Goal: Information Seeking & Learning: Find specific fact

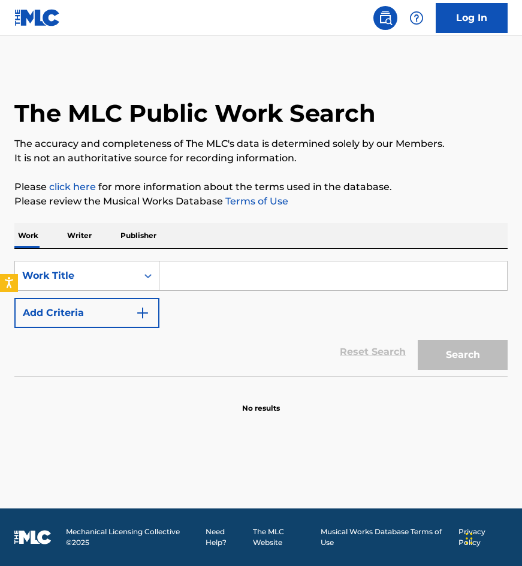
click at [483, 16] on link "Log In" at bounding box center [472, 18] width 72 height 30
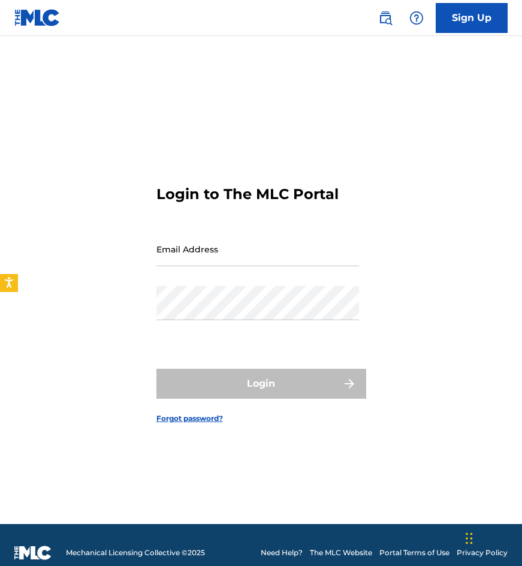
click at [258, 254] on input "Email Address" at bounding box center [257, 249] width 203 height 34
type input "[EMAIL_ADDRESS][DOMAIN_NAME]"
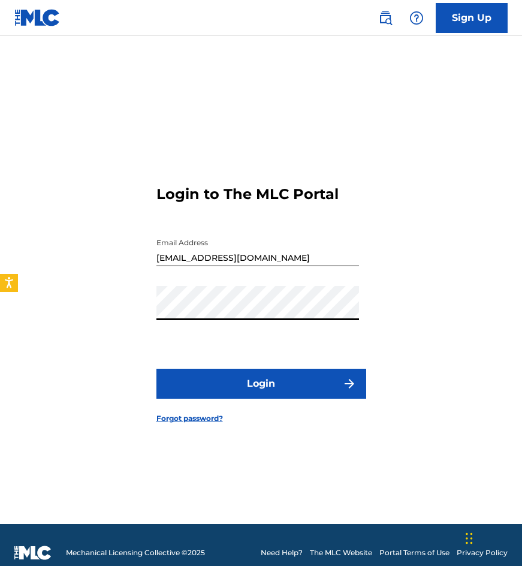
click at [156, 369] on button "Login" at bounding box center [261, 384] width 210 height 30
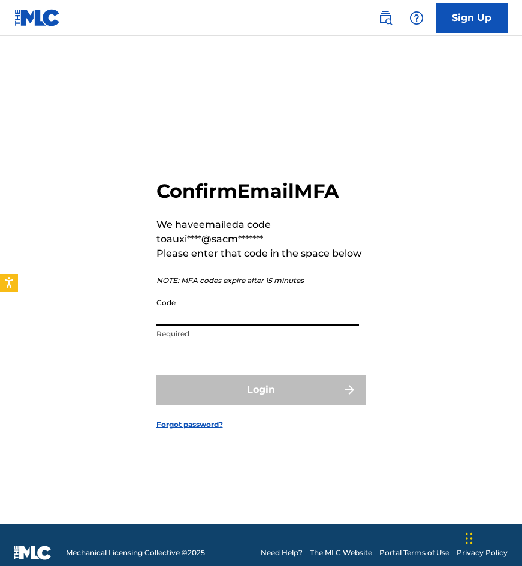
click at [280, 307] on input "Code" at bounding box center [257, 309] width 203 height 34
paste input "749412"
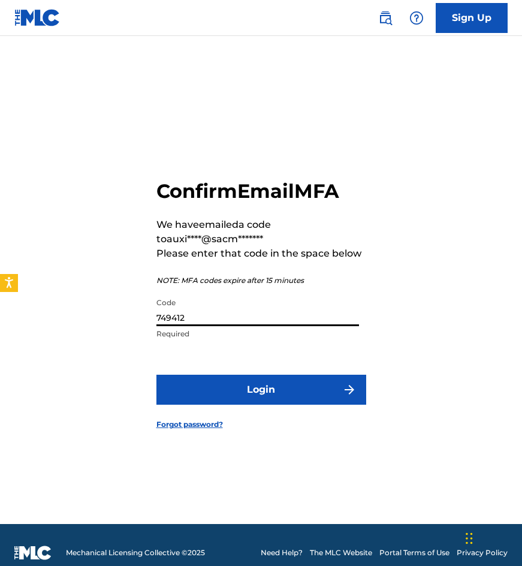
type input "749412"
click at [156, 375] on button "Login" at bounding box center [261, 390] width 210 height 30
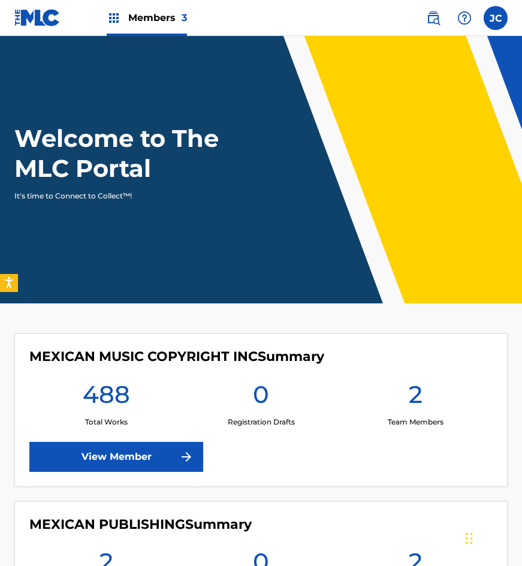
click at [415, 265] on header "Welcome to The MLC Portal It's time to Connect to Collect™!" at bounding box center [261, 169] width 522 height 267
click at [113, 450] on link "View Member" at bounding box center [116, 457] width 174 height 30
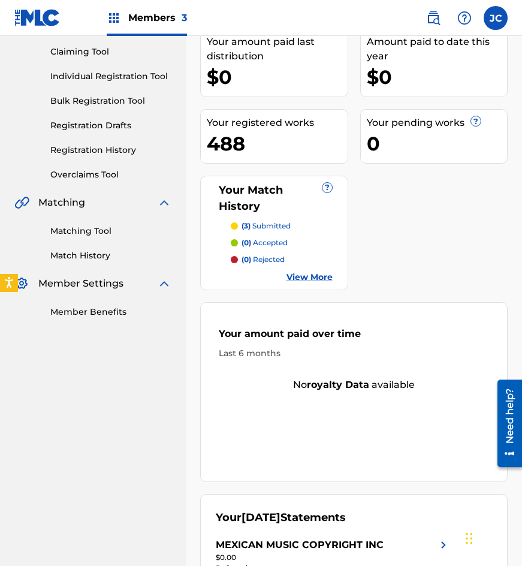
scroll to position [47, 0]
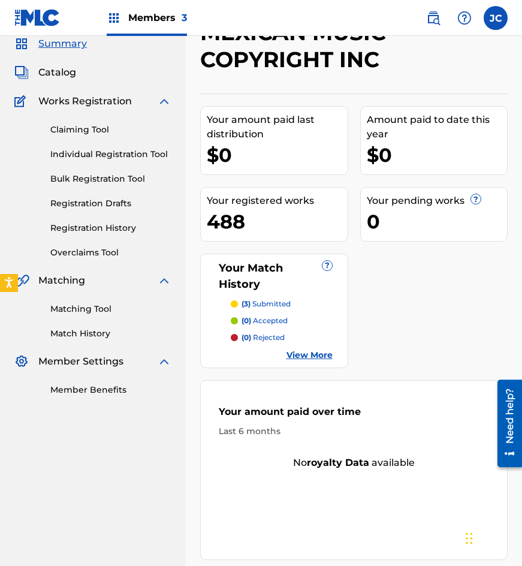
click at [113, 228] on link "Registration History" at bounding box center [110, 228] width 121 height 13
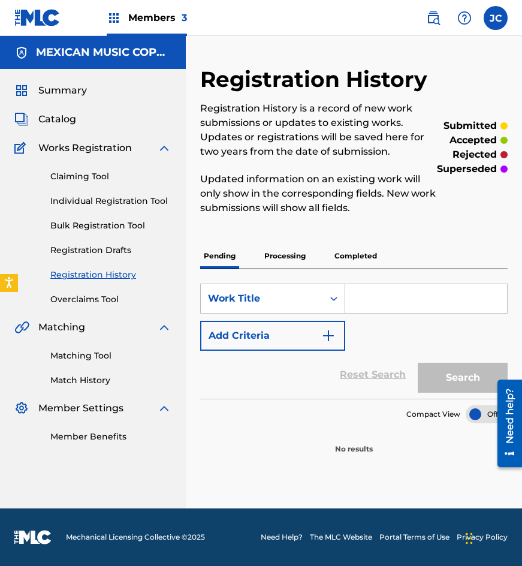
click at [272, 261] on p "Processing" at bounding box center [285, 255] width 49 height 25
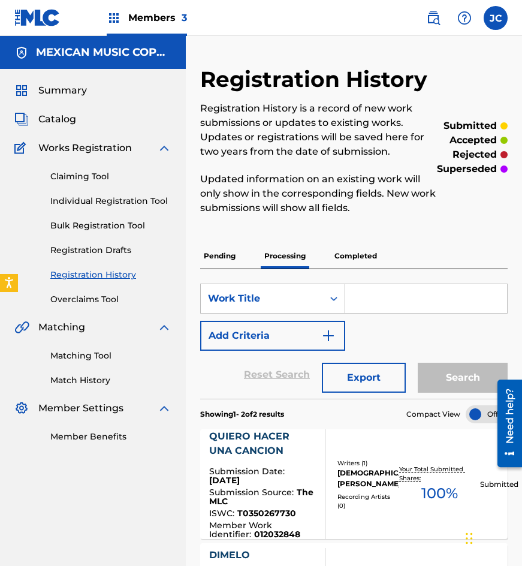
click at [35, 21] on img at bounding box center [37, 17] width 46 height 17
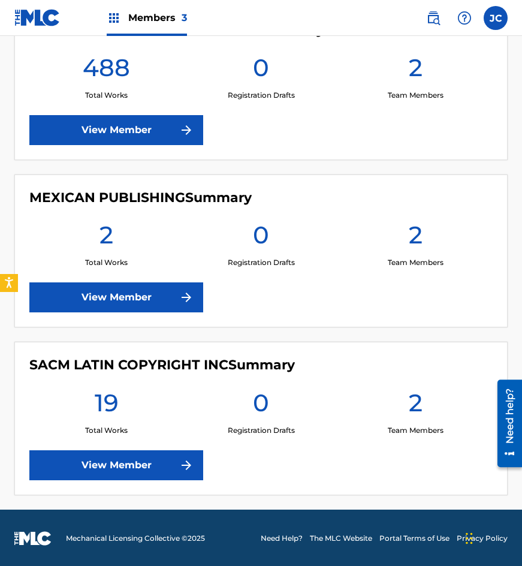
scroll to position [328, 0]
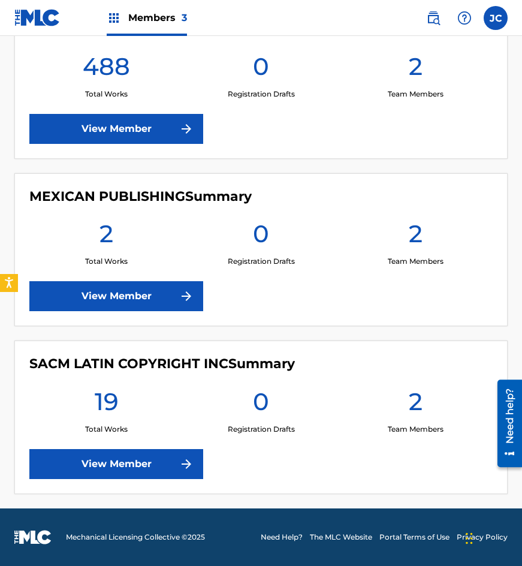
click at [153, 449] on link "View Member" at bounding box center [116, 464] width 174 height 30
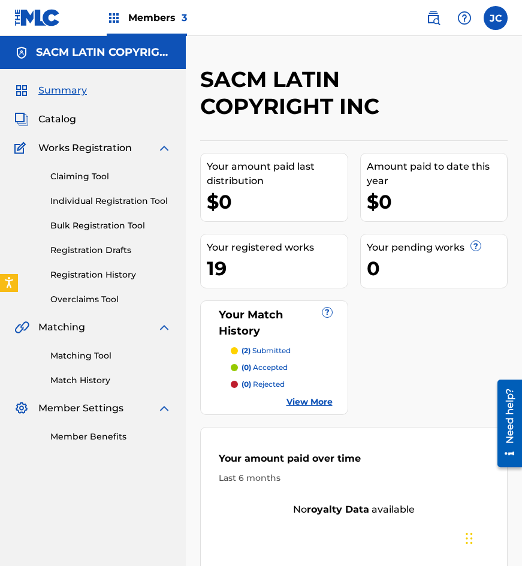
click at [99, 276] on link "Registration History" at bounding box center [110, 274] width 121 height 13
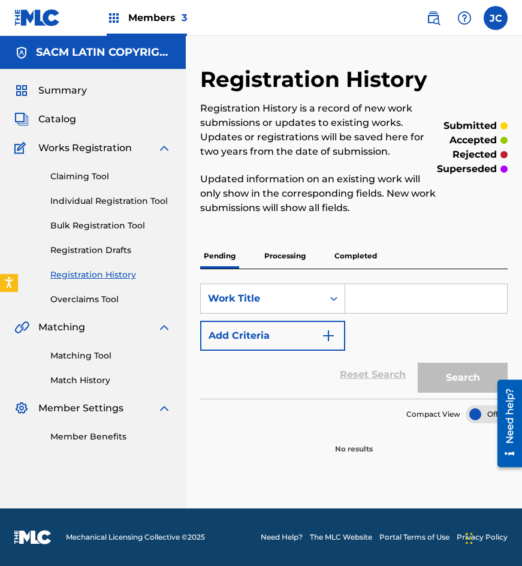
click at [299, 260] on p "Processing" at bounding box center [285, 255] width 49 height 25
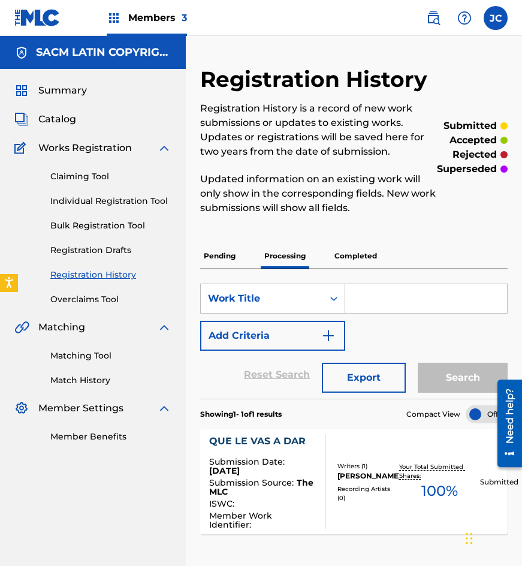
click at [70, 83] on div "Summary Catalog Works Registration Claiming Tool Individual Registration Tool B…" at bounding box center [93, 263] width 186 height 388
click at [70, 91] on span "Summary" at bounding box center [62, 90] width 49 height 14
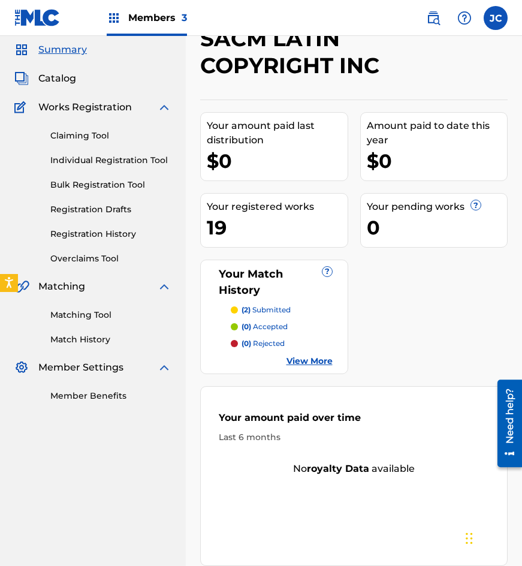
scroll to position [60, 0]
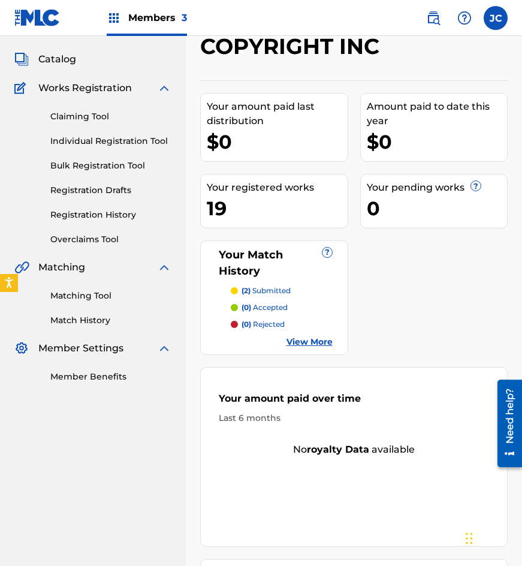
click at [36, 28] on link at bounding box center [37, 17] width 46 height 35
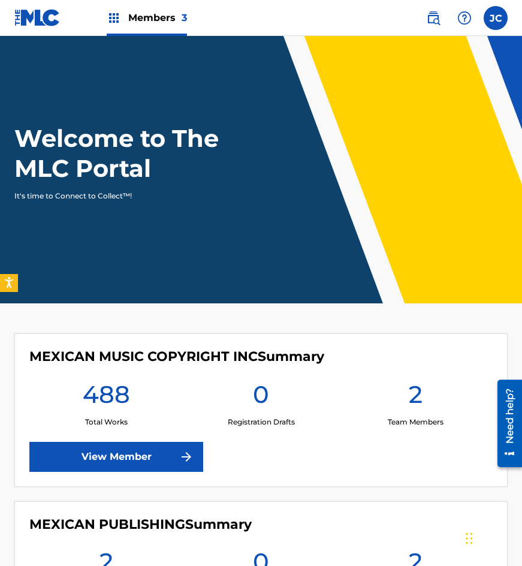
click at [363, 249] on header "Welcome to The MLC Portal It's time to Connect to Collect™!" at bounding box center [261, 169] width 522 height 267
click at [424, 20] on link at bounding box center [433, 18] width 24 height 24
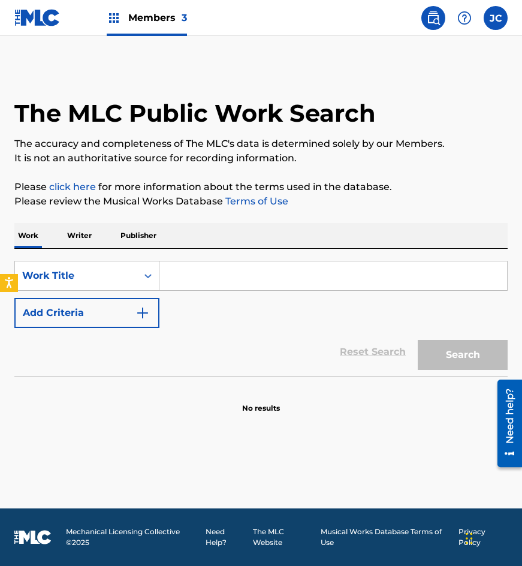
click at [131, 325] on button "Add Criteria" at bounding box center [86, 313] width 145 height 30
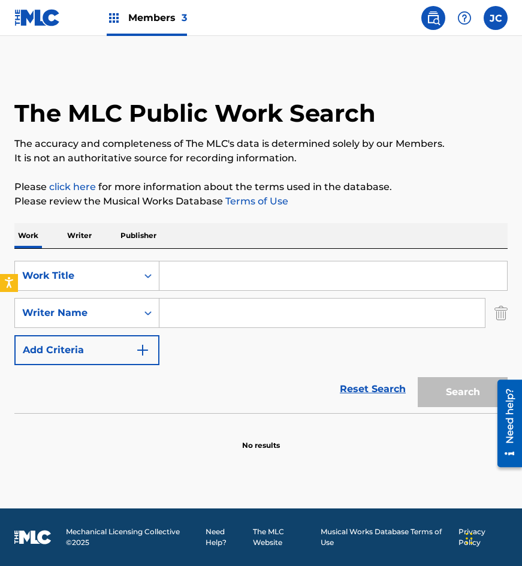
click at [290, 281] on input "Search Form" at bounding box center [333, 275] width 348 height 29
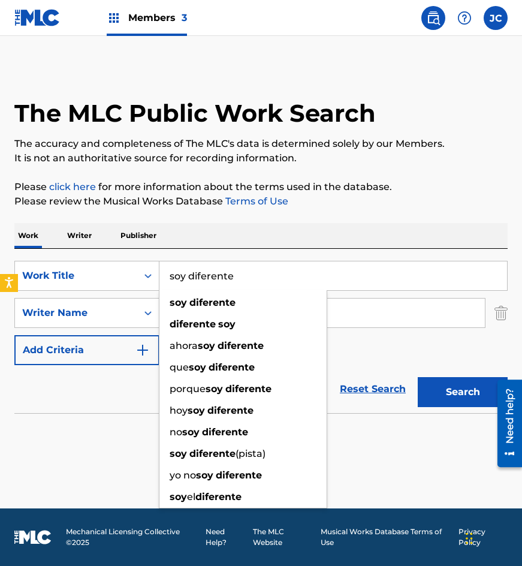
type input "soy diferente"
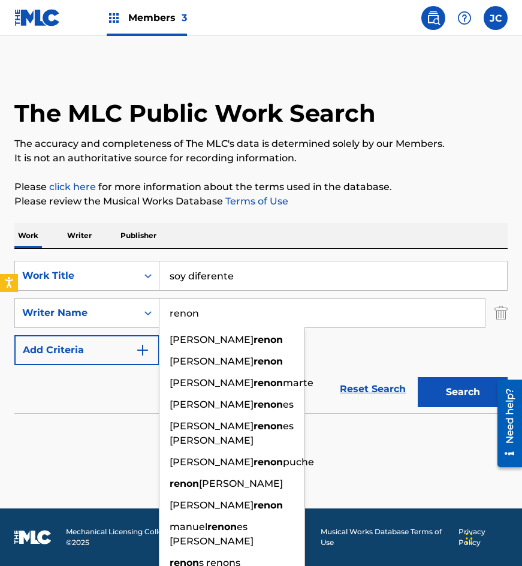
click at [418, 377] on button "Search" at bounding box center [463, 392] width 90 height 30
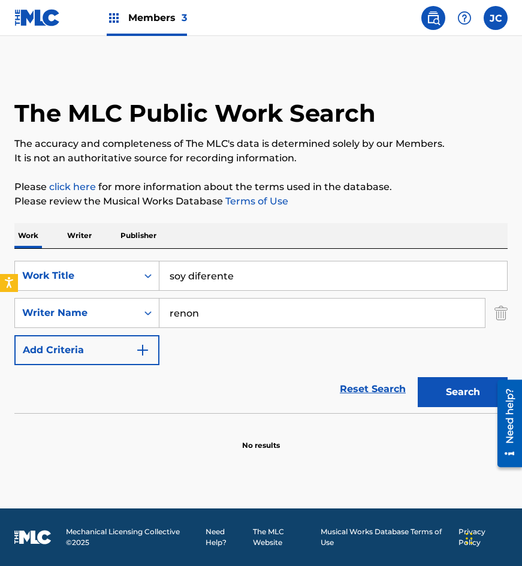
click at [183, 315] on input "renon" at bounding box center [321, 312] width 325 height 29
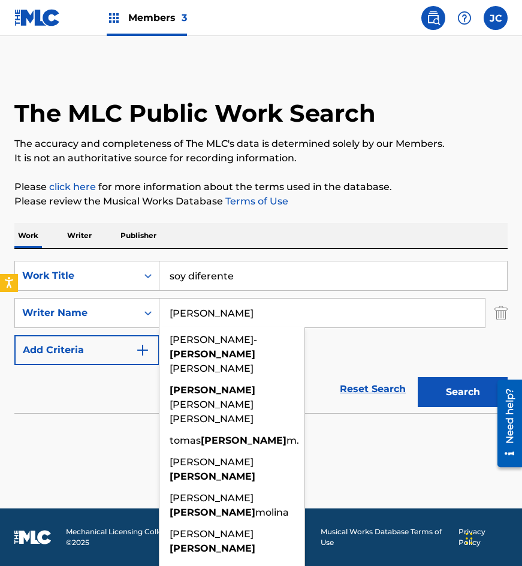
type input "rendon"
click at [418, 377] on button "Search" at bounding box center [463, 392] width 90 height 30
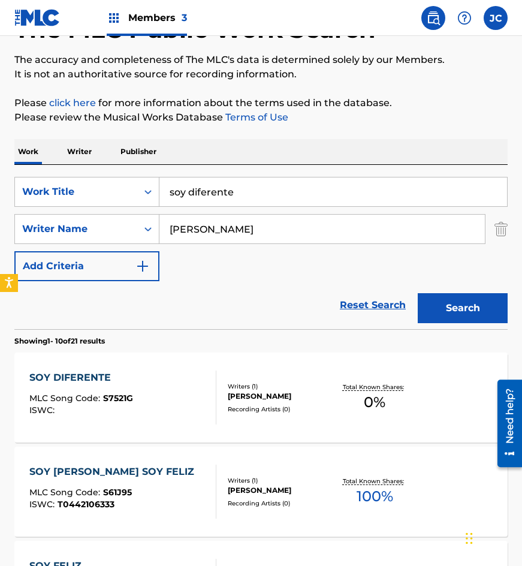
scroll to position [120, 0]
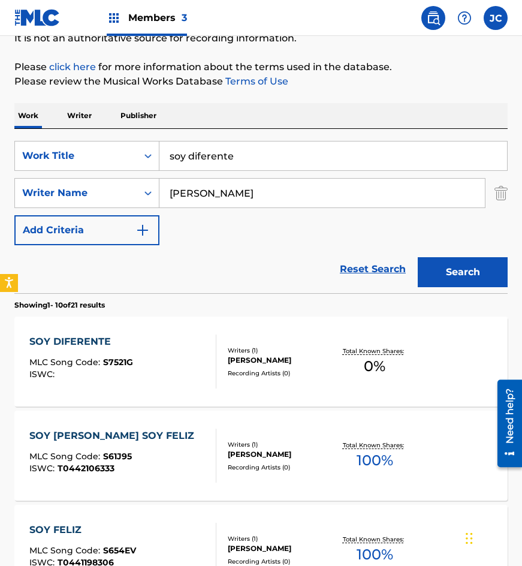
click at [233, 366] on div "GERARDO RENDON DOMINGUEZ" at bounding box center [280, 360] width 105 height 11
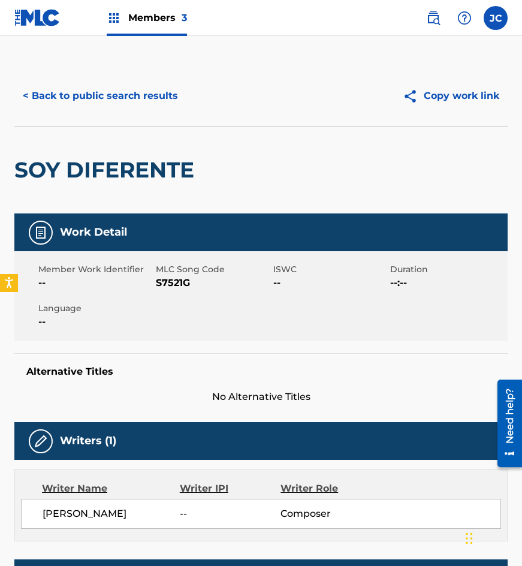
click at [178, 286] on span "S7521G" at bounding box center [213, 283] width 114 height 14
copy span "S7521G"
drag, startPoint x: 56, startPoint y: 182, endPoint x: 77, endPoint y: 149, distance: 39.6
click at [56, 182] on h2 "SOY DIFERENTE" at bounding box center [107, 169] width 186 height 27
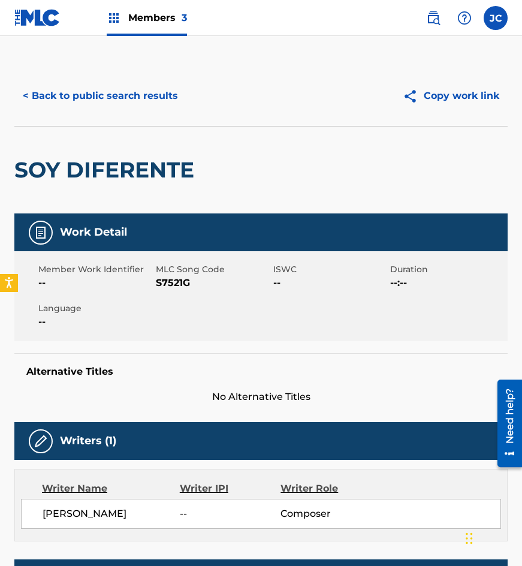
click at [102, 111] on div "< Back to public search results Copy work link" at bounding box center [260, 96] width 493 height 60
click at [133, 89] on button "< Back to public search results" at bounding box center [100, 96] width 172 height 30
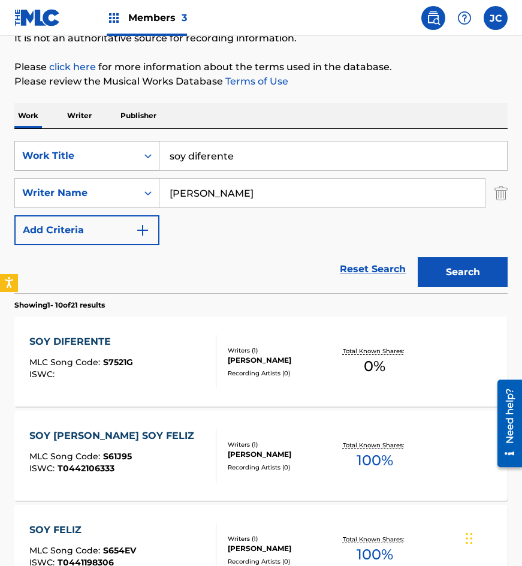
click at [161, 156] on input "soy diferente" at bounding box center [333, 155] width 348 height 29
type input "tu maldad"
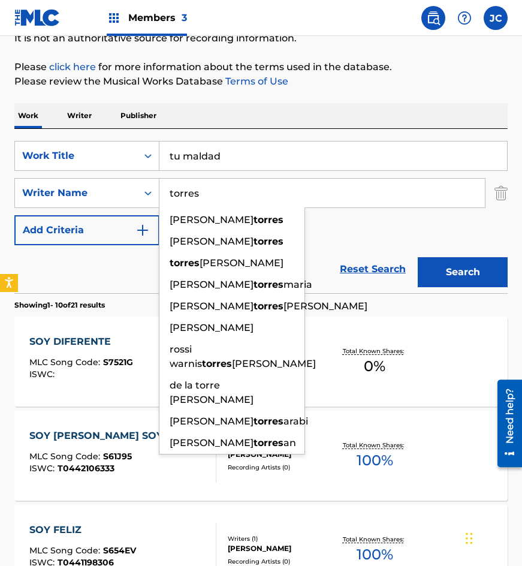
type input "torres"
click at [418, 257] on button "Search" at bounding box center [463, 272] width 90 height 30
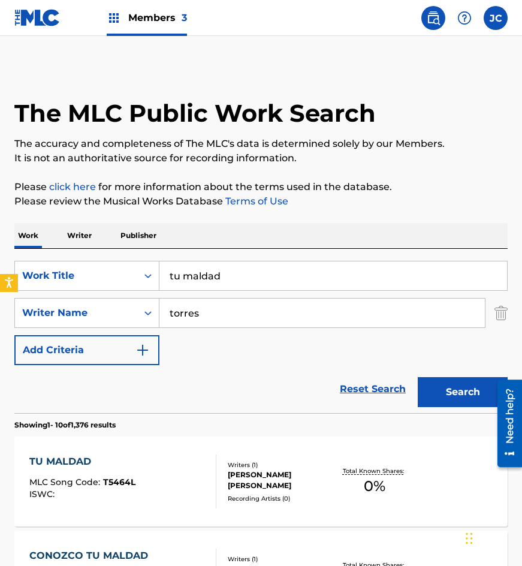
click at [430, 370] on div "Search" at bounding box center [460, 389] width 96 height 48
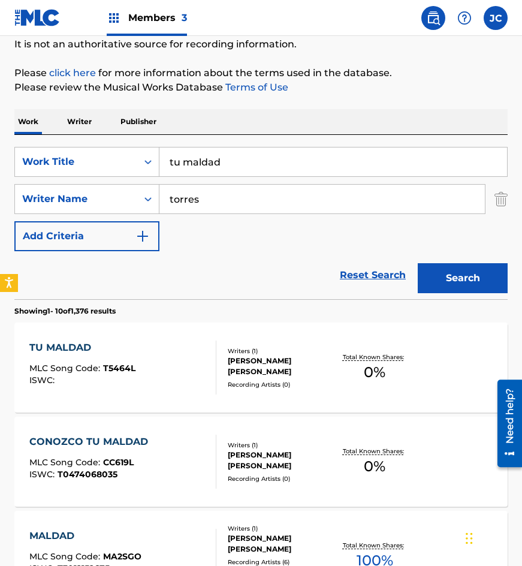
scroll to position [180, 0]
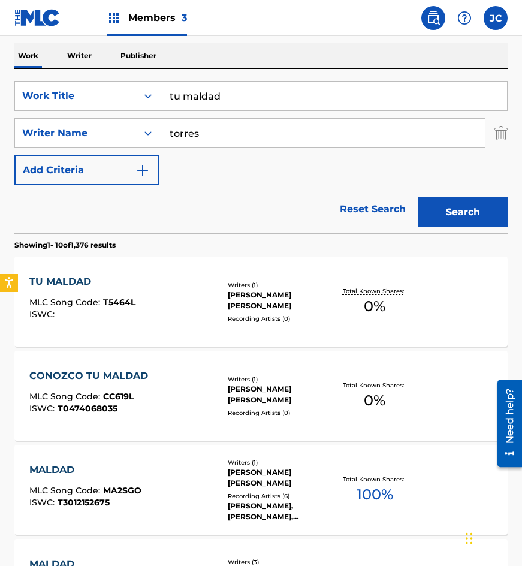
click at [249, 304] on div "MIGUEL TORRES FLORES" at bounding box center [280, 300] width 105 height 22
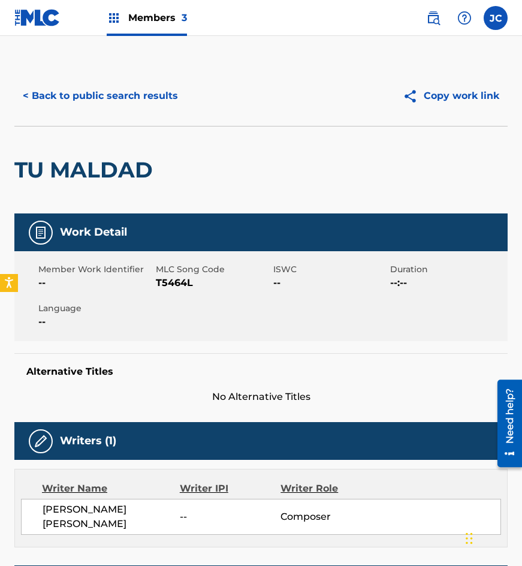
click at [173, 283] on span "T5464L" at bounding box center [213, 283] width 114 height 14
copy span "T5464L"
drag, startPoint x: 95, startPoint y: 143, endPoint x: 104, endPoint y: 134, distance: 12.3
click at [95, 143] on div "TU MALDAD" at bounding box center [86, 169] width 144 height 87
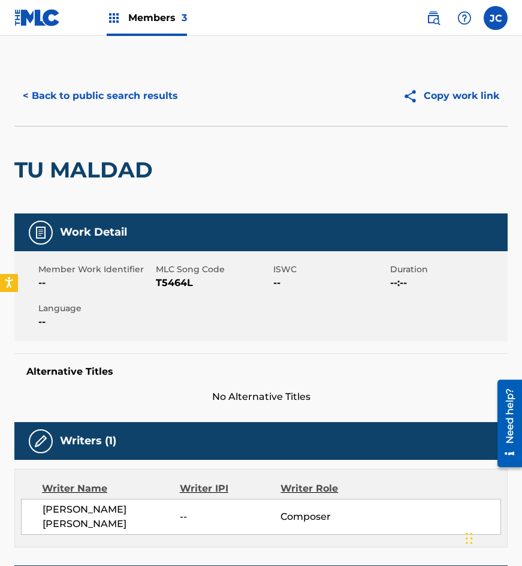
click at [129, 103] on button "< Back to public search results" at bounding box center [100, 96] width 172 height 30
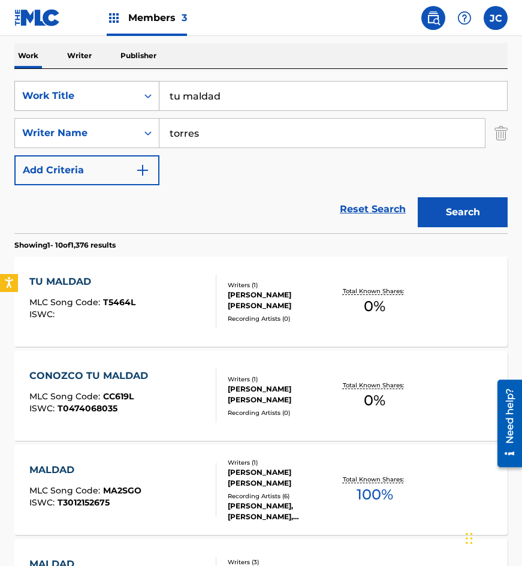
drag, startPoint x: 158, startPoint y: 99, endPoint x: 149, endPoint y: 99, distance: 9.0
click at [152, 99] on div "SearchWithCriteria215bf303-6e11-4bc3-a3e9-7d44f72dbd02 Work Title tu maldad" at bounding box center [260, 96] width 493 height 30
type input "esta noche palomita"
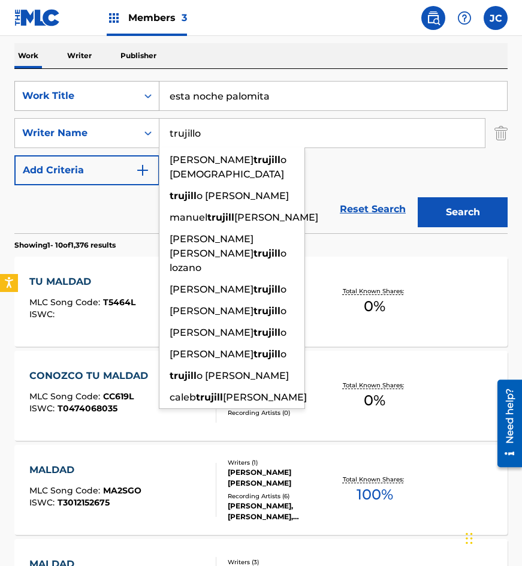
type input "trujillo"
click at [418, 197] on button "Search" at bounding box center [463, 212] width 90 height 30
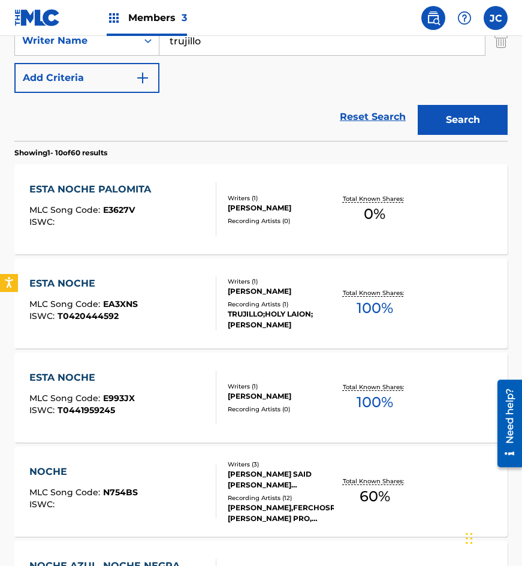
scroll to position [300, 0]
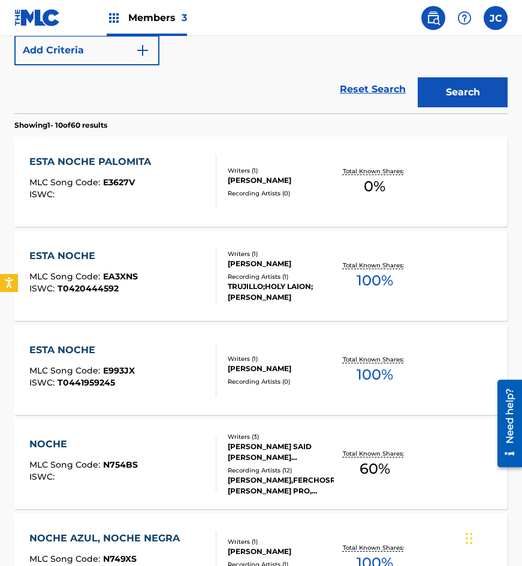
click at [270, 197] on div "Recording Artists ( 0 )" at bounding box center [280, 193] width 105 height 9
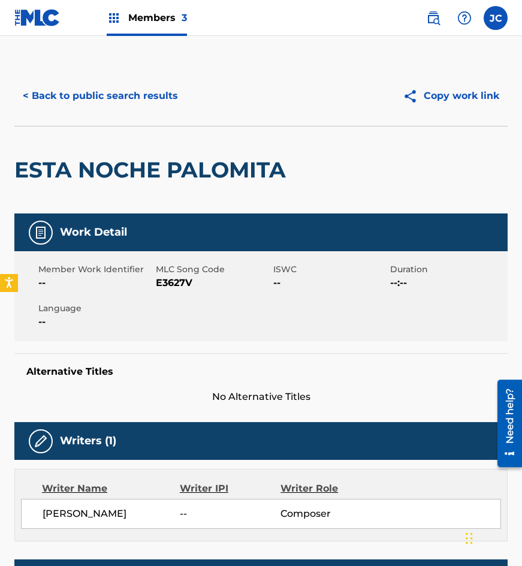
click at [179, 279] on span "E3627V" at bounding box center [213, 283] width 114 height 14
copy span "E3627V"
drag, startPoint x: 129, startPoint y: 113, endPoint x: 136, endPoint y: 105, distance: 10.2
click at [129, 113] on div "< Back to public search results Copy work link" at bounding box center [260, 96] width 493 height 60
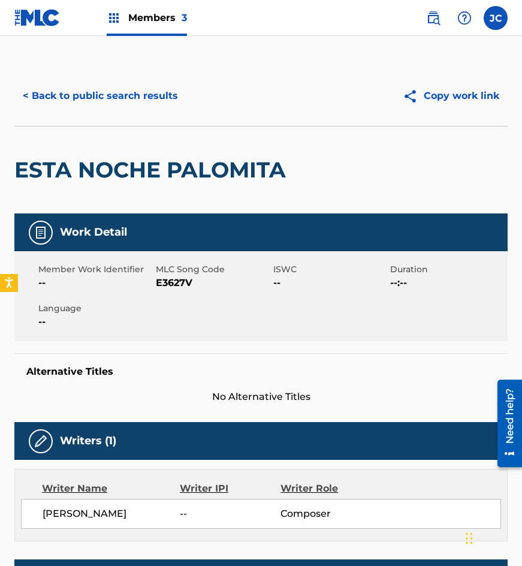
click at [161, 84] on button "< Back to public search results" at bounding box center [100, 96] width 172 height 30
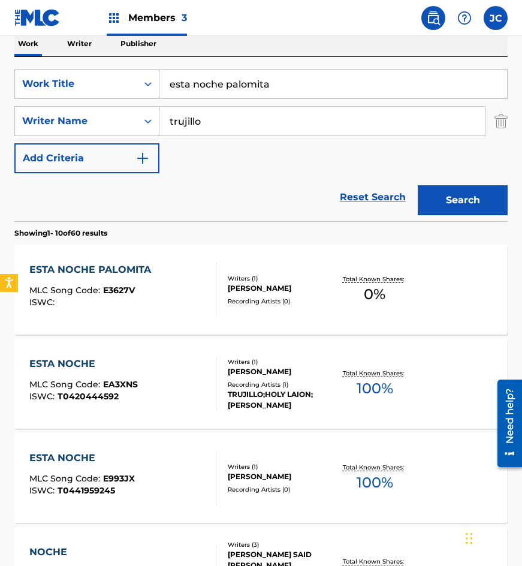
scroll to position [188, 0]
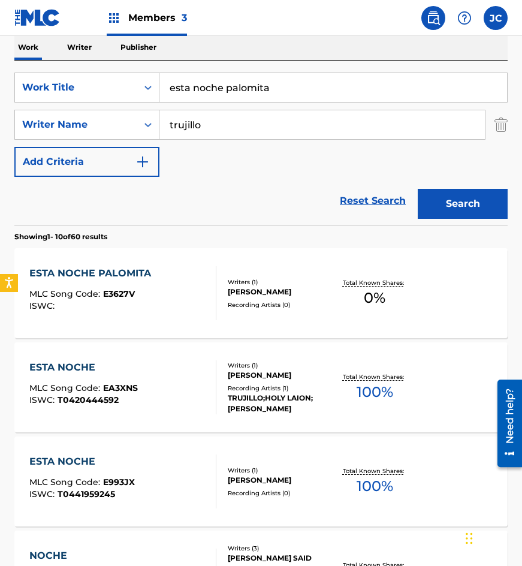
click at [2, 105] on div "The MLC Public Work Search The accuracy and completeness of The MLC's data is d…" at bounding box center [261, 562] width 522 height 1369
type input "ventanita verde"
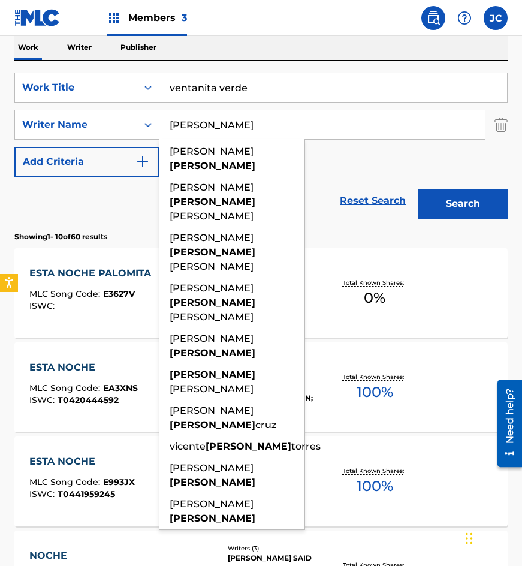
type input "zamudio"
click at [418, 189] on button "Search" at bounding box center [463, 204] width 90 height 30
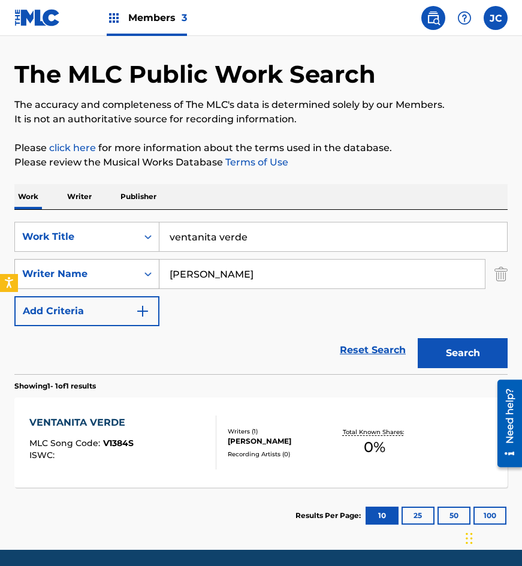
scroll to position [80, 0]
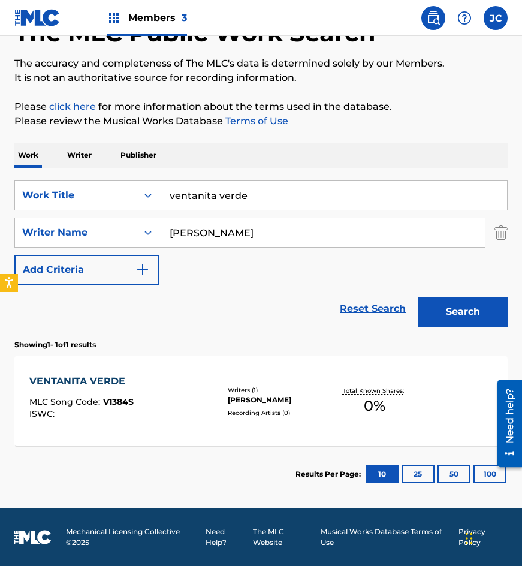
click at [260, 421] on div "VENTANITA VERDE MLC Song Code : V1384S ISWC : Writers ( 1 ) PABLO ZAMUDIO SOSA …" at bounding box center [260, 401] width 493 height 90
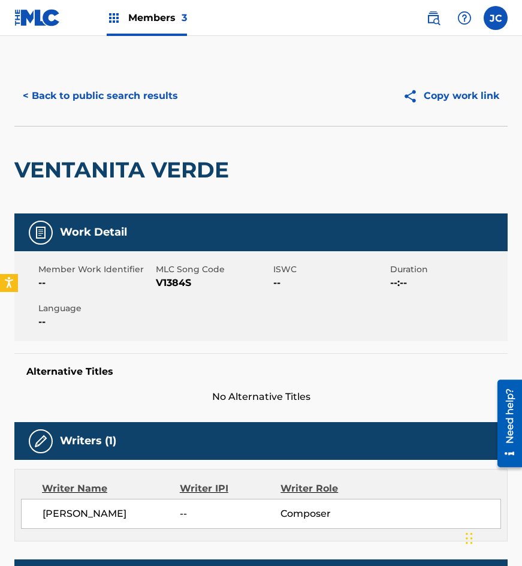
click at [156, 285] on span "V1384S" at bounding box center [213, 283] width 114 height 14
copy span "V1384S"
click at [95, 152] on div "VENTANITA VERDE" at bounding box center [124, 169] width 221 height 87
click at [126, 99] on button "< Back to public search results" at bounding box center [100, 96] width 172 height 30
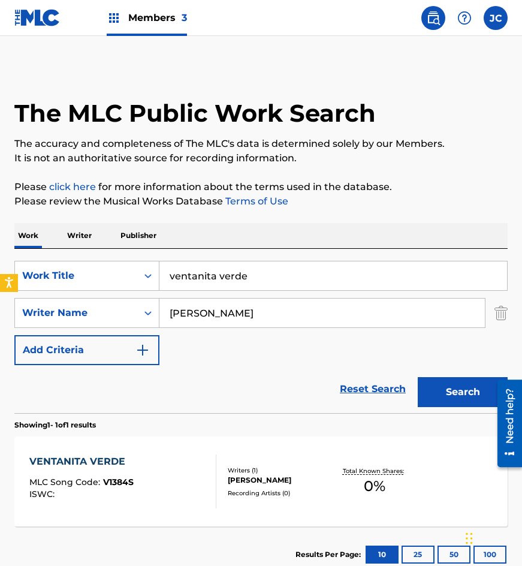
scroll to position [12, 0]
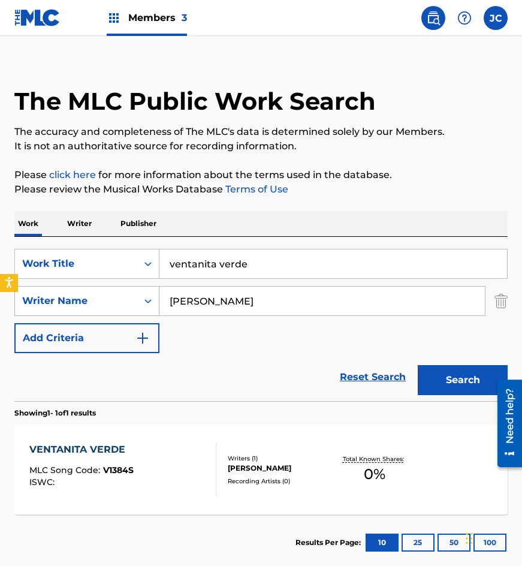
drag, startPoint x: 83, startPoint y: 295, endPoint x: 168, endPoint y: 252, distance: 95.4
click at [79, 292] on div "SearchWithCriteria215bf303-6e11-4bc3-a3e9-7d44f72dbd02 Work Title ventanita ver…" at bounding box center [260, 301] width 493 height 104
type input "olvidate de mi"
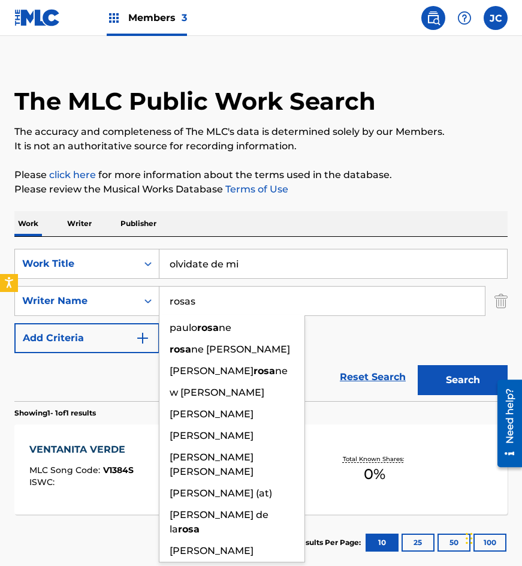
type input "rosas"
click at [418, 365] on button "Search" at bounding box center [463, 380] width 90 height 30
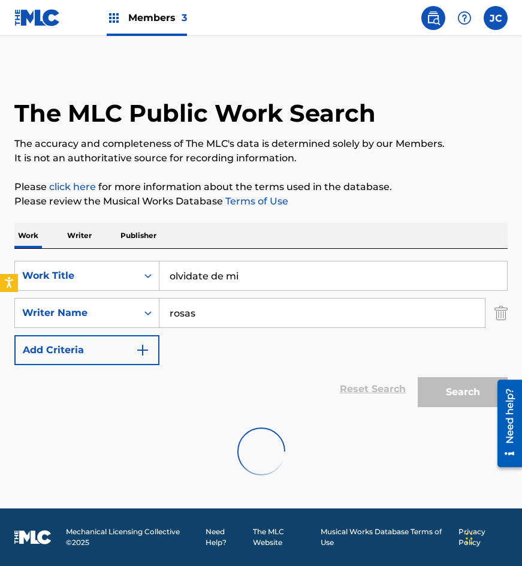
scroll to position [0, 0]
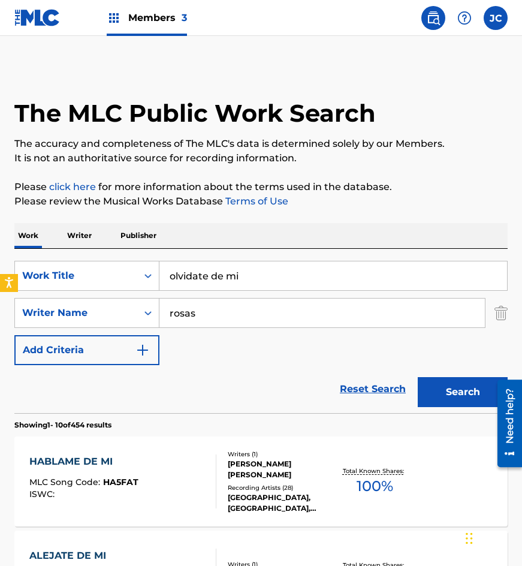
click at [336, 347] on div "SearchWithCriteria215bf303-6e11-4bc3-a3e9-7d44f72dbd02 Work Title olvidate de m…" at bounding box center [260, 313] width 493 height 104
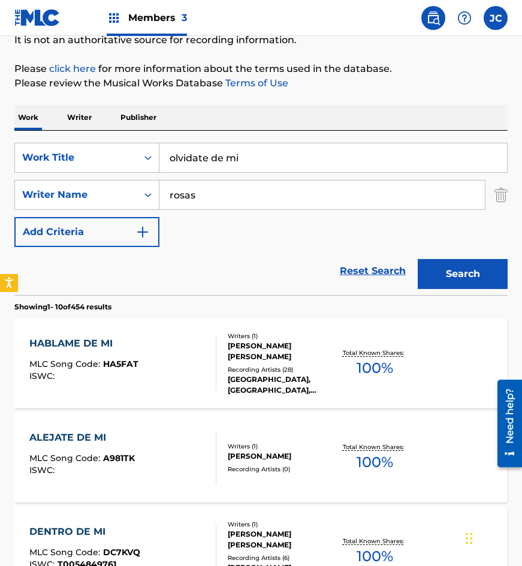
scroll to position [60, 0]
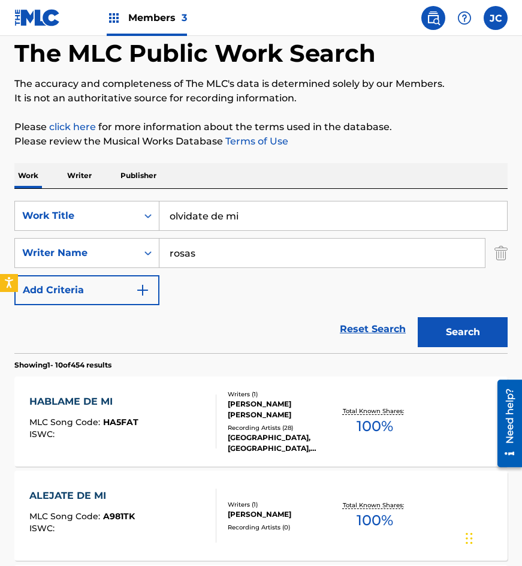
click at [228, 253] on input "rosas" at bounding box center [321, 253] width 325 height 29
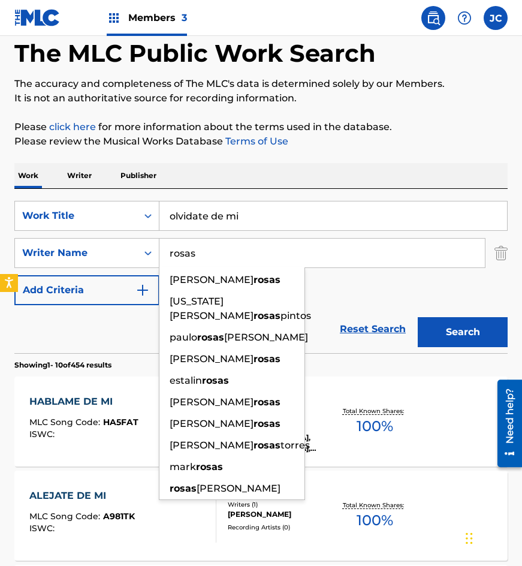
click at [228, 253] on input "rosas" at bounding box center [321, 253] width 325 height 29
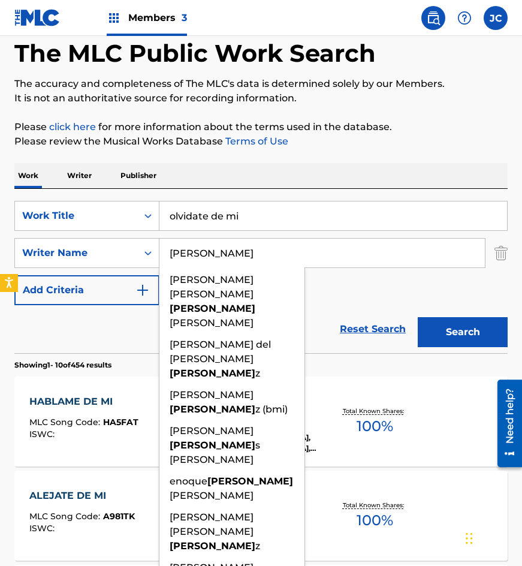
click at [418, 317] on button "Search" at bounding box center [463, 332] width 90 height 30
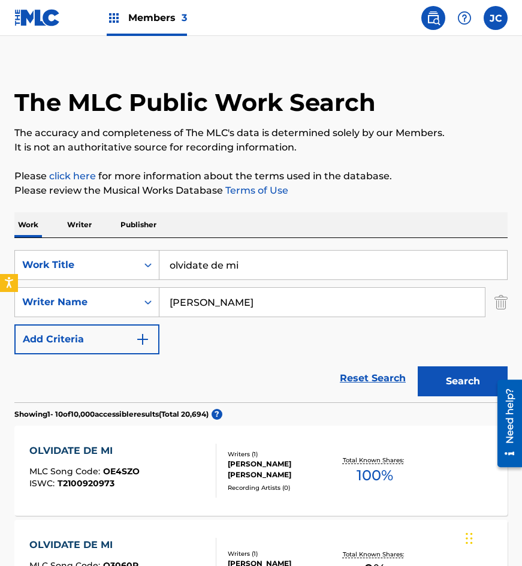
scroll to position [0, 0]
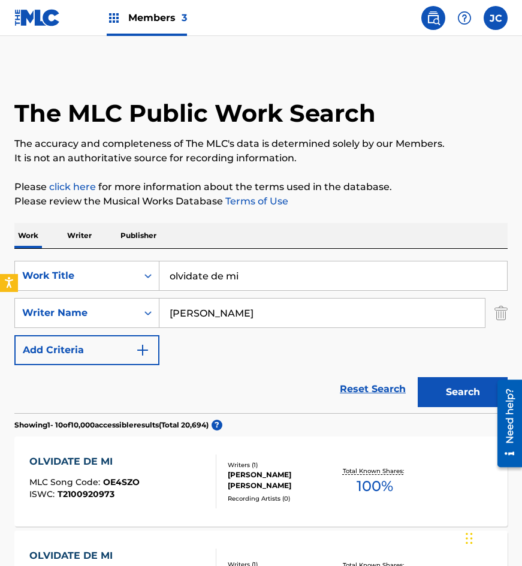
drag, startPoint x: 256, startPoint y: 306, endPoint x: 71, endPoint y: 291, distance: 186.3
click at [73, 292] on div "SearchWithCriteria215bf303-6e11-4bc3-a3e9-7d44f72dbd02 Work Title olvidate de m…" at bounding box center [260, 313] width 493 height 104
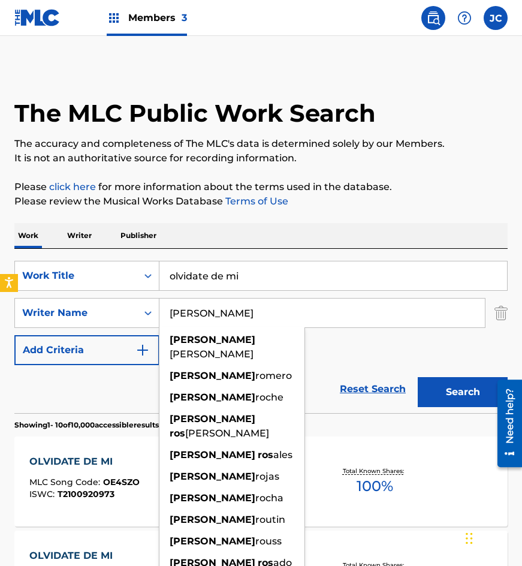
type input "pablo rosas"
click at [418, 377] on button "Search" at bounding box center [463, 392] width 90 height 30
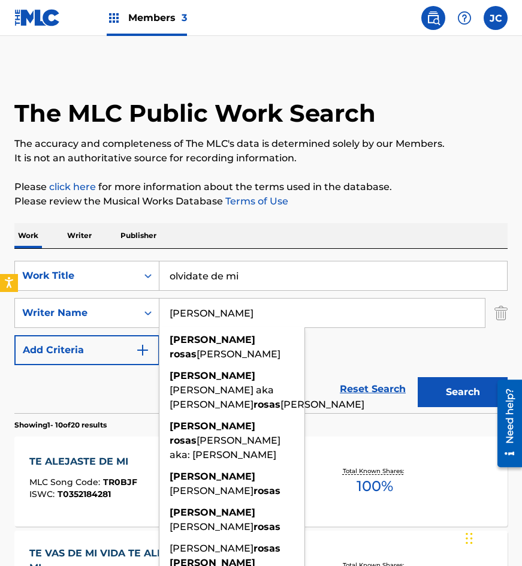
click at [349, 354] on div "SearchWithCriteria215bf303-6e11-4bc3-a3e9-7d44f72dbd02 Work Title olvidate de m…" at bounding box center [260, 313] width 493 height 104
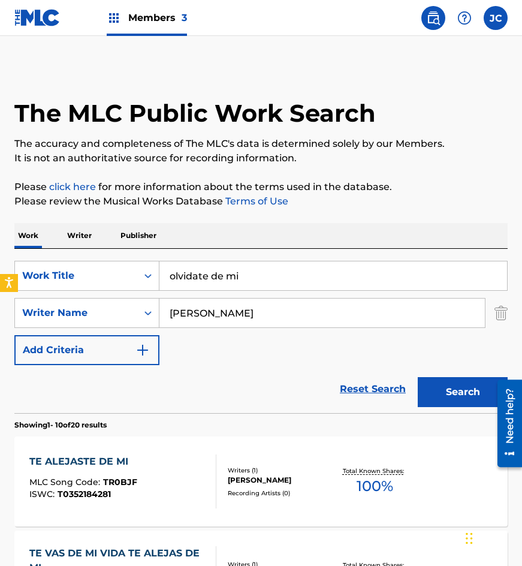
drag, startPoint x: 288, startPoint y: 271, endPoint x: 131, endPoint y: 216, distance: 167.0
click at [58, 262] on div "SearchWithCriteria215bf303-6e11-4bc3-a3e9-7d44f72dbd02 Work Title olvidate de mi" at bounding box center [260, 276] width 493 height 30
type input "tema de juventud"
type input "prado"
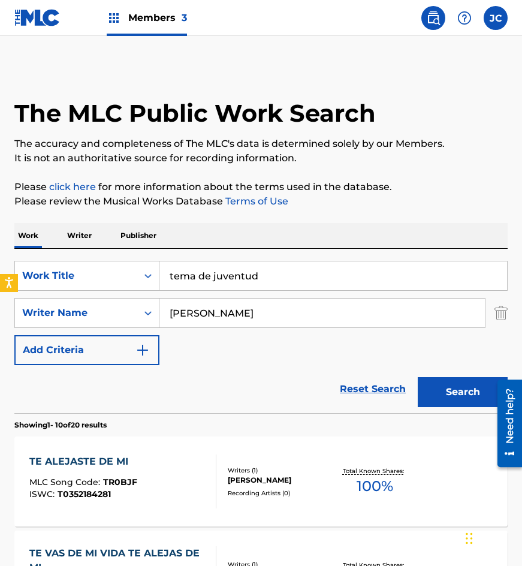
click at [418, 377] on button "Search" at bounding box center [463, 392] width 90 height 30
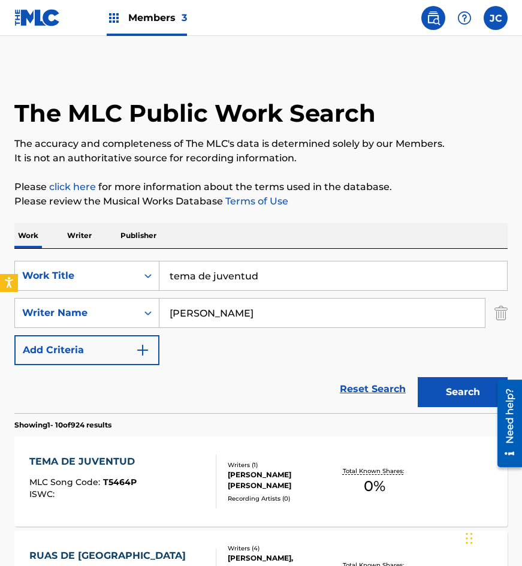
click at [340, 357] on div "SearchWithCriteria215bf303-6e11-4bc3-a3e9-7d44f72dbd02 Work Title tema de juven…" at bounding box center [260, 313] width 493 height 104
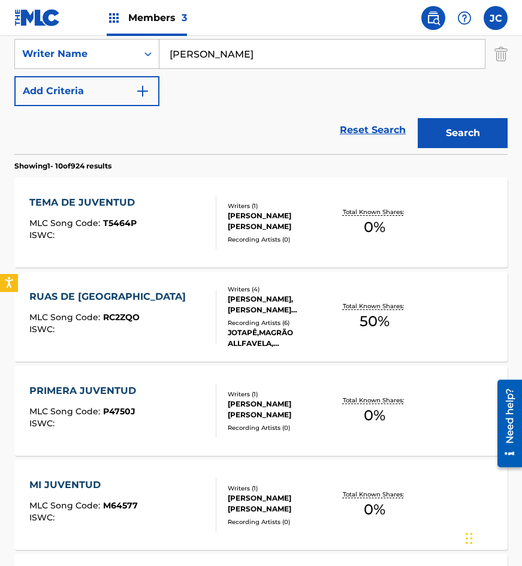
scroll to position [240, 0]
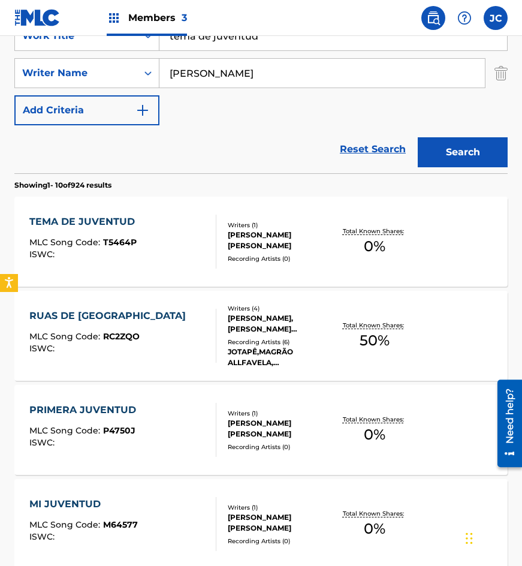
click at [191, 240] on div "TEMA DE JUVENTUD MLC Song Code : T5464P ISWC :" at bounding box center [123, 242] width 188 height 54
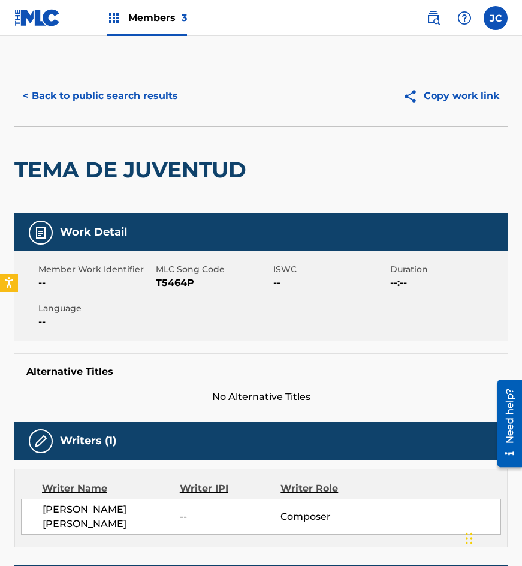
click at [170, 279] on span "T5464P" at bounding box center [213, 283] width 114 height 14
copy span "T5464P"
click at [107, 95] on button "< Back to public search results" at bounding box center [100, 96] width 172 height 30
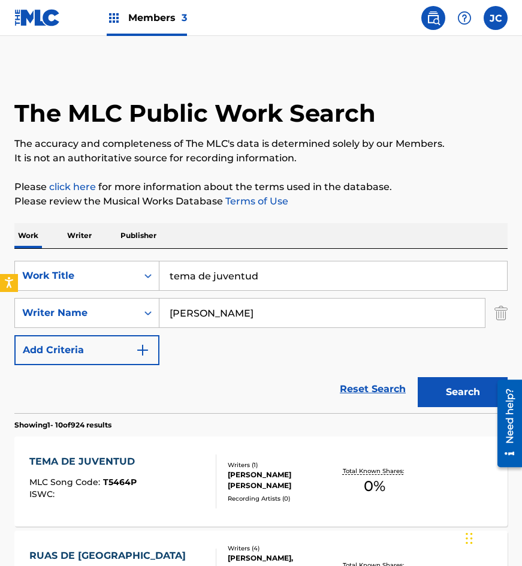
scroll to position [240, 0]
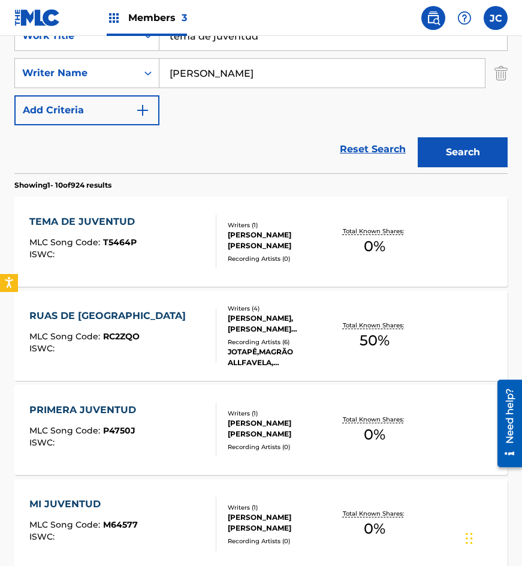
click at [305, 39] on input "tema de juventud" at bounding box center [333, 36] width 348 height 29
type input "el sueno del sembrador"
click at [418, 137] on button "Search" at bounding box center [463, 152] width 90 height 30
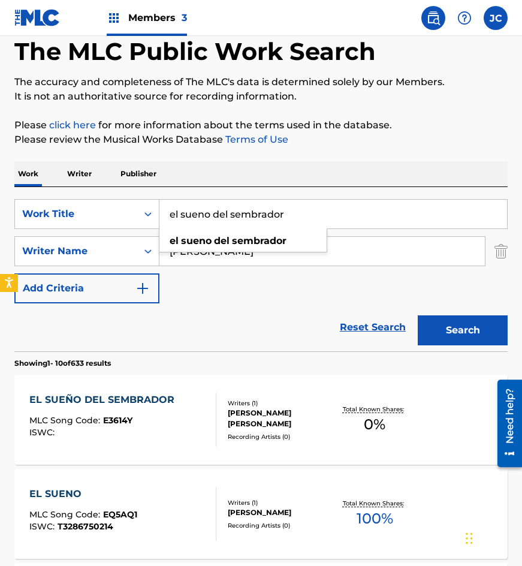
scroll to position [120, 0]
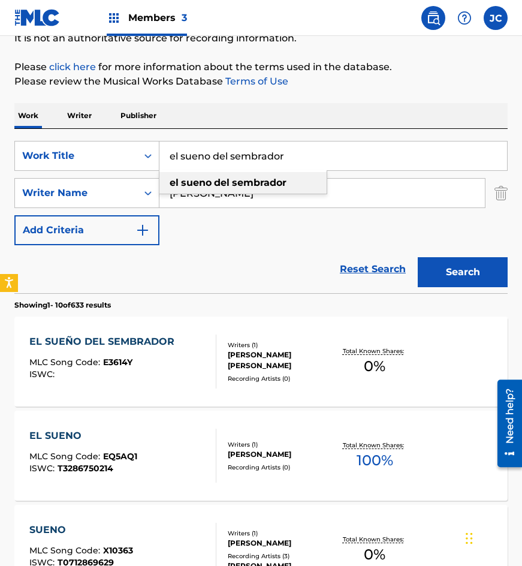
click at [298, 189] on div "el sueno del sembrador" at bounding box center [242, 183] width 167 height 22
click at [264, 239] on div "SearchWithCriteria215bf303-6e11-4bc3-a3e9-7d44f72dbd02 Work Title el sueno del …" at bounding box center [260, 193] width 493 height 104
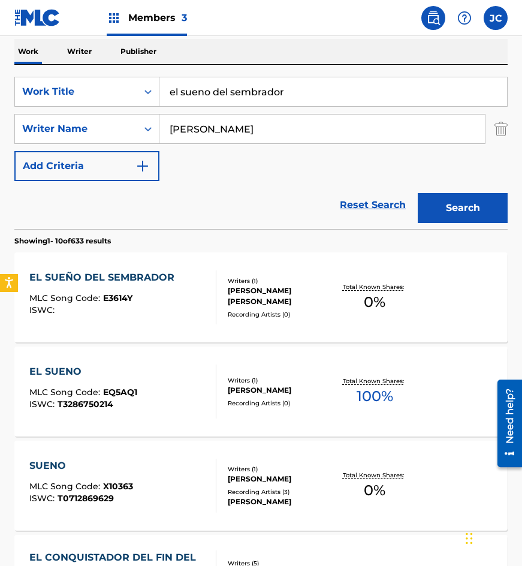
scroll to position [300, 0]
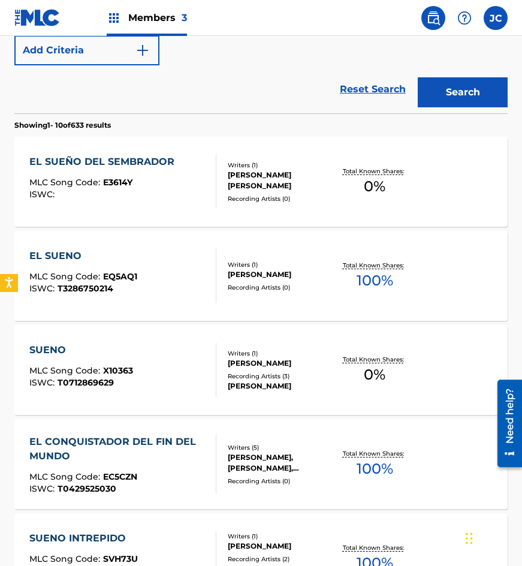
click at [273, 186] on div "MIGUEL ALBERTO PRADO RODRIGUEZ" at bounding box center [280, 181] width 105 height 22
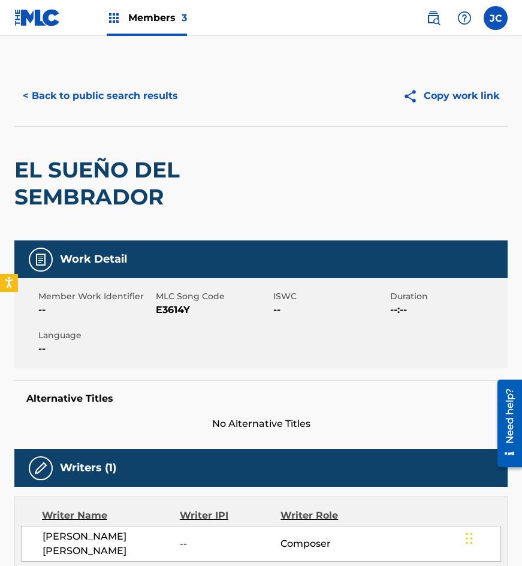
click at [180, 307] on span "E3614Y" at bounding box center [213, 310] width 114 height 14
copy span "E3614Y"
click at [150, 239] on div "EL SUEÑO DEL SEMBRADOR" at bounding box center [162, 183] width 296 height 114
click at [123, 96] on button "< Back to public search results" at bounding box center [100, 96] width 172 height 30
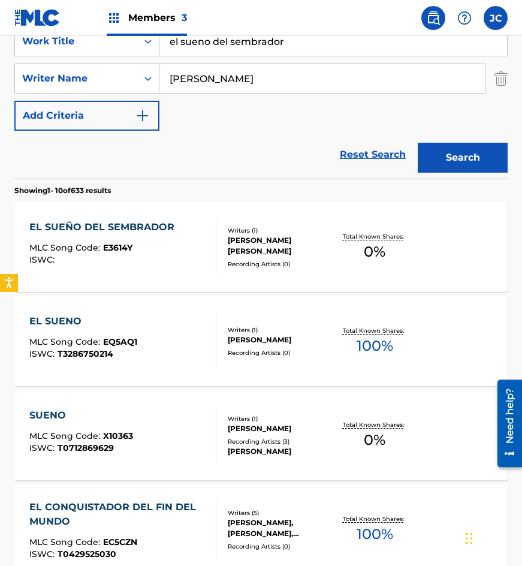
scroll to position [188, 0]
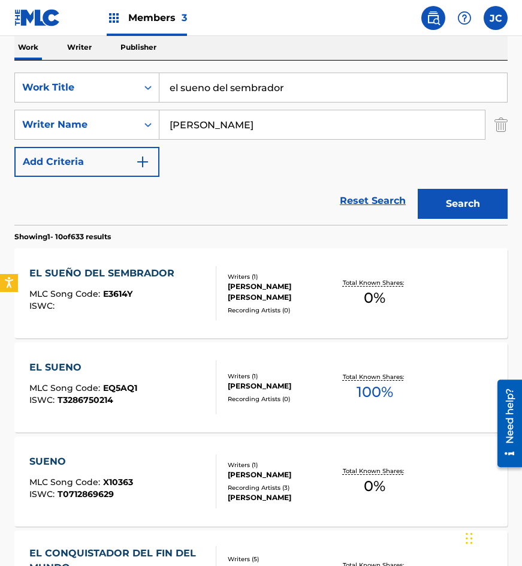
click at [291, 93] on input "el sueno del sembrador" at bounding box center [333, 87] width 348 height 29
type input "la guarecita"
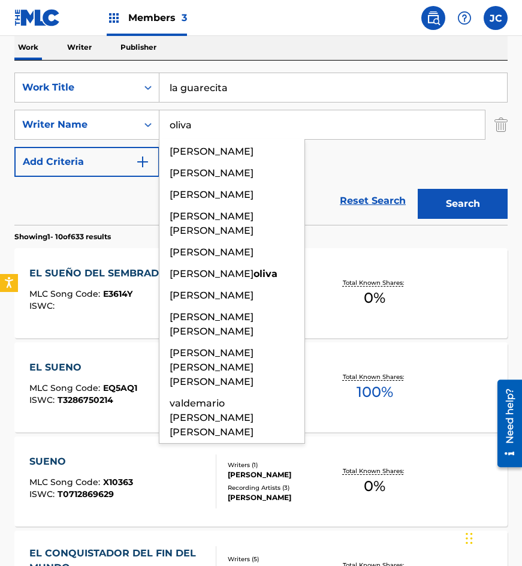
type input "oliva"
click at [418, 189] on button "Search" at bounding box center [463, 204] width 90 height 30
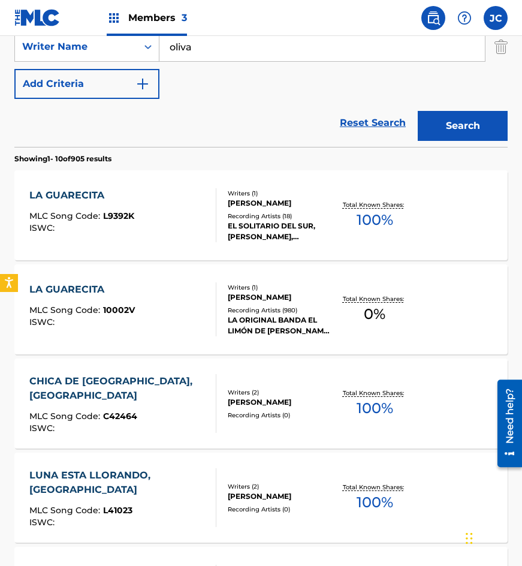
scroll to position [360, 0]
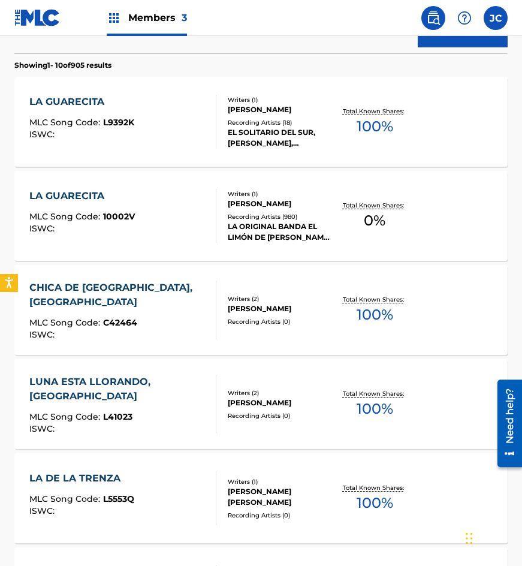
click at [161, 137] on div "LA GUARECITA MLC Song Code : L9392K ISWC :" at bounding box center [123, 122] width 188 height 54
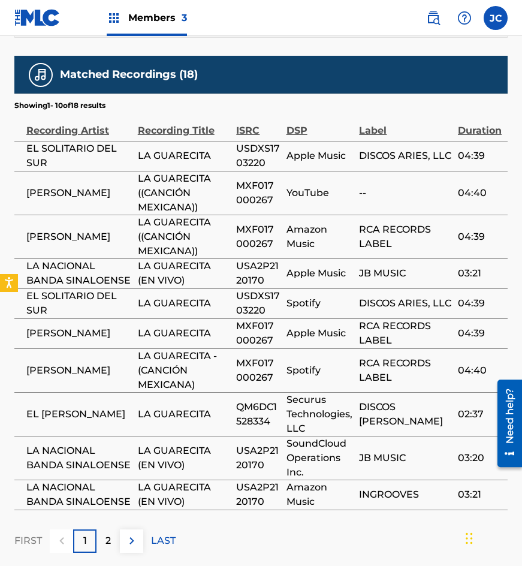
scroll to position [771, 0]
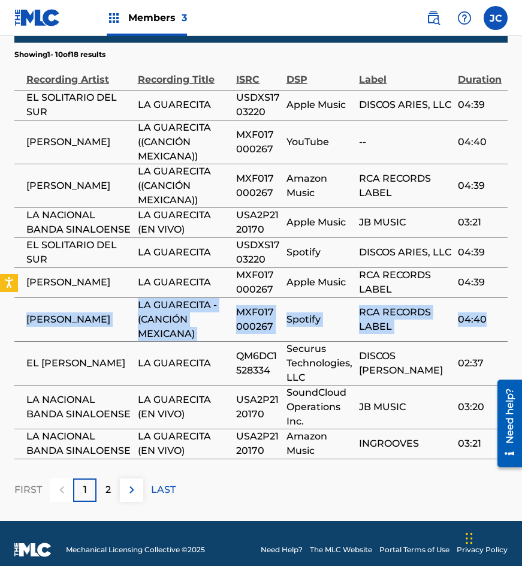
drag, startPoint x: 20, startPoint y: 298, endPoint x: 490, endPoint y: 312, distance: 470.0
click at [490, 312] on tr "CUCO SÁNCHEZ LA GUARECITA - (CANCIÓN MEXICANA) MXF017000267 Spotify RCA RECORDS…" at bounding box center [260, 319] width 493 height 44
click at [479, 316] on td "04:40" at bounding box center [483, 319] width 50 height 44
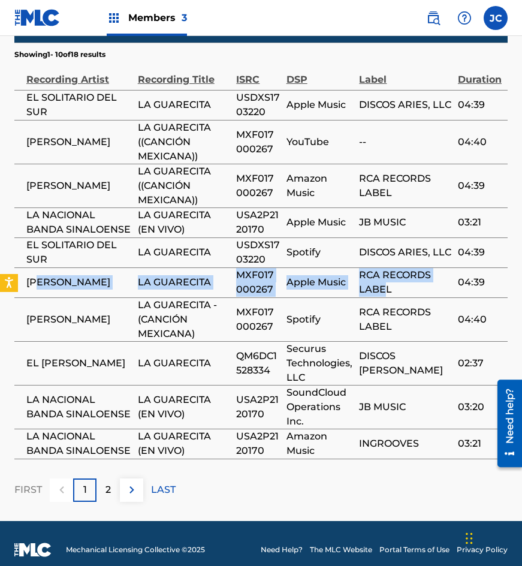
drag, startPoint x: 41, startPoint y: 266, endPoint x: 384, endPoint y: 274, distance: 342.3
click at [384, 274] on tr "CUCO SÁNCHEZ LA GUARECITA MXF017000267 Apple Music RCA RECORDS LABEL 04:39" at bounding box center [260, 282] width 493 height 30
click at [388, 271] on span "RCA RECORDS LABEL" at bounding box center [405, 282] width 93 height 29
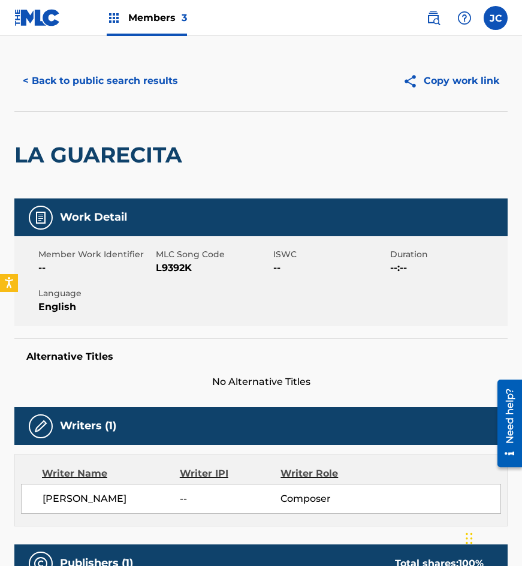
scroll to position [0, 0]
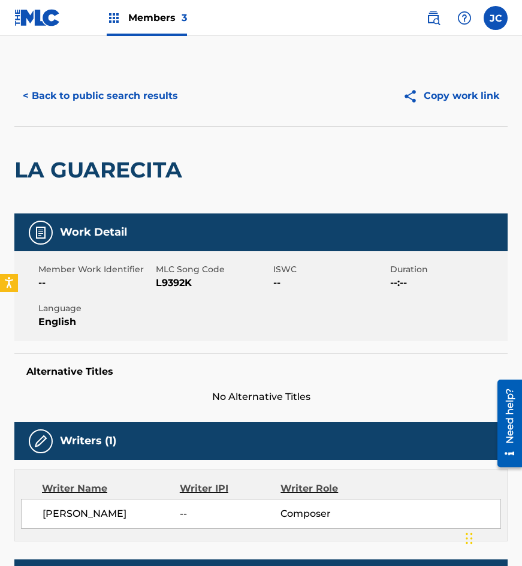
click at [110, 105] on button "< Back to public search results" at bounding box center [100, 96] width 172 height 30
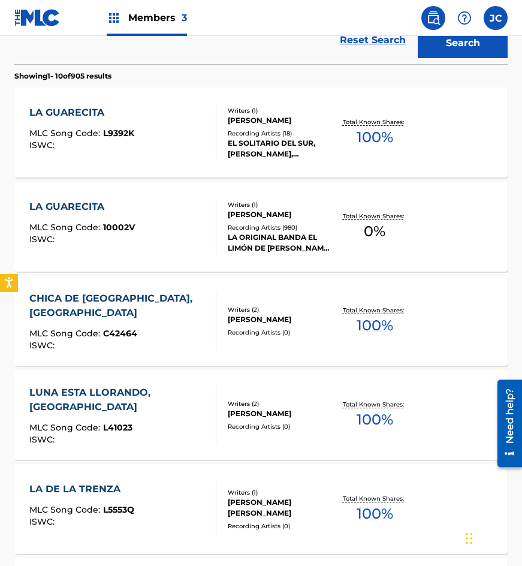
scroll to position [368, 0]
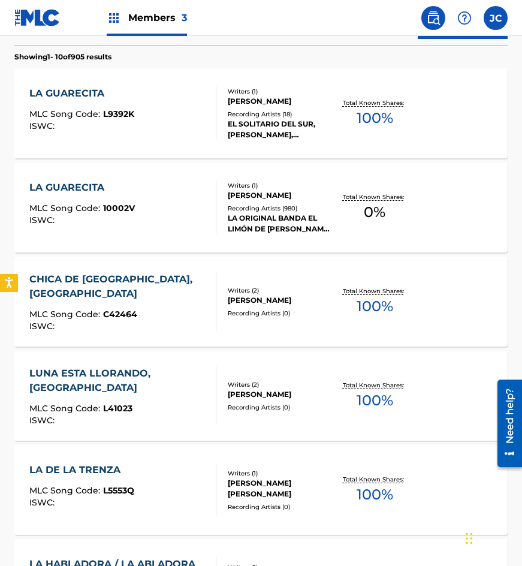
click at [277, 217] on div "LA ORIGINAL BANDA EL LIMÓN DE SALVADOR LIZÁRRAGA, BANDA CUISILLOS, BANDA CUISIL…" at bounding box center [280, 224] width 105 height 22
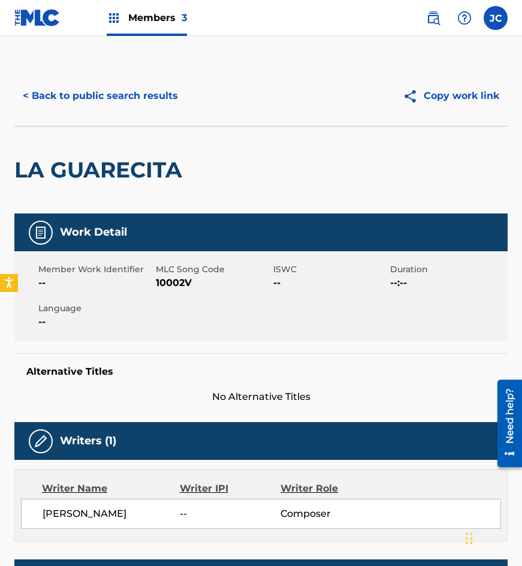
click at [183, 280] on span "10002V" at bounding box center [213, 283] width 114 height 14
copy span "10002V"
click at [128, 119] on div "< Back to public search results Copy work link" at bounding box center [260, 96] width 493 height 60
click at [134, 106] on button "< Back to public search results" at bounding box center [100, 96] width 172 height 30
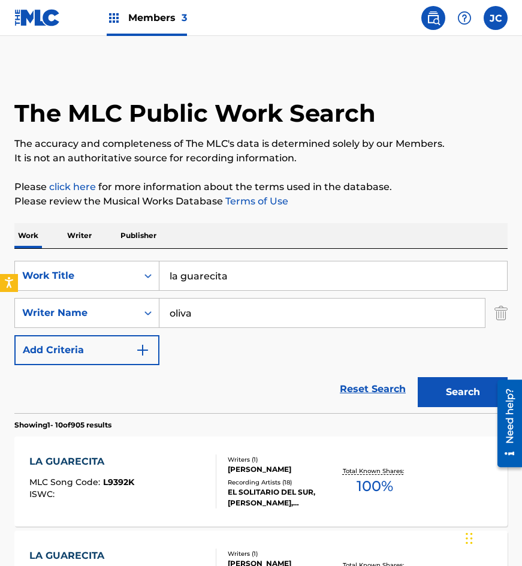
click at [294, 265] on input "la guarecita" at bounding box center [333, 275] width 348 height 29
type input "carino libre"
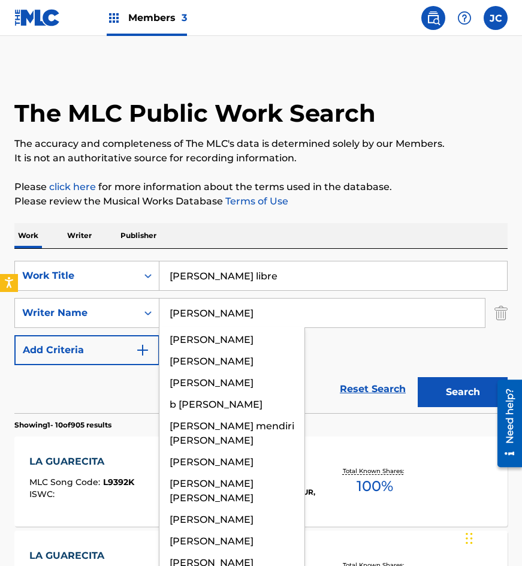
type input "aldaco"
click at [418, 377] on button "Search" at bounding box center [463, 392] width 90 height 30
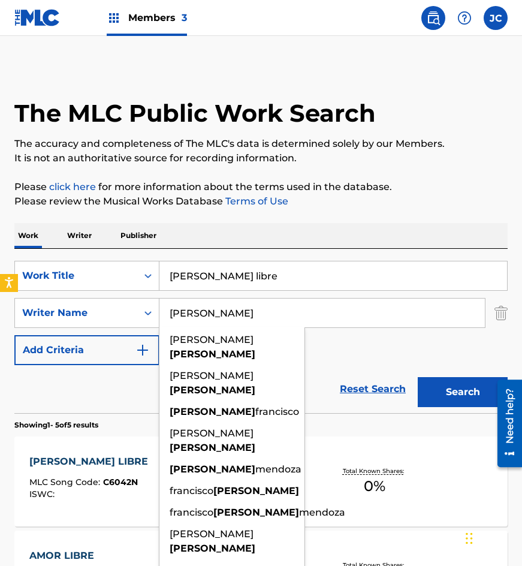
click at [339, 359] on div "SearchWithCriteria215bf303-6e11-4bc3-a3e9-7d44f72dbd02 Work Title carino libre …" at bounding box center [260, 313] width 493 height 104
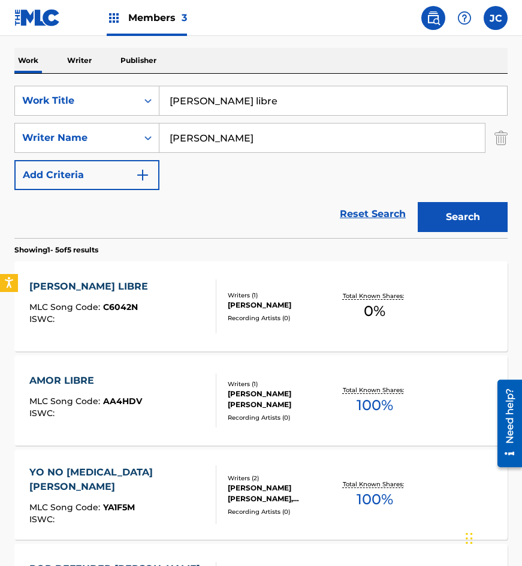
scroll to position [180, 0]
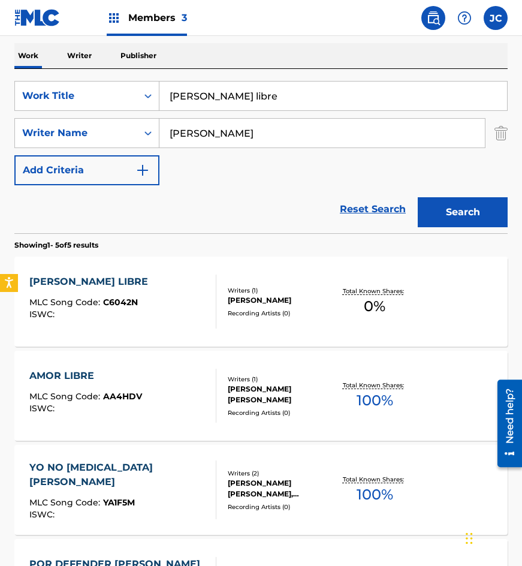
click at [248, 295] on div "FRANCISCO ALDACO MENDOZA" at bounding box center [280, 300] width 105 height 11
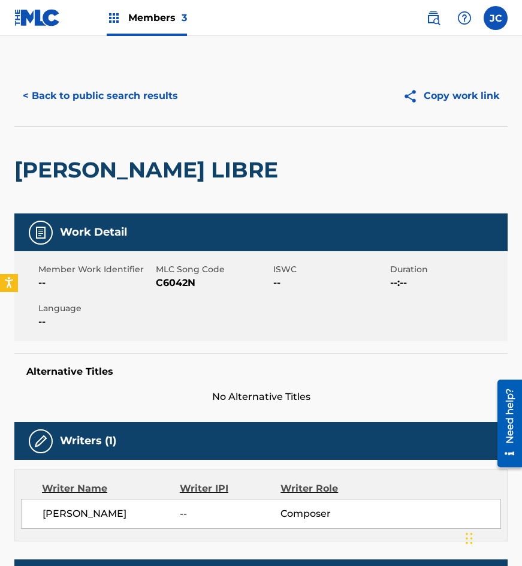
click at [167, 277] on span "C6042N" at bounding box center [213, 283] width 114 height 14
copy span "C6042N"
click at [60, 87] on button "< Back to public search results" at bounding box center [100, 96] width 172 height 30
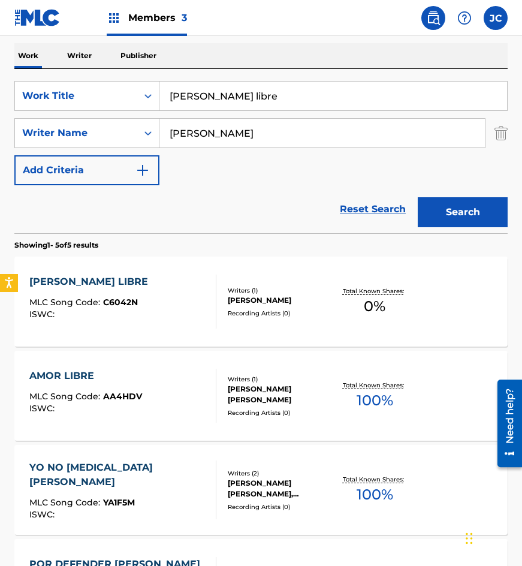
drag, startPoint x: 171, startPoint y: 119, endPoint x: 74, endPoint y: 117, distance: 97.1
click at [79, 121] on div "SearchWithCriteria215bf303-6e11-4bc3-a3e9-7d44f72dbd02 Work Title carino libre …" at bounding box center [260, 133] width 493 height 104
type input "mi amor te ofreci"
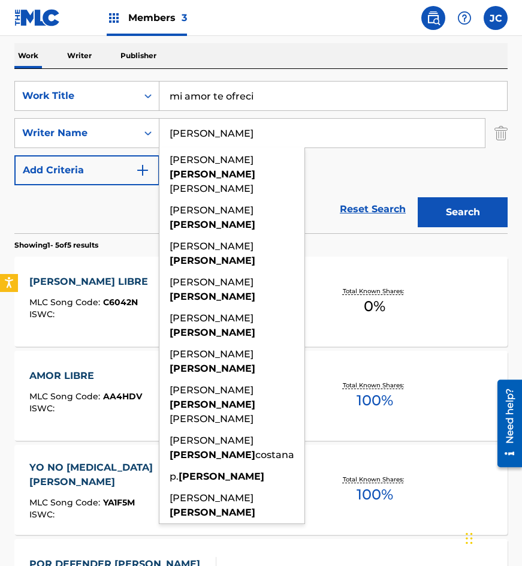
type input "delgado"
click at [418, 197] on button "Search" at bounding box center [463, 212] width 90 height 30
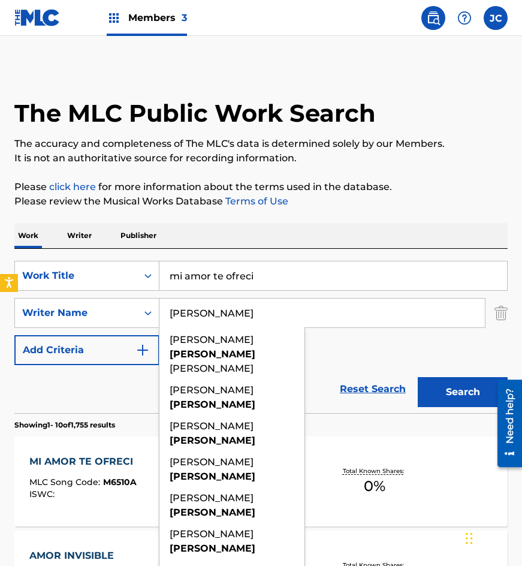
click at [348, 343] on div "SearchWithCriteria215bf303-6e11-4bc3-a3e9-7d44f72dbd02 Work Title mi amor te of…" at bounding box center [260, 313] width 493 height 104
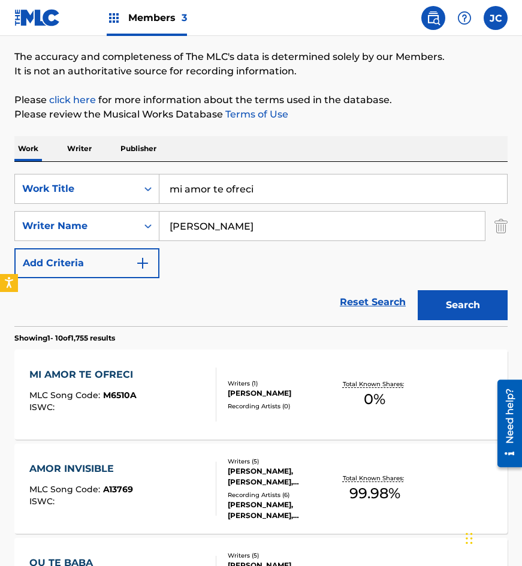
scroll to position [240, 0]
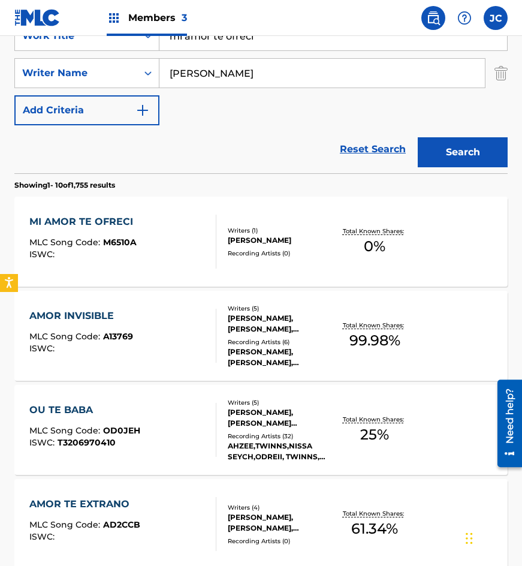
click at [249, 239] on div "RAFAEL DELGADO GALVAN" at bounding box center [280, 240] width 105 height 11
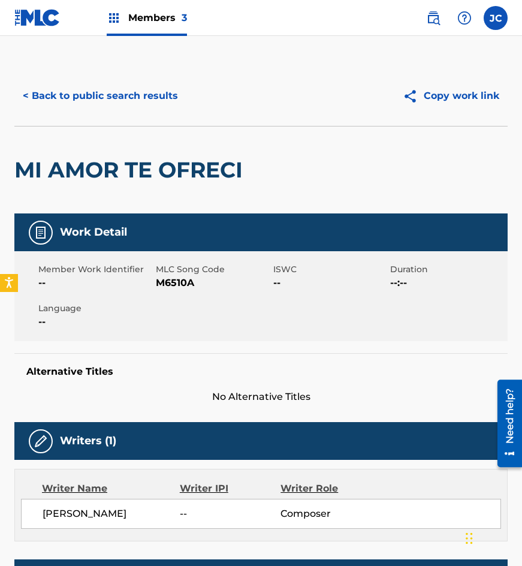
click at [168, 281] on span "M6510A" at bounding box center [213, 283] width 114 height 14
copy span "M6510A"
drag, startPoint x: 114, startPoint y: 116, endPoint x: 131, endPoint y: 89, distance: 31.3
click at [114, 116] on div "< Back to public search results Copy work link" at bounding box center [260, 96] width 493 height 60
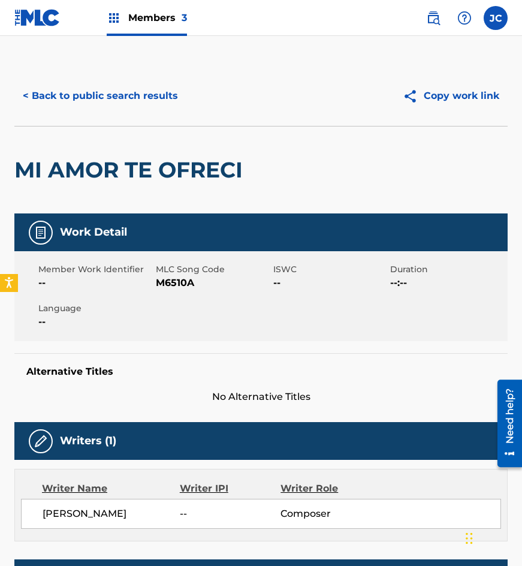
click at [131, 89] on button "< Back to public search results" at bounding box center [100, 96] width 172 height 30
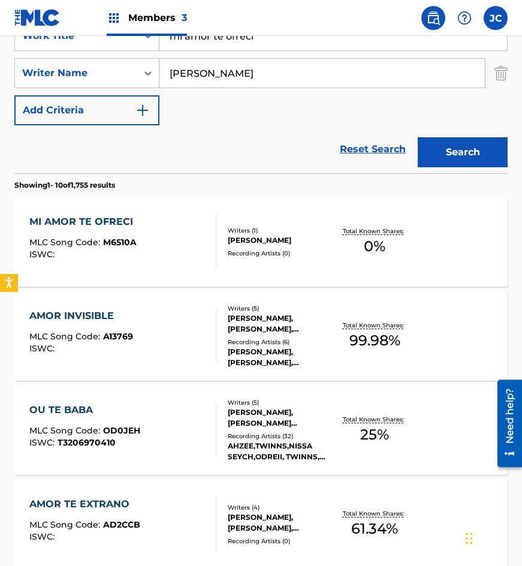
click at [274, 43] on input "mi amor te ofreci" at bounding box center [333, 36] width 348 height 29
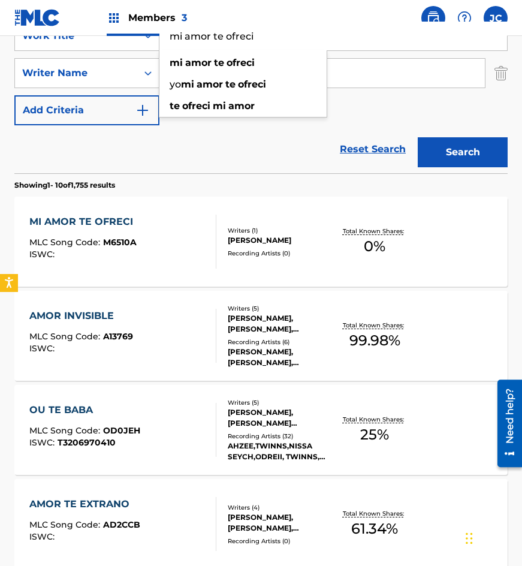
paste input "como que se fue y se fue"
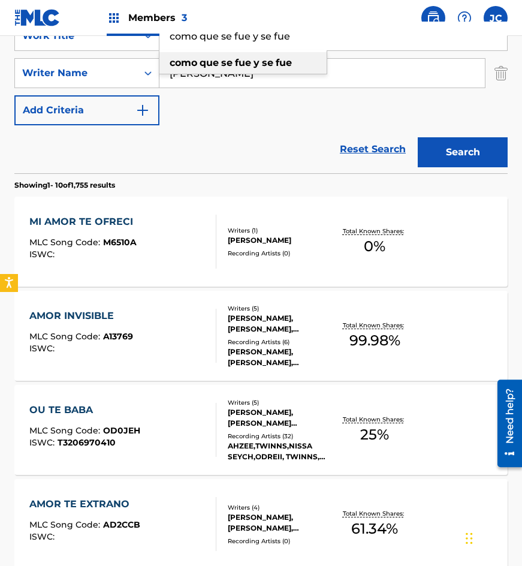
type input "como que se fue y se fue"
click at [268, 61] on strong "se" at bounding box center [267, 62] width 11 height 11
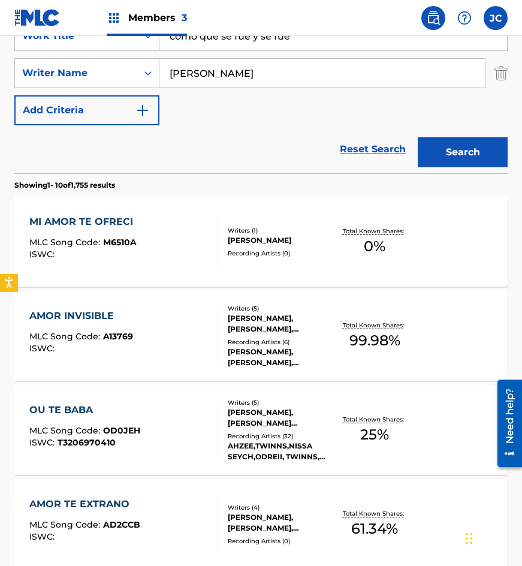
click at [250, 77] on input "delgado" at bounding box center [321, 73] width 325 height 29
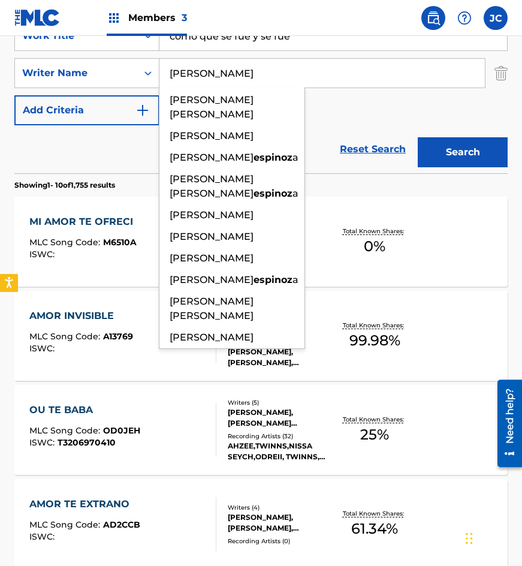
type input "espinoza"
click at [418, 137] on button "Search" at bounding box center [463, 152] width 90 height 30
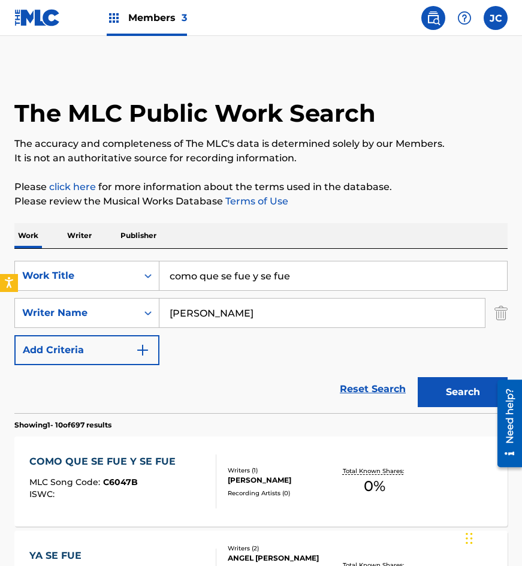
scroll to position [180, 0]
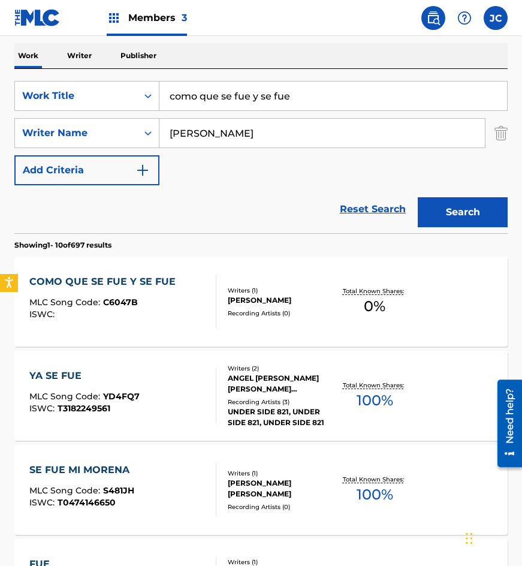
click at [230, 306] on div "Writers ( 1 ) ARTEMIO ESPINOZA VEGA Recording Artists ( 0 )" at bounding box center [274, 302] width 117 height 32
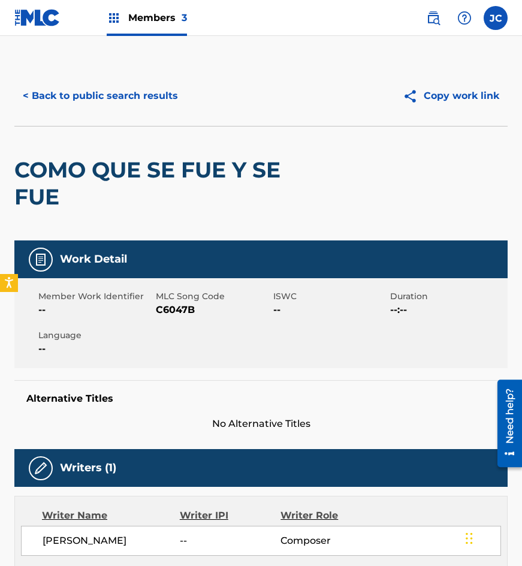
click at [147, 298] on span "Member Work Identifier" at bounding box center [95, 296] width 114 height 13
click at [173, 306] on span "C6047B" at bounding box center [213, 310] width 114 height 14
copy span "C6047B"
click at [168, 149] on div "COMO QUE SE FUE Y SE FUE" at bounding box center [162, 183] width 296 height 114
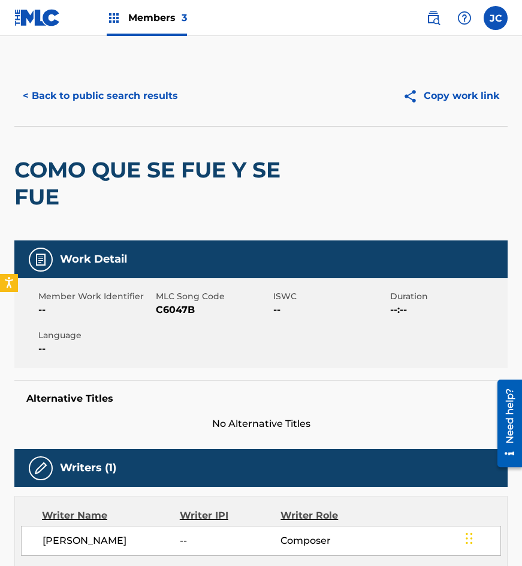
click at [158, 93] on button "< Back to public search results" at bounding box center [100, 96] width 172 height 30
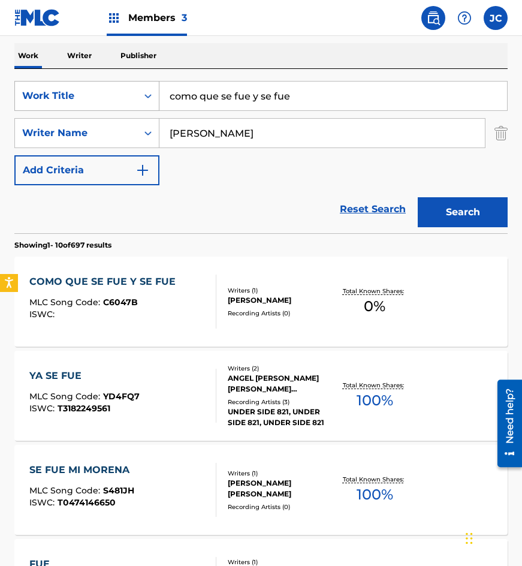
drag, startPoint x: 303, startPoint y: 100, endPoint x: 57, endPoint y: 93, distance: 245.8
click at [58, 94] on div "SearchWithCriteria215bf303-6e11-4bc3-a3e9-7d44f72dbd02 Work Title como que se f…" at bounding box center [260, 96] width 493 height 30
type input "castigo a tu traicion"
click at [418, 197] on button "Search" at bounding box center [463, 212] width 90 height 30
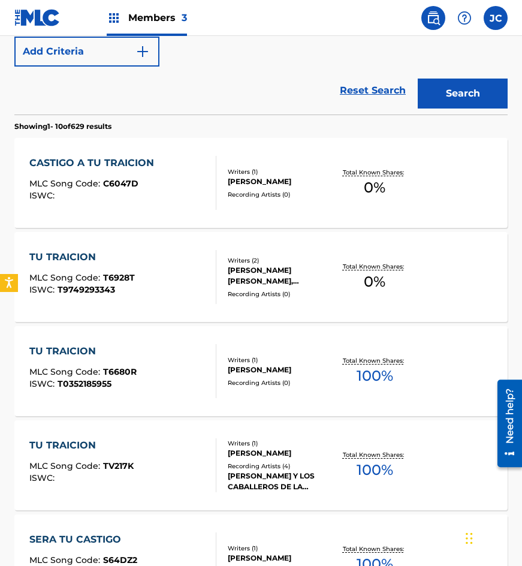
scroll to position [300, 0]
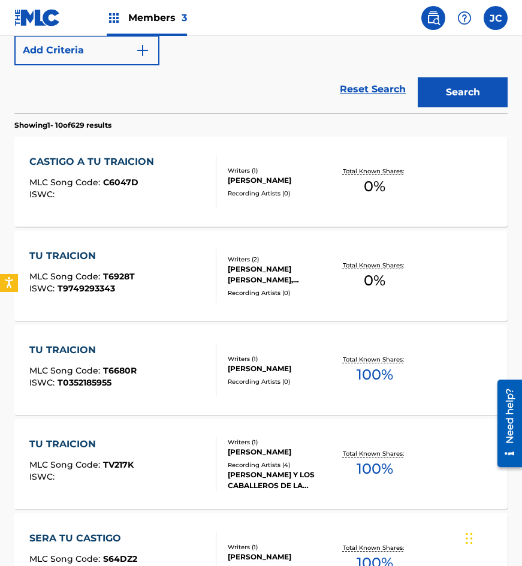
click at [249, 191] on div "Recording Artists ( 0 )" at bounding box center [280, 193] width 105 height 9
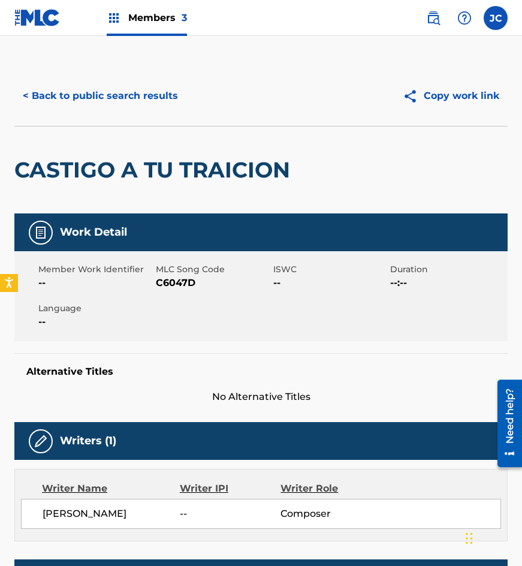
click at [184, 286] on span "C6047D" at bounding box center [213, 283] width 114 height 14
drag, startPoint x: 136, startPoint y: 134, endPoint x: 155, endPoint y: 106, distance: 34.1
click at [136, 134] on div "CASTIGO A TU TRAICION" at bounding box center [155, 169] width 282 height 87
click at [157, 97] on button "< Back to public search results" at bounding box center [100, 96] width 172 height 30
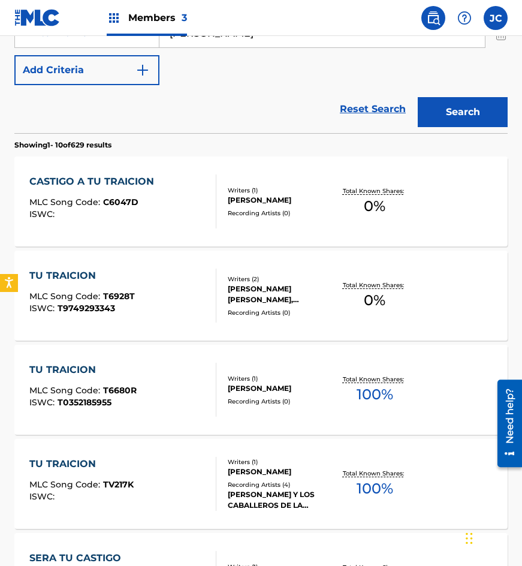
scroll to position [188, 0]
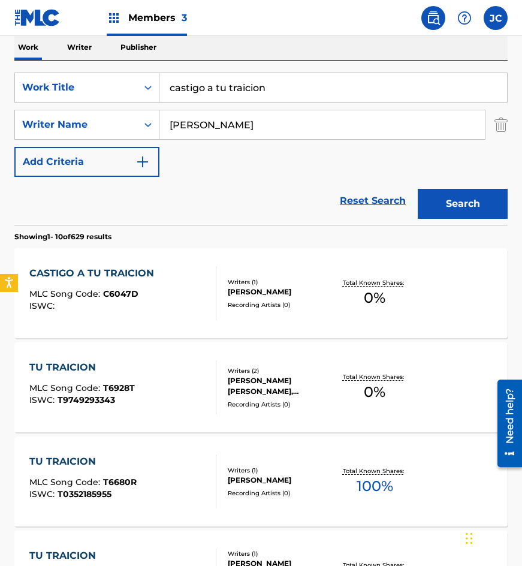
click at [277, 89] on input "castigo a tu traicion" at bounding box center [333, 87] width 348 height 29
type input "tanta falsedad"
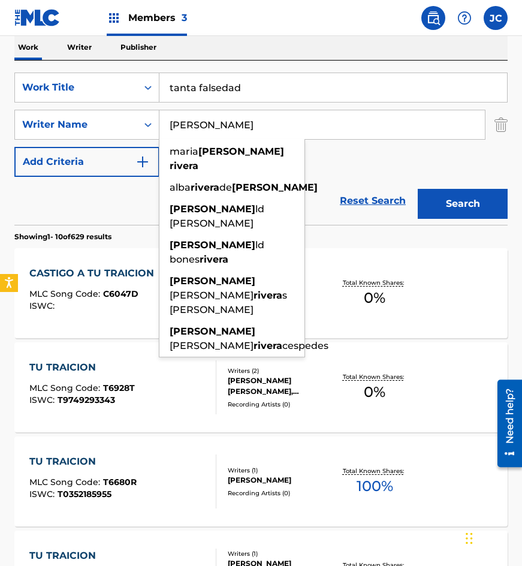
type input "haro rivera"
click at [418, 189] on button "Search" at bounding box center [463, 204] width 90 height 30
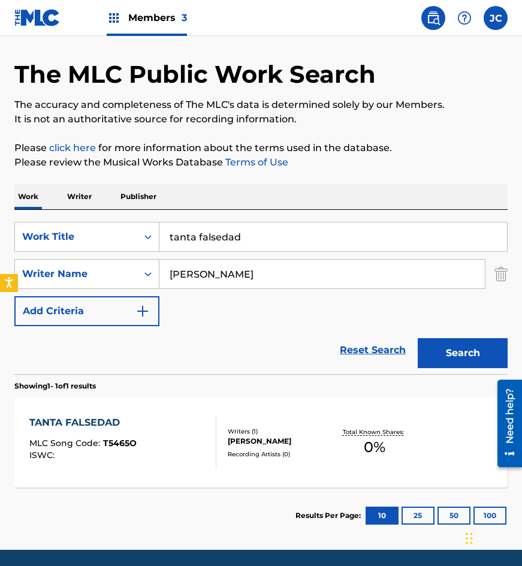
scroll to position [80, 0]
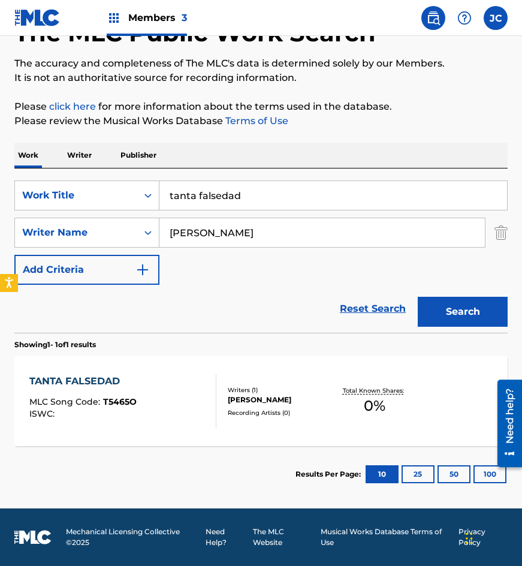
click at [269, 406] on div "Writers ( 1 ) MARIA HARO RIVERA Recording Artists ( 0 )" at bounding box center [274, 401] width 117 height 32
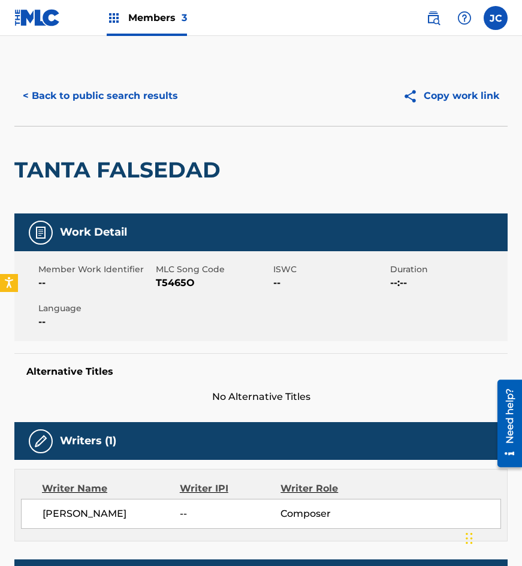
click at [164, 276] on span "T5465O" at bounding box center [213, 283] width 114 height 14
drag, startPoint x: 9, startPoint y: 131, endPoint x: 45, endPoint y: 120, distance: 37.5
click at [11, 131] on div "< Back to public search results Copy work link TANTA FALSEDAD Work Detail Membe…" at bounding box center [261, 397] width 522 height 663
click at [122, 108] on button "< Back to public search results" at bounding box center [100, 96] width 172 height 30
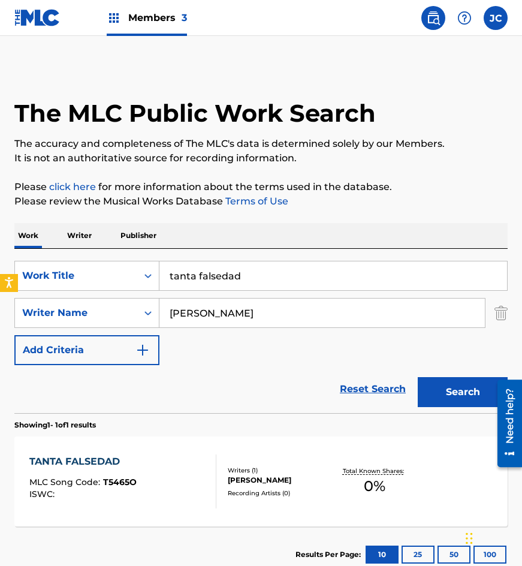
scroll to position [12, 0]
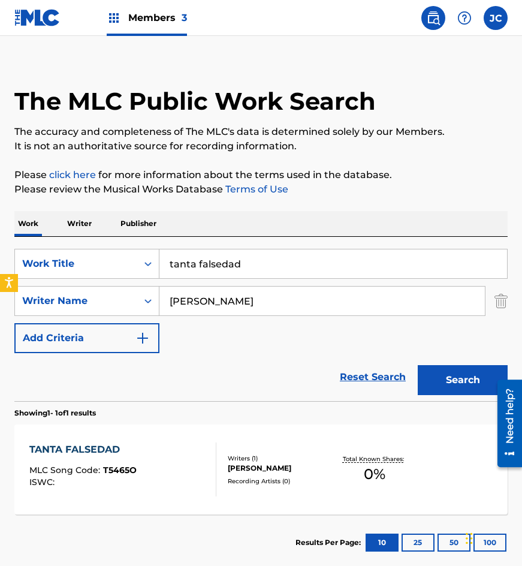
click at [273, 260] on input "tanta falsedad" at bounding box center [333, 263] width 348 height 29
type input "el embrujado"
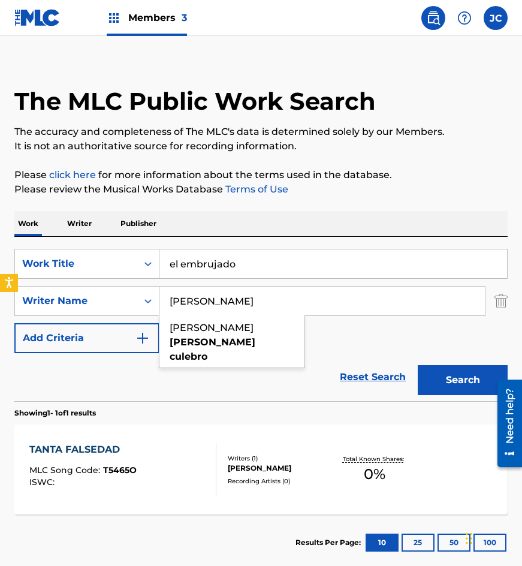
type input "hernandez culebro"
click at [418, 365] on button "Search" at bounding box center [463, 380] width 90 height 30
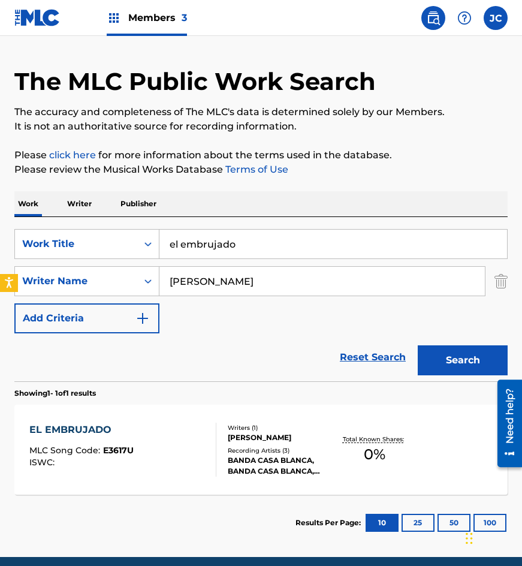
scroll to position [80, 0]
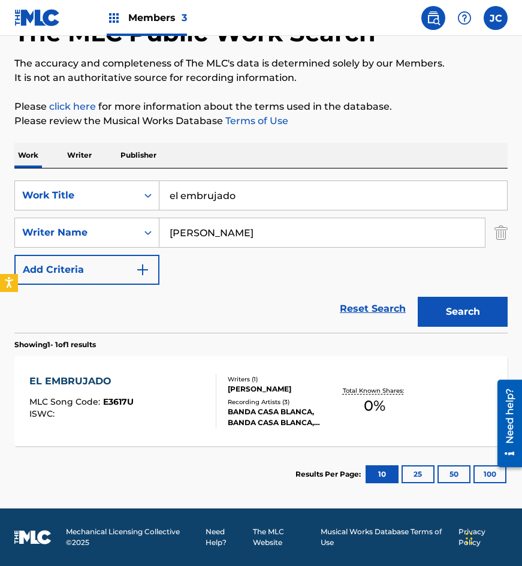
click at [273, 384] on div "LUIS ANGEL HERNANDEZ CULEBRO" at bounding box center [280, 389] width 105 height 11
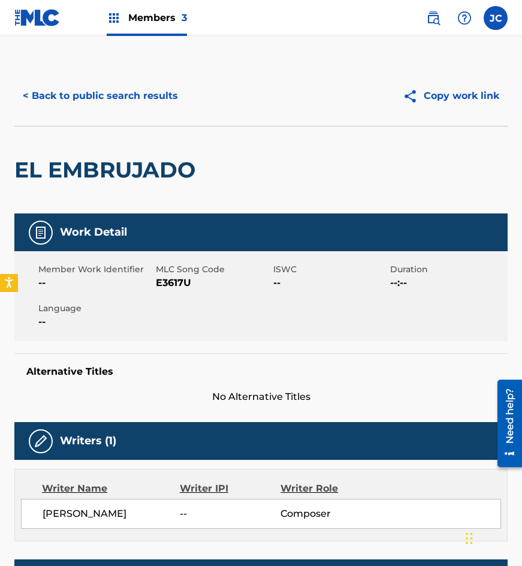
click at [176, 275] on span "MLC Song Code" at bounding box center [213, 269] width 114 height 13
click at [177, 277] on span "E3617U" at bounding box center [213, 283] width 114 height 14
drag, startPoint x: 92, startPoint y: 125, endPoint x: 119, endPoint y: 99, distance: 37.3
click at [92, 125] on div "< Back to public search results Copy work link" at bounding box center [260, 96] width 493 height 60
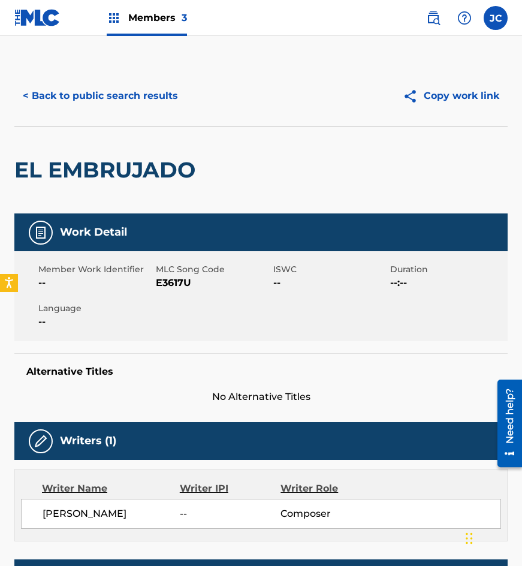
click at [132, 93] on button "< Back to public search results" at bounding box center [100, 96] width 172 height 30
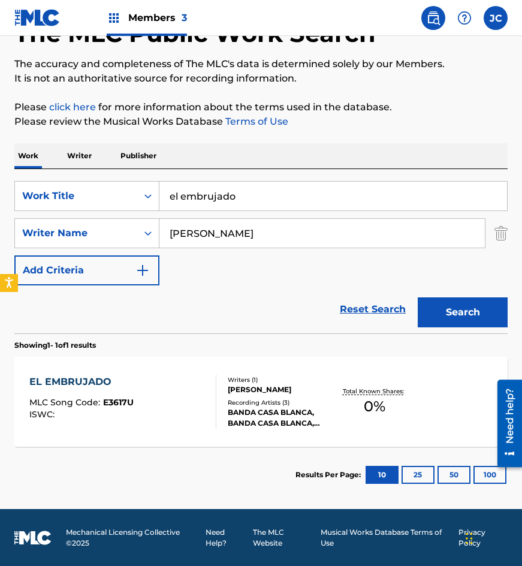
scroll to position [80, 0]
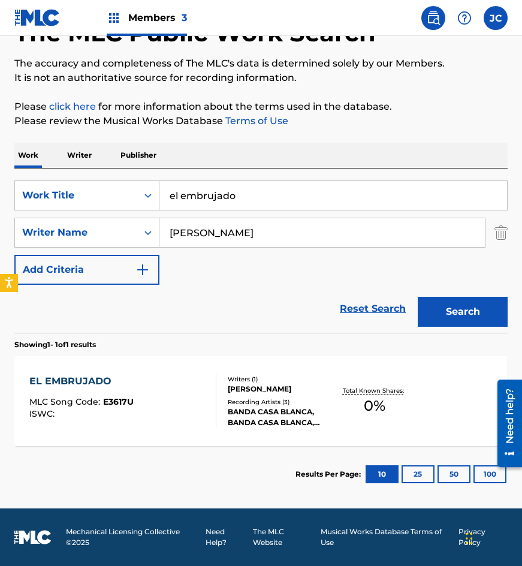
click at [169, 393] on div "EL EMBRUJADO MLC Song Code : E3617U ISWC :" at bounding box center [123, 401] width 188 height 54
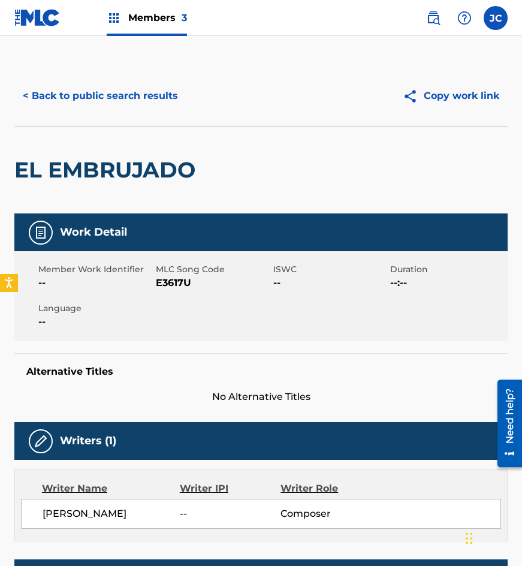
click at [122, 92] on button "< Back to public search results" at bounding box center [100, 96] width 172 height 30
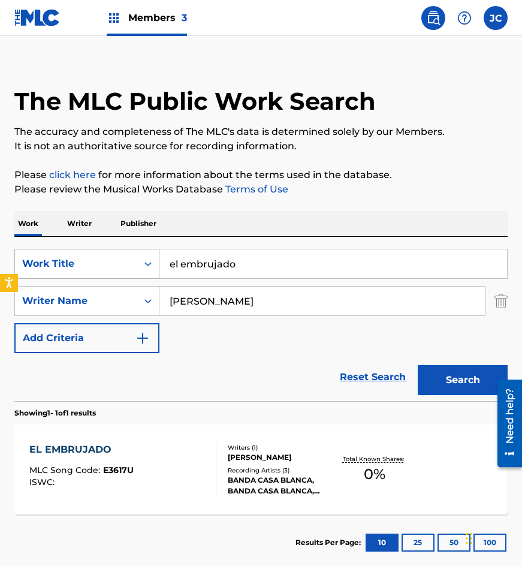
drag, startPoint x: 292, startPoint y: 266, endPoint x: 125, endPoint y: 271, distance: 167.3
click at [111, 284] on div "SearchWithCriteria215bf303-6e11-4bc3-a3e9-7d44f72dbd02 Work Title el embrujado …" at bounding box center [260, 301] width 493 height 104
type input "isabel y napoleon"
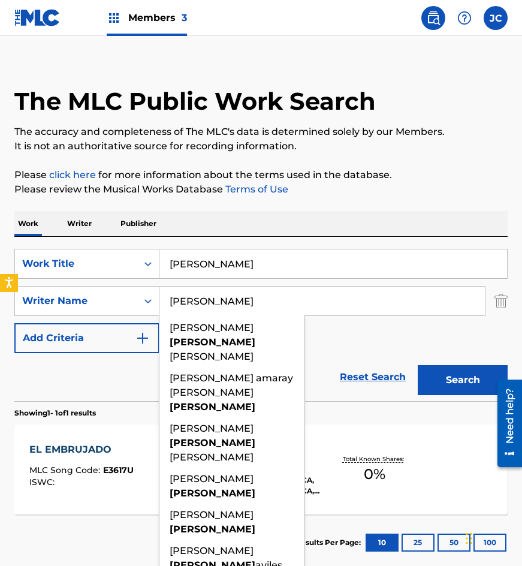
type input "macias"
click at [418, 365] on button "Search" at bounding box center [463, 380] width 90 height 30
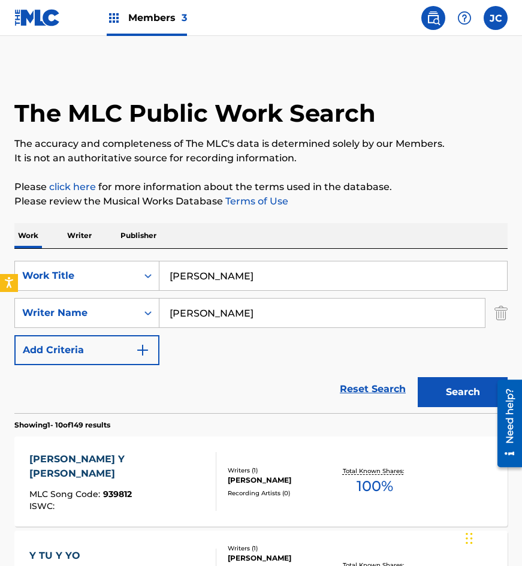
scroll to position [180, 0]
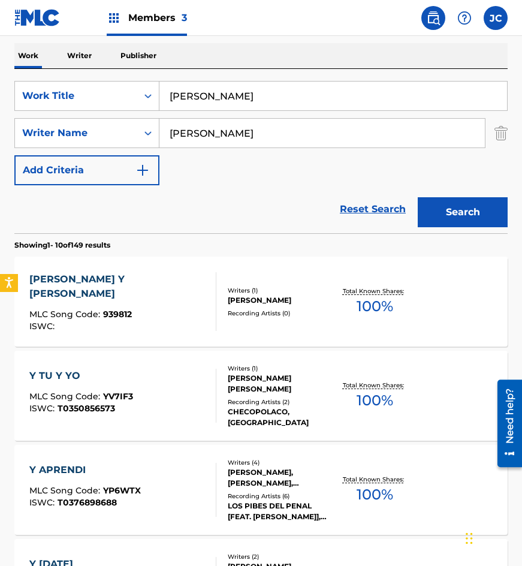
click at [217, 299] on div "Writers ( 1 ) NARCISO MACIAS MONARES Recording Artists ( 0 )" at bounding box center [274, 302] width 117 height 32
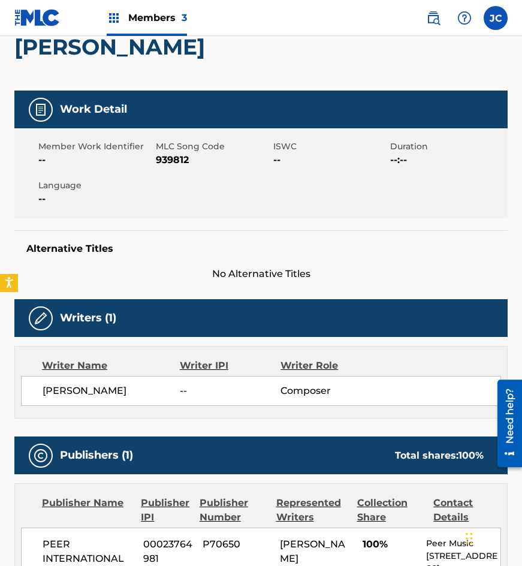
scroll to position [60, 0]
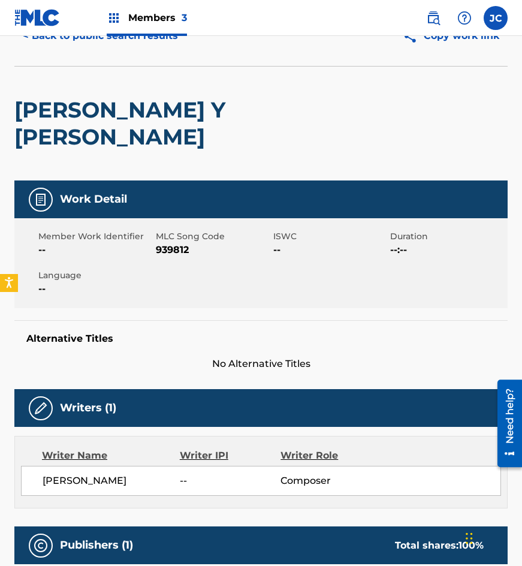
click at [172, 243] on span "939812" at bounding box center [213, 250] width 114 height 14
drag, startPoint x: 34, startPoint y: 202, endPoint x: 77, endPoint y: 167, distance: 55.8
click at [39, 218] on div "Member Work Identifier -- MLC Song Code 939812 ISWC -- Duration --:-- Language …" at bounding box center [260, 263] width 493 height 90
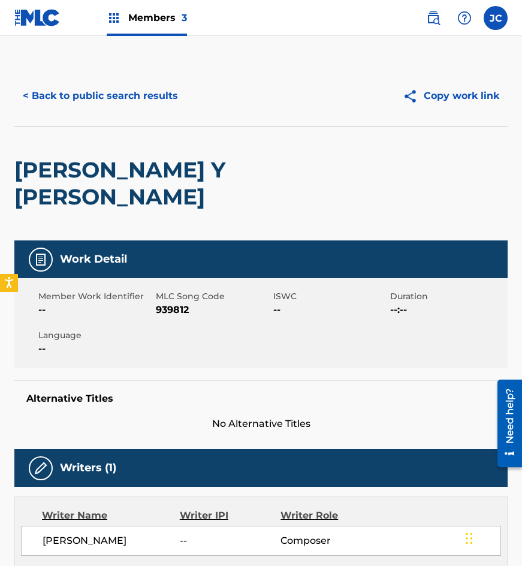
click at [132, 101] on button "< Back to public search results" at bounding box center [100, 96] width 172 height 30
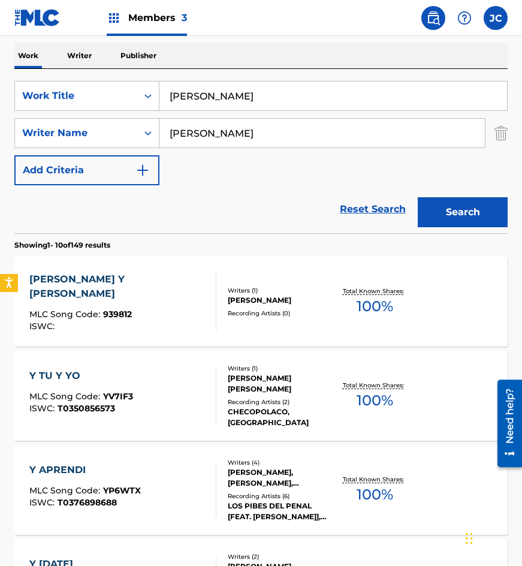
drag, startPoint x: 256, startPoint y: 101, endPoint x: 0, endPoint y: 116, distance: 256.4
click at [35, 115] on div "SearchWithCriteria215bf303-6e11-4bc3-a3e9-7d44f72dbd02 Work Title isabel y napo…" at bounding box center [260, 133] width 493 height 104
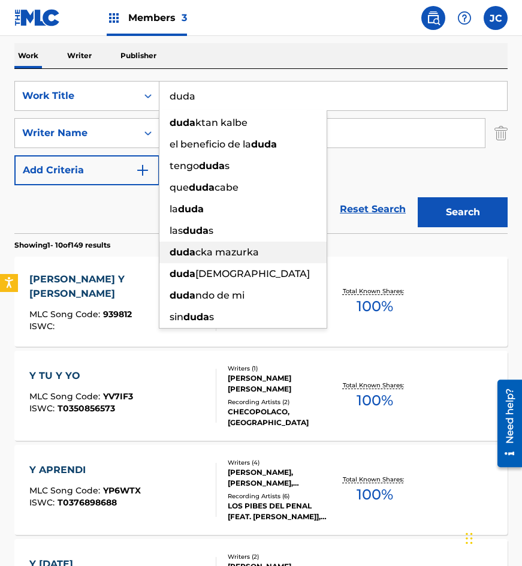
type input "duda"
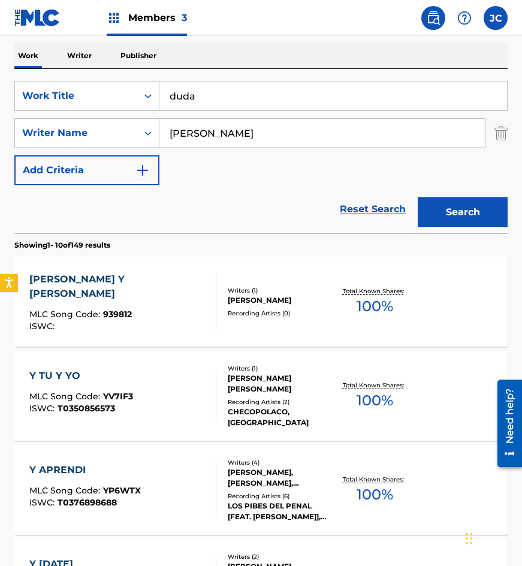
click at [418, 197] on button "Search" at bounding box center [463, 212] width 90 height 30
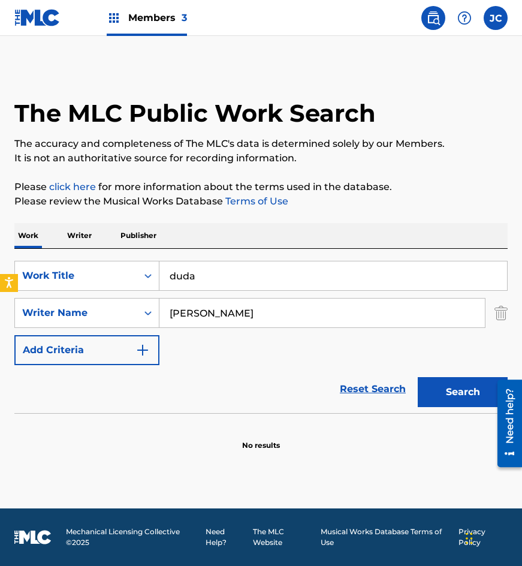
click at [200, 312] on input "martinz antonio" at bounding box center [321, 312] width 325 height 29
type input "martinez antonio"
click at [418, 377] on button "Search" at bounding box center [463, 392] width 90 height 30
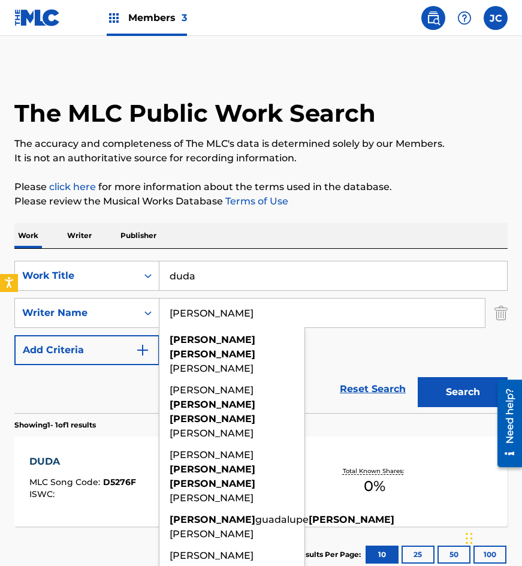
click at [332, 343] on div "SearchWithCriteria215bf303-6e11-4bc3-a3e9-7d44f72dbd02 Work Title duda SearchWi…" at bounding box center [260, 313] width 493 height 104
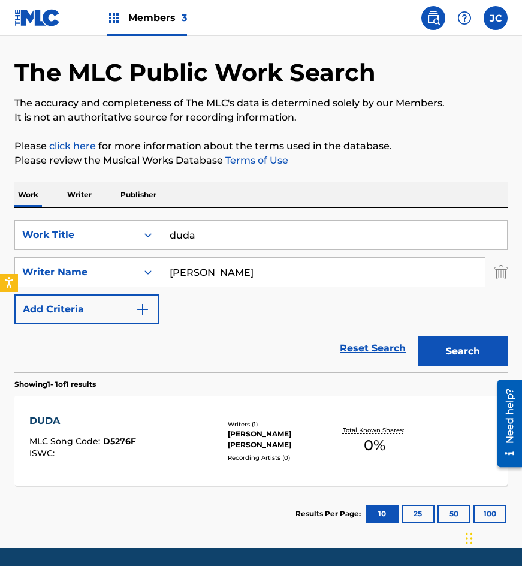
scroll to position [80, 0]
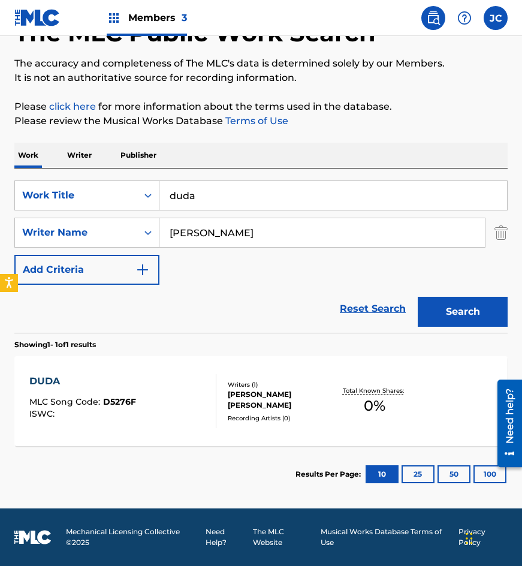
click at [82, 400] on span "MLC Song Code :" at bounding box center [66, 401] width 74 height 11
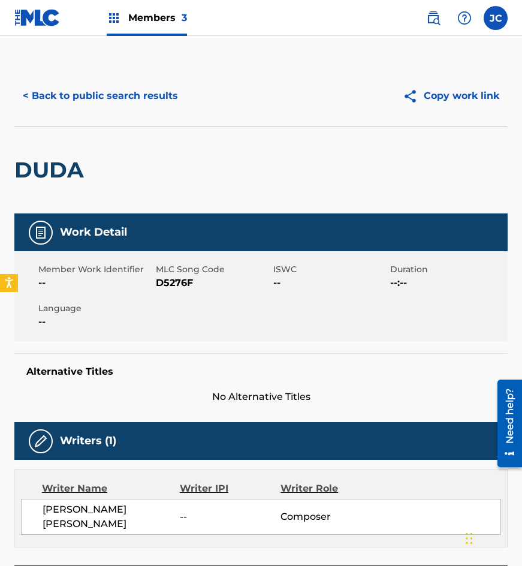
click at [168, 276] on span "D5276F" at bounding box center [213, 283] width 114 height 14
click at [172, 282] on span "D5276F" at bounding box center [213, 283] width 114 height 14
drag, startPoint x: 141, startPoint y: 146, endPoint x: 149, endPoint y: 102, distance: 45.0
click at [141, 146] on div "DUDA" at bounding box center [260, 169] width 493 height 87
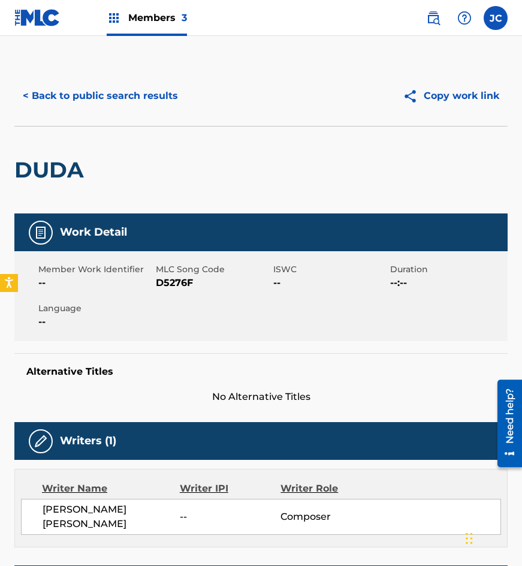
click at [149, 101] on button "< Back to public search results" at bounding box center [100, 96] width 172 height 30
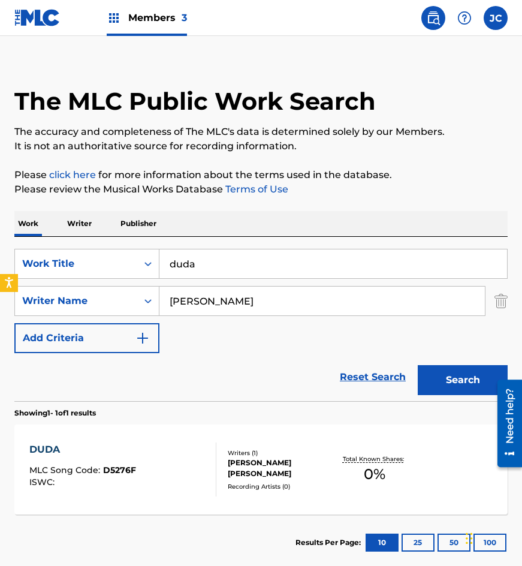
click at [282, 259] on input "duda" at bounding box center [333, 263] width 348 height 29
type input "ya no hay voluntad"
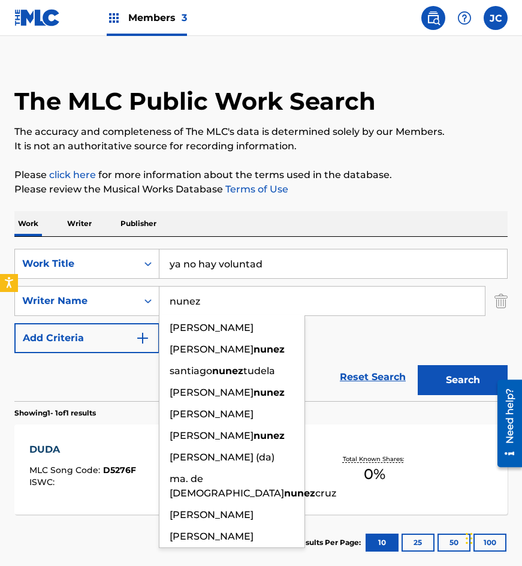
type input "nunez"
click at [418, 365] on button "Search" at bounding box center [463, 380] width 90 height 30
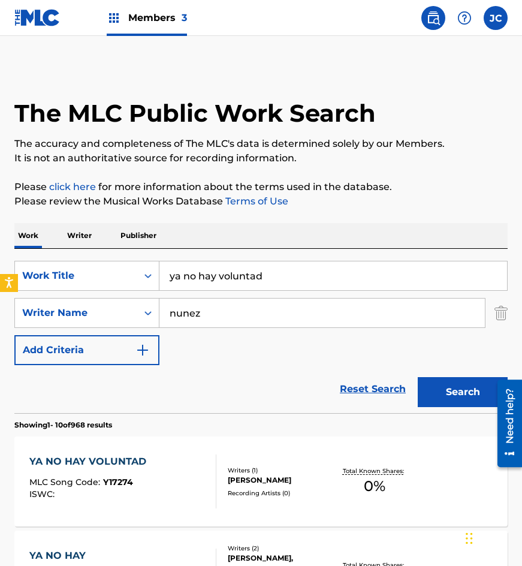
click at [338, 342] on div "SearchWithCriteria215bf303-6e11-4bc3-a3e9-7d44f72dbd02 Work Title ya no hay vol…" at bounding box center [260, 313] width 493 height 104
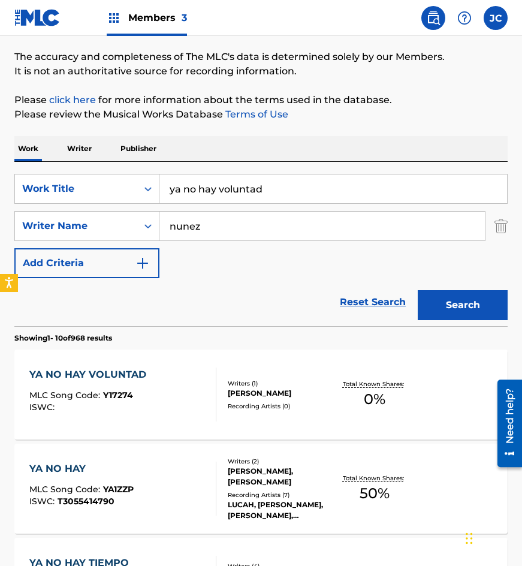
scroll to position [180, 0]
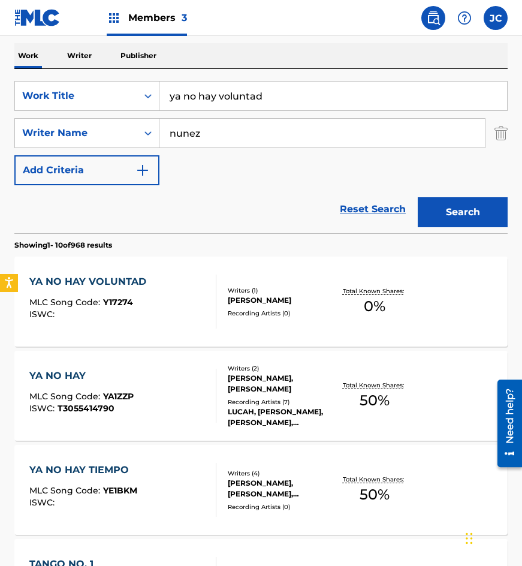
click at [206, 305] on div at bounding box center [211, 301] width 10 height 54
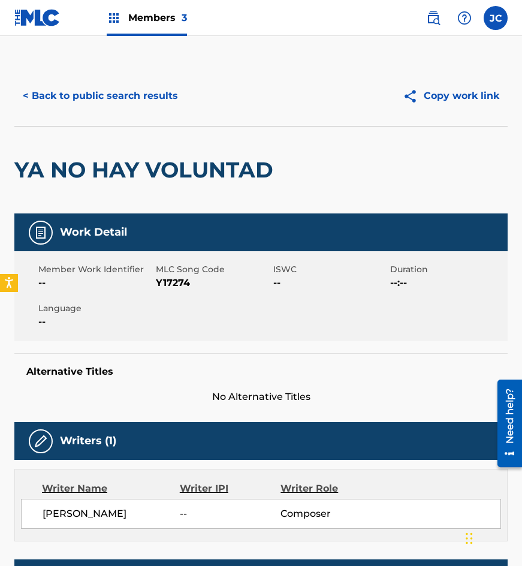
click at [162, 282] on span "Y17274" at bounding box center [213, 283] width 114 height 14
click at [113, 144] on div "YA NO HAY VOLUNTAD" at bounding box center [146, 169] width 265 height 87
click at [135, 108] on button "< Back to public search results" at bounding box center [100, 96] width 172 height 30
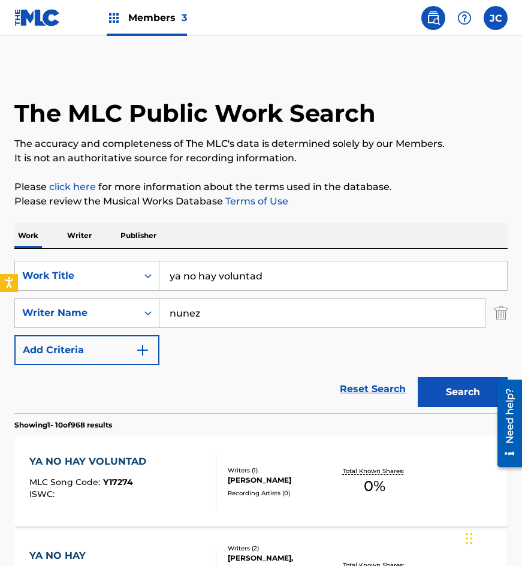
scroll to position [180, 0]
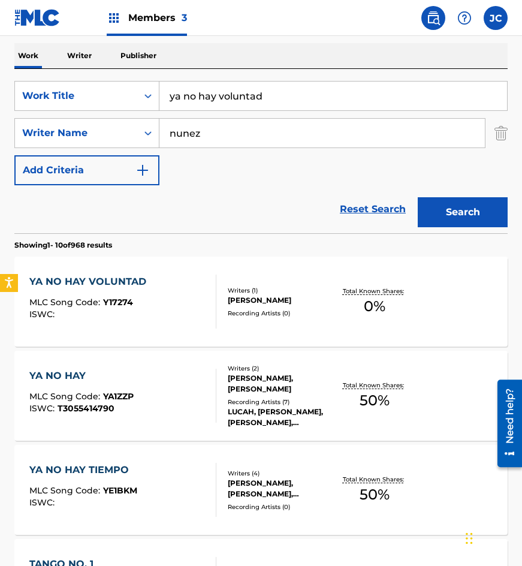
drag, startPoint x: 264, startPoint y: 90, endPoint x: 11, endPoint y: 97, distance: 252.4
click at [36, 95] on div "SearchWithCriteria215bf303-6e11-4bc3-a3e9-7d44f72dbd02 Work Title ya no hay vol…" at bounding box center [260, 96] width 493 height 30
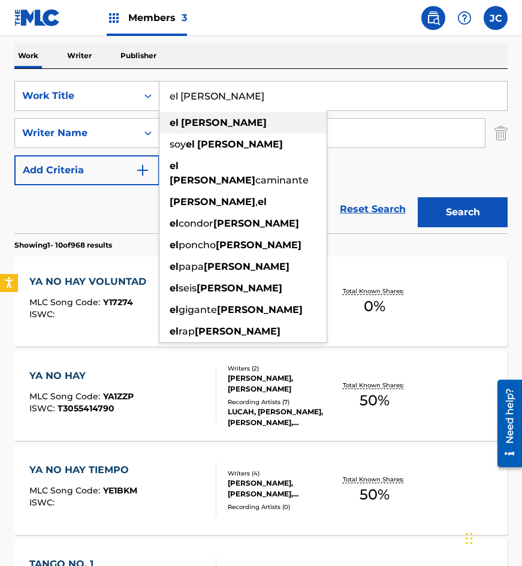
type input "el andino"
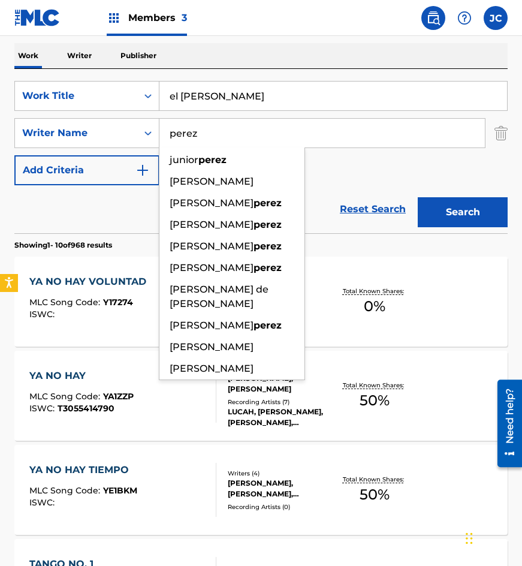
type input "perez"
click at [418, 197] on button "Search" at bounding box center [463, 212] width 90 height 30
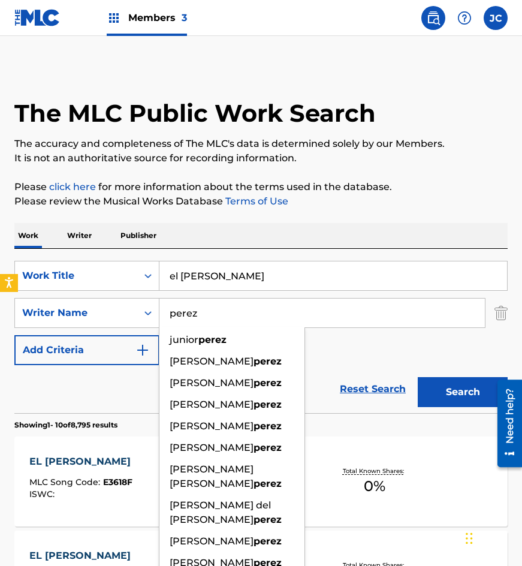
click at [348, 336] on div "SearchWithCriteria215bf303-6e11-4bc3-a3e9-7d44f72dbd02 Work Title el andino Sea…" at bounding box center [260, 313] width 493 height 104
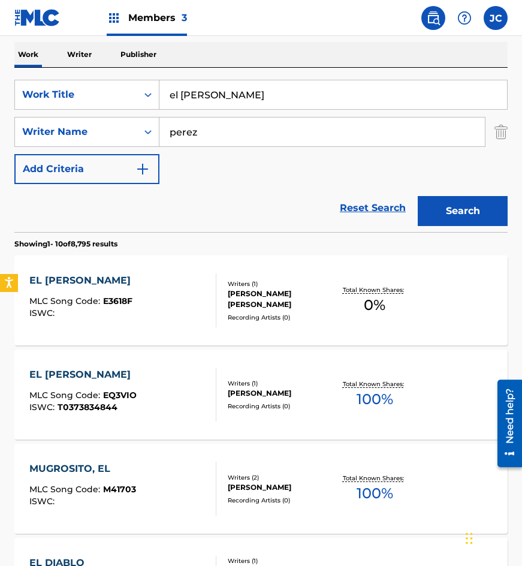
scroll to position [180, 0]
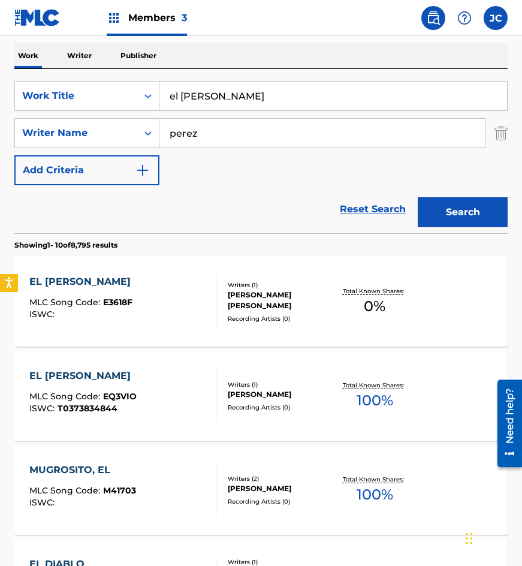
click at [285, 289] on div "Writers ( 1 )" at bounding box center [280, 284] width 105 height 9
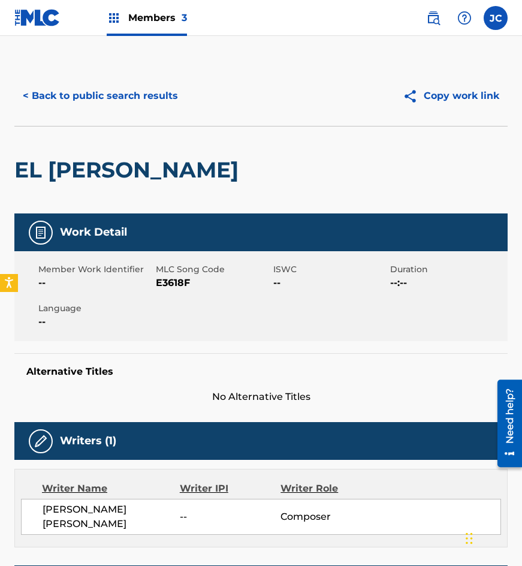
click at [171, 279] on span "E3618F" at bounding box center [213, 283] width 114 height 14
click at [44, 132] on div "EL ANDINO" at bounding box center [129, 169] width 230 height 87
click at [94, 93] on button "< Back to public search results" at bounding box center [100, 96] width 172 height 30
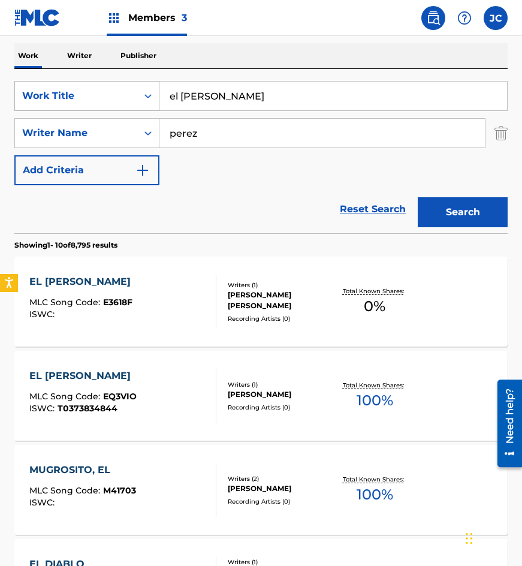
drag, startPoint x: 257, startPoint y: 98, endPoint x: 112, endPoint y: 104, distance: 145.1
click at [114, 104] on div "SearchWithCriteria215bf303-6e11-4bc3-a3e9-7d44f72dbd02 Work Title el andino" at bounding box center [260, 96] width 493 height 30
type input "el rescate"
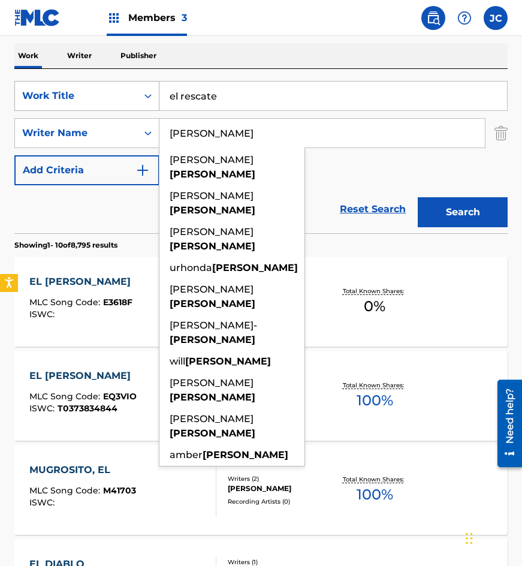
type input "phillips"
click at [418, 197] on button "Search" at bounding box center [463, 212] width 90 height 30
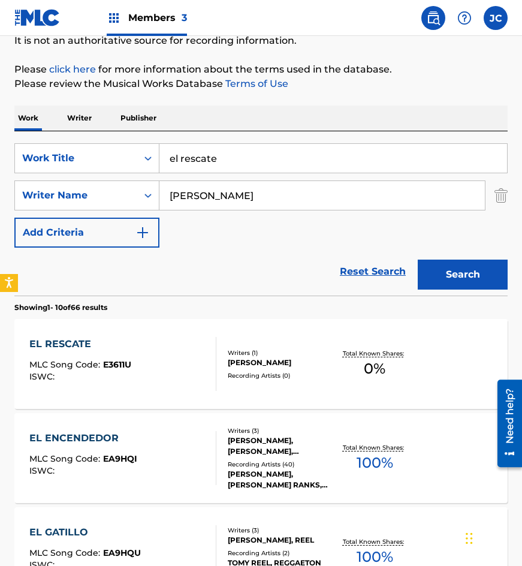
scroll to position [120, 0]
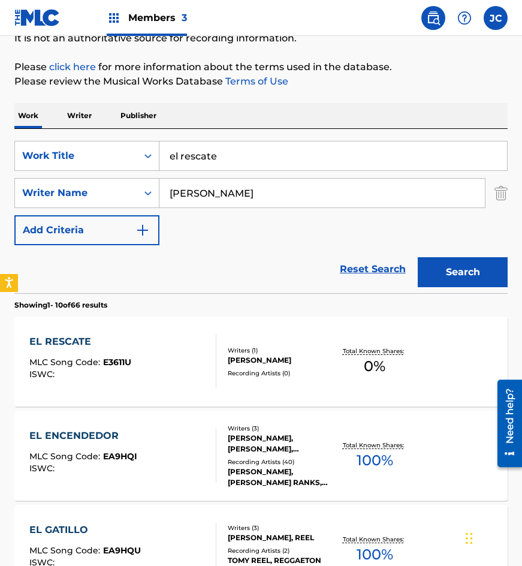
click at [213, 352] on div at bounding box center [211, 361] width 10 height 54
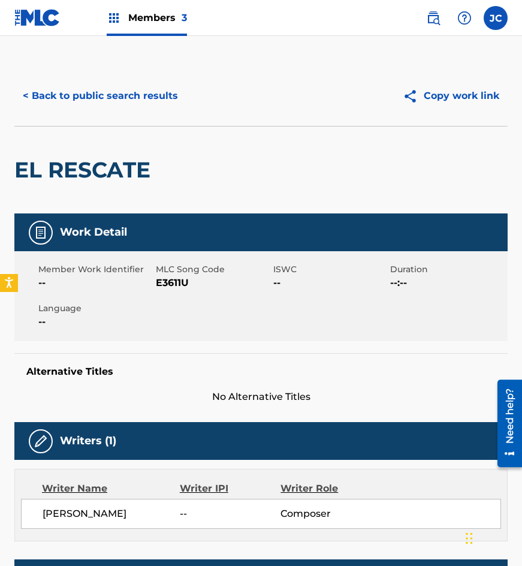
click at [169, 281] on span "E3611U" at bounding box center [213, 283] width 114 height 14
click at [170, 281] on span "E3611U" at bounding box center [213, 283] width 114 height 14
click at [101, 97] on button "< Back to public search results" at bounding box center [100, 96] width 172 height 30
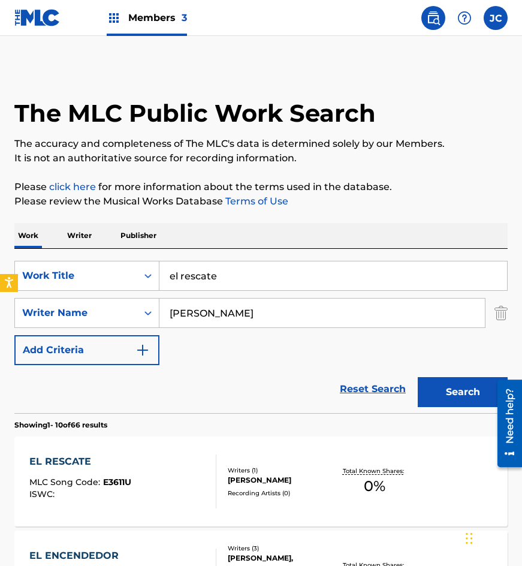
scroll to position [120, 0]
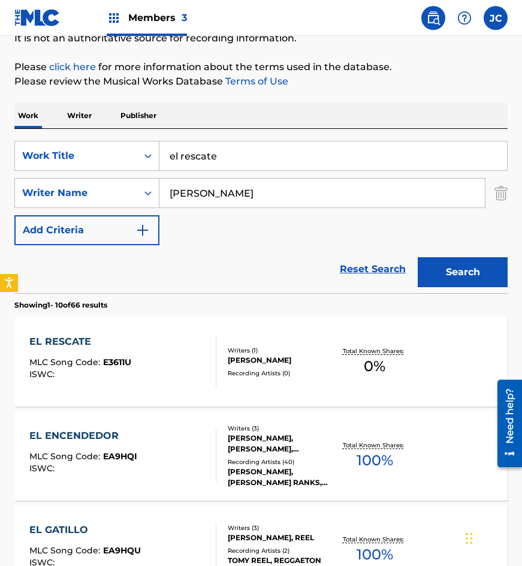
drag, startPoint x: 274, startPoint y: 150, endPoint x: 132, endPoint y: 137, distance: 142.6
click at [88, 161] on div "SearchWithCriteria215bf303-6e11-4bc3-a3e9-7d44f72dbd02 Work Title el rescate" at bounding box center [260, 156] width 493 height 30
type input "notitas de cristal"
click at [418, 257] on button "Search" at bounding box center [463, 272] width 90 height 30
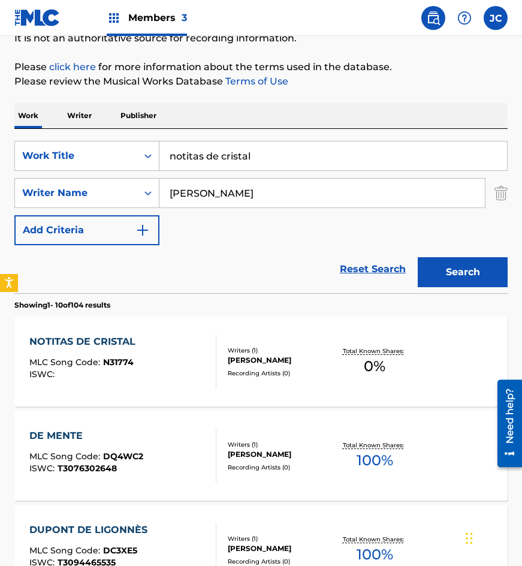
click at [236, 366] on div "ROBERTO PHILLIPS MARTINEZ" at bounding box center [280, 360] width 105 height 11
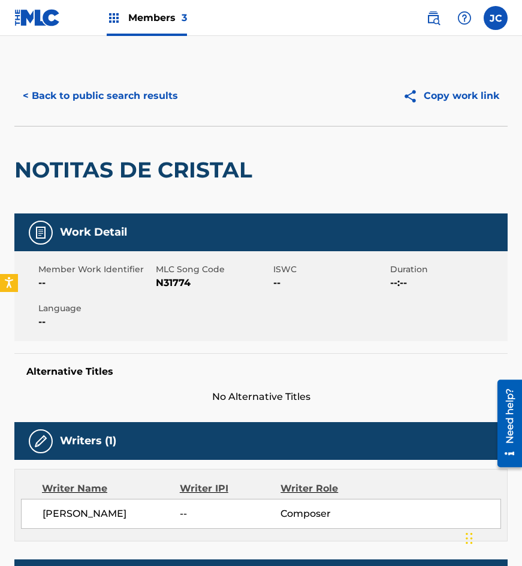
click at [177, 285] on span "N31774" at bounding box center [213, 283] width 114 height 14
drag, startPoint x: 166, startPoint y: 142, endPoint x: 164, endPoint y: 105, distance: 36.6
click at [166, 142] on div "NOTITAS DE CRISTAL" at bounding box center [136, 169] width 244 height 87
click at [161, 91] on button "< Back to public search results" at bounding box center [100, 96] width 172 height 30
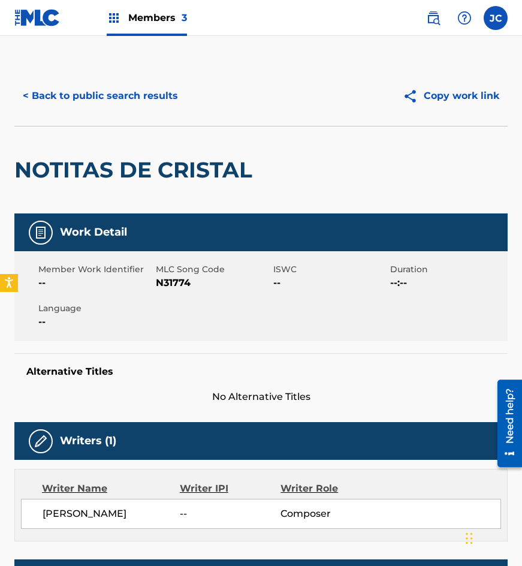
scroll to position [120, 0]
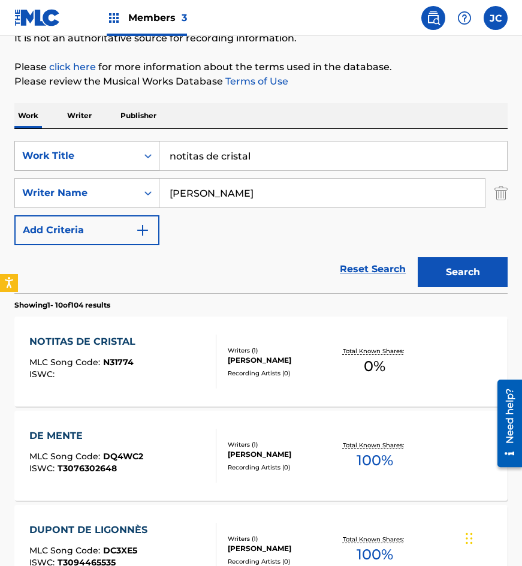
drag, startPoint x: 262, startPoint y: 150, endPoint x: 142, endPoint y: 147, distance: 119.9
click at [145, 148] on div "SearchWithCriteria215bf303-6e11-4bc3-a3e9-7d44f72dbd02 Work Title notitas de cr…" at bounding box center [260, 156] width 493 height 30
type input "hay felicidad"
click at [264, 235] on div "SearchWithCriteria215bf303-6e11-4bc3-a3e9-7d44f72dbd02 Work Title hay felicidad…" at bounding box center [260, 193] width 493 height 104
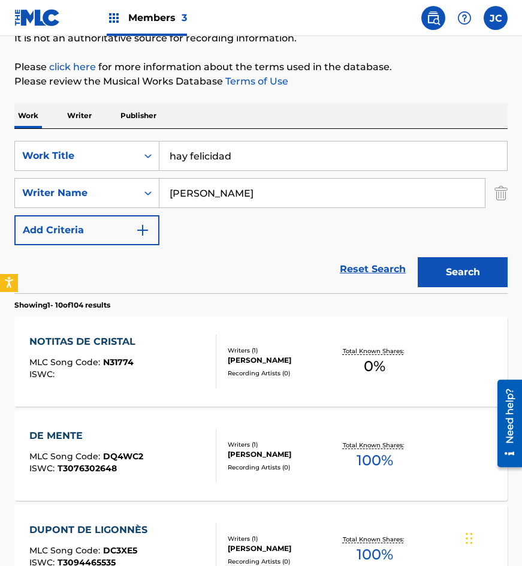
click at [437, 271] on button "Search" at bounding box center [463, 272] width 90 height 30
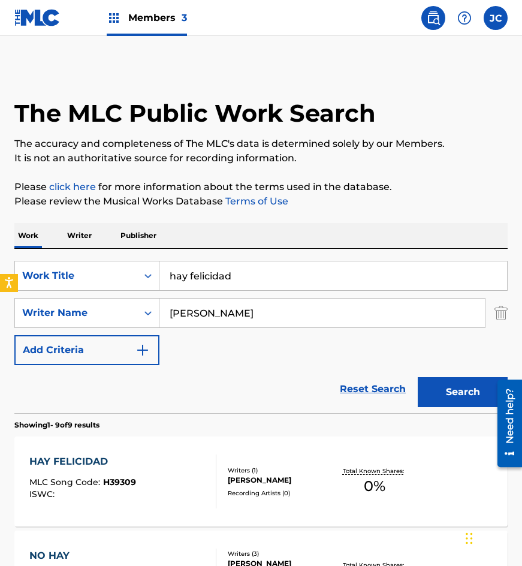
scroll to position [180, 0]
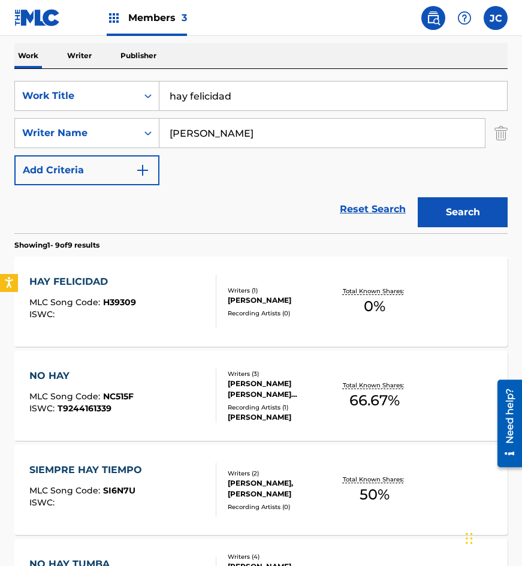
click at [265, 311] on div "Writers ( 1 ) ROBERTO PHILLIPS MARTINEZ Recording Artists ( 0 )" at bounding box center [274, 302] width 117 height 32
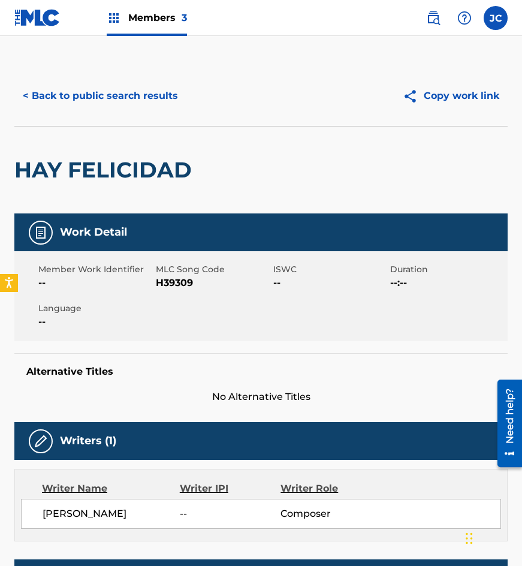
click at [176, 285] on span "H39309" at bounding box center [213, 283] width 114 height 14
click at [138, 114] on div "< Back to public search results Copy work link" at bounding box center [260, 96] width 493 height 60
click at [145, 96] on button "< Back to public search results" at bounding box center [100, 96] width 172 height 30
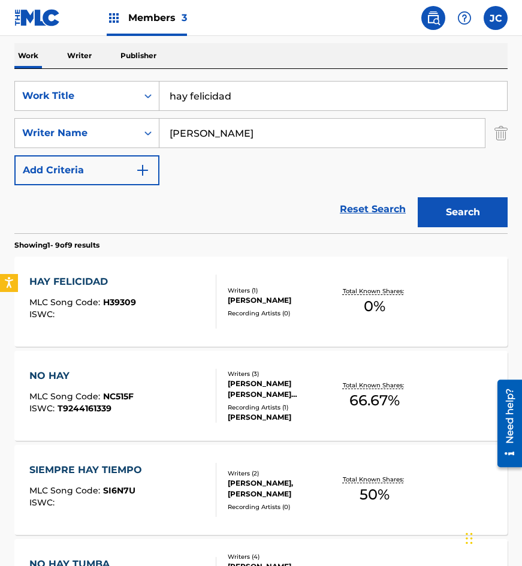
click at [239, 84] on input "hay felicidad" at bounding box center [333, 96] width 348 height 29
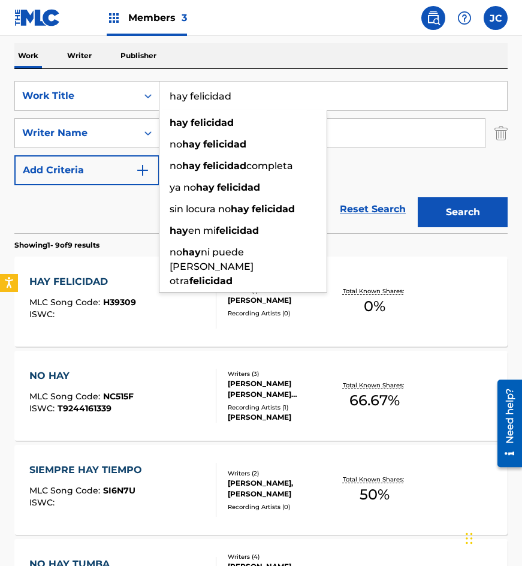
click at [239, 84] on input "hay felicidad" at bounding box center [333, 96] width 348 height 29
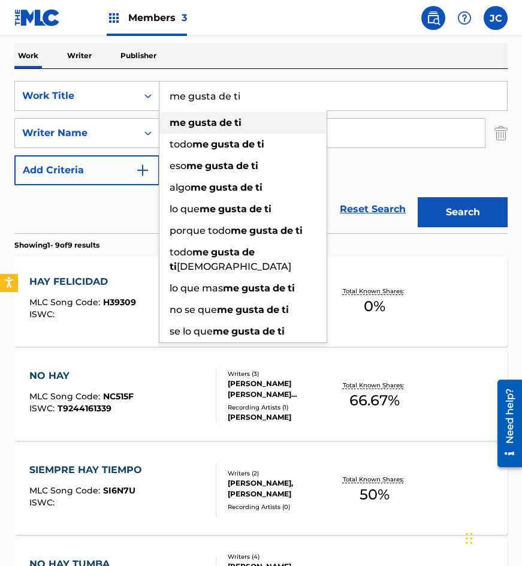
type input "me gusta de ti"
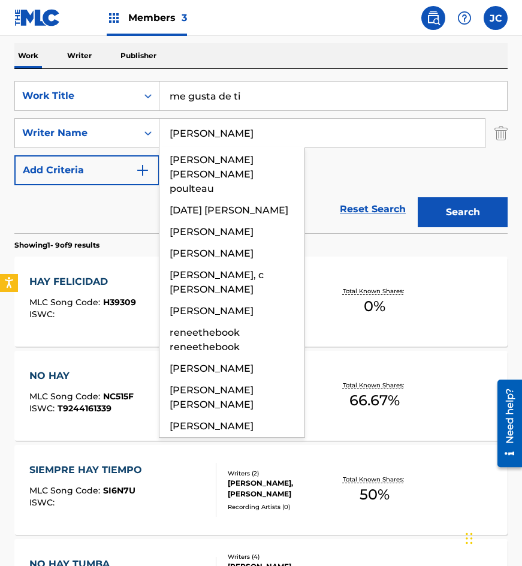
type input "rendon"
click at [418, 197] on button "Search" at bounding box center [463, 212] width 90 height 30
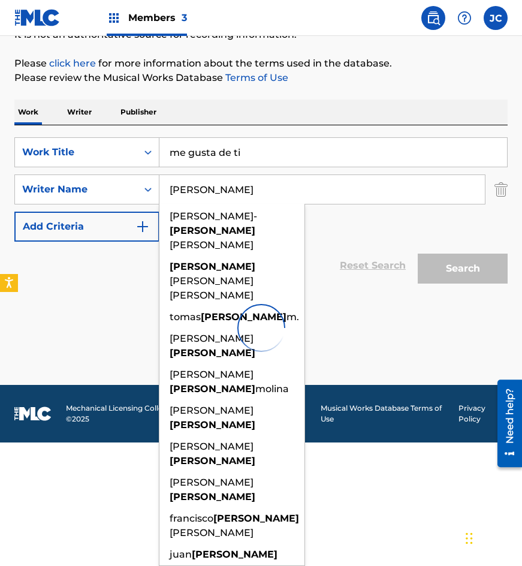
scroll to position [0, 0]
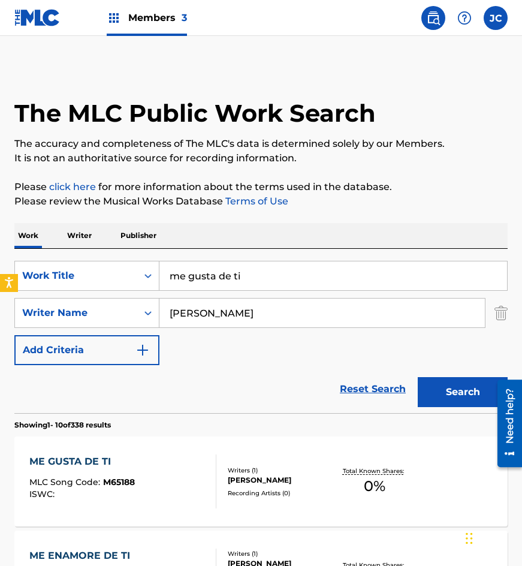
click at [329, 340] on div "SearchWithCriteria215bf303-6e11-4bc3-a3e9-7d44f72dbd02 Work Title me gusta de t…" at bounding box center [260, 313] width 493 height 104
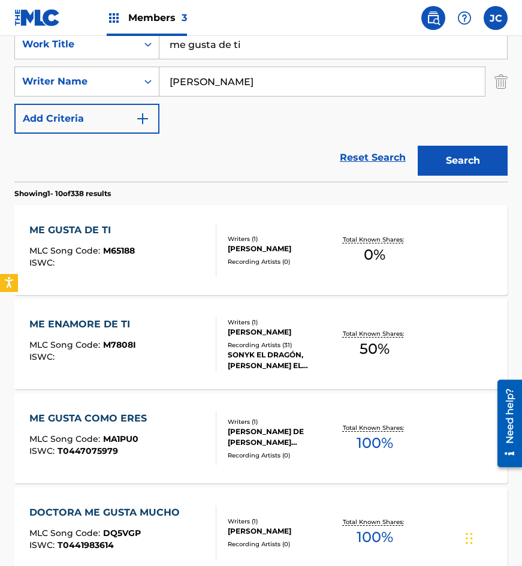
scroll to position [240, 0]
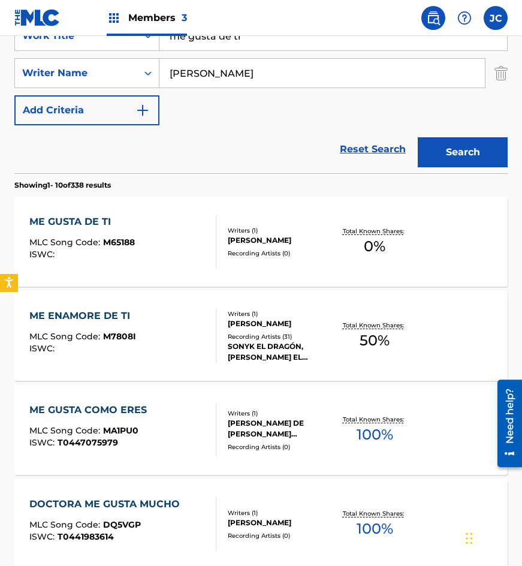
click at [135, 227] on div "ME GUSTA DE TI MLC Song Code : M65188 ISWC :" at bounding box center [123, 242] width 188 height 54
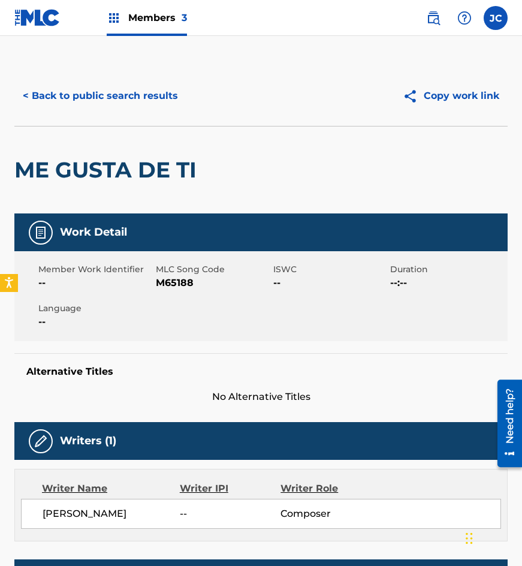
click at [177, 281] on span "M65188" at bounding box center [213, 283] width 114 height 14
drag, startPoint x: 159, startPoint y: 121, endPoint x: 161, endPoint y: 101, distance: 20.5
click at [159, 121] on div "< Back to public search results Copy work link" at bounding box center [260, 96] width 493 height 60
click at [161, 100] on button "< Back to public search results" at bounding box center [100, 96] width 172 height 30
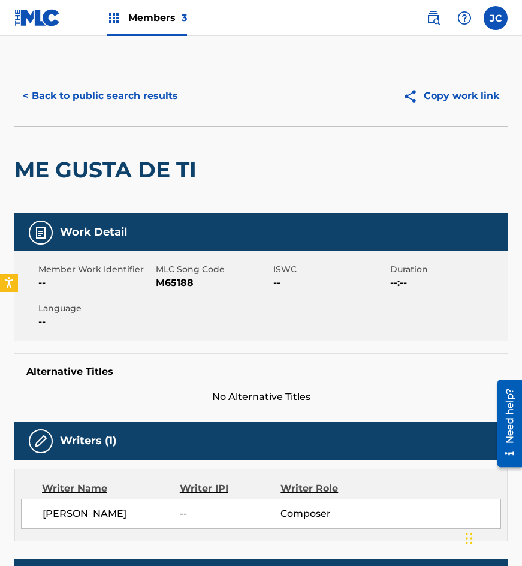
scroll to position [240, 0]
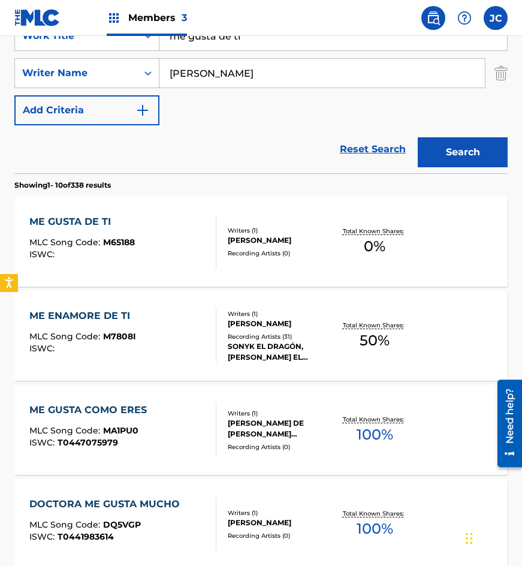
click at [192, 155] on div "Reset Search Search" at bounding box center [260, 149] width 493 height 48
drag, startPoint x: 271, startPoint y: 43, endPoint x: 123, endPoint y: 53, distance: 147.7
click at [123, 53] on div "SearchWithCriteria215bf303-6e11-4bc3-a3e9-7d44f72dbd02 Work Title me gusta de t…" at bounding box center [260, 73] width 493 height 104
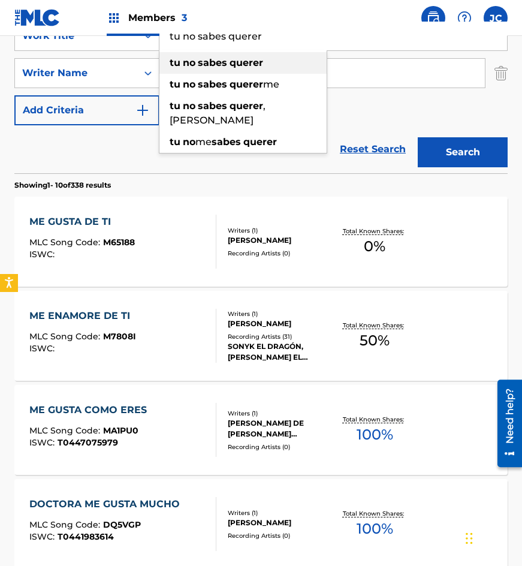
type input "tu no sabes querer"
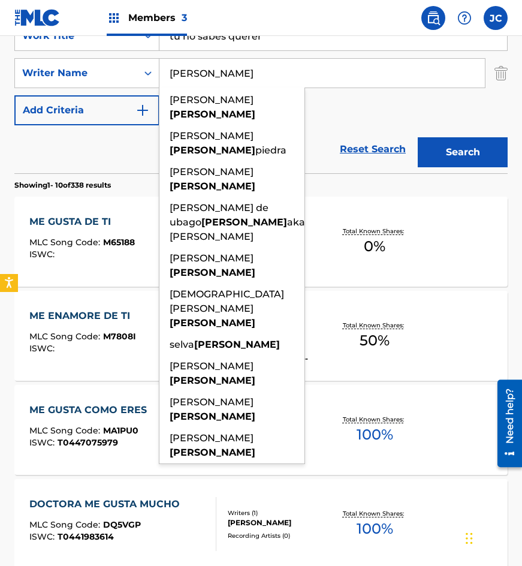
type input "rodriguez"
click at [418, 137] on button "Search" at bounding box center [463, 152] width 90 height 30
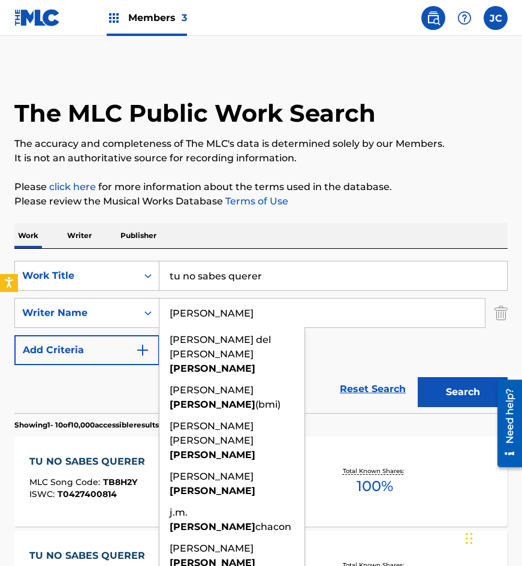
click at [357, 354] on div "SearchWithCriteria215bf303-6e11-4bc3-a3e9-7d44f72dbd02 Work Title tu no sabes q…" at bounding box center [260, 313] width 493 height 104
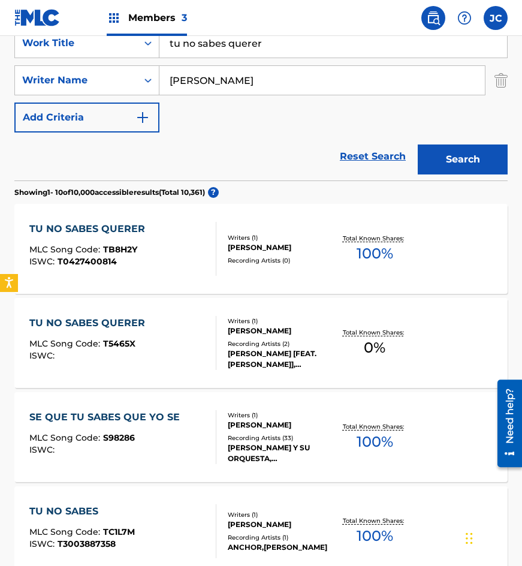
scroll to position [300, 0]
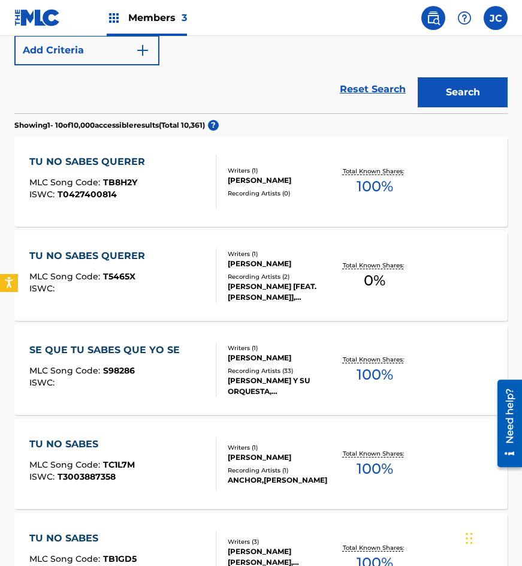
click at [162, 268] on div "TU NO SABES QUERER MLC Song Code : T5465X ISWC :" at bounding box center [123, 276] width 188 height 54
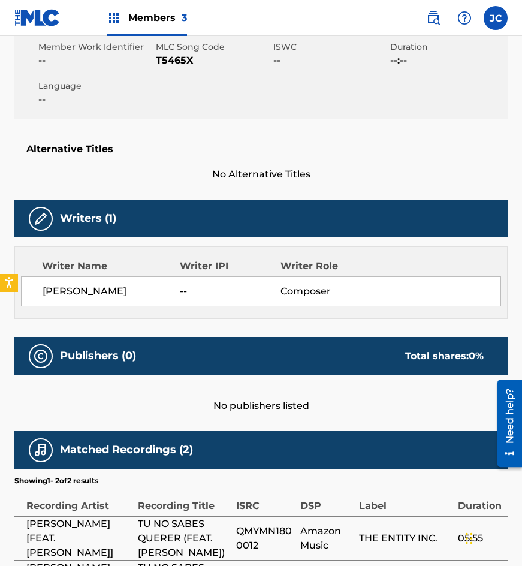
scroll to position [102, 0]
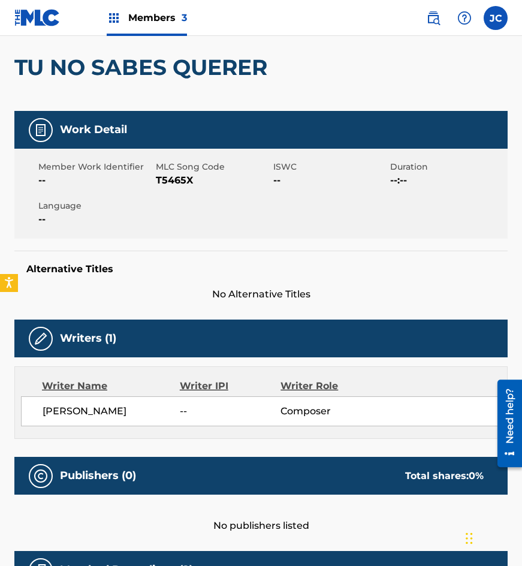
click at [180, 182] on span "T5465X" at bounding box center [213, 180] width 114 height 14
click at [137, 211] on span "Language" at bounding box center [95, 206] width 114 height 13
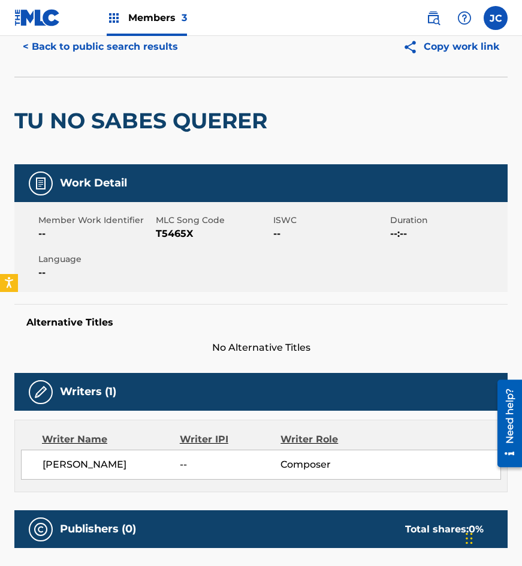
scroll to position [0, 0]
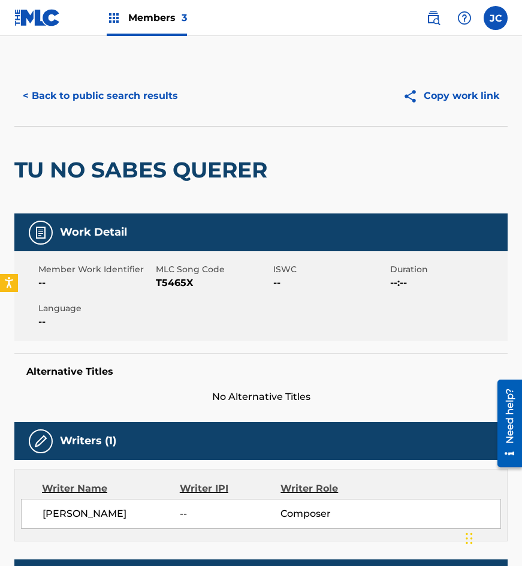
click at [162, 107] on button "< Back to public search results" at bounding box center [100, 96] width 172 height 30
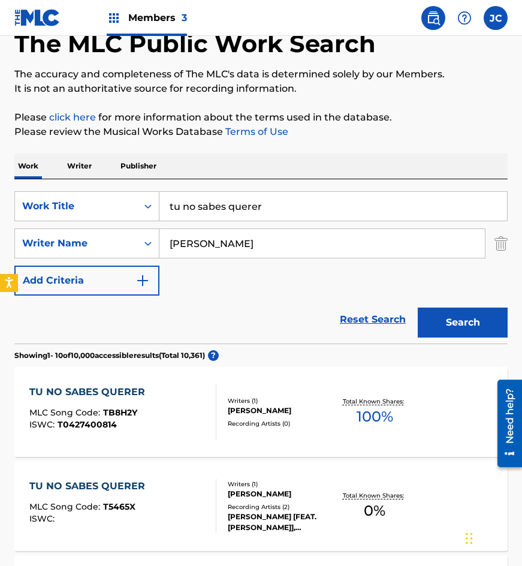
scroll to position [68, 0]
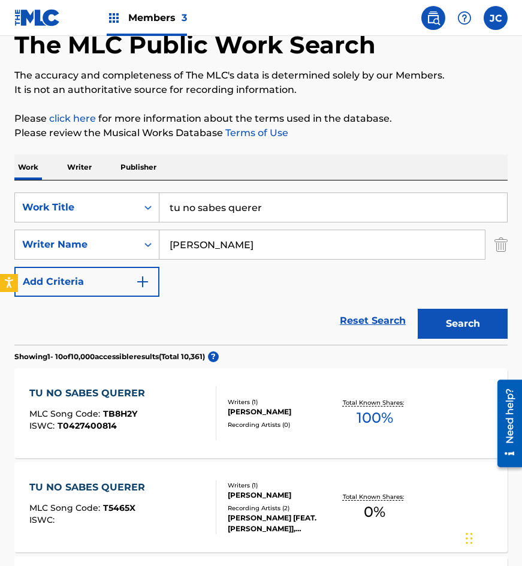
drag, startPoint x: 309, startPoint y: 200, endPoint x: 220, endPoint y: 158, distance: 98.1
click at [113, 200] on div "SearchWithCriteria215bf303-6e11-4bc3-a3e9-7d44f72dbd02 Work Title tu no sabes q…" at bounding box center [260, 207] width 493 height 30
click at [227, 194] on input "carino sin pecado" at bounding box center [333, 207] width 348 height 29
click at [258, 206] on input "carino sin pecado" at bounding box center [333, 207] width 348 height 29
type input "carino sin pecado"
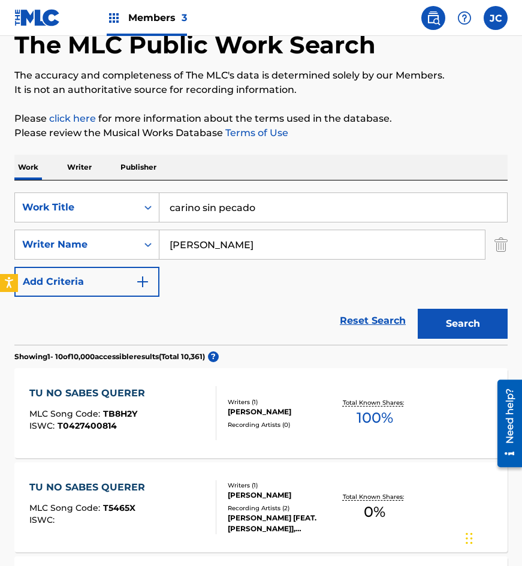
click at [474, 324] on button "Search" at bounding box center [463, 324] width 90 height 30
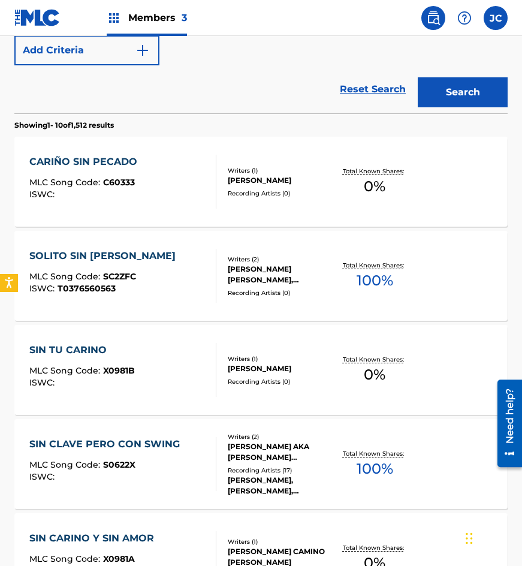
scroll to position [240, 0]
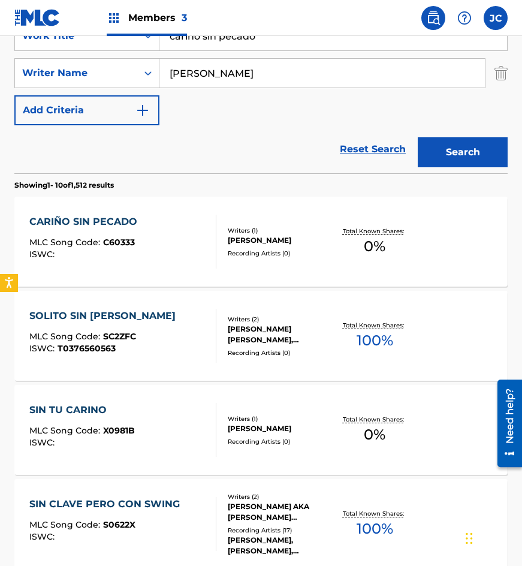
click at [204, 228] on div "CARIÑO SIN PECADO MLC Song Code : C60333 ISWC :" at bounding box center [123, 242] width 188 height 54
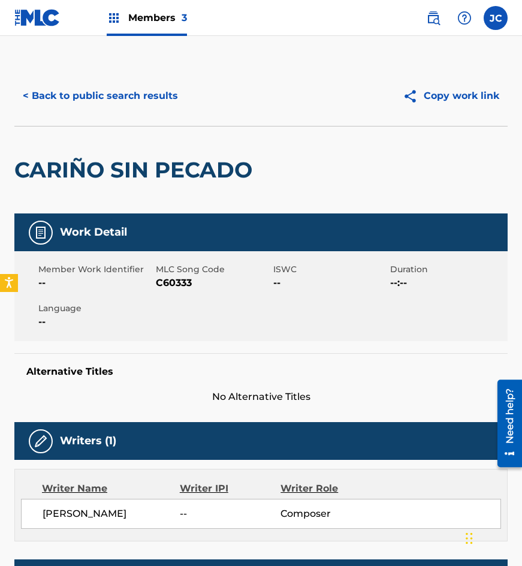
click at [174, 286] on span "C60333" at bounding box center [213, 283] width 114 height 14
drag, startPoint x: 90, startPoint y: 140, endPoint x: 105, endPoint y: 125, distance: 21.2
click at [90, 140] on div "CARIÑO SIN PECADO" at bounding box center [136, 169] width 244 height 87
click at [123, 107] on button "< Back to public search results" at bounding box center [100, 96] width 172 height 30
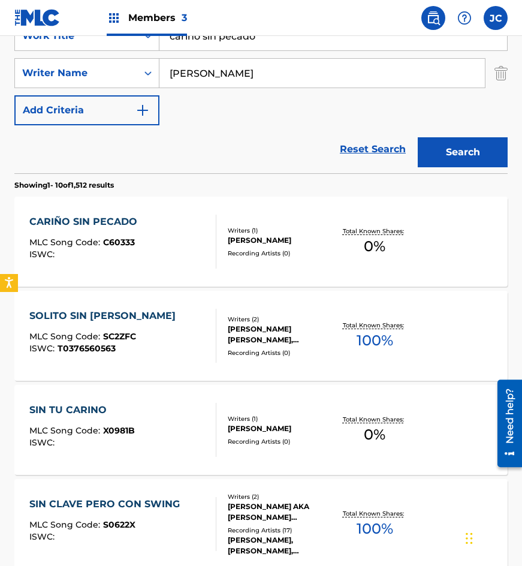
scroll to position [180, 0]
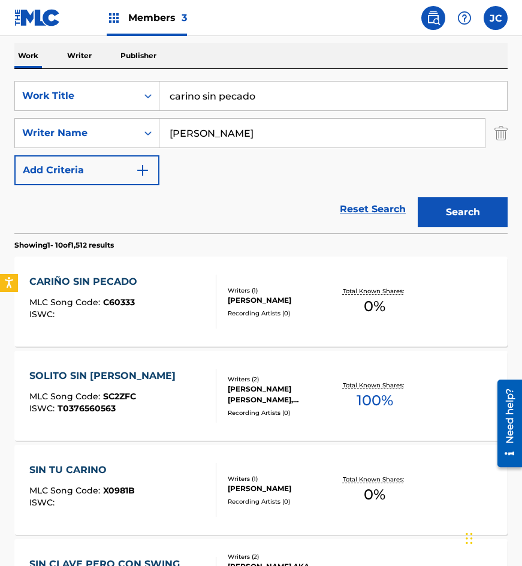
click at [266, 101] on input "carino sin pecado" at bounding box center [333, 96] width 348 height 29
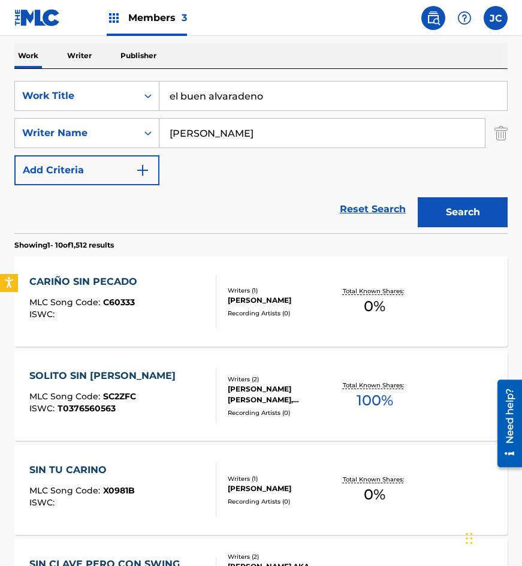
type input "el buen alvaradeno"
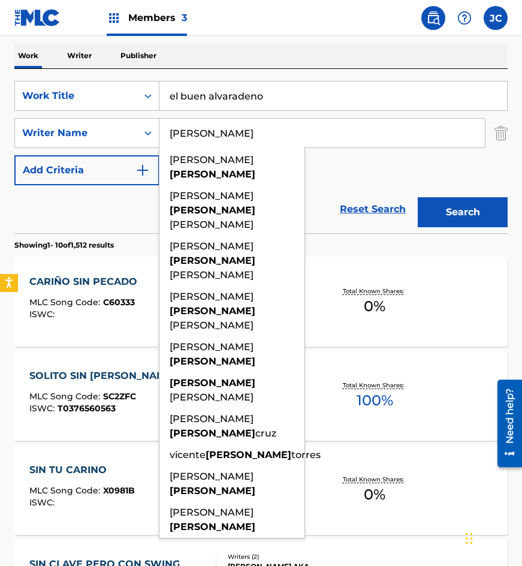
type input "zamudio"
click at [418, 197] on button "Search" at bounding box center [463, 212] width 90 height 30
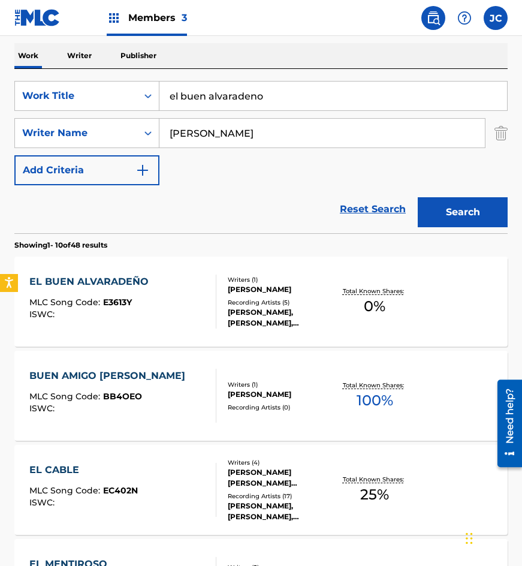
click at [243, 282] on div "Writers ( 1 )" at bounding box center [280, 279] width 105 height 9
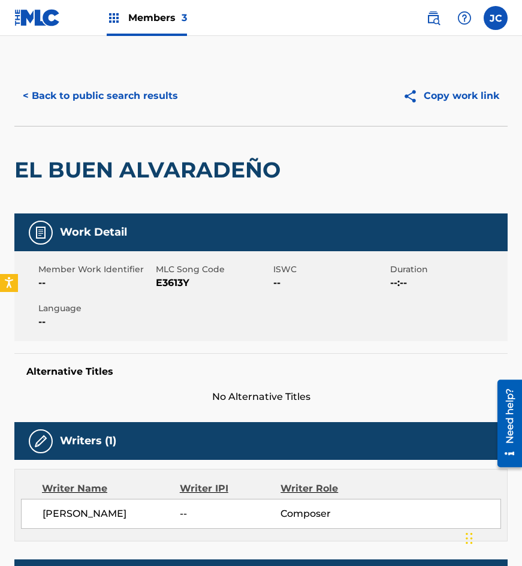
click at [129, 87] on button "< Back to public search results" at bounding box center [100, 96] width 172 height 30
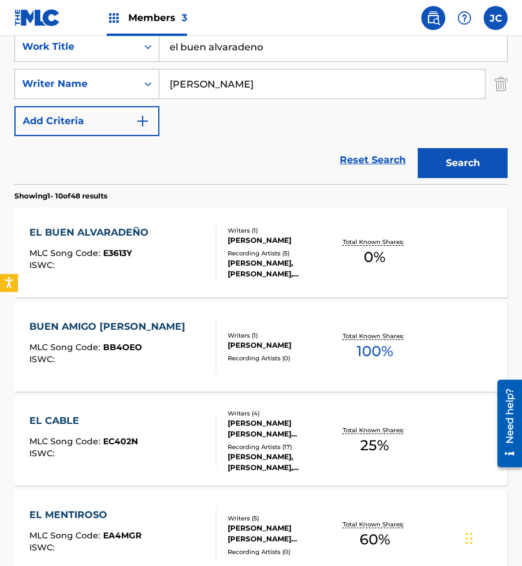
scroll to position [120, 0]
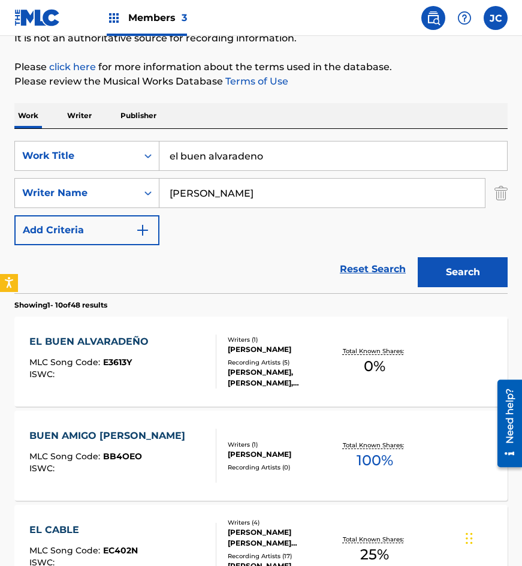
click at [228, 349] on div "PABLO ZAMUDIO SOSA" at bounding box center [280, 349] width 105 height 11
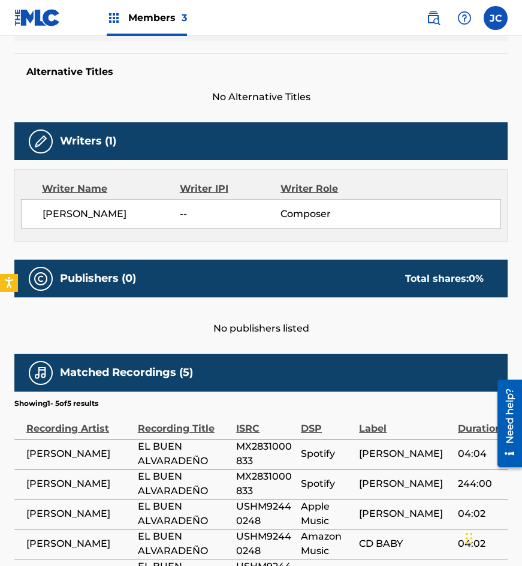
scroll to position [399, 0]
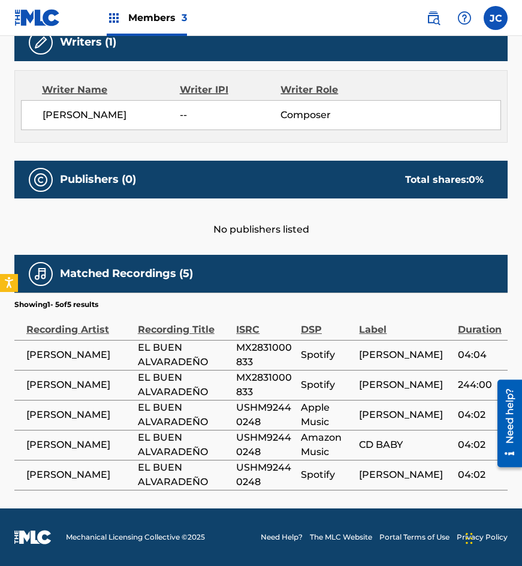
click at [160, 473] on span "EL BUEN ALVARADEÑO" at bounding box center [184, 474] width 93 height 29
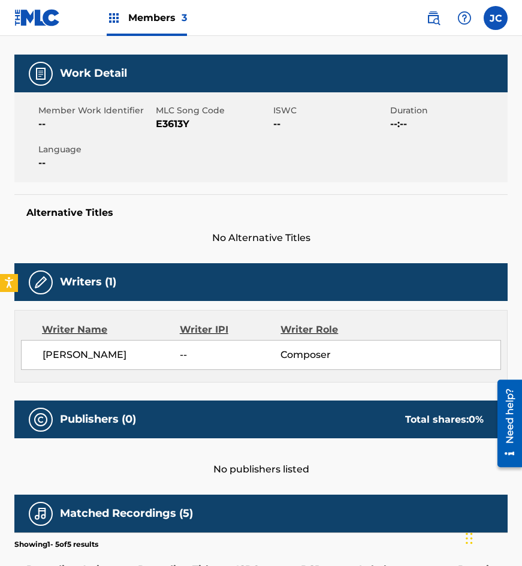
scroll to position [39, 0]
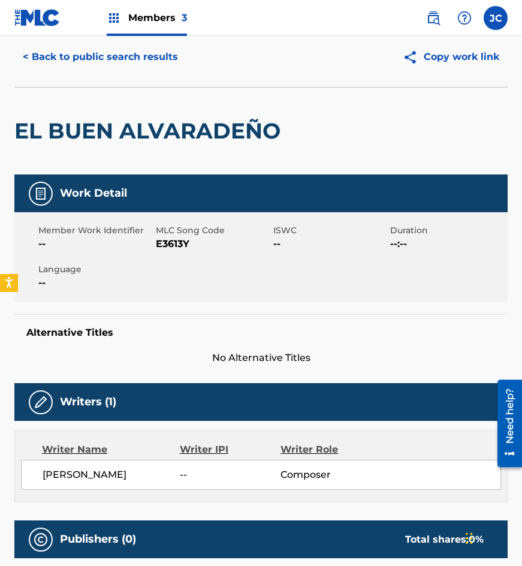
click at [183, 246] on span "E3613Y" at bounding box center [213, 244] width 114 height 14
click at [122, 124] on h2 "EL BUEN ALVARADEÑO" at bounding box center [150, 130] width 272 height 27
click at [160, 85] on div "< Back to public search results Copy work link" at bounding box center [260, 57] width 493 height 60
click at [162, 70] on button "< Back to public search results" at bounding box center [100, 57] width 172 height 30
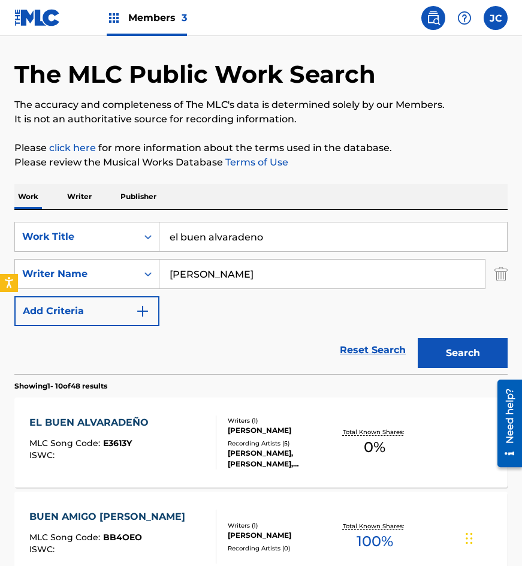
scroll to position [120, 0]
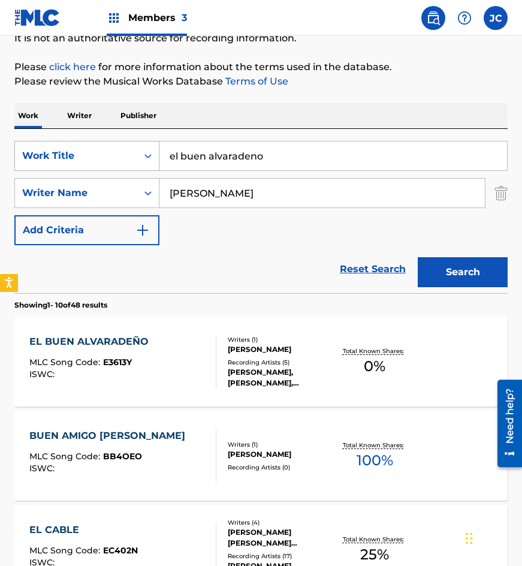
drag, startPoint x: 313, startPoint y: 151, endPoint x: 131, endPoint y: 155, distance: 182.8
click at [131, 155] on div "SearchWithCriteria215bf303-6e11-4bc3-a3e9-7d44f72dbd02 Work Title el buen alvar…" at bounding box center [260, 156] width 493 height 30
type input "ñ"
type input "la venganza"
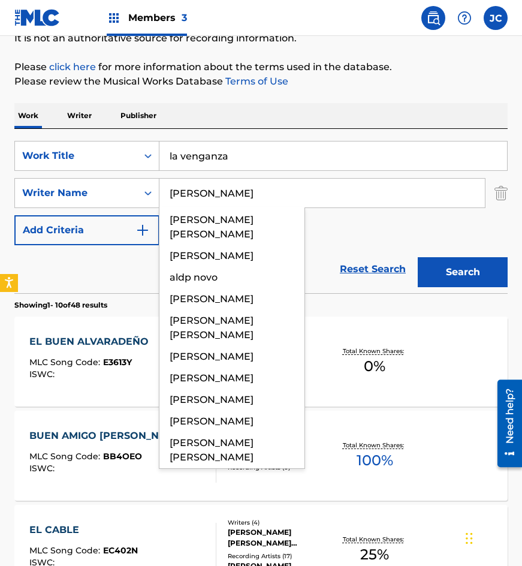
type input "aldaco"
click at [418, 257] on button "Search" at bounding box center [463, 272] width 90 height 30
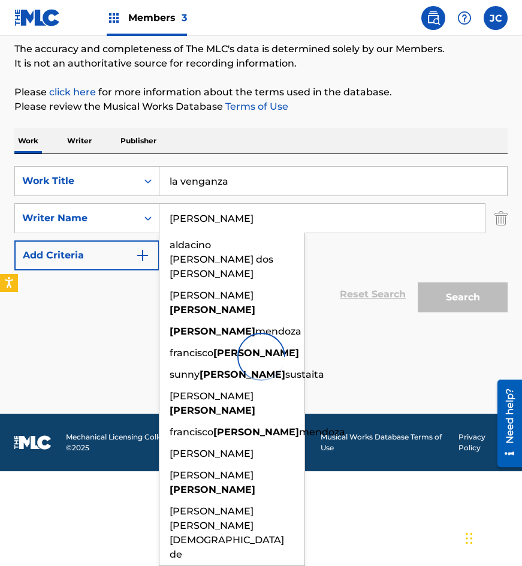
scroll to position [0, 0]
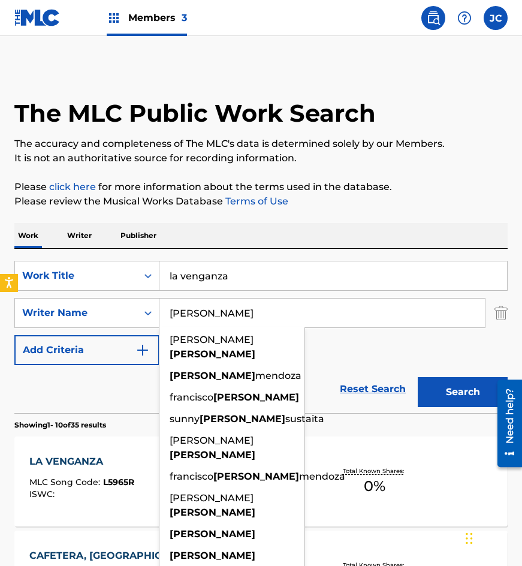
click at [368, 354] on div "SearchWithCriteria215bf303-6e11-4bc3-a3e9-7d44f72dbd02 Work Title la venganza S…" at bounding box center [260, 313] width 493 height 104
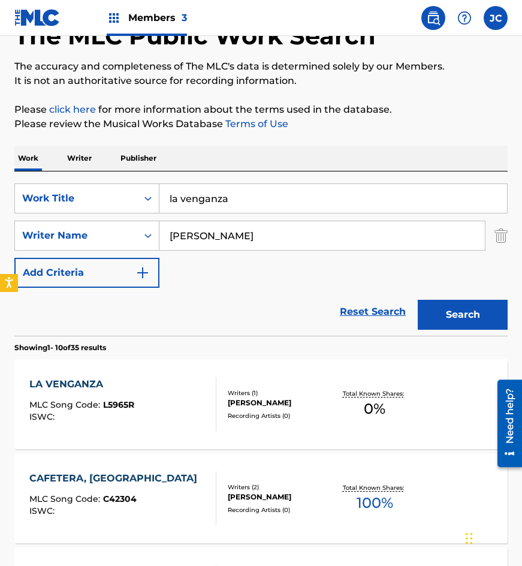
scroll to position [180, 0]
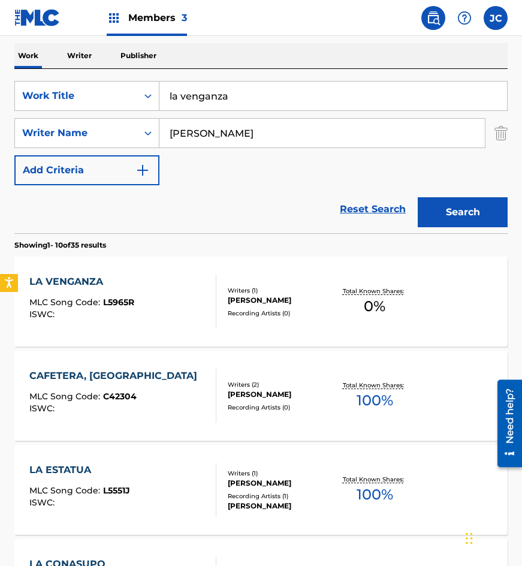
click at [198, 295] on div "LA VENGANZA MLC Song Code : L5965R ISWC :" at bounding box center [123, 301] width 188 height 54
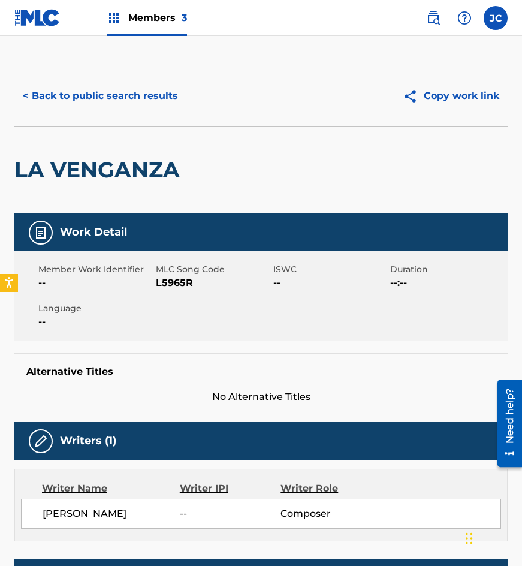
click at [162, 289] on span "L5965R" at bounding box center [213, 283] width 114 height 14
click at [168, 283] on span "L5965R" at bounding box center [213, 283] width 114 height 14
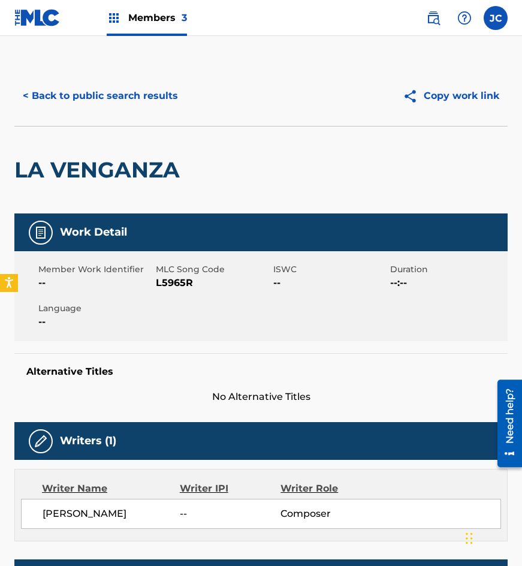
click at [159, 137] on div "LA VENGANZA" at bounding box center [99, 169] width 171 height 87
click at [161, 113] on div "< Back to public search results Copy work link" at bounding box center [260, 96] width 493 height 60
click at [161, 101] on button "< Back to public search results" at bounding box center [100, 96] width 172 height 30
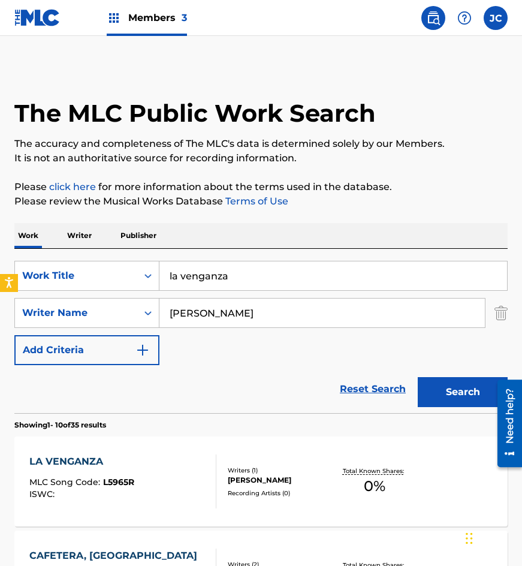
scroll to position [180, 0]
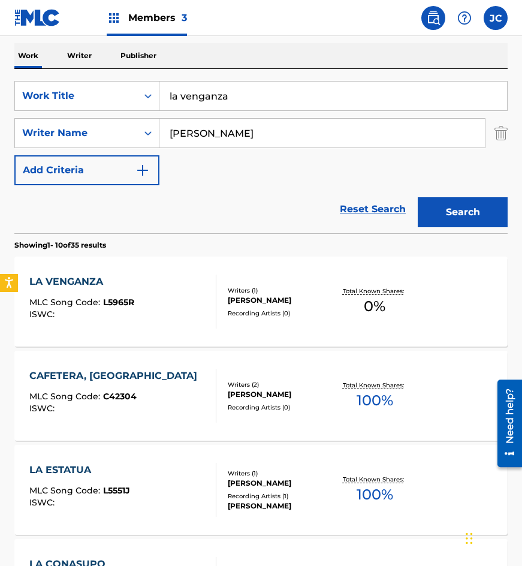
click at [257, 102] on input "la venganza" at bounding box center [333, 96] width 348 height 29
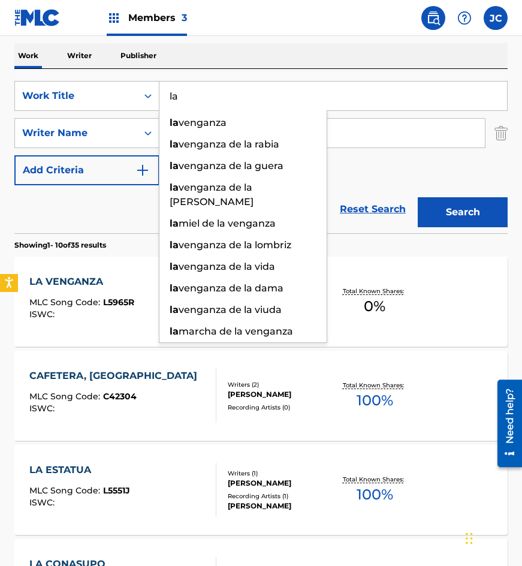
type input "l"
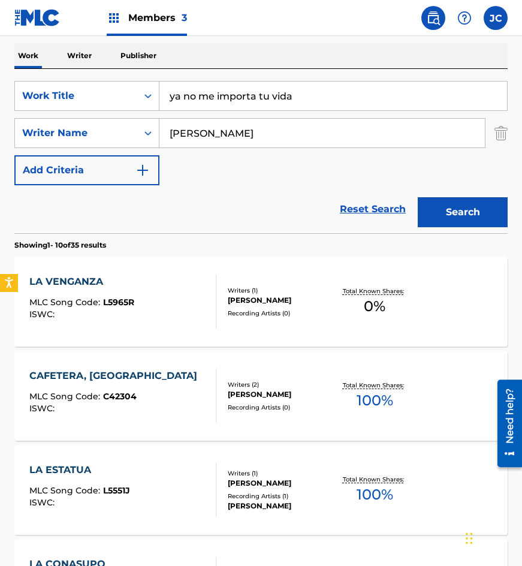
type input "ya no me importa tu vida"
click at [418, 197] on button "Search" at bounding box center [463, 212] width 90 height 30
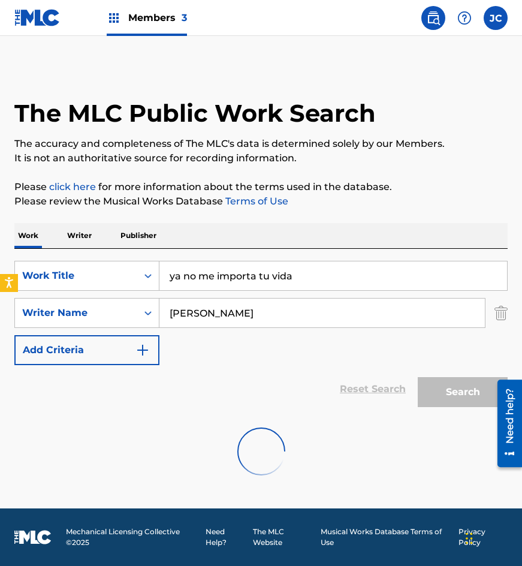
scroll to position [0, 0]
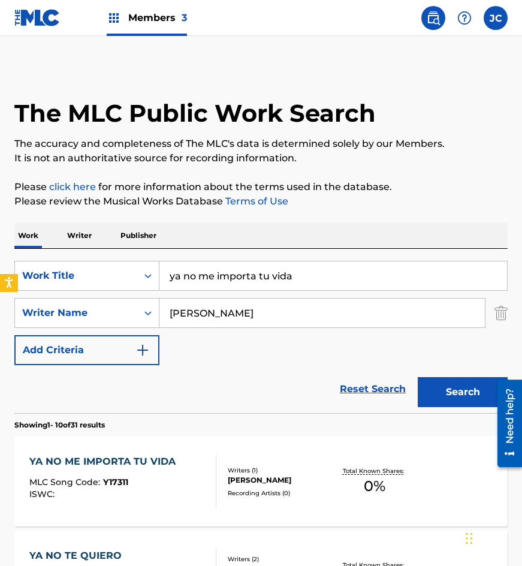
click at [291, 378] on div "Reset Search Search" at bounding box center [260, 389] width 493 height 48
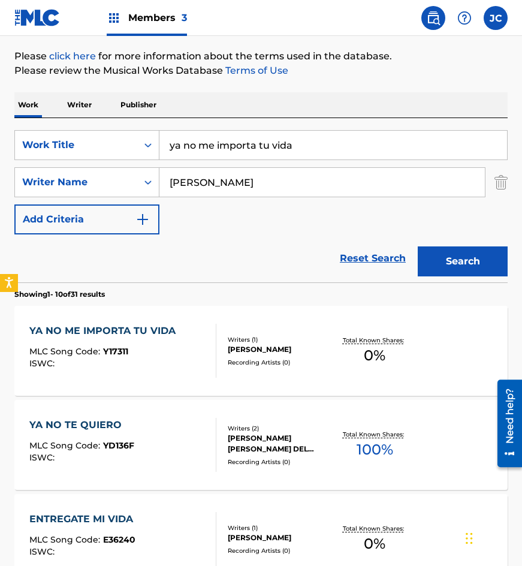
scroll to position [240, 0]
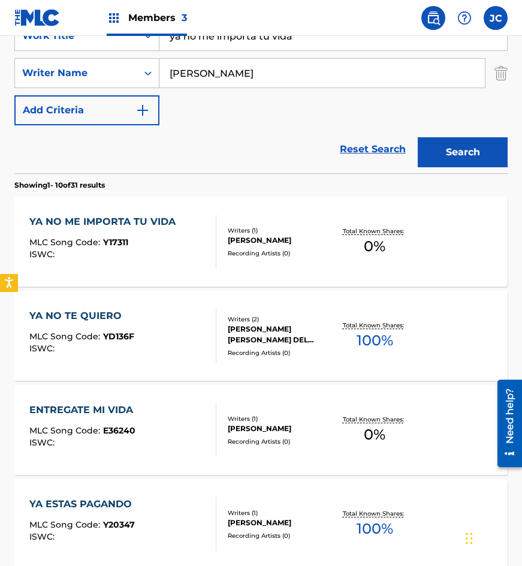
click at [234, 244] on div "FRANCISCO ALDACO MENDOZA" at bounding box center [280, 240] width 105 height 11
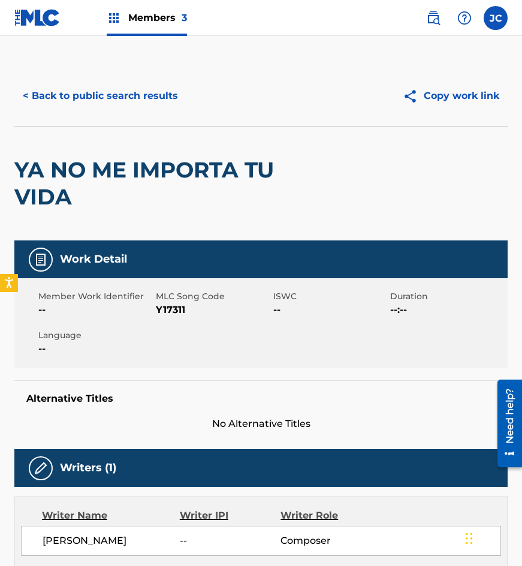
click at [172, 311] on span "Y17311" at bounding box center [213, 310] width 114 height 14
drag, startPoint x: 130, startPoint y: 176, endPoint x: 137, endPoint y: 119, distance: 56.8
click at [130, 175] on h2 "YA NO ME IMPORTA TU VIDA" at bounding box center [162, 183] width 296 height 54
click at [142, 101] on button "< Back to public search results" at bounding box center [100, 96] width 172 height 30
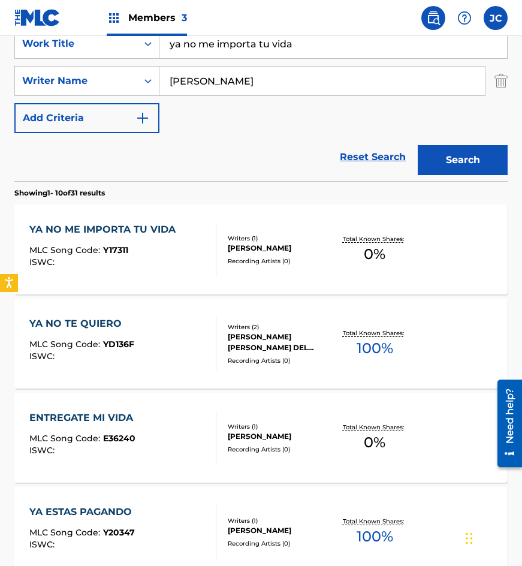
scroll to position [180, 0]
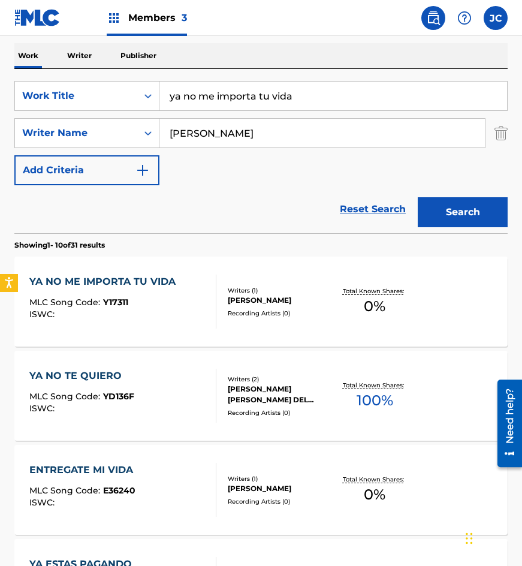
click at [310, 102] on input "ya no me importa tu vida" at bounding box center [333, 96] width 348 height 29
click at [310, 101] on input "ya no me importa tu vida" at bounding box center [333, 96] width 348 height 29
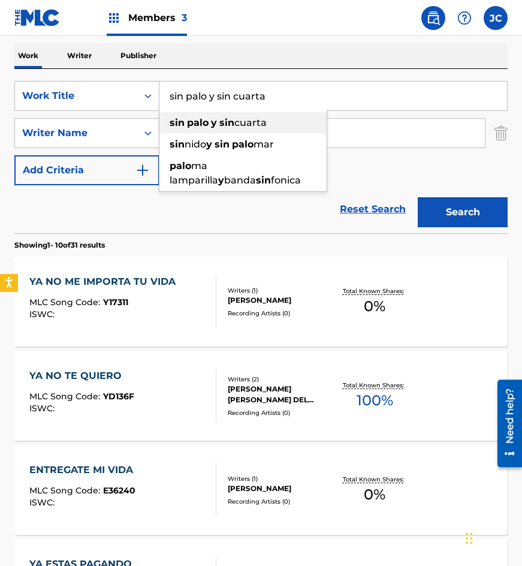
type input "sin palo y sin cuarta"
click at [418, 197] on button "Search" at bounding box center [463, 212] width 90 height 30
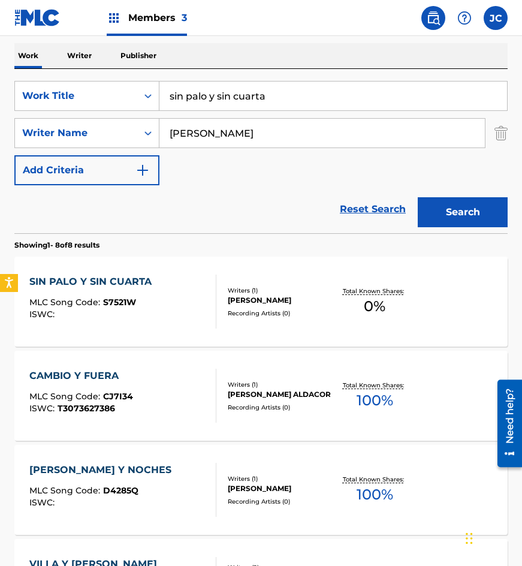
click at [222, 303] on div "Writers ( 1 ) FRANCISCO ALDACO MENDOZA Recording Artists ( 0 )" at bounding box center [274, 302] width 117 height 32
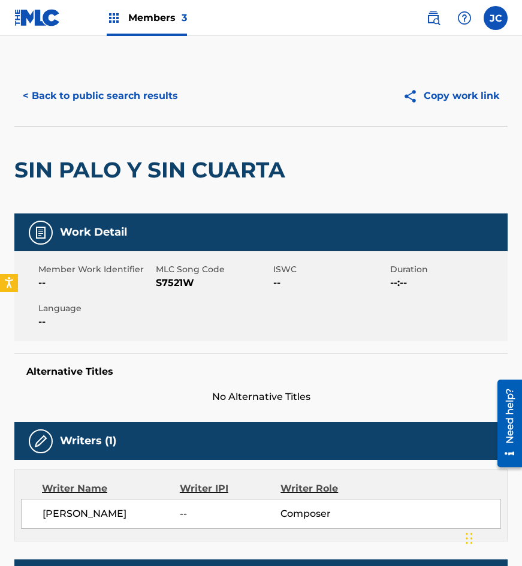
click at [177, 275] on span "MLC Song Code" at bounding box center [213, 269] width 114 height 13
click at [176, 280] on span "S7521W" at bounding box center [213, 283] width 114 height 14
drag, startPoint x: 99, startPoint y: 139, endPoint x: 141, endPoint y: 103, distance: 55.7
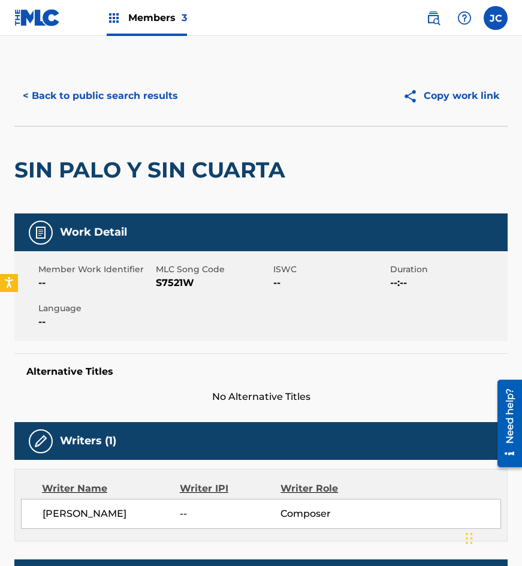
click at [99, 139] on div "SIN PALO Y SIN CUARTA" at bounding box center [152, 169] width 277 height 87
click at [142, 102] on button "< Back to public search results" at bounding box center [100, 96] width 172 height 30
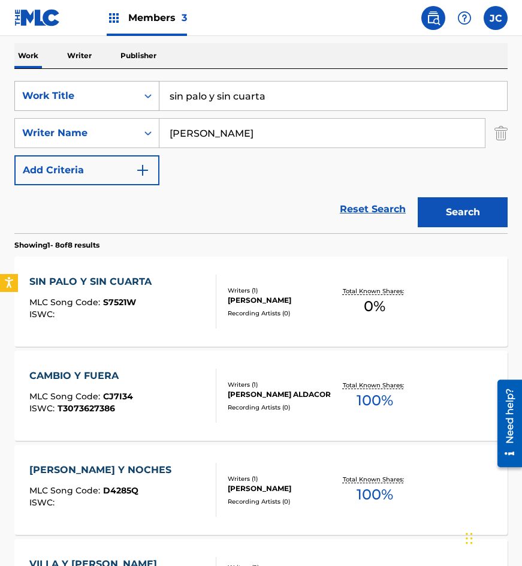
drag, startPoint x: 106, startPoint y: 99, endPoint x: 61, endPoint y: 88, distance: 46.2
click at [73, 92] on div "SearchWithCriteria215bf303-6e11-4bc3-a3e9-7d44f72dbd02 Work Title sin palo y si…" at bounding box center [260, 96] width 493 height 30
type input "la noche de bodas"
click at [418, 197] on button "Search" at bounding box center [463, 212] width 90 height 30
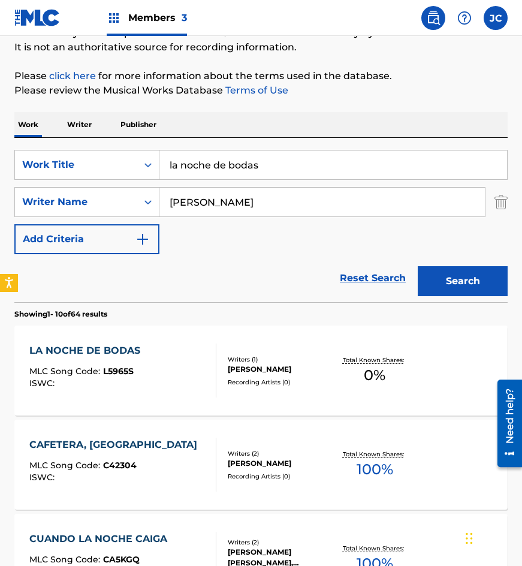
scroll to position [240, 0]
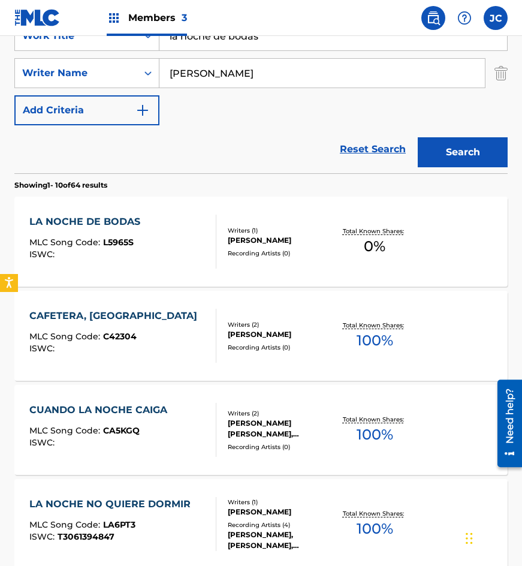
click at [267, 258] on div "Recording Artists ( 0 )" at bounding box center [280, 253] width 105 height 9
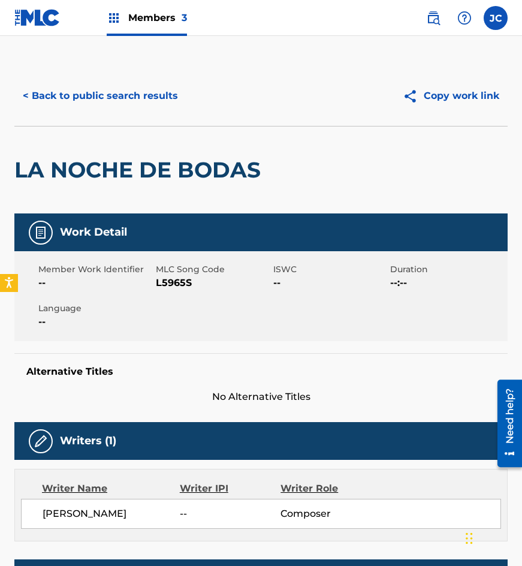
click at [175, 285] on span "L5965S" at bounding box center [213, 283] width 114 height 14
click at [130, 99] on button "< Back to public search results" at bounding box center [100, 96] width 172 height 30
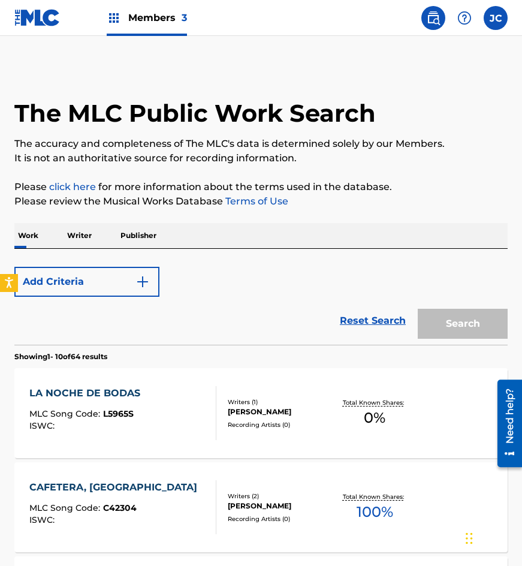
scroll to position [240, 0]
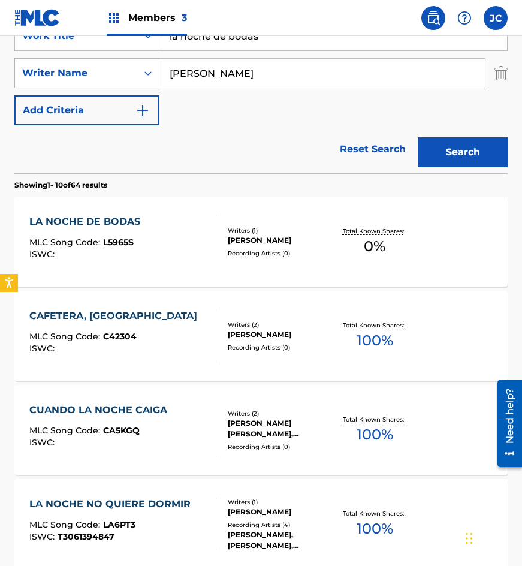
drag, startPoint x: 275, startPoint y: 45, endPoint x: 75, endPoint y: 61, distance: 200.8
click at [75, 62] on div "SearchWithCriteria215bf303-6e11-4bc3-a3e9-7d44f72dbd02 Work Title la noche de b…" at bounding box center [260, 73] width 493 height 104
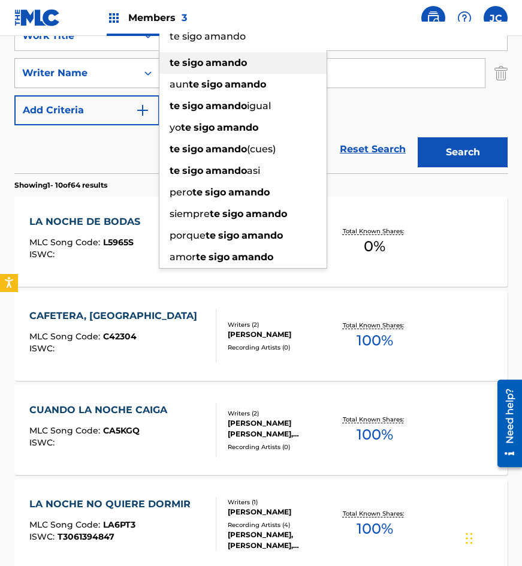
type input "te sigo amando"
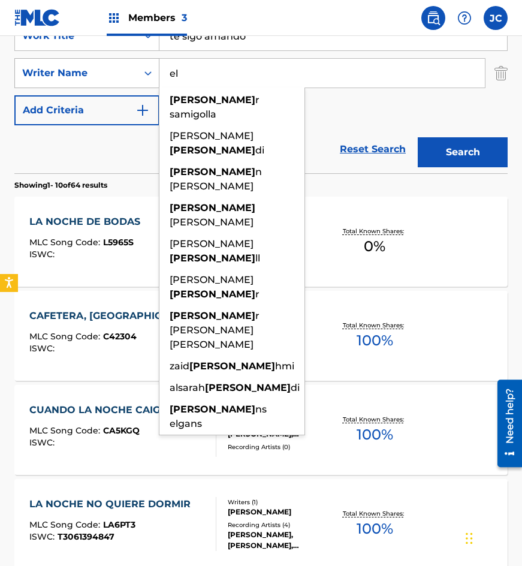
type input "e"
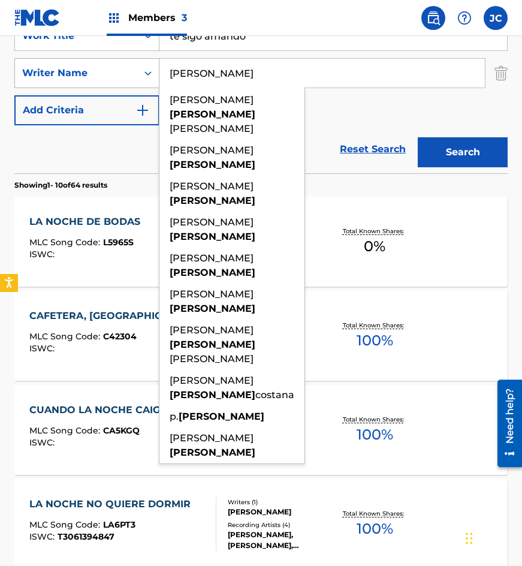
type input "delgado"
click at [418, 137] on button "Search" at bounding box center [463, 152] width 90 height 30
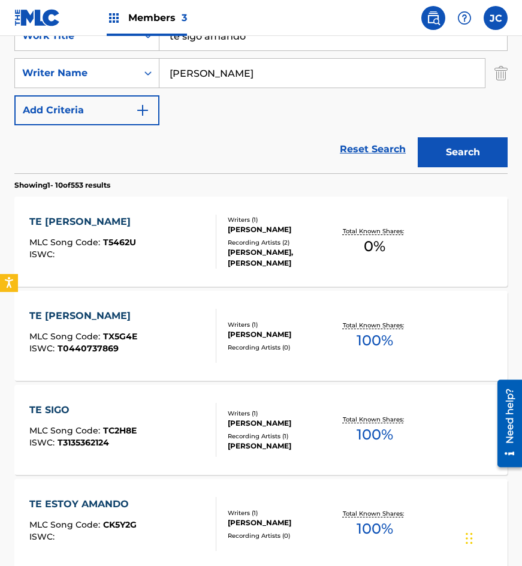
click at [258, 244] on div "Recording Artists ( 2 )" at bounding box center [280, 242] width 105 height 9
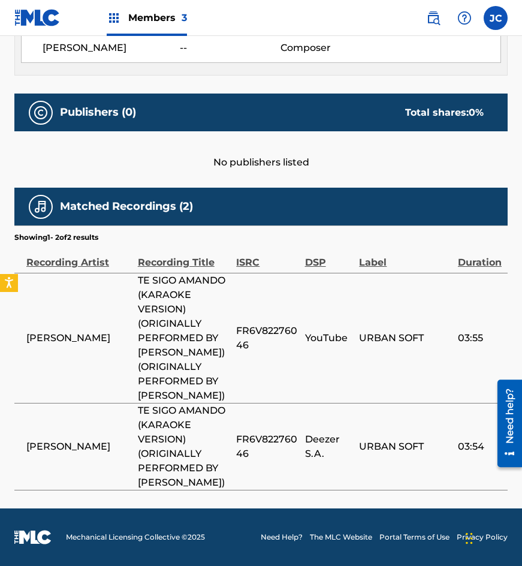
scroll to position [509, 0]
drag, startPoint x: 144, startPoint y: 252, endPoint x: 198, endPoint y: 373, distance: 132.5
click at [198, 373] on span "TE SIGO AMANDO (KARAOKE VERSION) (ORIGINALLY PERFORMED BY ALEJANDRO FERNÁNDEZ) …" at bounding box center [184, 337] width 93 height 129
click at [295, 362] on td "FR6V82276046" at bounding box center [270, 338] width 68 height 130
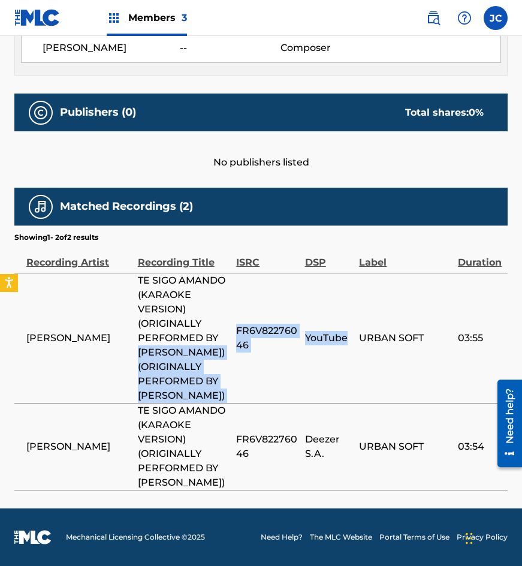
drag, startPoint x: 231, startPoint y: 297, endPoint x: 354, endPoint y: 349, distance: 132.9
click at [354, 349] on tr "HERNÁN CARCHAK TE SIGO AMANDO (KARAOKE VERSION) (ORIGINALLY PERFORMED BY ALEJAN…" at bounding box center [260, 338] width 493 height 130
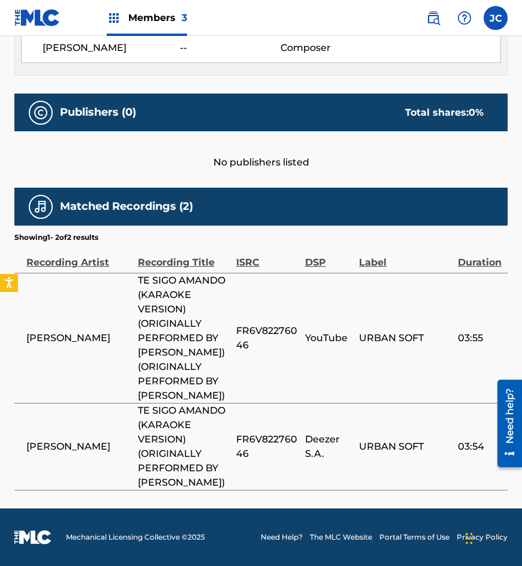
click at [408, 349] on td "URBAN SOFT" at bounding box center [408, 338] width 99 height 130
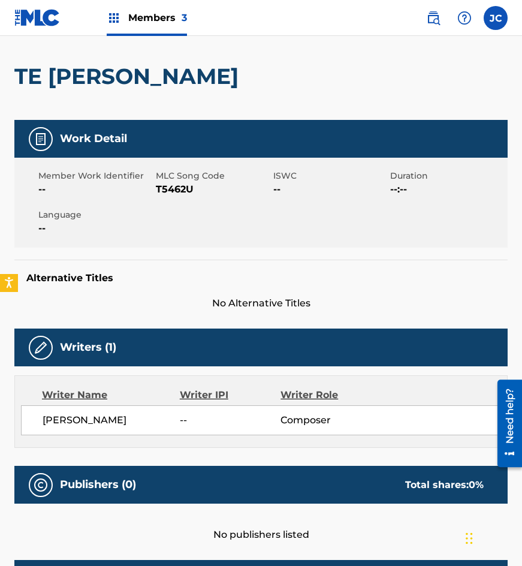
scroll to position [89, 0]
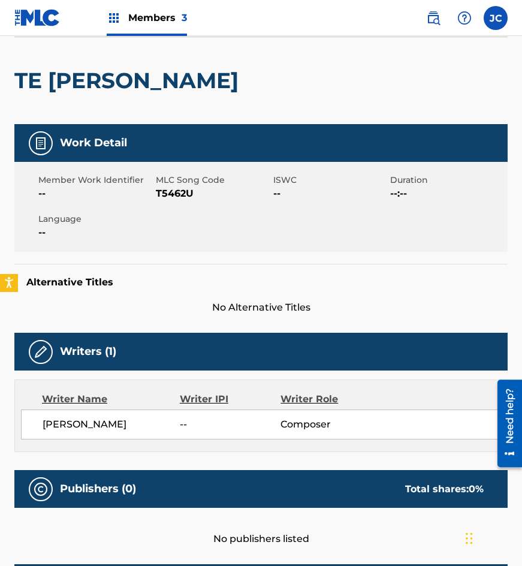
click at [183, 191] on span "T5462U" at bounding box center [213, 193] width 114 height 14
drag, startPoint x: 55, startPoint y: 267, endPoint x: 79, endPoint y: 169, distance: 101.2
click at [55, 267] on div "Alternative Titles No Alternative Titles" at bounding box center [260, 289] width 493 height 51
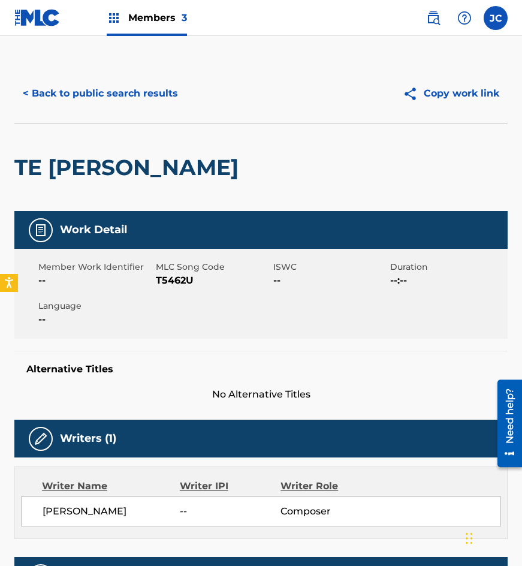
scroll to position [0, 0]
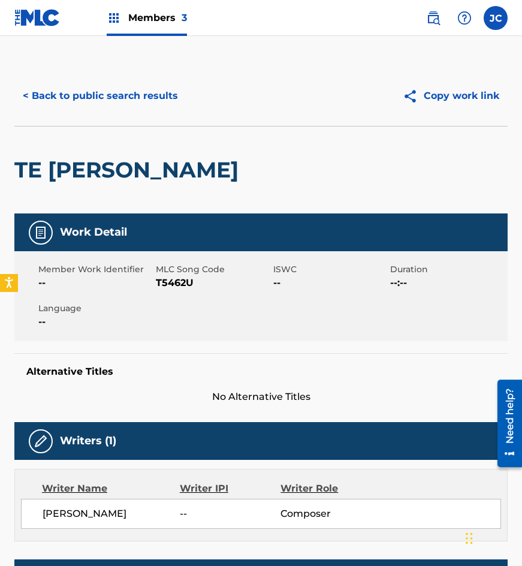
click at [117, 111] on div "< Back to public search results Copy work link" at bounding box center [260, 96] width 493 height 60
click at [150, 106] on button "< Back to public search results" at bounding box center [100, 96] width 172 height 30
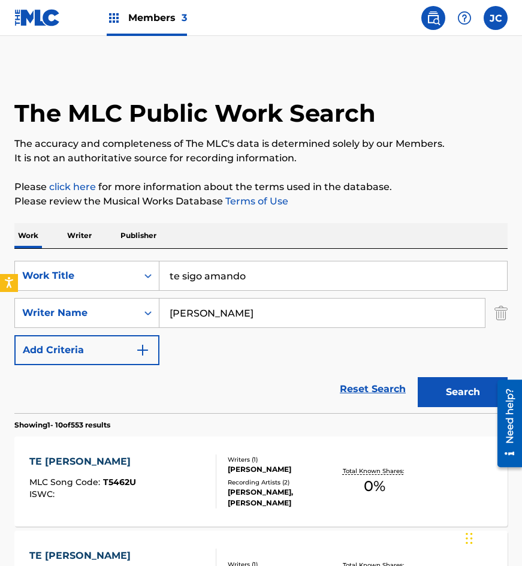
scroll to position [240, 0]
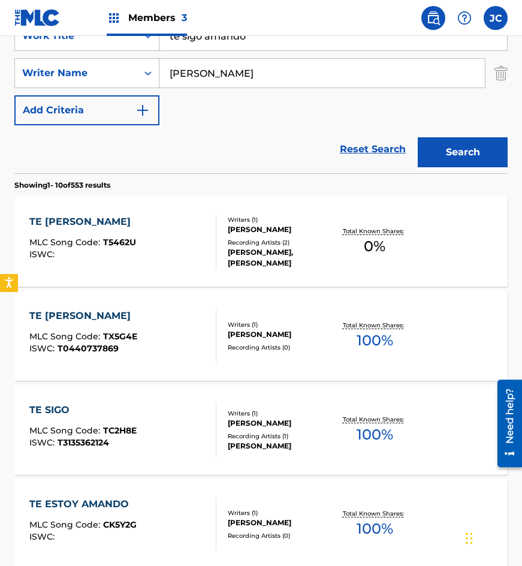
drag, startPoint x: 272, startPoint y: 39, endPoint x: 158, endPoint y: 53, distance: 114.7
click at [159, 53] on div "SearchWithCriteria215bf303-6e11-4bc3-a3e9-7d44f72dbd02 Work Title te sigo amand…" at bounding box center [260, 73] width 493 height 104
type input "sigo sigo"
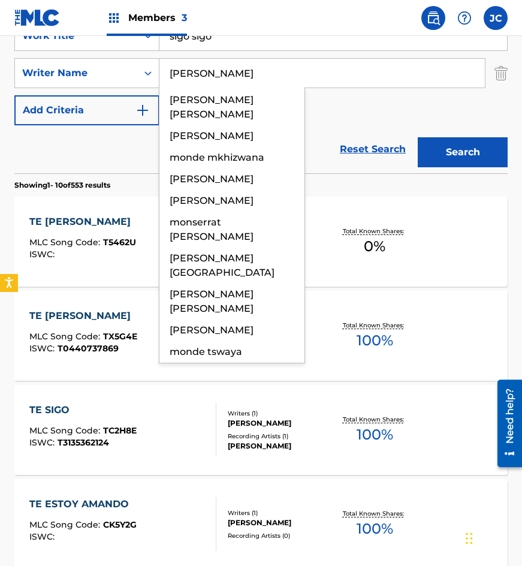
type input "montiel"
click at [418, 137] on button "Search" at bounding box center [463, 152] width 90 height 30
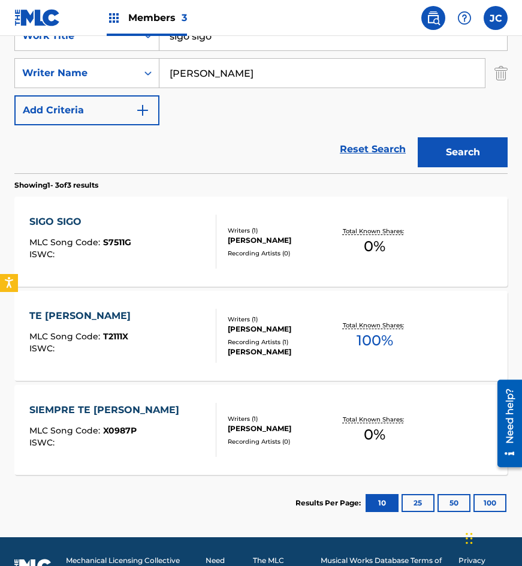
click at [215, 237] on div at bounding box center [211, 242] width 10 height 54
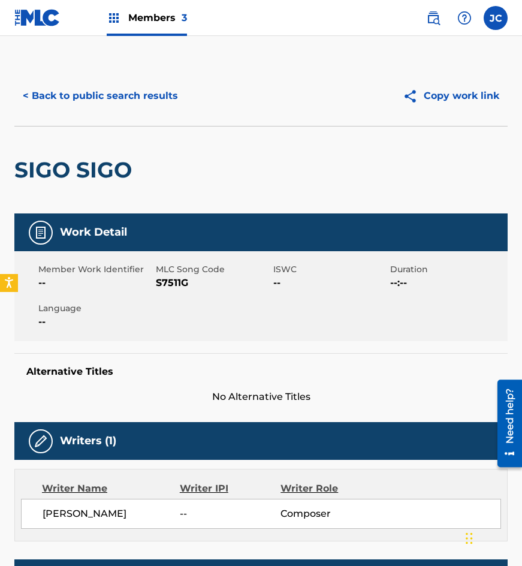
click at [173, 287] on span "S7511G" at bounding box center [213, 283] width 114 height 14
drag, startPoint x: 108, startPoint y: 145, endPoint x: 121, endPoint y: 101, distance: 45.5
click at [108, 144] on div "SIGO SIGO" at bounding box center [75, 169] width 123 height 87
click at [121, 101] on button "< Back to public search results" at bounding box center [100, 96] width 172 height 30
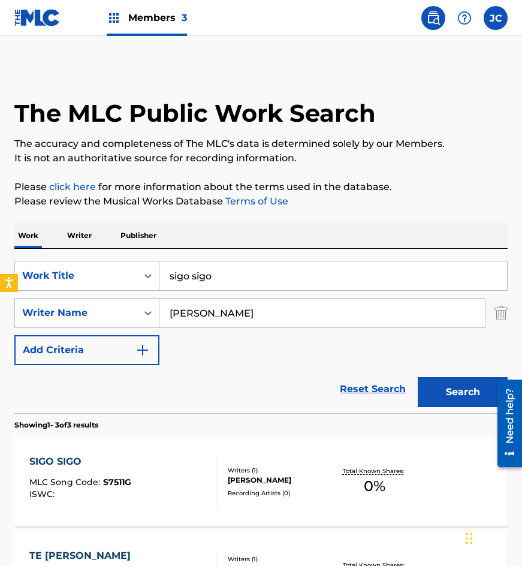
scroll to position [200, 0]
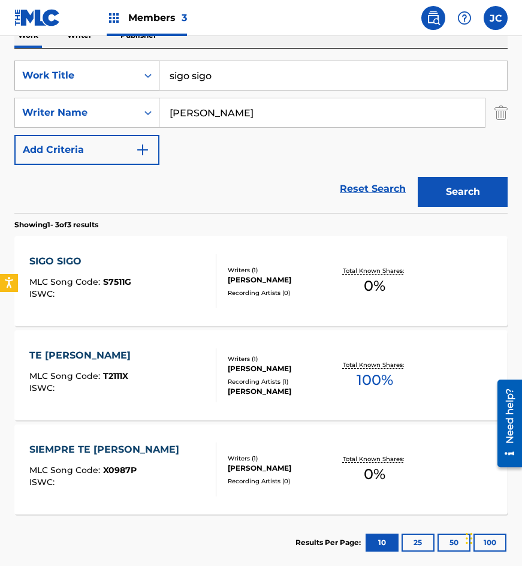
click at [132, 78] on div "Work Title" at bounding box center [76, 75] width 122 height 23
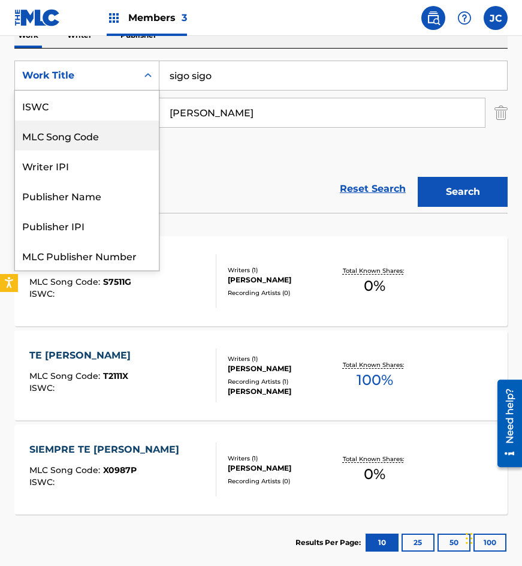
scroll to position [30, 0]
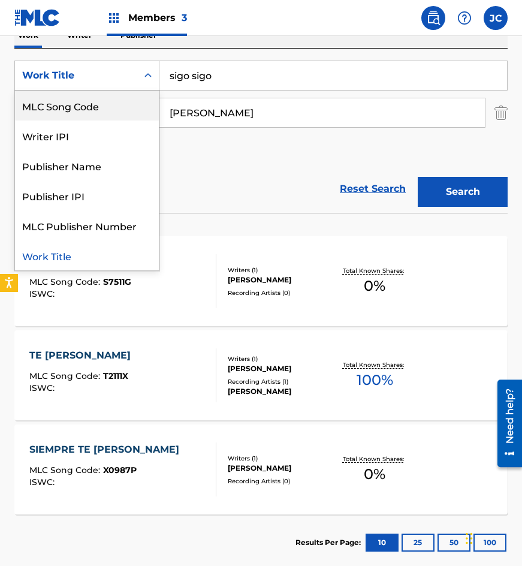
click at [123, 106] on div "MLC Song Code" at bounding box center [87, 105] width 144 height 30
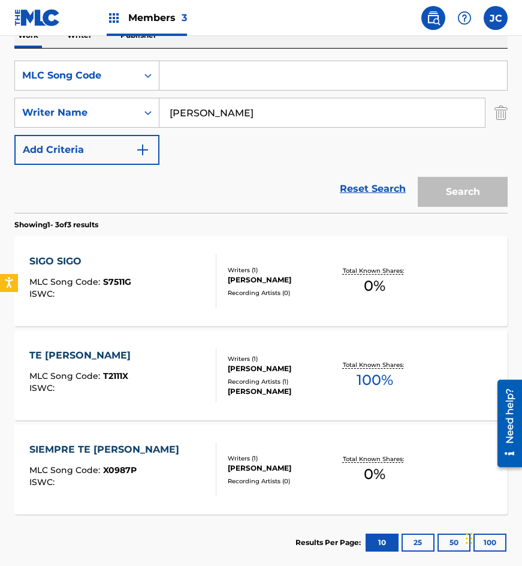
click at [218, 79] on input "Search Form" at bounding box center [333, 75] width 348 height 29
paste input "L6665A"
type input "L6665A"
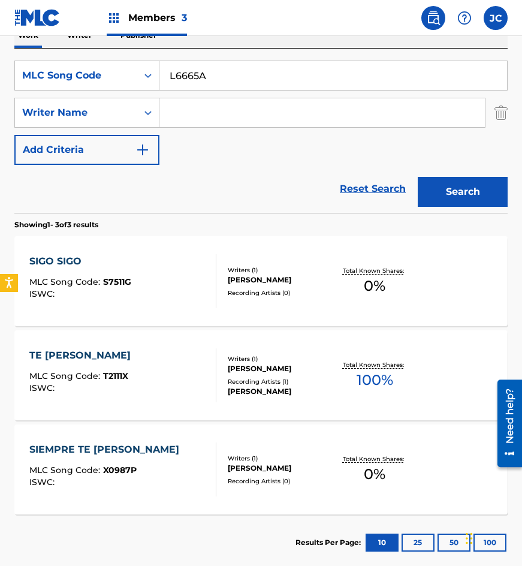
click at [418, 177] on button "Search" at bounding box center [463, 192] width 90 height 30
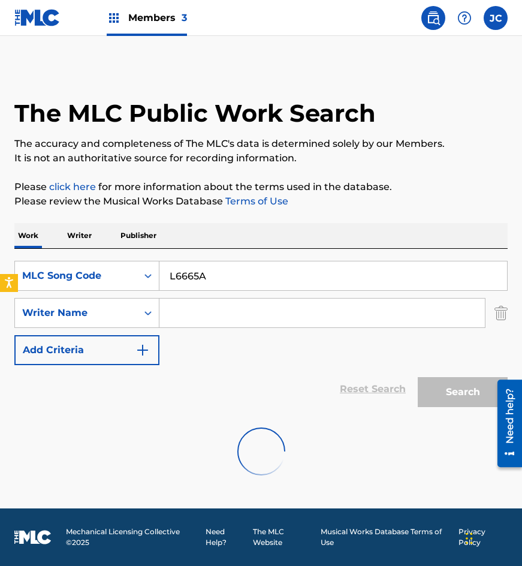
scroll to position [0, 0]
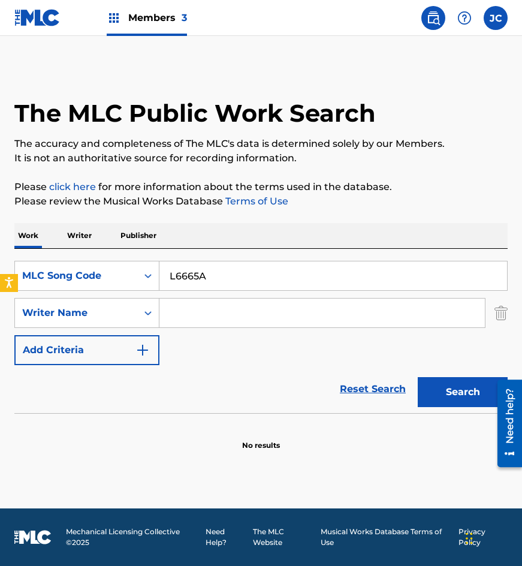
click at [46, 95] on div "The MLC Public Work Search" at bounding box center [260, 107] width 493 height 82
click at [226, 268] on input "L6665A" at bounding box center [333, 275] width 348 height 29
click at [438, 388] on button "Search" at bounding box center [463, 392] width 90 height 30
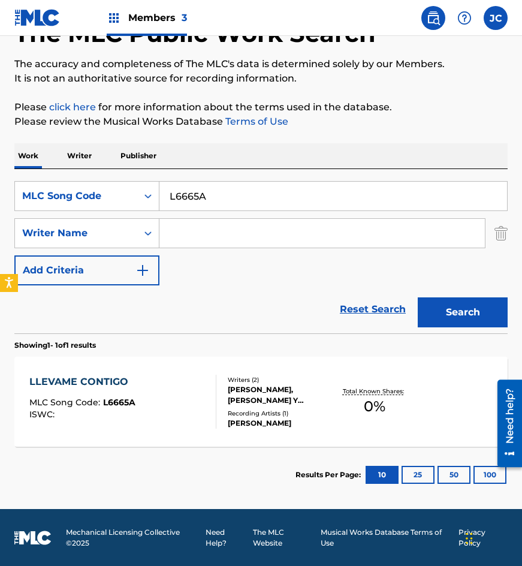
scroll to position [80, 0]
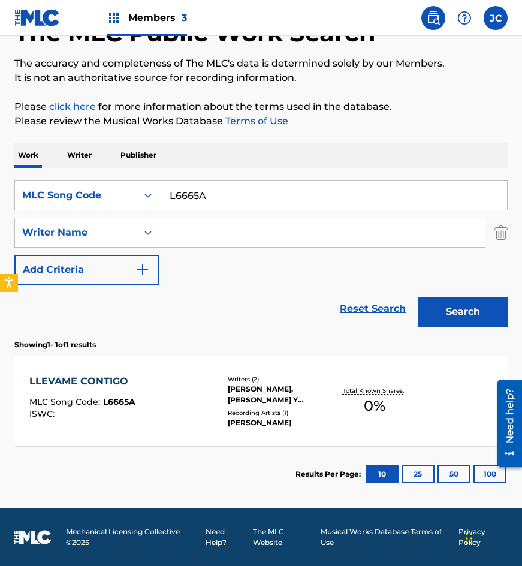
click at [250, 372] on div "LLEVAME CONTIGO MLC Song Code : L6665A ISWC : Writers ( 2 ) SERGIO ESQUIVEL, SE…" at bounding box center [260, 401] width 493 height 90
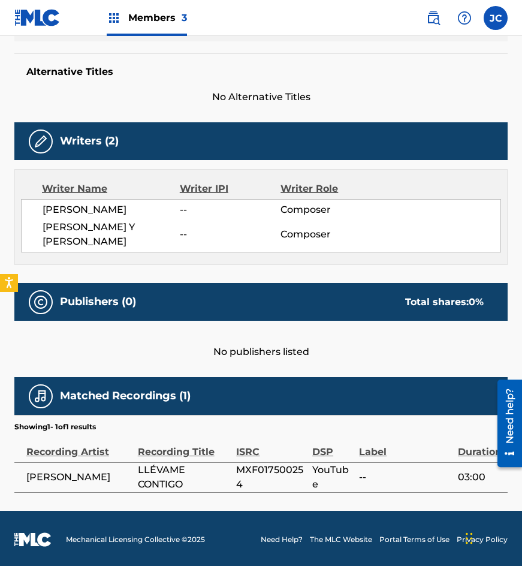
scroll to position [302, 0]
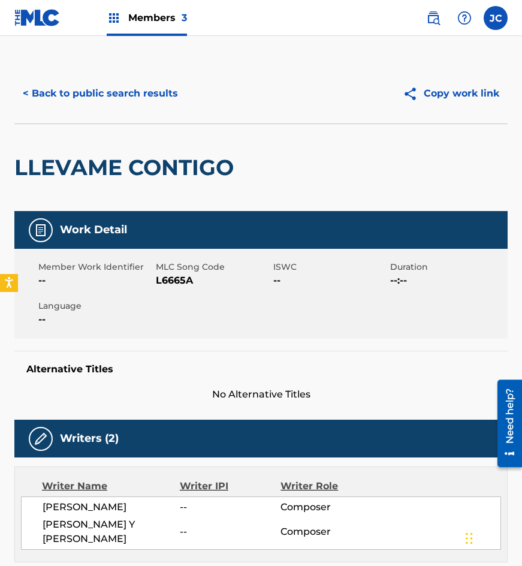
click at [117, 102] on button "< Back to public search results" at bounding box center [100, 94] width 172 height 30
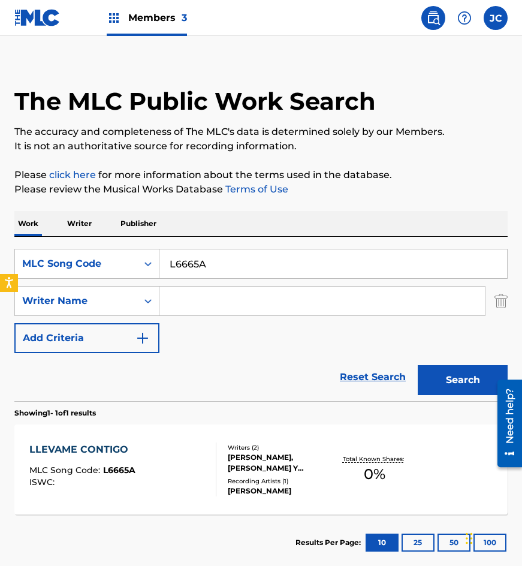
click at [182, 269] on input "L6665A" at bounding box center [333, 263] width 348 height 29
click at [113, 269] on div "MLC Song Code" at bounding box center [76, 263] width 108 height 14
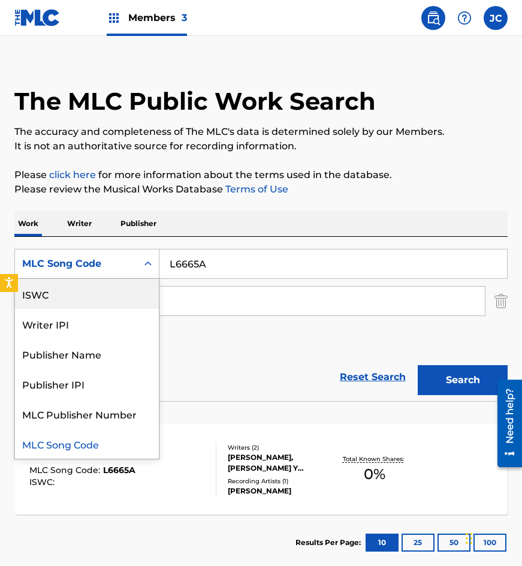
scroll to position [0, 0]
click at [101, 291] on div "Work Title" at bounding box center [87, 294] width 144 height 30
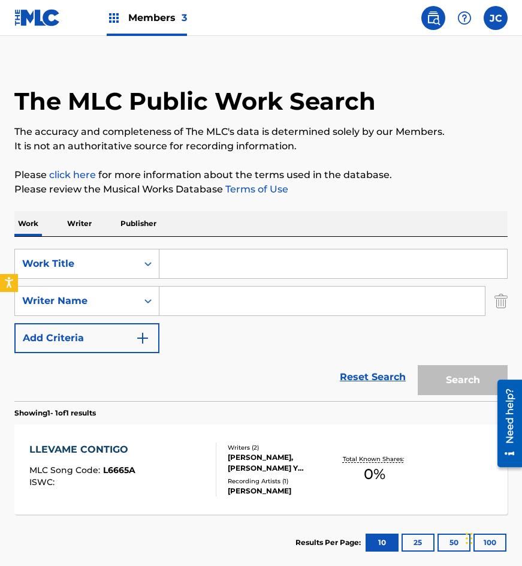
click at [256, 264] on input "Search Form" at bounding box center [333, 263] width 348 height 29
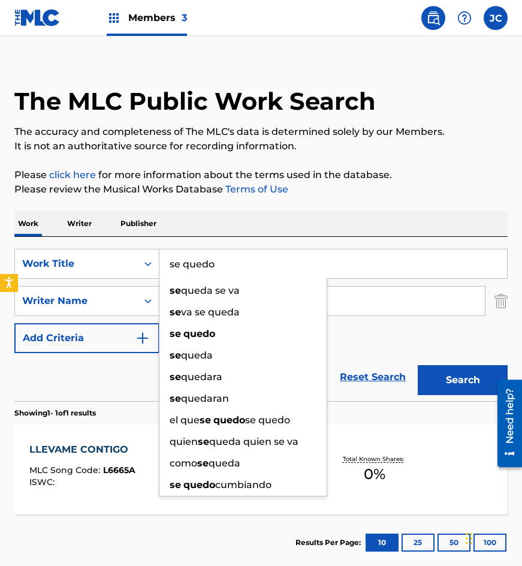
type input "se quedo"
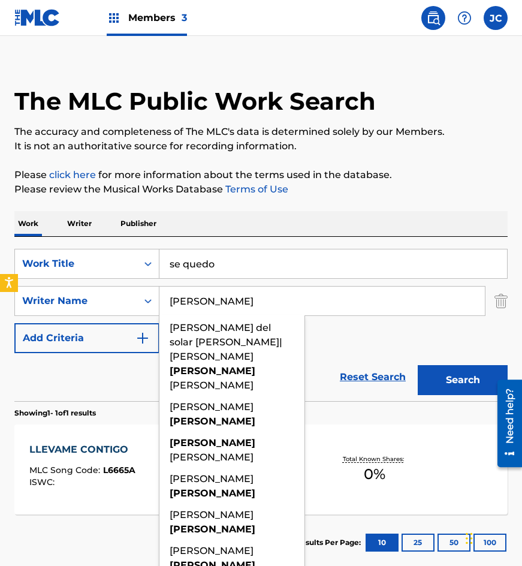
type input "montiel"
click at [418, 365] on button "Search" at bounding box center [463, 380] width 90 height 30
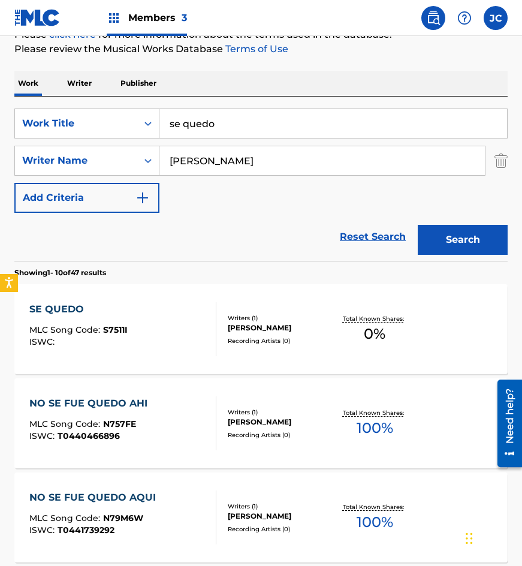
scroll to position [240, 0]
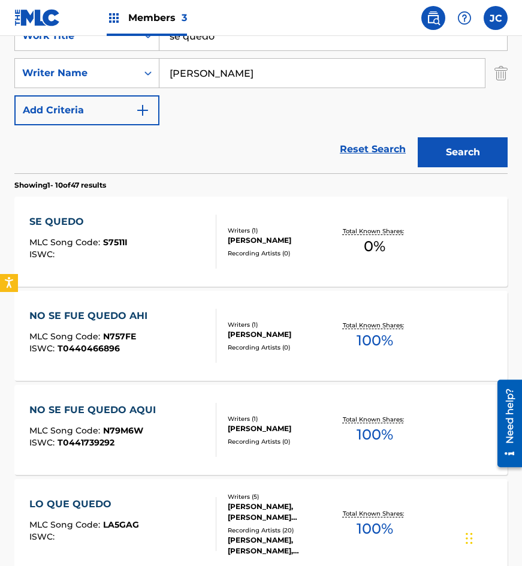
click at [141, 236] on div "SE QUEDO MLC Song Code : S7511I ISWC :" at bounding box center [123, 242] width 188 height 54
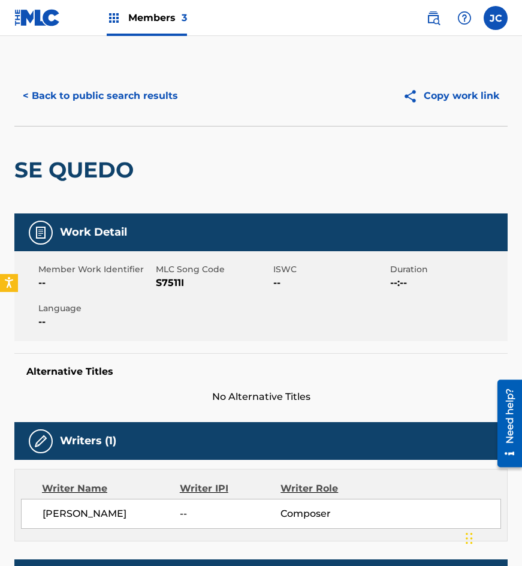
click at [177, 283] on span "S7511I" at bounding box center [213, 283] width 114 height 14
click at [32, 156] on div "SE QUEDO" at bounding box center [76, 169] width 125 height 87
click at [120, 92] on button "< Back to public search results" at bounding box center [100, 96] width 172 height 30
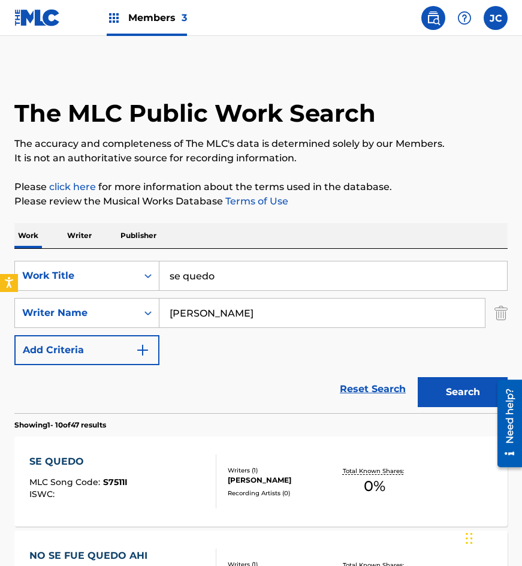
scroll to position [240, 0]
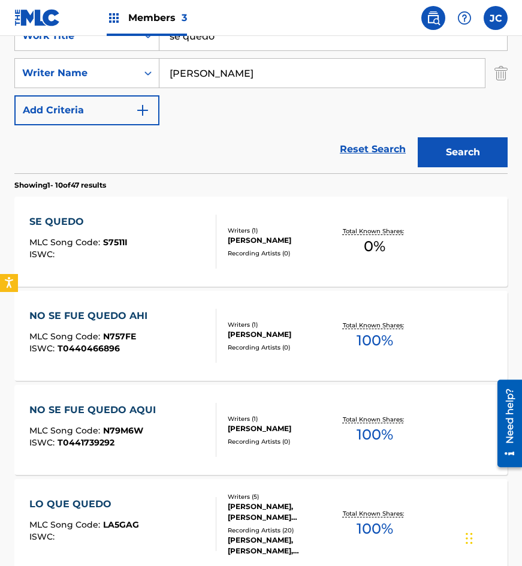
click at [245, 37] on input "se quedo" at bounding box center [333, 36] width 348 height 29
type input "seguire esperando"
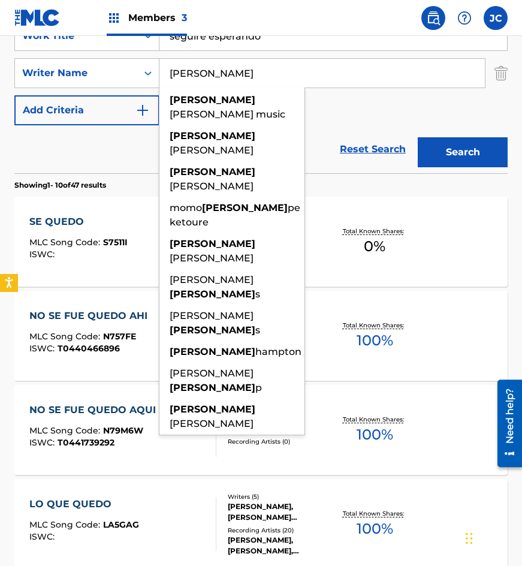
type input "phillips"
click at [418, 137] on button "Search" at bounding box center [463, 152] width 90 height 30
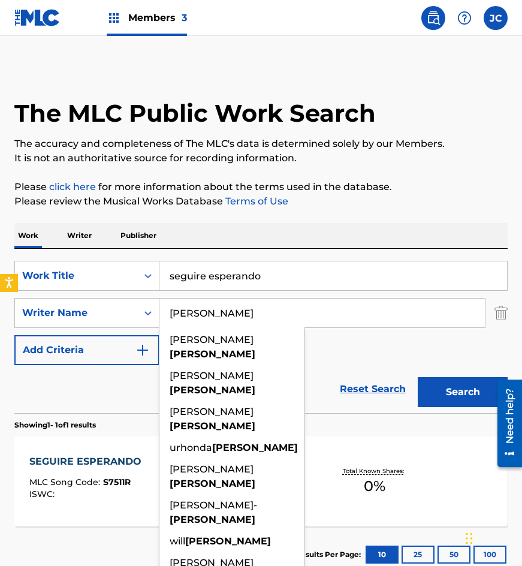
click at [355, 332] on div "SearchWithCriteriae1483dbe-f513-4723-8ba7-2ad2b7befb25 Work Title seguire esper…" at bounding box center [260, 313] width 493 height 104
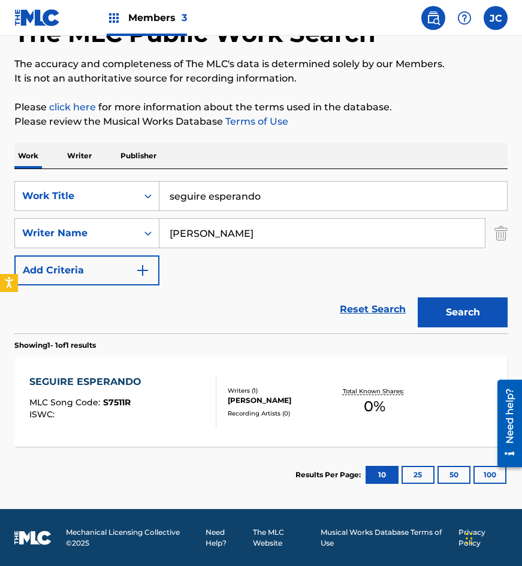
scroll to position [80, 0]
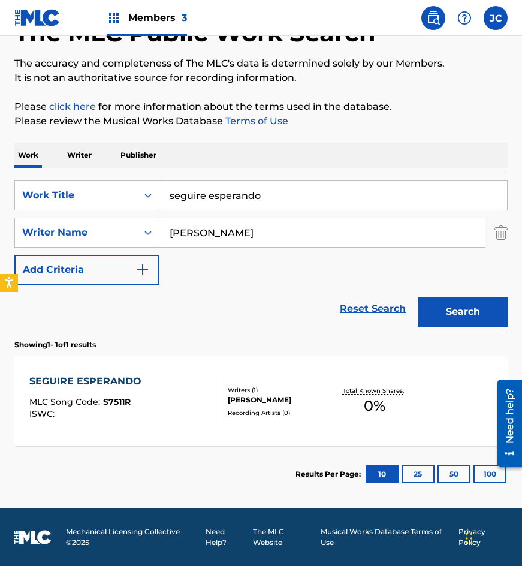
click at [195, 403] on div "SEGUIRE ESPERANDO MLC Song Code : S7511R ISWC :" at bounding box center [123, 401] width 188 height 54
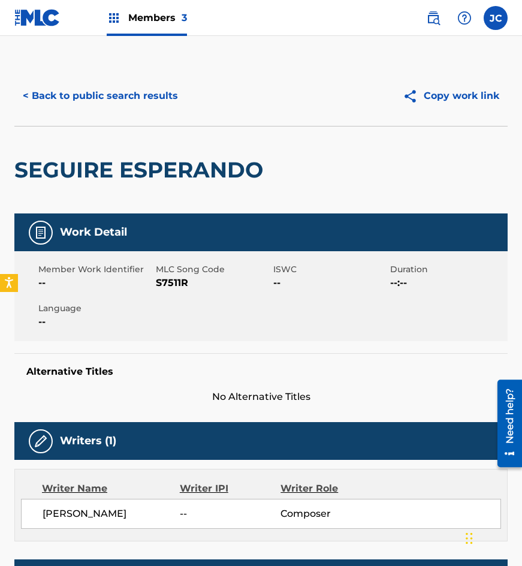
click at [165, 285] on span "S7511R" at bounding box center [213, 283] width 114 height 14
drag, startPoint x: 123, startPoint y: 147, endPoint x: 137, endPoint y: 104, distance: 44.5
click at [123, 147] on div "SEGUIRE ESPERANDO" at bounding box center [141, 169] width 255 height 87
click at [138, 100] on button "< Back to public search results" at bounding box center [100, 96] width 172 height 30
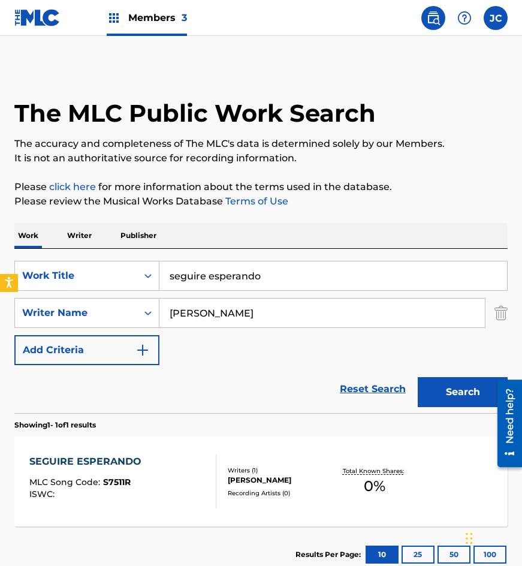
scroll to position [12, 0]
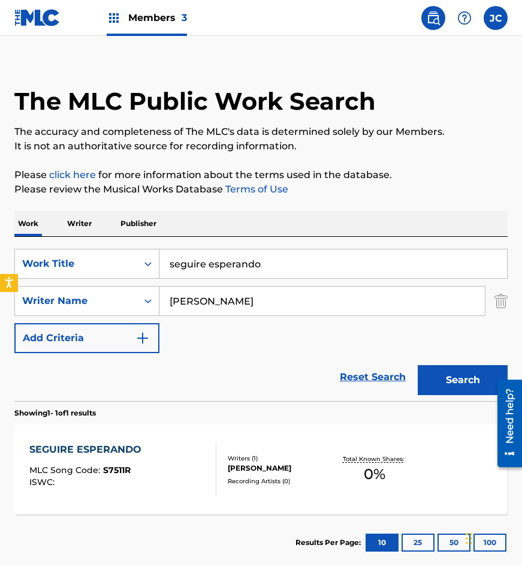
drag, startPoint x: 209, startPoint y: 262, endPoint x: 180, endPoint y: 255, distance: 29.2
click at [181, 256] on input "seguire esperando" at bounding box center [333, 263] width 348 height 29
type input "s"
type input "la rutina"
click at [461, 388] on button "Search" at bounding box center [463, 380] width 90 height 30
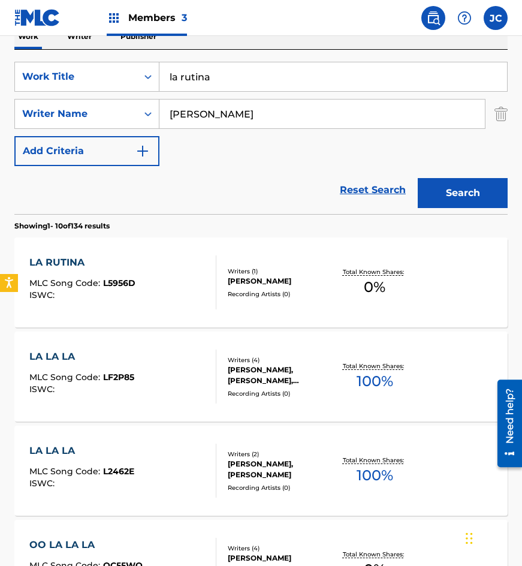
scroll to position [180, 0]
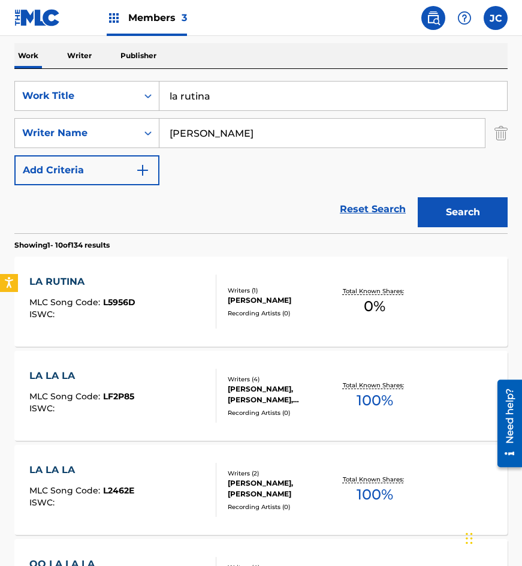
click at [165, 322] on div "LA RUTINA MLC Song Code : L5956D ISWC :" at bounding box center [123, 301] width 188 height 54
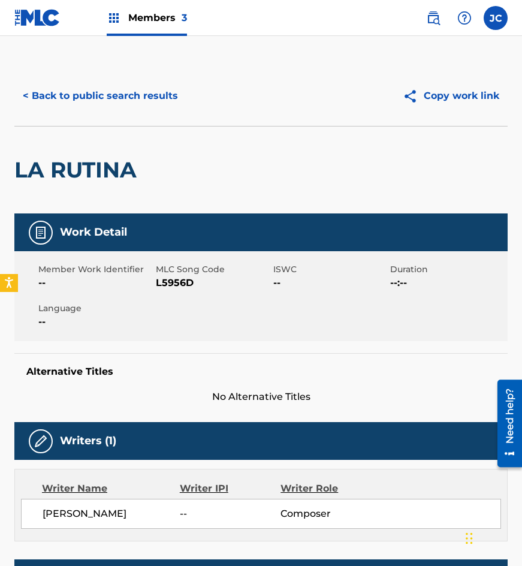
click at [188, 282] on span "L5956D" at bounding box center [213, 283] width 114 height 14
click at [90, 116] on div "< Back to public search results Copy work link" at bounding box center [260, 96] width 493 height 60
click at [137, 99] on button "< Back to public search results" at bounding box center [100, 96] width 172 height 30
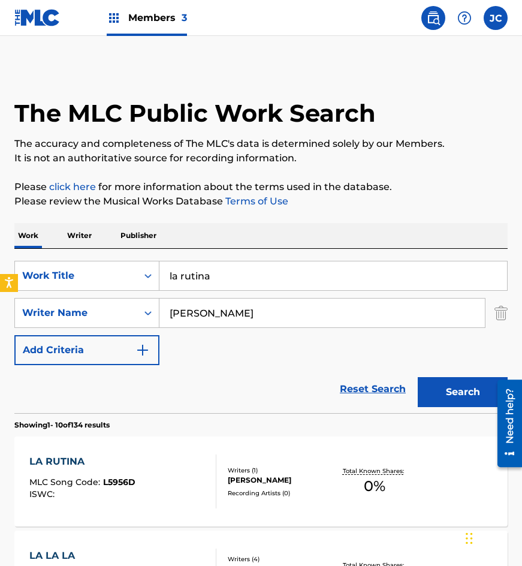
scroll to position [180, 0]
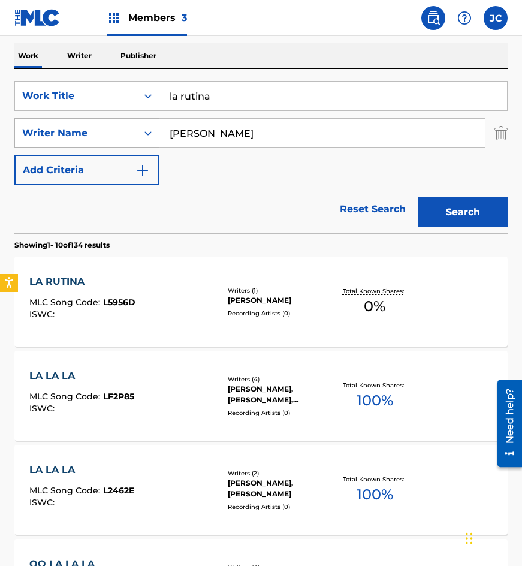
drag, startPoint x: 248, startPoint y: 92, endPoint x: 79, endPoint y: 121, distance: 171.5
click at [79, 121] on div "SearchWithCriteriae1483dbe-f513-4723-8ba7-2ad2b7befb25 Work Title la rutina Sea…" at bounding box center [260, 133] width 493 height 104
type input "recuerdos del malecon"
click at [418, 197] on button "Search" at bounding box center [463, 212] width 90 height 30
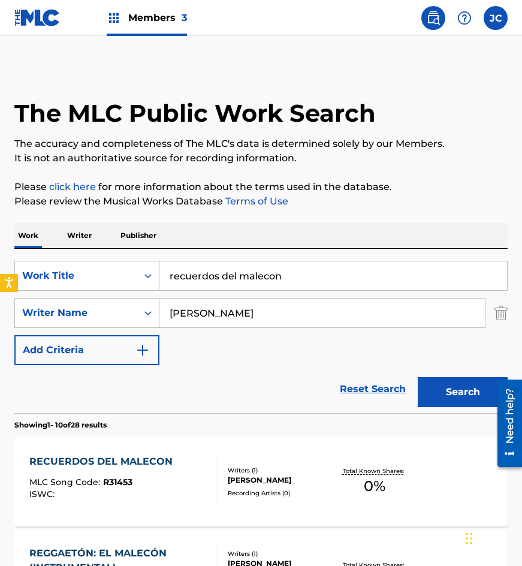
scroll to position [120, 0]
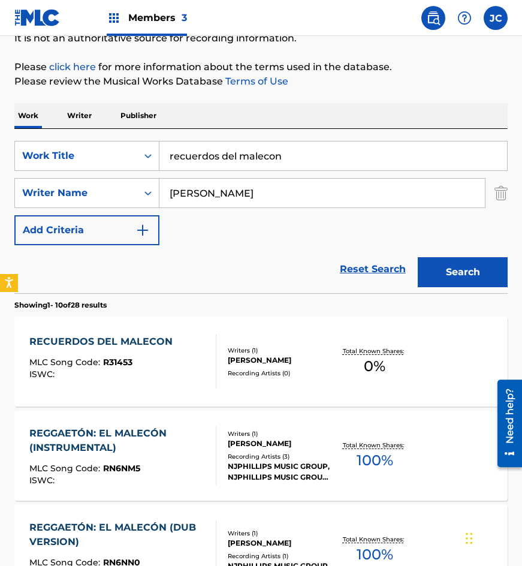
click at [238, 355] on div "ROBERTO PHILLIPS MARTINEZ" at bounding box center [280, 360] width 105 height 11
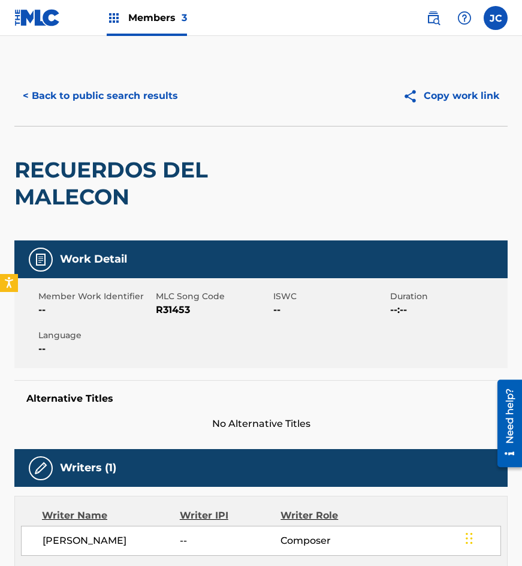
click at [185, 310] on span "R31453" at bounding box center [213, 310] width 114 height 14
click at [0, 108] on div "< Back to public search results Copy work link RECUERDOS DEL MALECON Work Detai…" at bounding box center [261, 411] width 522 height 690
click at [126, 98] on button "< Back to public search results" at bounding box center [100, 96] width 172 height 30
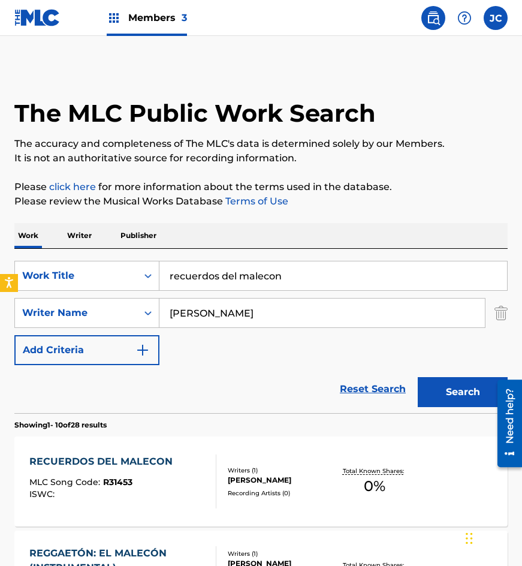
scroll to position [120, 0]
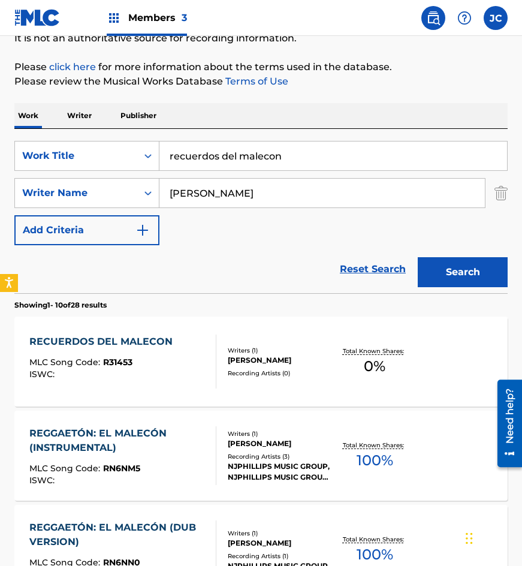
drag, startPoint x: 311, startPoint y: 147, endPoint x: 2, endPoint y: 161, distance: 308.9
click at [16, 165] on div "SearchWithCriteriae1483dbe-f513-4723-8ba7-2ad2b7befb25 Work Title recuerdos del…" at bounding box center [260, 156] width 493 height 30
type input "tengo que ser mexicano"
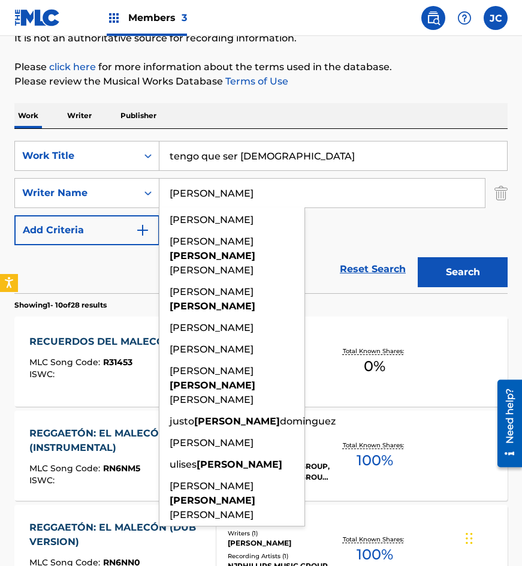
type input "santoyo"
click at [418, 257] on button "Search" at bounding box center [463, 272] width 90 height 30
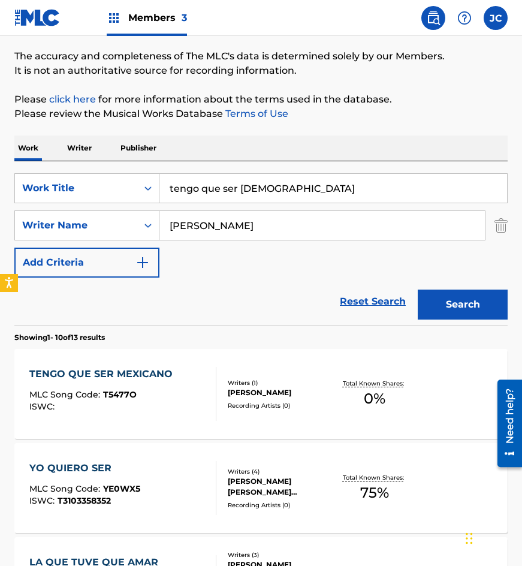
scroll to position [180, 0]
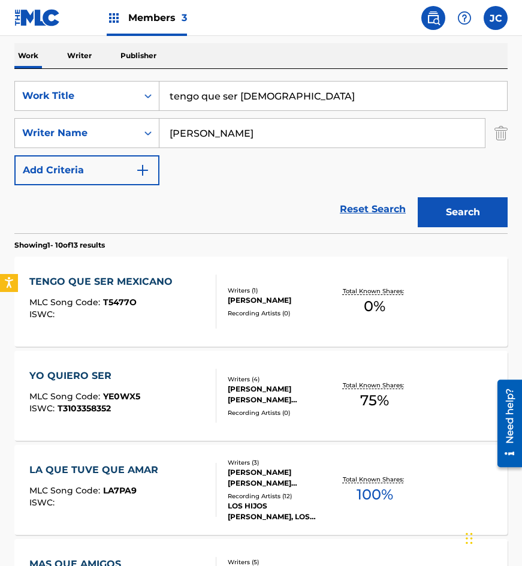
click at [256, 295] on div "ARTEMIO SANTOYO ESQUIVIAS" at bounding box center [280, 300] width 105 height 11
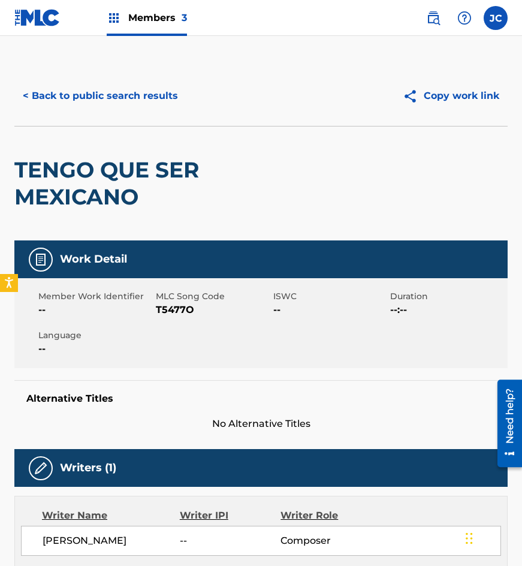
click at [172, 308] on span "T5477O" at bounding box center [213, 310] width 114 height 14
drag, startPoint x: 171, startPoint y: 308, endPoint x: 186, endPoint y: 359, distance: 52.9
click at [170, 307] on span "T5477O" at bounding box center [213, 310] width 114 height 14
click at [35, 111] on div "< Back to public search results Copy work link" at bounding box center [260, 96] width 493 height 60
click at [87, 102] on button "< Back to public search results" at bounding box center [100, 96] width 172 height 30
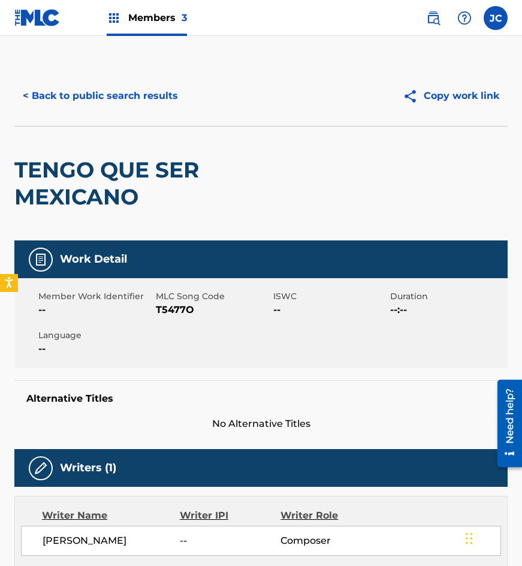
scroll to position [180, 0]
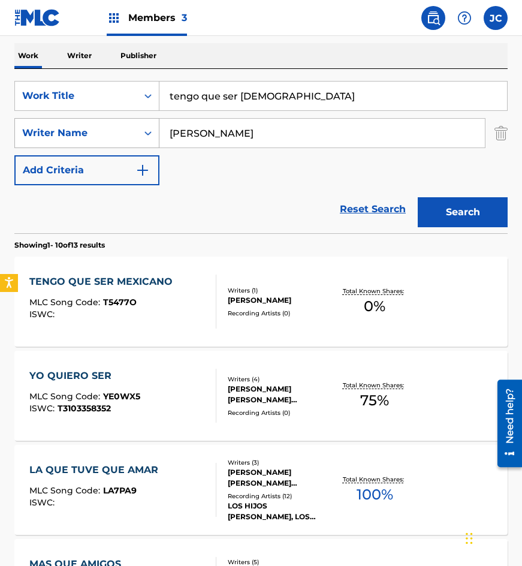
drag, startPoint x: 311, startPoint y: 96, endPoint x: 101, endPoint y: 131, distance: 213.1
click at [101, 131] on div "SearchWithCriteriae1483dbe-f513-4723-8ba7-2ad2b7befb25 Work Title tengo que ser…" at bounding box center [260, 133] width 493 height 104
type input "soy soltero"
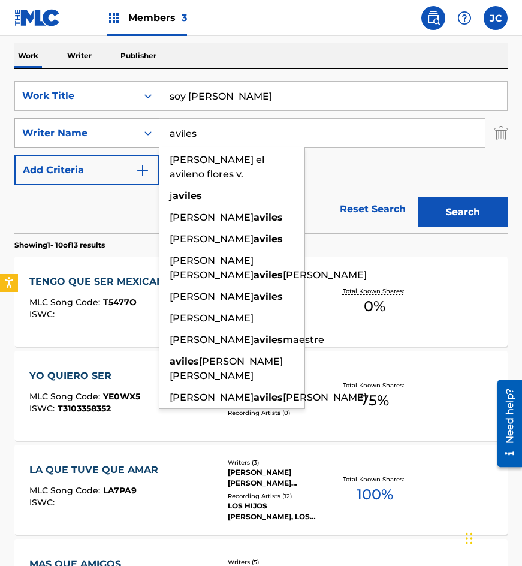
type input "aviles"
click at [418, 197] on button "Search" at bounding box center [463, 212] width 90 height 30
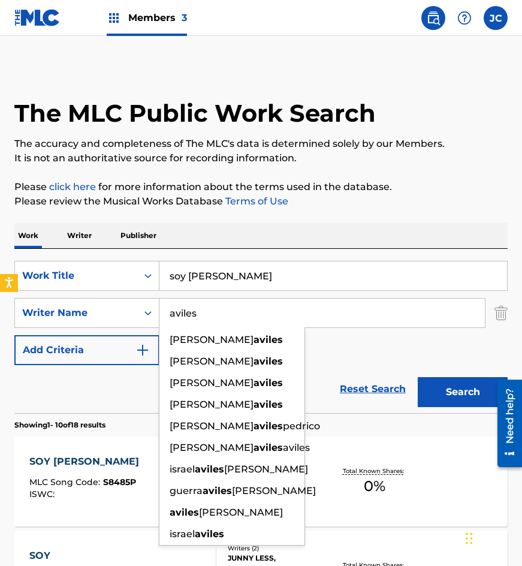
click at [344, 343] on div "SearchWithCriteriae1483dbe-f513-4723-8ba7-2ad2b7befb25 Work Title soy soltero S…" at bounding box center [260, 313] width 493 height 104
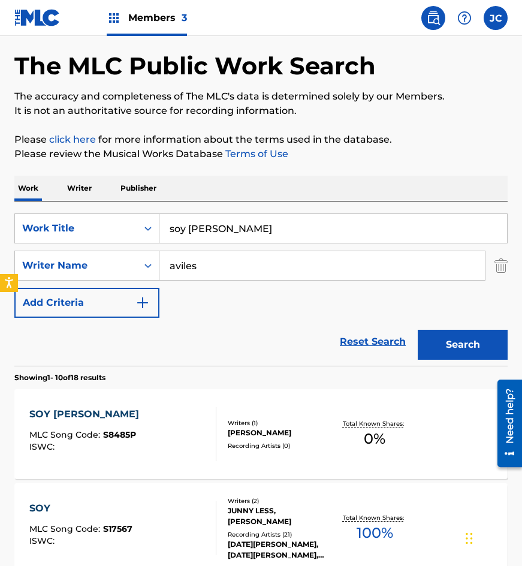
scroll to position [120, 0]
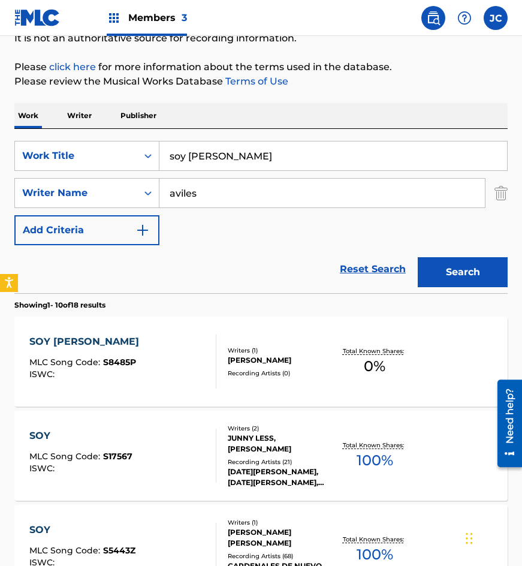
click at [258, 354] on div "Writers ( 1 )" at bounding box center [280, 350] width 105 height 9
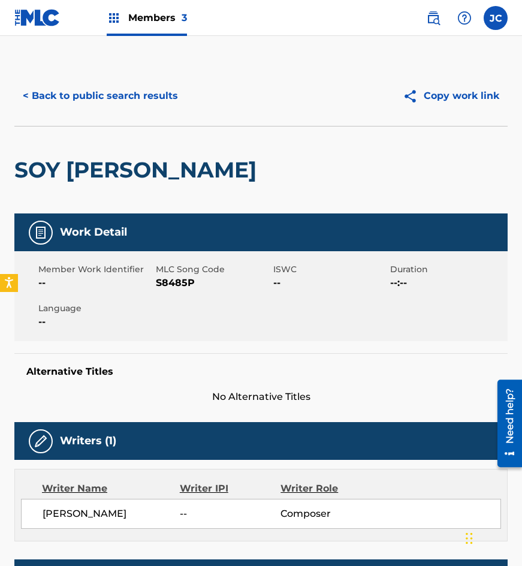
click at [179, 283] on span "S8485P" at bounding box center [213, 283] width 114 height 14
click at [118, 120] on div "< Back to public search results Copy work link" at bounding box center [260, 96] width 493 height 60
click at [119, 97] on button "< Back to public search results" at bounding box center [100, 96] width 172 height 30
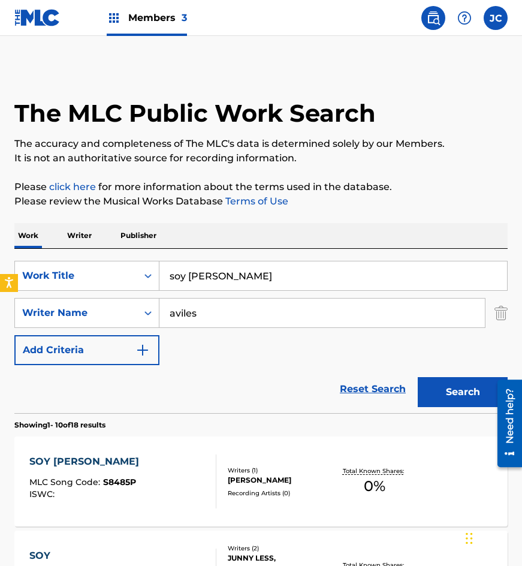
scroll to position [120, 0]
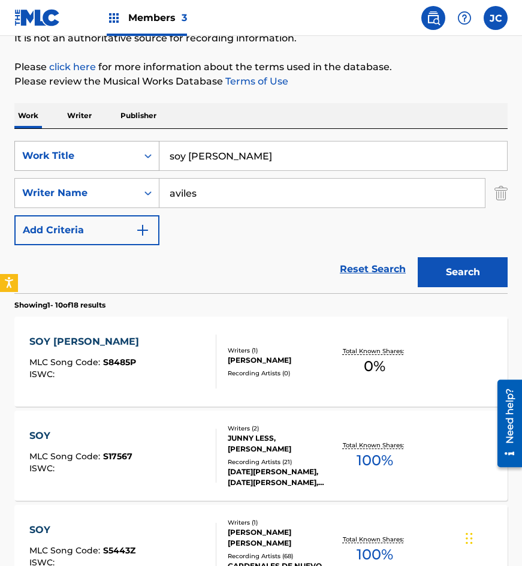
drag, startPoint x: 156, startPoint y: 144, endPoint x: 65, endPoint y: 144, distance: 91.1
click at [68, 144] on div "SearchWithCriteriae1483dbe-f513-4723-8ba7-2ad2b7befb25 Work Title soy soltero" at bounding box center [260, 156] width 493 height 30
type input "que bueno"
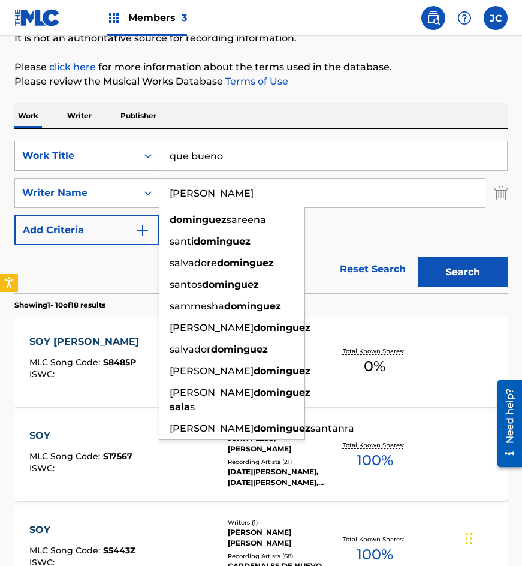
type input "dominguez salas"
click at [418, 257] on button "Search" at bounding box center [463, 272] width 90 height 30
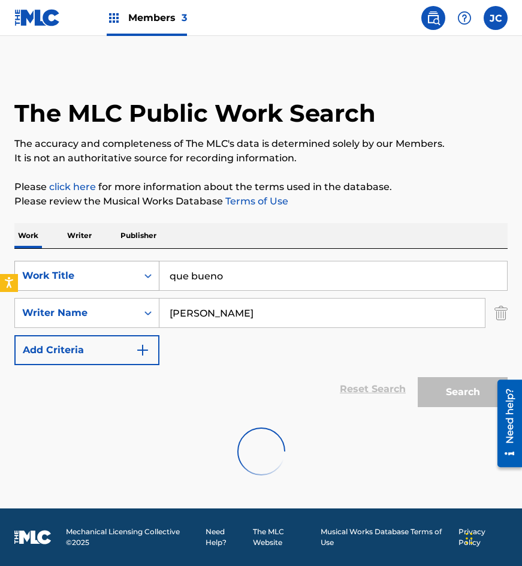
scroll to position [0, 0]
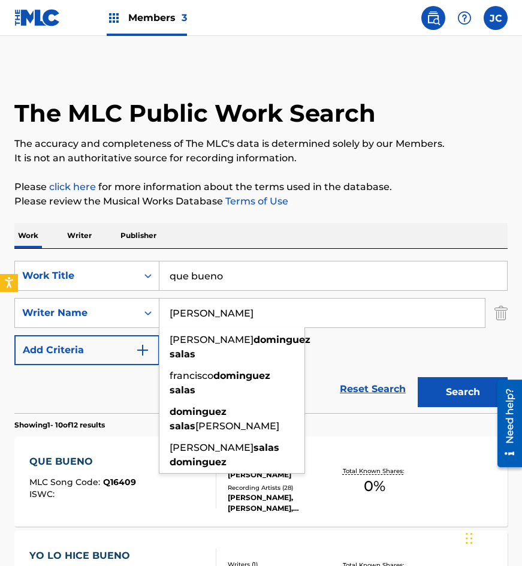
click at [370, 354] on div "SearchWithCriteriae1483dbe-f513-4723-8ba7-2ad2b7befb25 Work Title que bueno Sea…" at bounding box center [260, 313] width 493 height 104
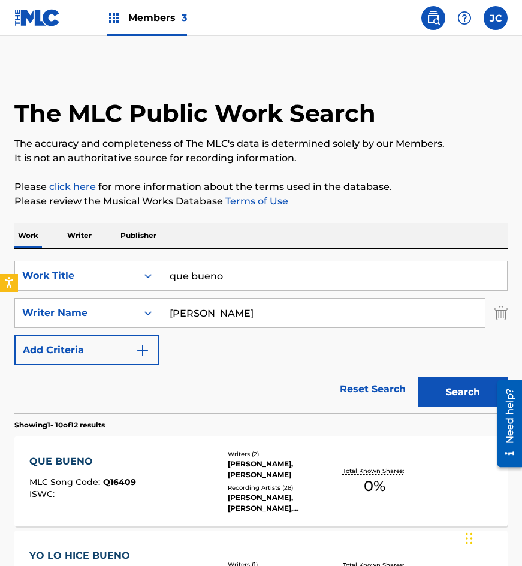
scroll to position [240, 0]
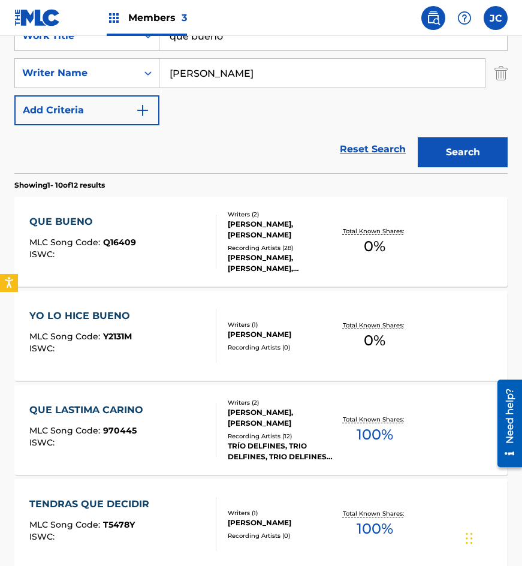
click at [125, 229] on div "QUE BUENO MLC Song Code : Q16409 ISWC :" at bounding box center [82, 242] width 107 height 54
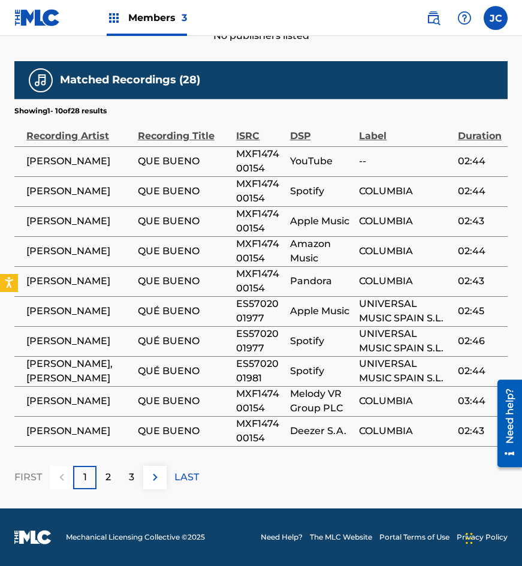
scroll to position [629, 0]
click at [106, 478] on p "2" at bounding box center [107, 477] width 5 height 14
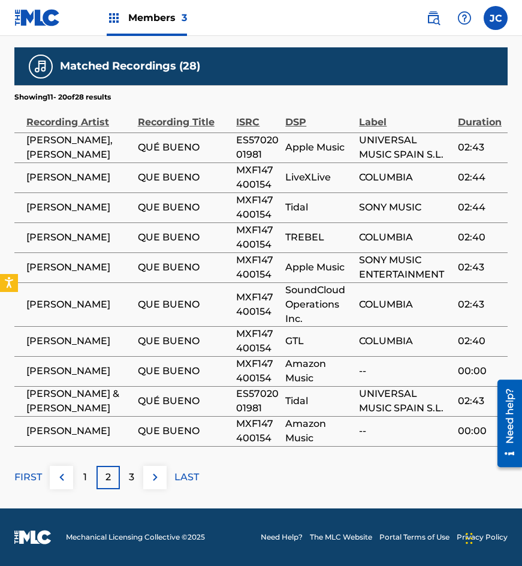
scroll to position [657, 0]
click at [132, 475] on p "3" at bounding box center [131, 477] width 5 height 14
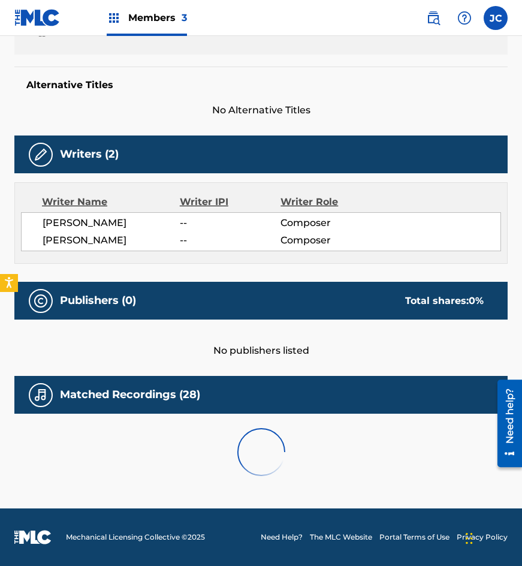
scroll to position [569, 0]
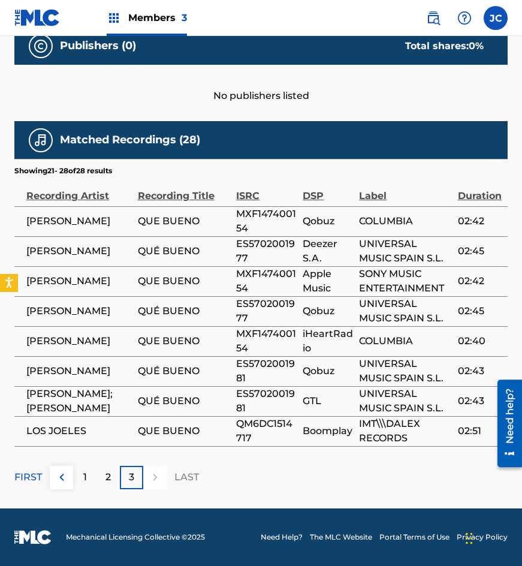
click at [64, 475] on img at bounding box center [62, 477] width 14 height 14
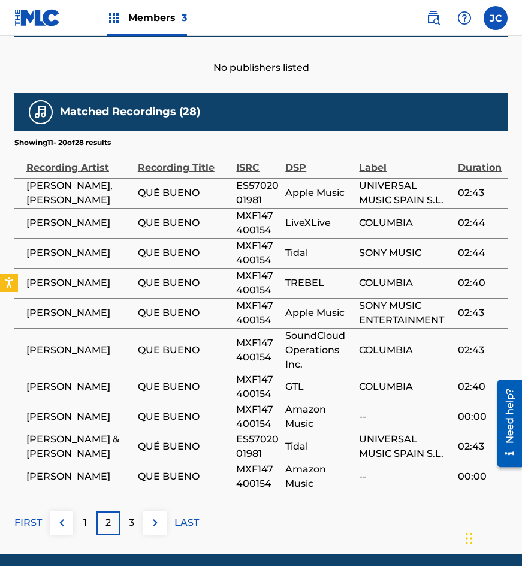
click at [64, 461] on span "MARÍA JIMÉNEZ & RAIMUNDO AMADOR" at bounding box center [78, 446] width 105 height 29
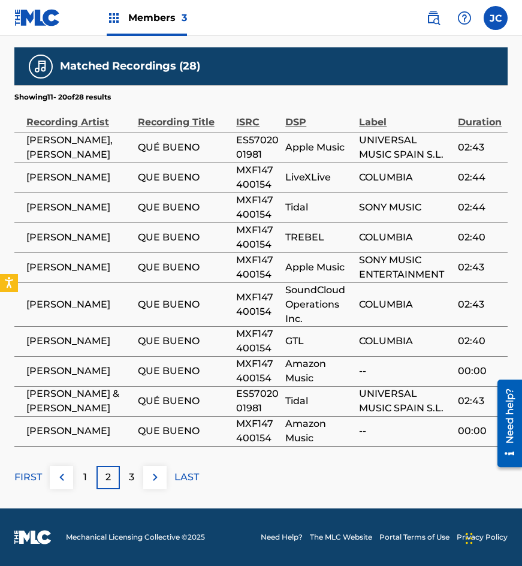
click at [122, 387] on span "MARÍA JIMÉNEZ & RAIMUNDO AMADOR" at bounding box center [78, 401] width 105 height 29
click at [63, 473] on img at bounding box center [62, 477] width 14 height 14
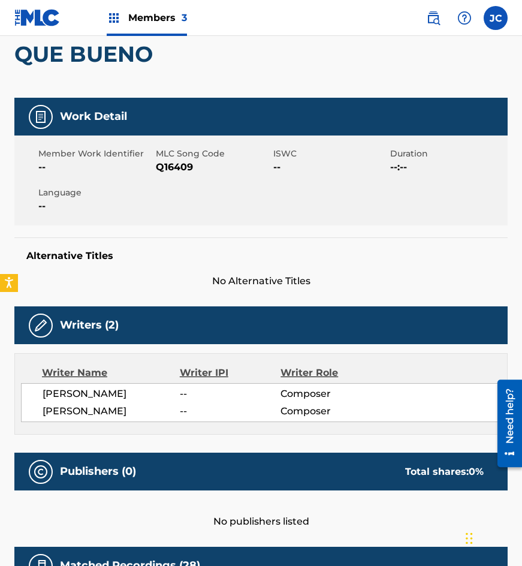
scroll to position [0, 0]
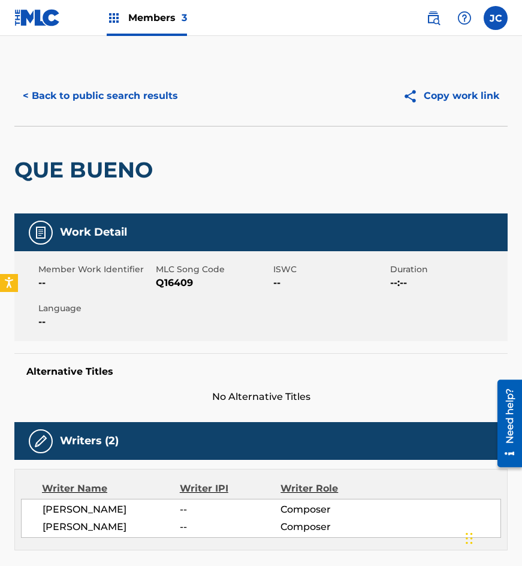
click at [132, 77] on div "< Back to public search results Copy work link" at bounding box center [260, 96] width 493 height 60
click at [140, 98] on button "< Back to public search results" at bounding box center [100, 96] width 172 height 30
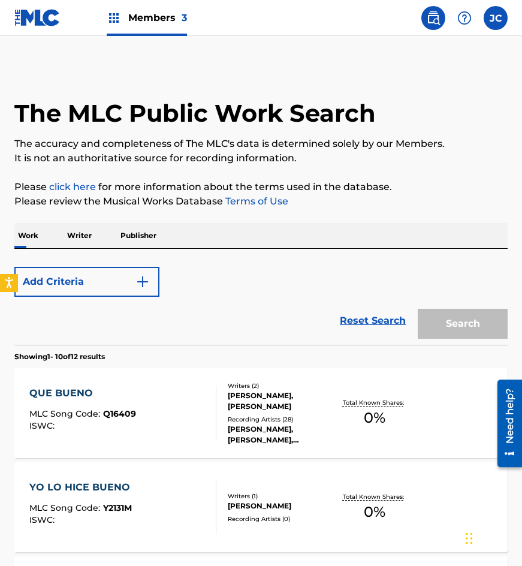
scroll to position [240, 0]
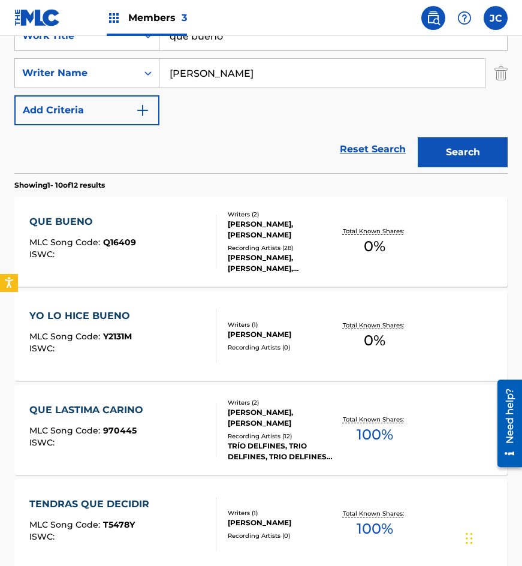
click at [219, 227] on div "Writers ( 2 ) ADOLFO DOMINGUEZ SALAS, ADOLFO SALAS Recording Artists ( 28 ) VIC…" at bounding box center [274, 242] width 117 height 64
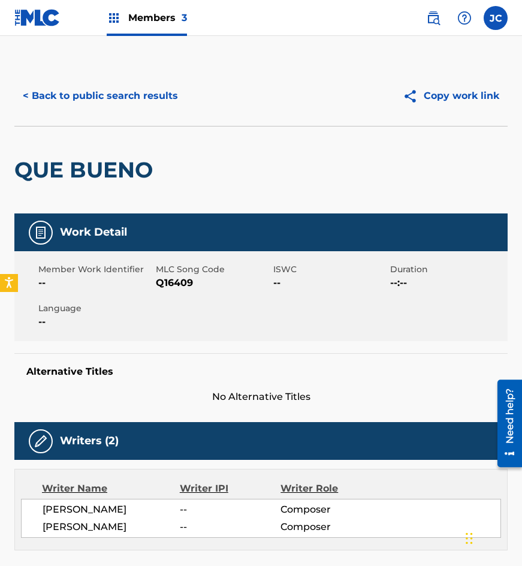
click at [174, 281] on span "Q16409" at bounding box center [213, 283] width 114 height 14
click at [173, 280] on span "Q16409" at bounding box center [213, 283] width 114 height 14
click at [124, 153] on div "QUE BUENO" at bounding box center [86, 169] width 144 height 87
click at [154, 106] on button "< Back to public search results" at bounding box center [100, 96] width 172 height 30
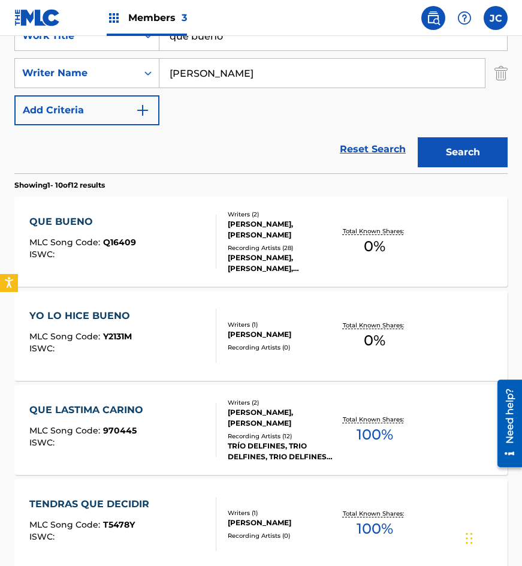
drag, startPoint x: 248, startPoint y: 42, endPoint x: 194, endPoint y: 54, distance: 55.3
click at [194, 55] on div "SearchWithCriteriae1483dbe-f513-4723-8ba7-2ad2b7befb25 Work Title que bueno Sea…" at bounding box center [260, 73] width 493 height 104
type input "q"
type input "cruel herida"
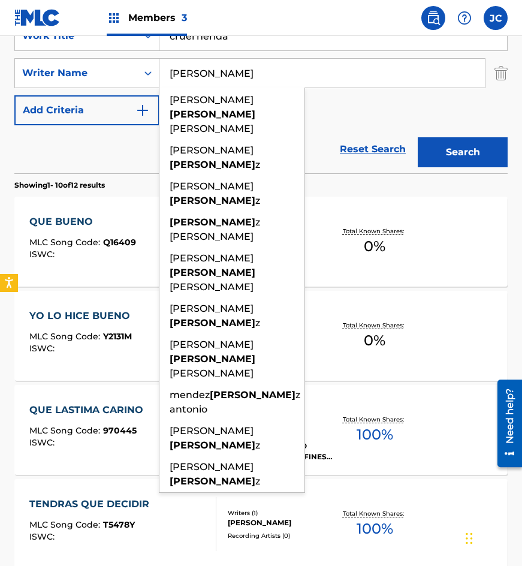
type input "hernandez"
click at [418, 137] on button "Search" at bounding box center [463, 152] width 90 height 30
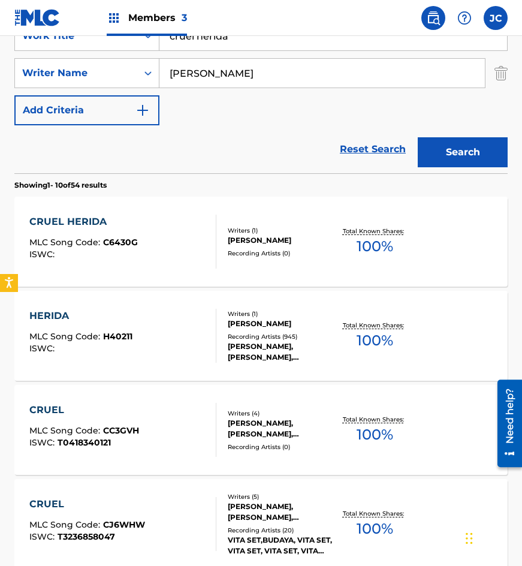
click at [111, 227] on div "CRUEL HERIDA" at bounding box center [83, 222] width 108 height 14
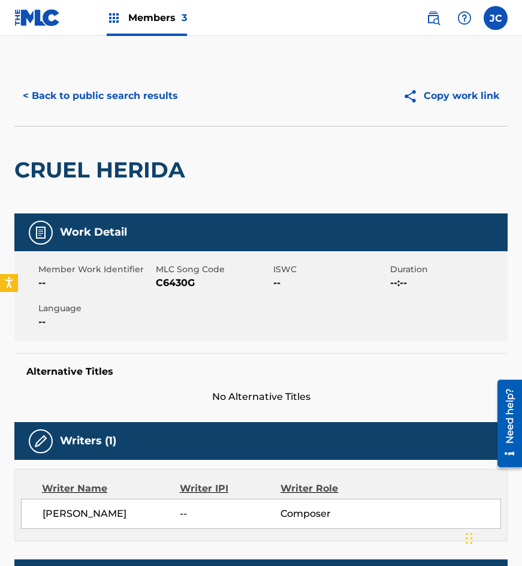
click at [167, 280] on span "C6430G" at bounding box center [213, 283] width 114 height 14
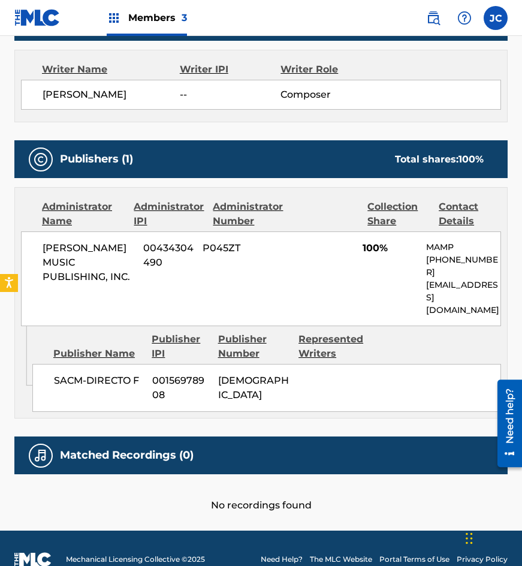
scroll to position [419, 0]
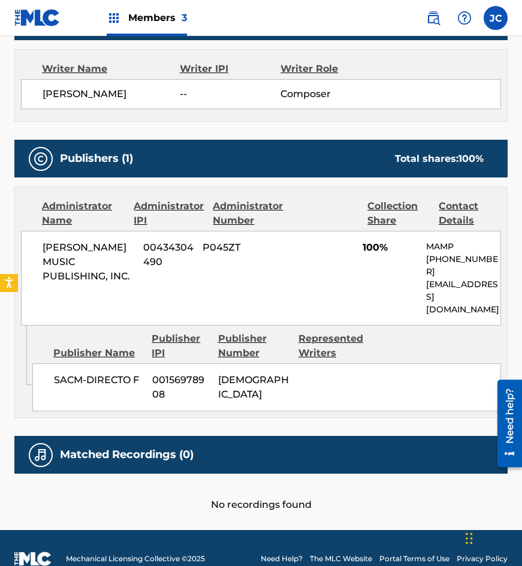
click at [128, 207] on div "Administrator Name Administrator IPI Administrator Number Collection Share Cont…" at bounding box center [261, 213] width 480 height 29
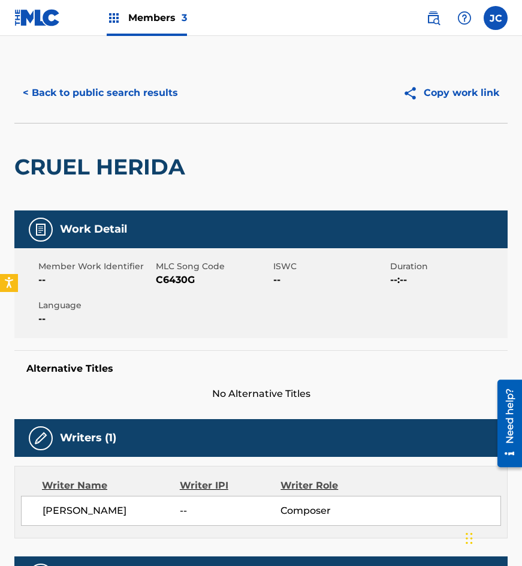
scroll to position [0, 0]
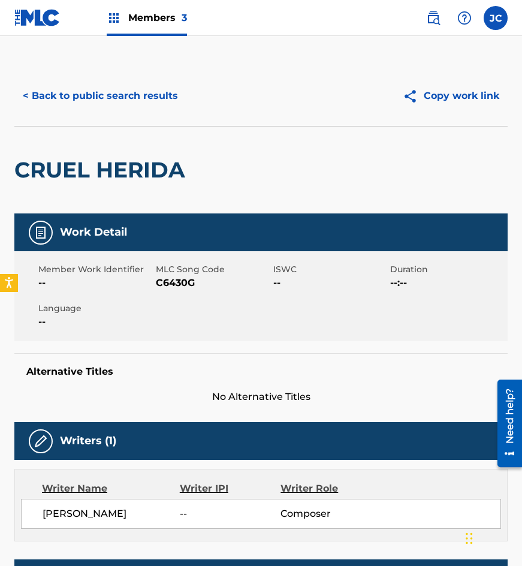
click at [138, 98] on button "< Back to public search results" at bounding box center [100, 96] width 172 height 30
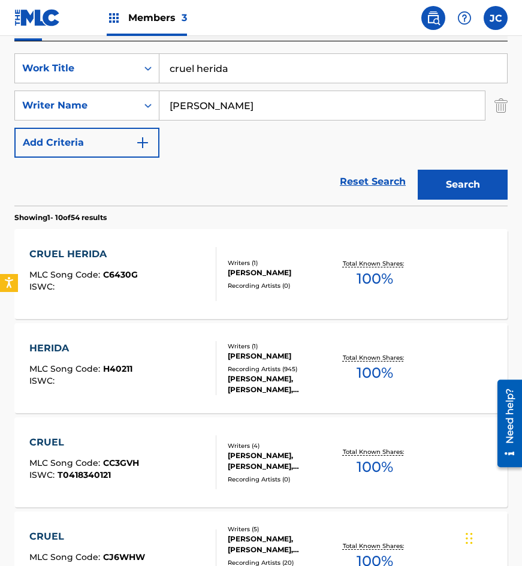
scroll to position [180, 0]
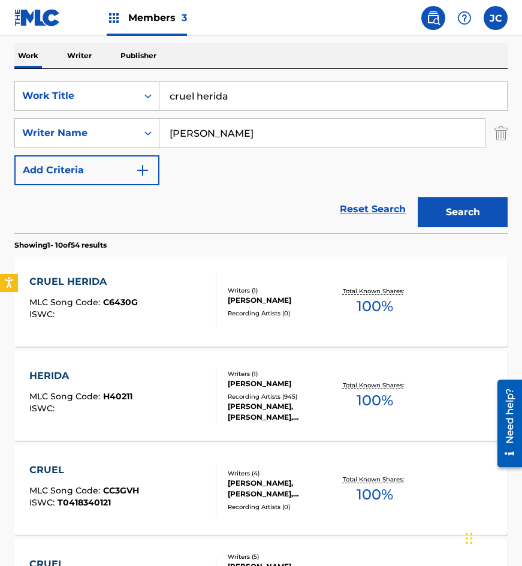
click at [292, 91] on input "cruel herida" at bounding box center [333, 96] width 348 height 29
type input "me gusta andar los caminos"
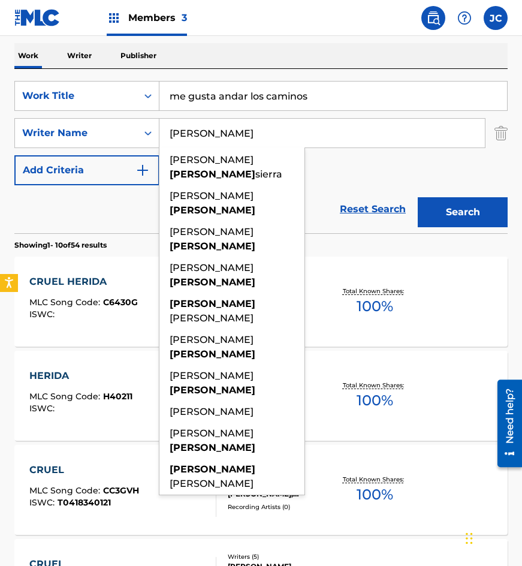
type input "esquivel"
click at [418, 197] on button "Search" at bounding box center [463, 212] width 90 height 30
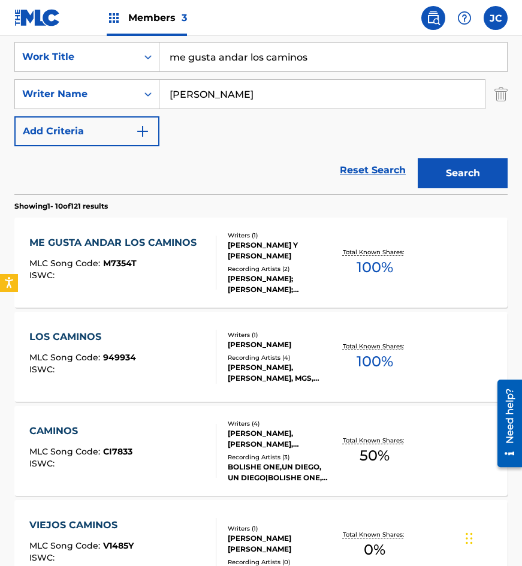
scroll to position [240, 0]
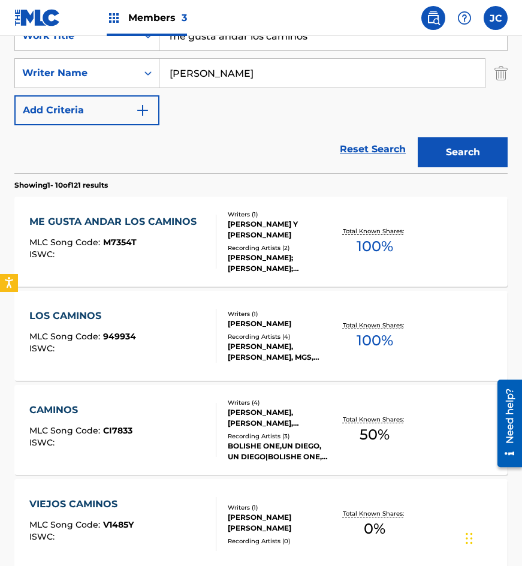
click at [185, 254] on div "ISWC :" at bounding box center [115, 254] width 173 height 9
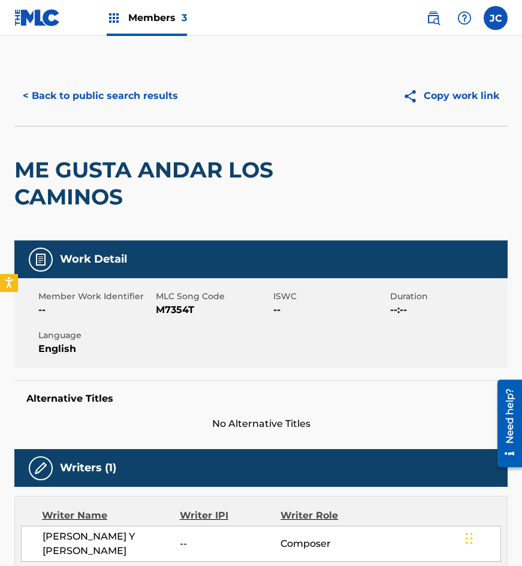
click at [139, 101] on button "< Back to public search results" at bounding box center [100, 96] width 172 height 30
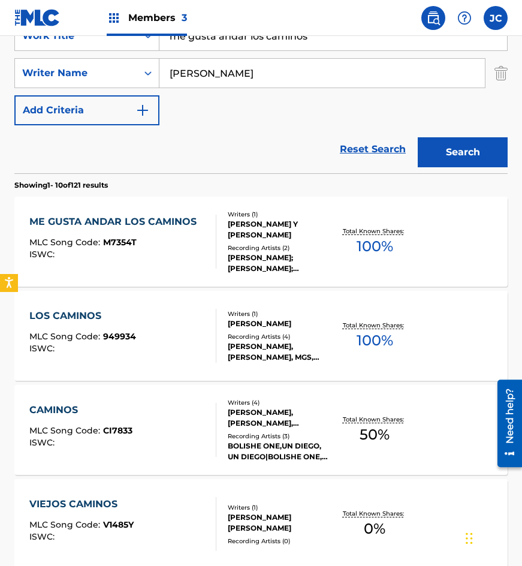
click at [152, 318] on div "LOS CAMINOS MLC Song Code : 949934 ISWC :" at bounding box center [123, 336] width 188 height 54
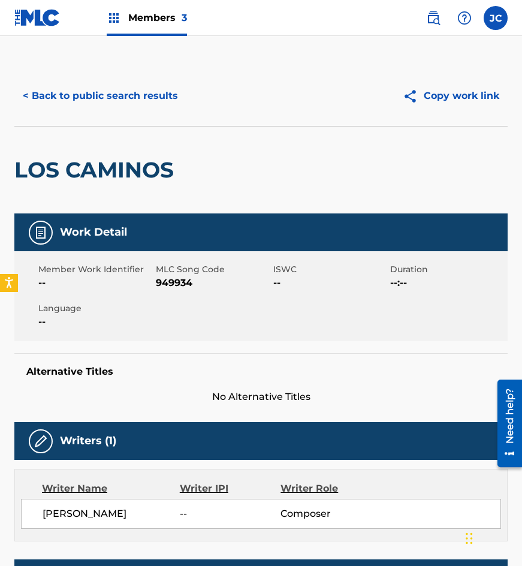
click at [132, 89] on button "< Back to public search results" at bounding box center [100, 96] width 172 height 30
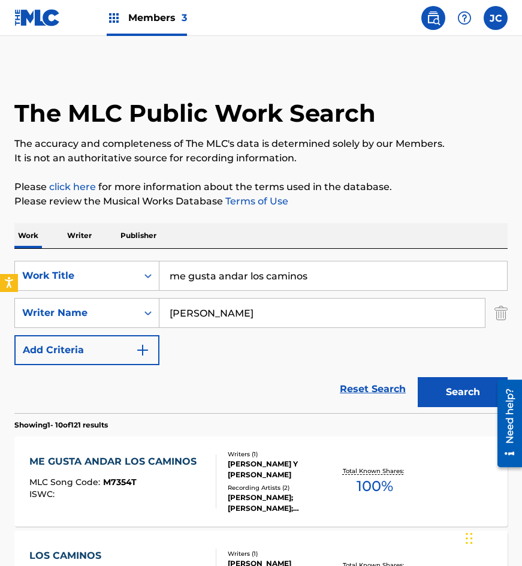
scroll to position [240, 0]
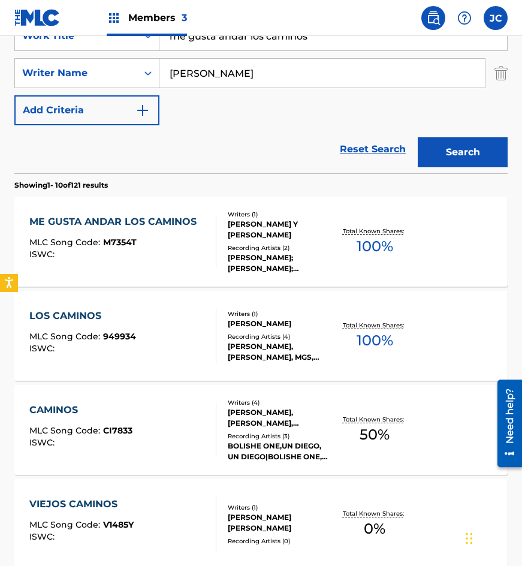
click at [144, 241] on div "MLC Song Code : M7354T" at bounding box center [115, 244] width 173 height 12
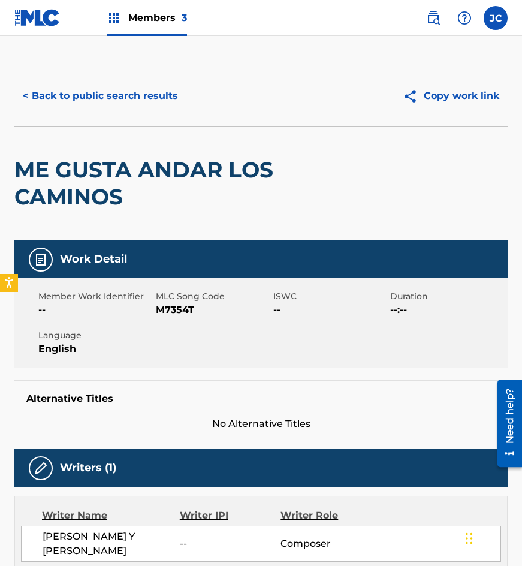
click at [180, 306] on span "M7354T" at bounding box center [213, 310] width 114 height 14
click at [89, 117] on div "< Back to public search results Copy work link" at bounding box center [260, 96] width 493 height 60
click at [110, 100] on button "< Back to public search results" at bounding box center [100, 96] width 172 height 30
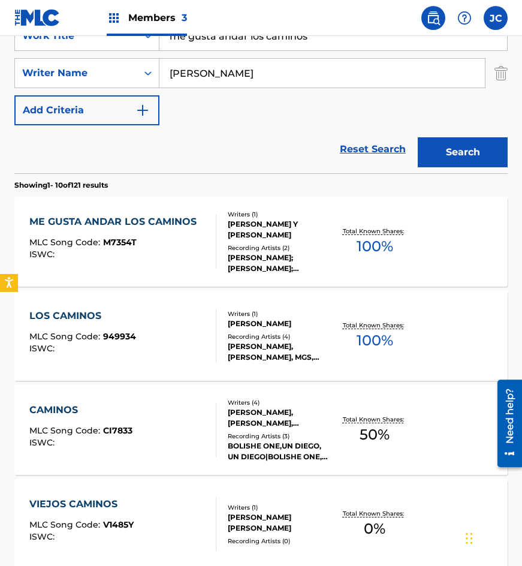
click at [317, 48] on input "me gusta andar los caminos" at bounding box center [333, 36] width 348 height 29
type input "lagrimas rodar"
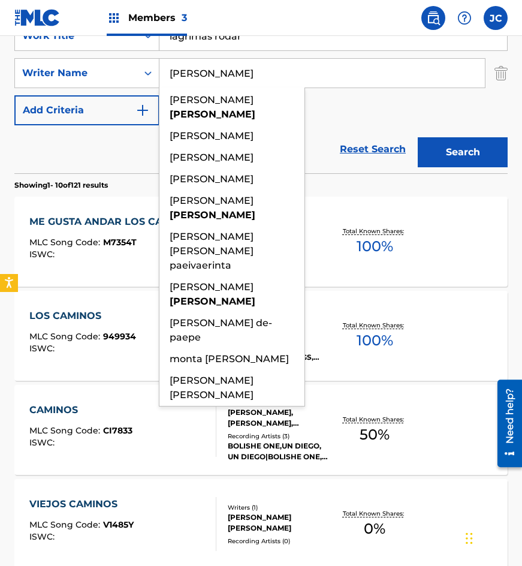
type input "paez"
click at [418, 137] on button "Search" at bounding box center [463, 152] width 90 height 30
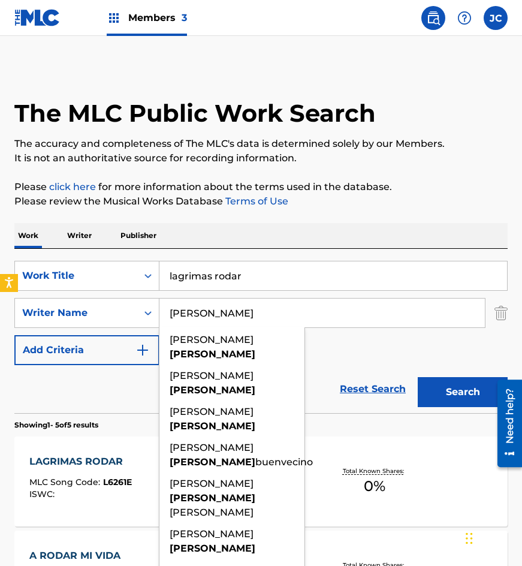
click at [363, 367] on div "Reset Search Search" at bounding box center [260, 389] width 493 height 48
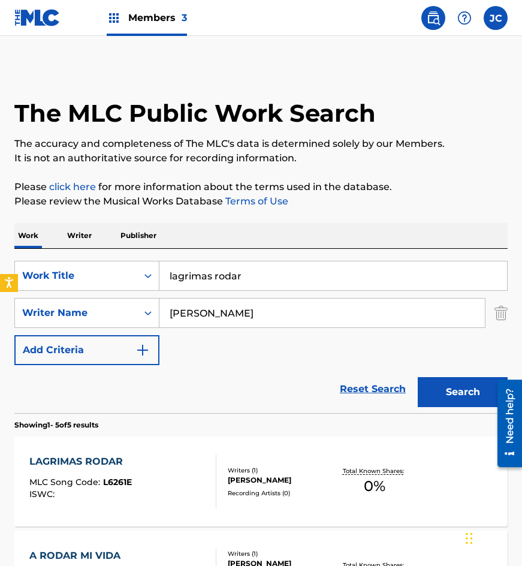
scroll to position [180, 0]
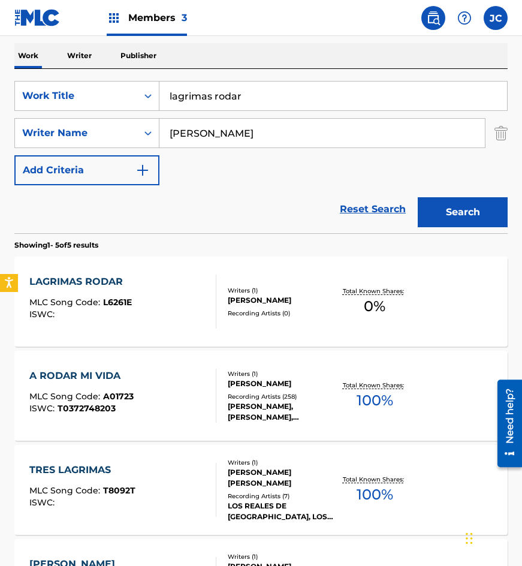
click at [241, 295] on div "GONZALO PAEZ VILLAREAL" at bounding box center [280, 300] width 105 height 11
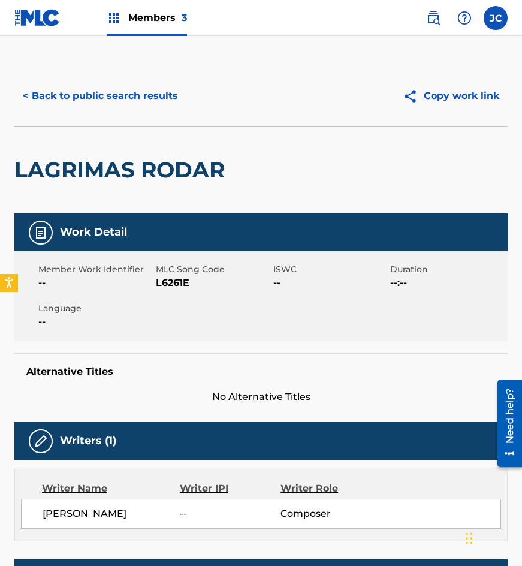
click at [164, 283] on span "L6261E" at bounding box center [213, 283] width 114 height 14
drag, startPoint x: 116, startPoint y: 147, endPoint x: 134, endPoint y: 104, distance: 47.0
click at [116, 147] on div "LAGRIMAS RODAR" at bounding box center [122, 169] width 216 height 87
click at [135, 102] on button "< Back to public search results" at bounding box center [100, 96] width 172 height 30
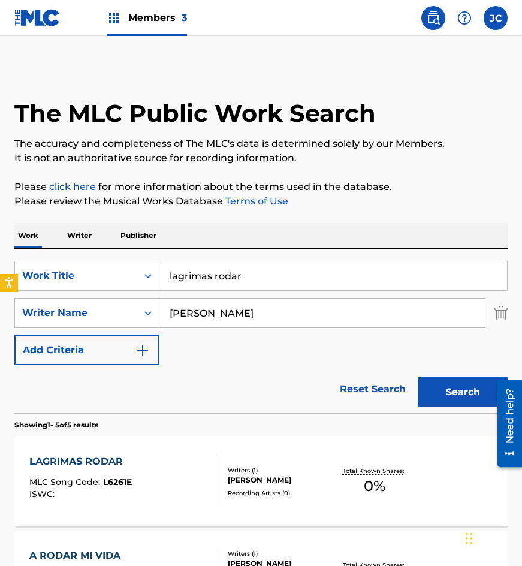
scroll to position [180, 0]
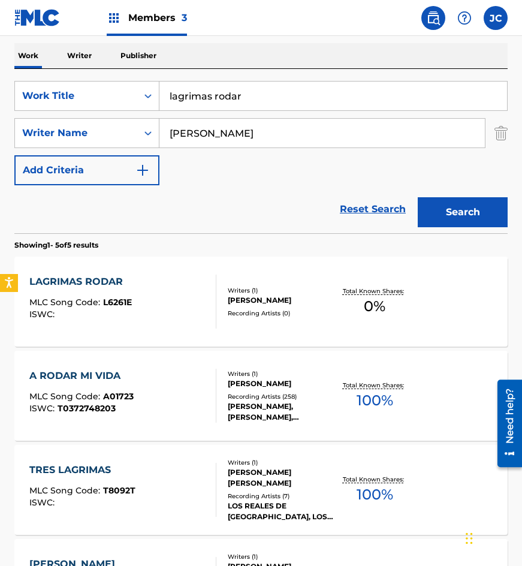
click at [240, 90] on input "lagrimas rodar" at bounding box center [333, 96] width 348 height 29
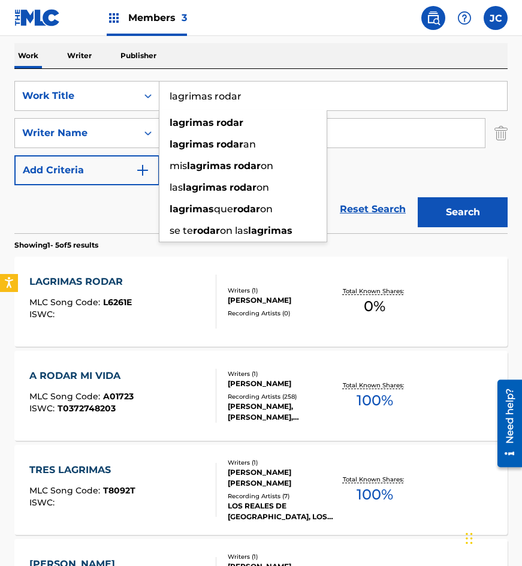
click at [240, 90] on input "lagrimas rodar" at bounding box center [333, 96] width 348 height 29
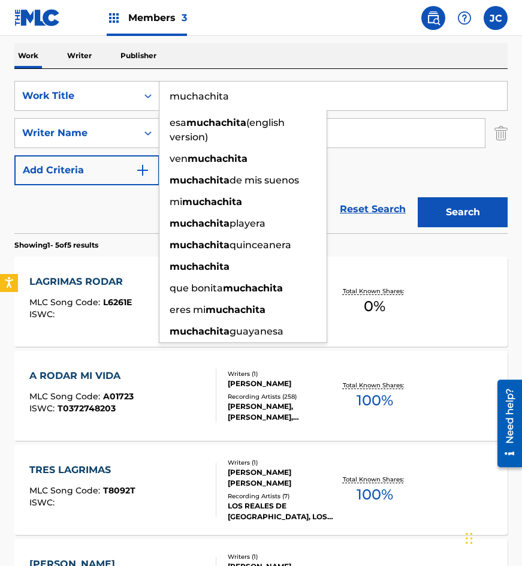
type input "muchachita"
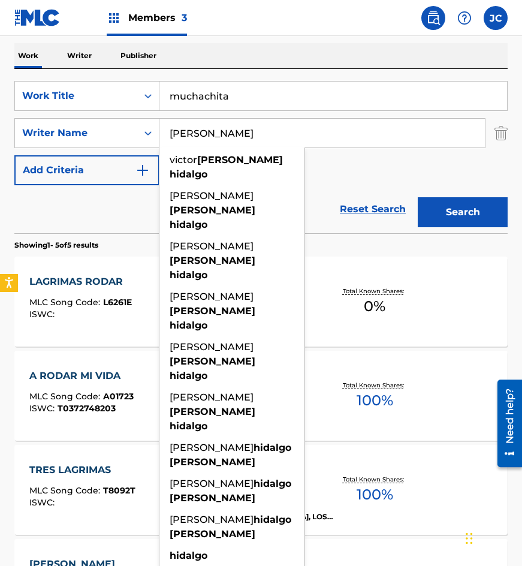
type input "rodriguez hidalgo"
click at [418, 197] on button "Search" at bounding box center [463, 212] width 90 height 30
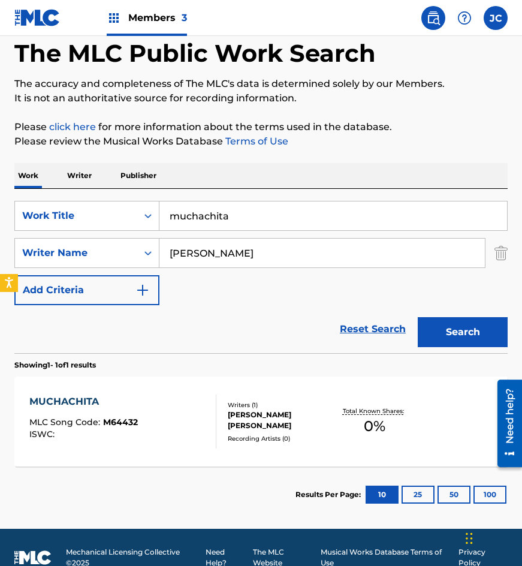
click at [345, 276] on div "SearchWithCriteriae1483dbe-f513-4723-8ba7-2ad2b7befb25 Work Title muchachita Se…" at bounding box center [260, 253] width 493 height 104
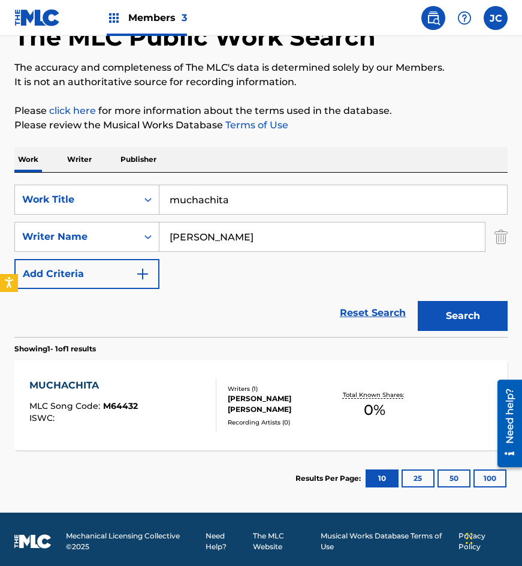
scroll to position [80, 0]
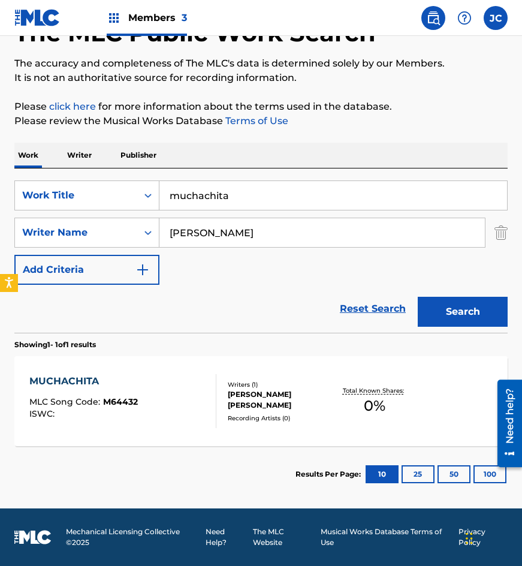
click at [263, 402] on div "VICTOR RODRIGUEZ HIDALGO" at bounding box center [280, 400] width 105 height 22
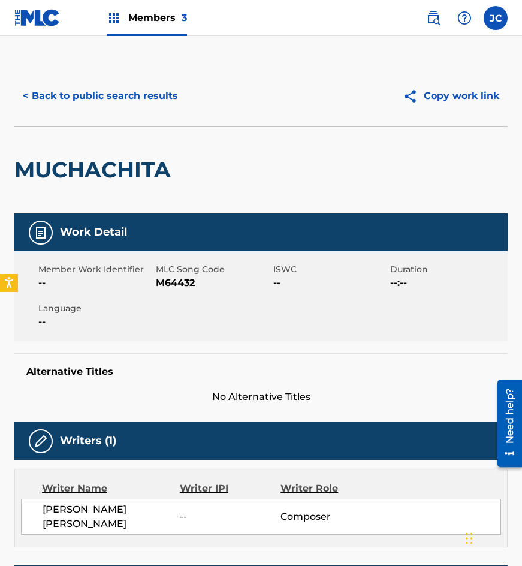
click at [158, 280] on span "M64432" at bounding box center [213, 283] width 114 height 14
click at [102, 105] on button "< Back to public search results" at bounding box center [100, 96] width 172 height 30
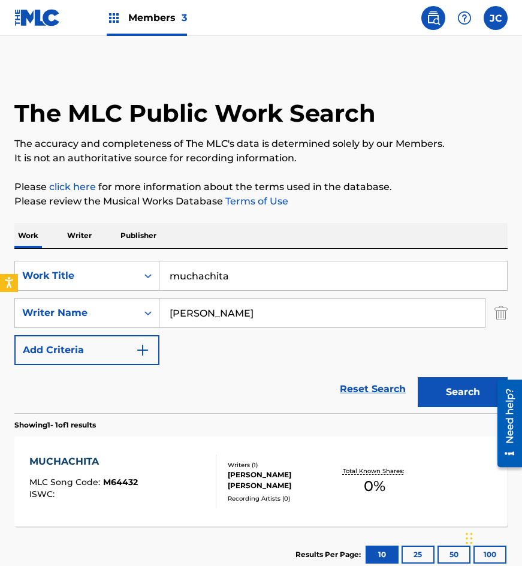
scroll to position [12, 0]
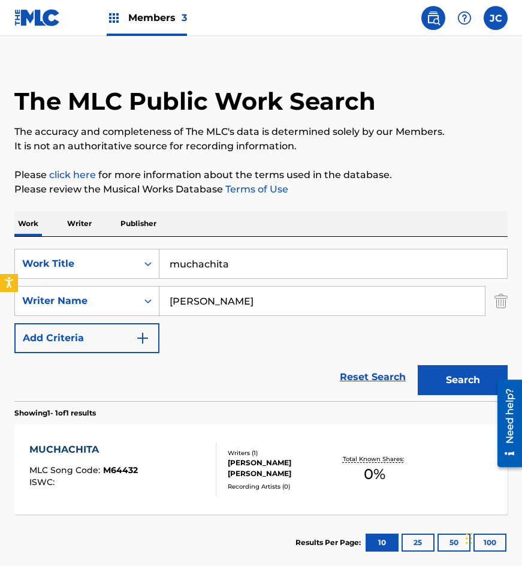
click at [288, 269] on input "muchachita" at bounding box center [333, 263] width 348 height 29
type input "perdi tu amor"
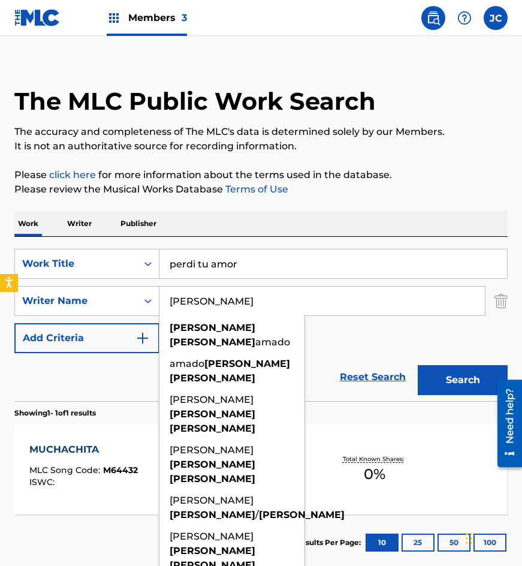
click at [418, 365] on button "Search" at bounding box center [463, 380] width 90 height 30
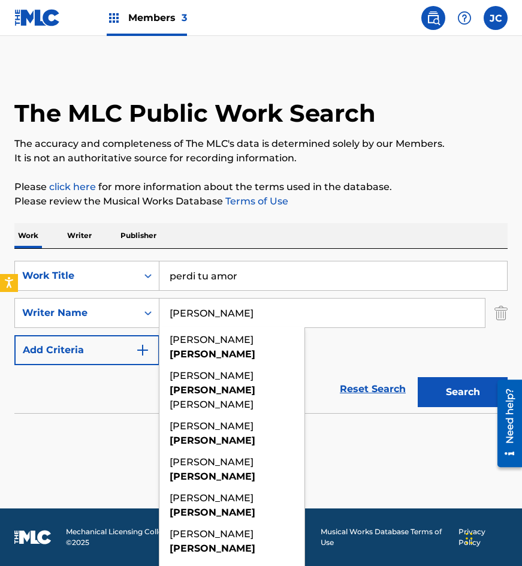
type input "gonzalez"
click at [418, 377] on button "Search" at bounding box center [463, 392] width 90 height 30
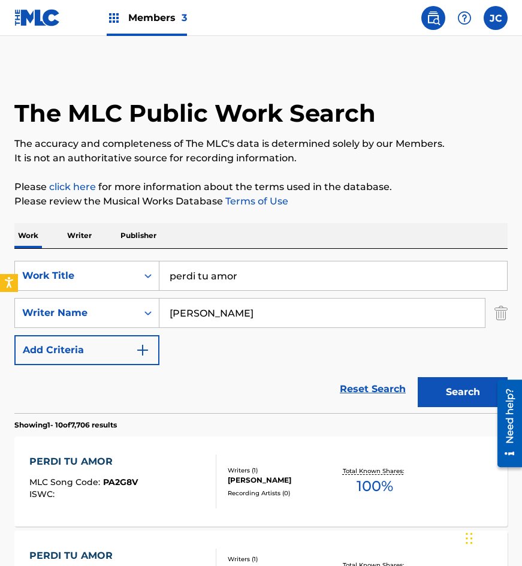
click at [268, 321] on input "gonzalez" at bounding box center [321, 312] width 325 height 29
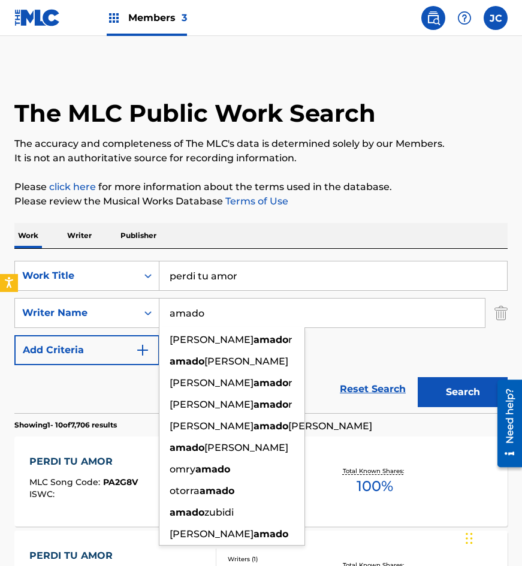
type input "amado"
click at [418, 377] on button "Search" at bounding box center [463, 392] width 90 height 30
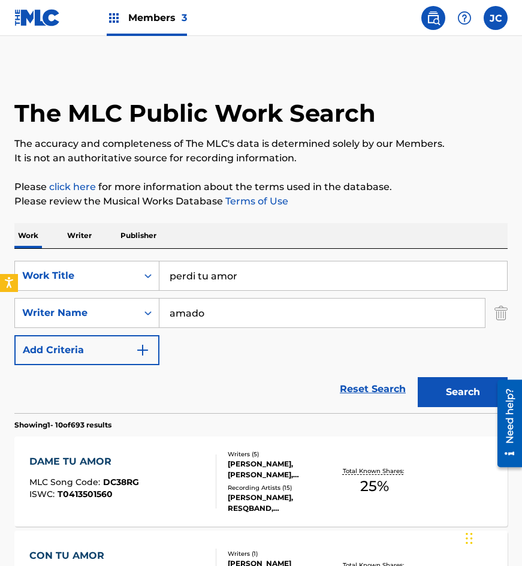
drag, startPoint x: 103, startPoint y: 60, endPoint x: 152, endPoint y: 8, distance: 71.2
drag, startPoint x: 182, startPoint y: 269, endPoint x: 187, endPoint y: 213, distance: 55.9
click at [145, 258] on div "SearchWithCriteriae1483dbe-f513-4723-8ba7-2ad2b7befb25 Work Title perdi tu amor…" at bounding box center [260, 331] width 493 height 164
type input "te quise con el alma"
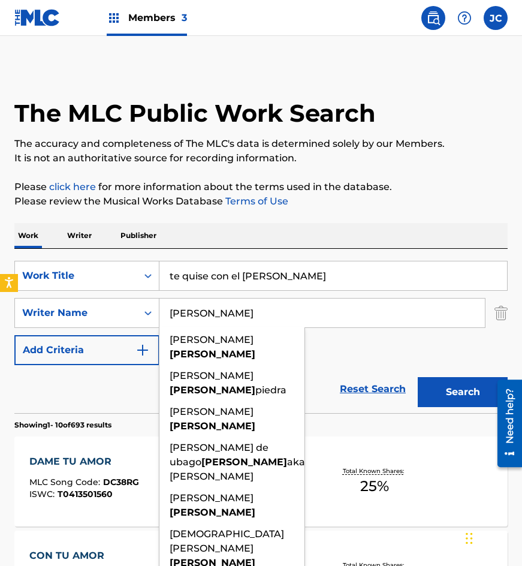
type input "rodriguez"
click at [418, 377] on button "Search" at bounding box center [463, 392] width 90 height 30
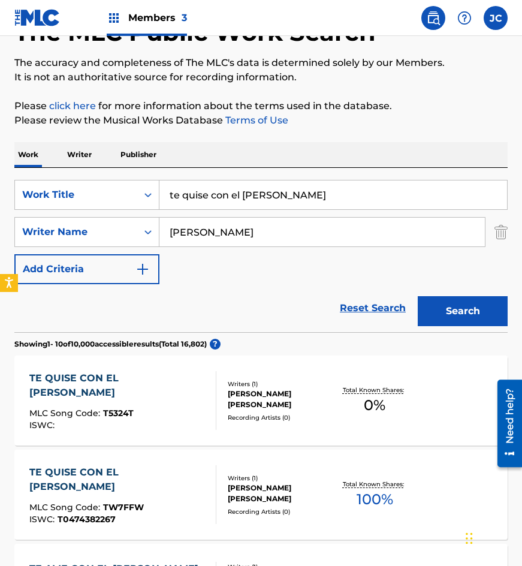
scroll to position [180, 0]
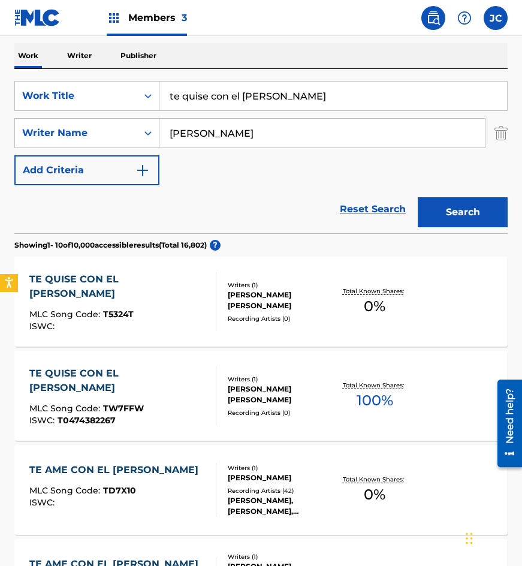
click at [188, 292] on div "TE QUISE CON EL ALMA MLC Song Code : T5324T ISWC :" at bounding box center [123, 301] width 188 height 59
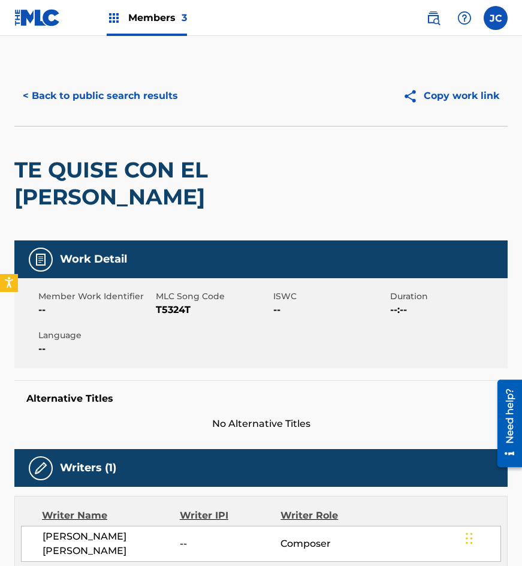
click at [167, 303] on span "T5324T" at bounding box center [213, 310] width 114 height 14
click at [94, 147] on div "TE QUISE CON EL ALMA" at bounding box center [162, 183] width 296 height 114
click at [117, 105] on button "< Back to public search results" at bounding box center [100, 96] width 172 height 30
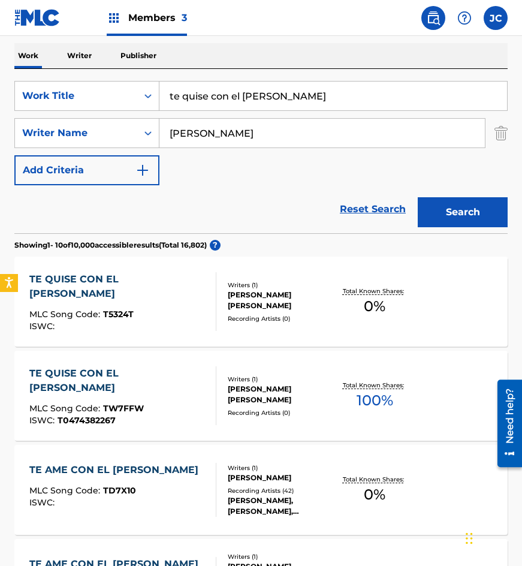
click at [166, 86] on input "te quise con el alma" at bounding box center [333, 96] width 348 height 29
type input "lo que tu quieras"
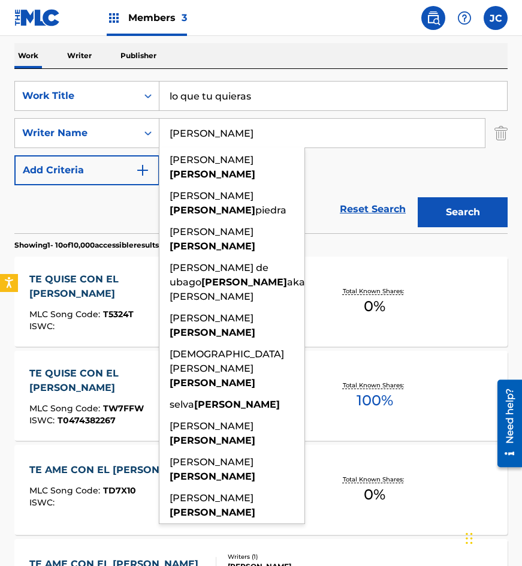
click at [327, 127] on input "rodriguez" at bounding box center [321, 133] width 325 height 29
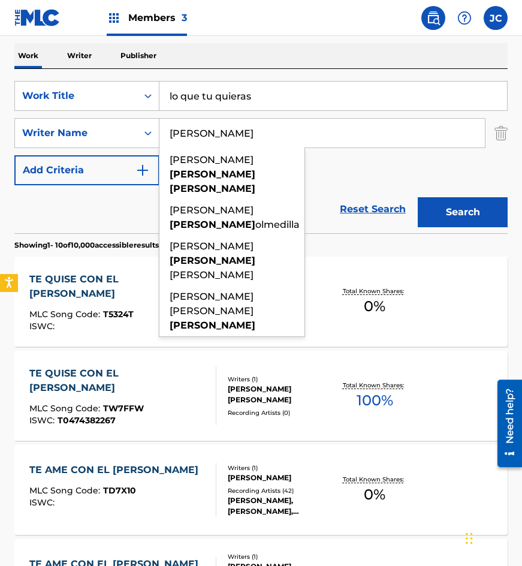
type input "rodriguez olmos"
click at [418, 197] on button "Search" at bounding box center [463, 212] width 90 height 30
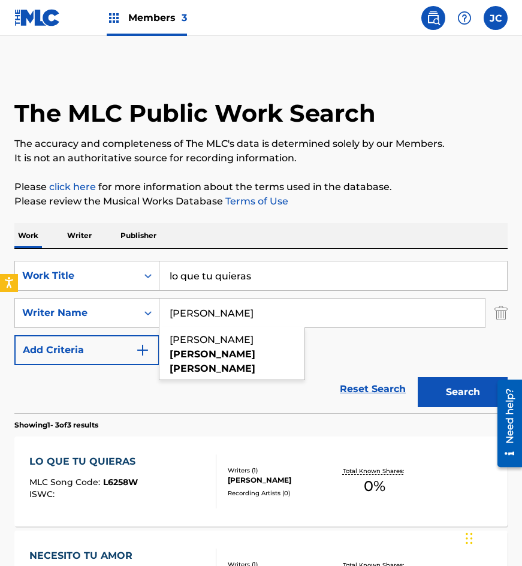
click at [246, 384] on div "Reset Search Search" at bounding box center [260, 389] width 493 height 48
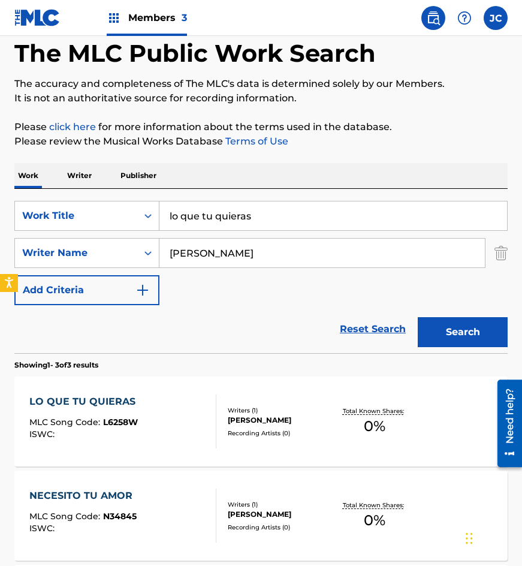
scroll to position [120, 0]
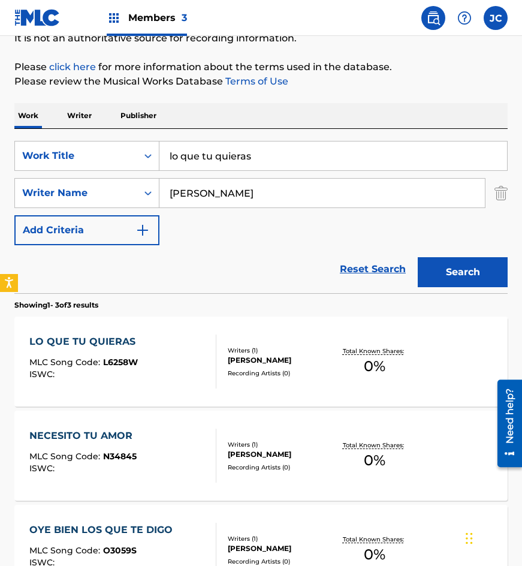
click at [164, 366] on div "LO QUE TU QUIERAS MLC Song Code : L6258W ISWC :" at bounding box center [123, 361] width 188 height 54
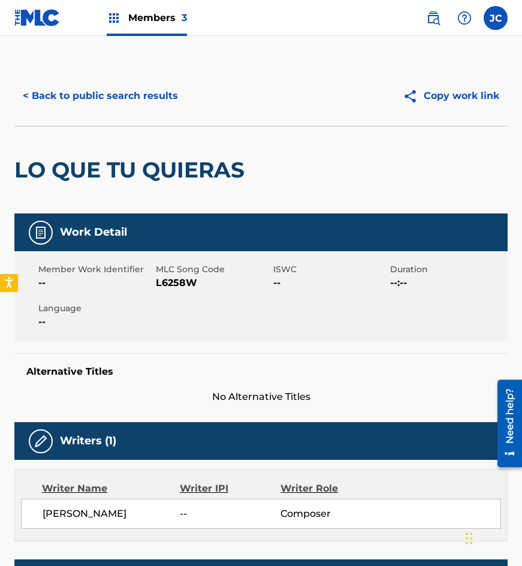
click at [172, 285] on span "L6258W" at bounding box center [213, 283] width 114 height 14
click at [75, 100] on button "< Back to public search results" at bounding box center [100, 96] width 172 height 30
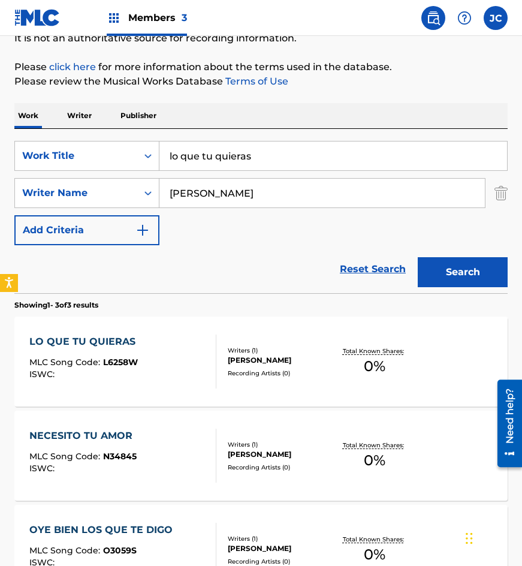
click at [276, 153] on input "lo que tu quieras" at bounding box center [333, 155] width 348 height 29
click at [274, 153] on input "lo que tu quieras" at bounding box center [333, 155] width 348 height 29
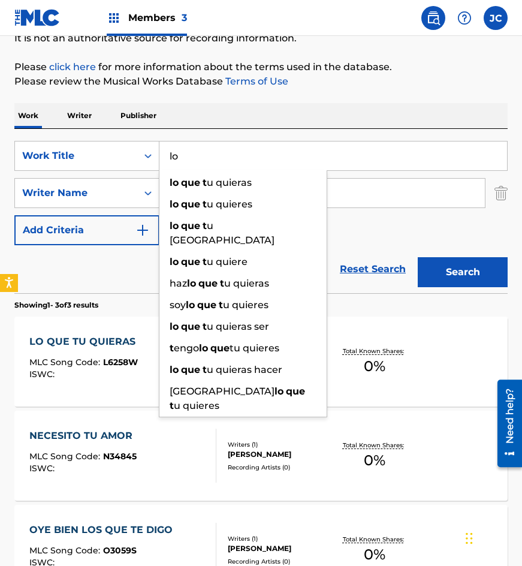
type input "l"
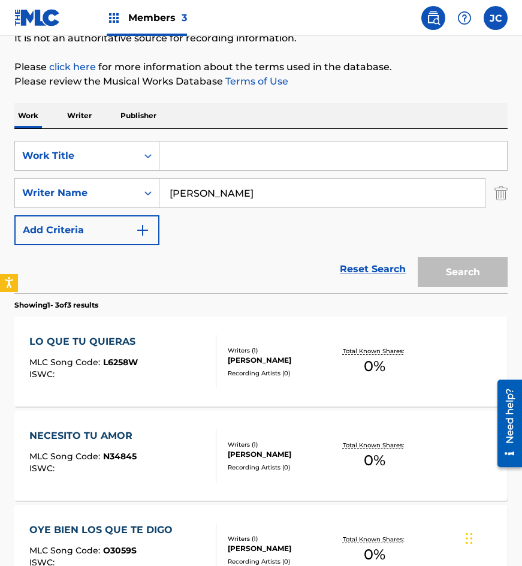
click at [291, 252] on div "Reset Search Search" at bounding box center [260, 269] width 493 height 48
click at [323, 230] on div "SearchWithCriteriae1483dbe-f513-4723-8ba7-2ad2b7befb25 Work Title SearchWithCri…" at bounding box center [260, 193] width 493 height 104
click at [243, 160] on input "Search Form" at bounding box center [333, 155] width 348 height 29
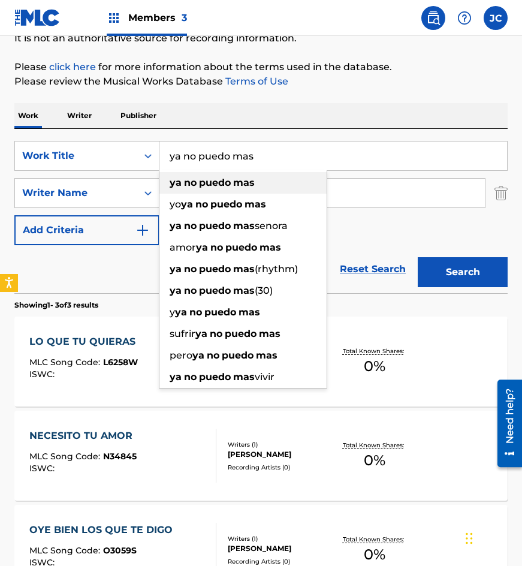
type input "ya no puedo mas"
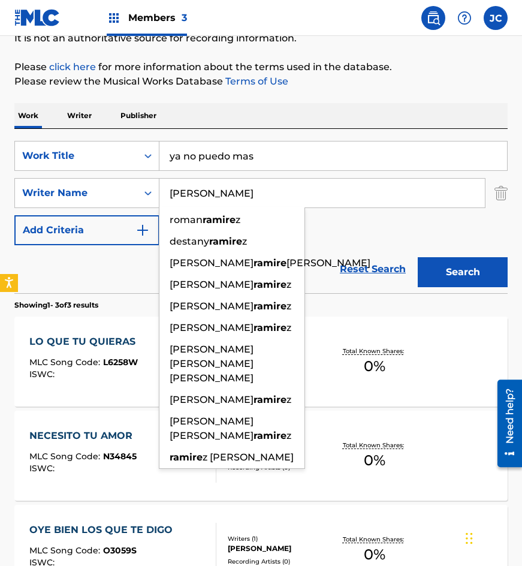
type input "ramirez"
click at [418, 257] on button "Search" at bounding box center [463, 272] width 90 height 30
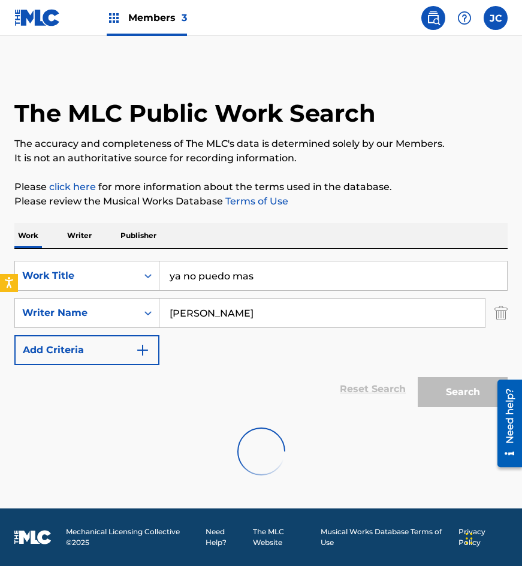
scroll to position [0, 0]
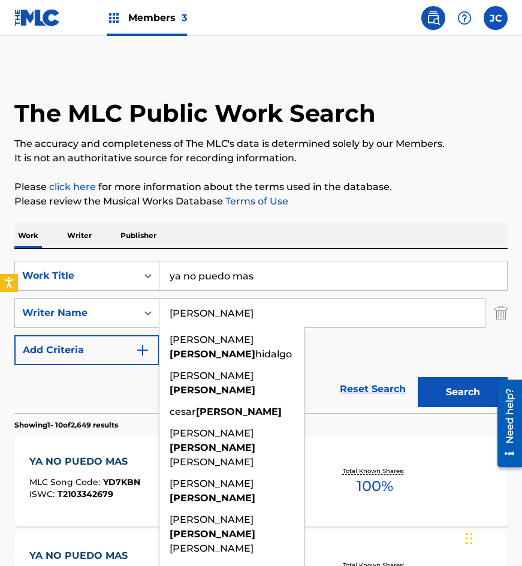
click at [360, 333] on div "SearchWithCriteriae1483dbe-f513-4723-8ba7-2ad2b7befb25 Work Title ya no puedo m…" at bounding box center [260, 313] width 493 height 104
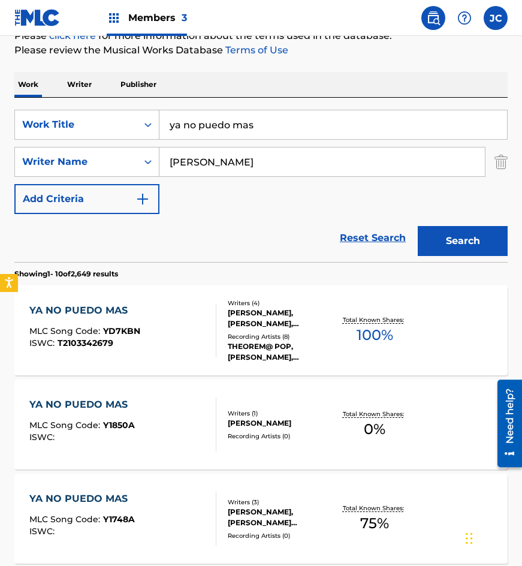
scroll to position [180, 0]
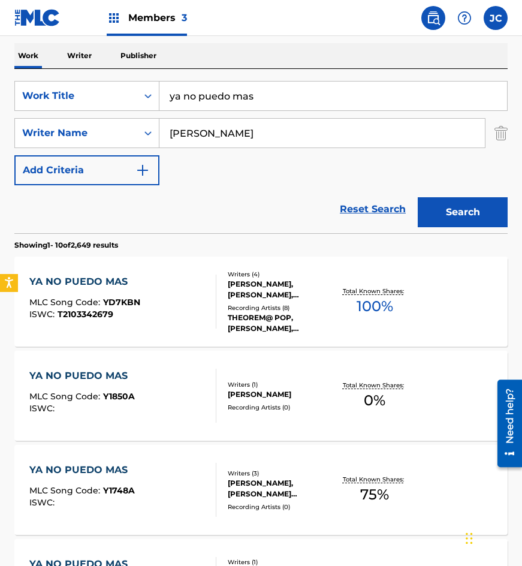
click at [298, 409] on div "Recording Artists ( 0 )" at bounding box center [280, 407] width 105 height 9
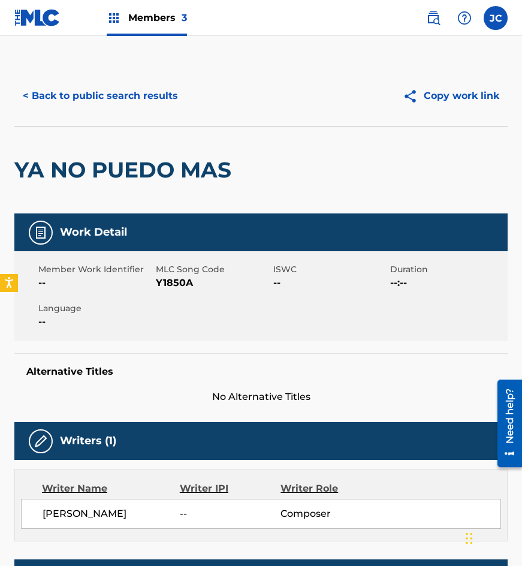
click at [170, 277] on span "Y1850A" at bounding box center [213, 283] width 114 height 14
drag, startPoint x: 146, startPoint y: 120, endPoint x: 152, endPoint y: 106, distance: 15.4
click at [146, 120] on div "< Back to public search results Copy work link" at bounding box center [260, 96] width 493 height 60
click at [152, 103] on button "< Back to public search results" at bounding box center [100, 96] width 172 height 30
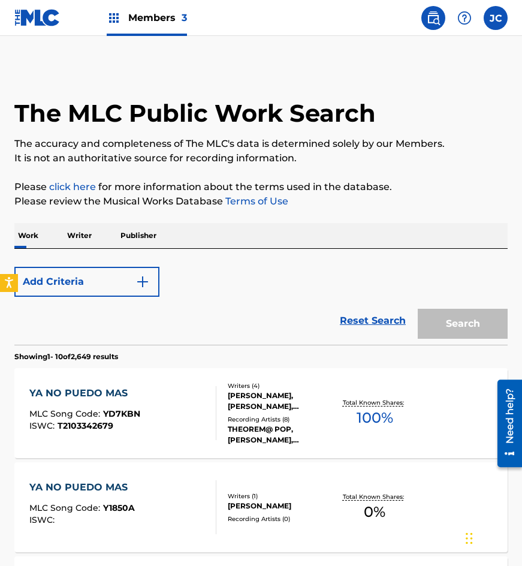
scroll to position [180, 0]
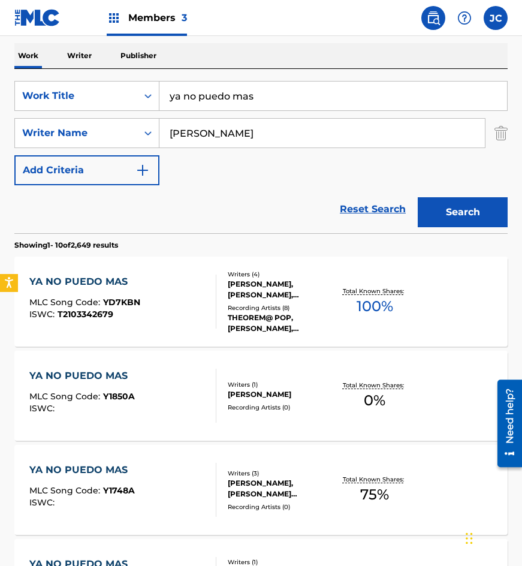
click at [284, 55] on div "Work Writer Publisher" at bounding box center [260, 55] width 493 height 25
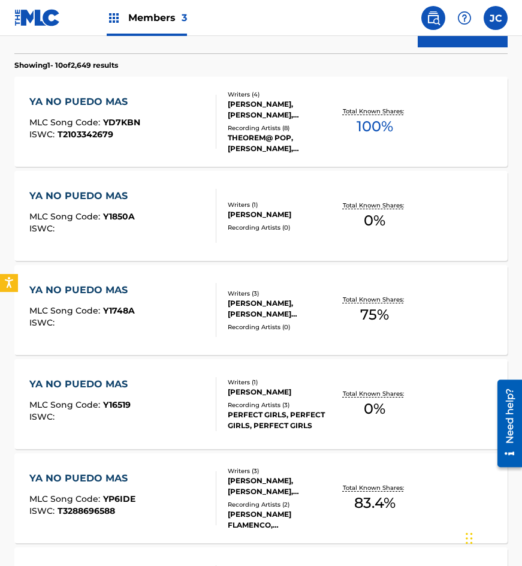
scroll to position [60, 0]
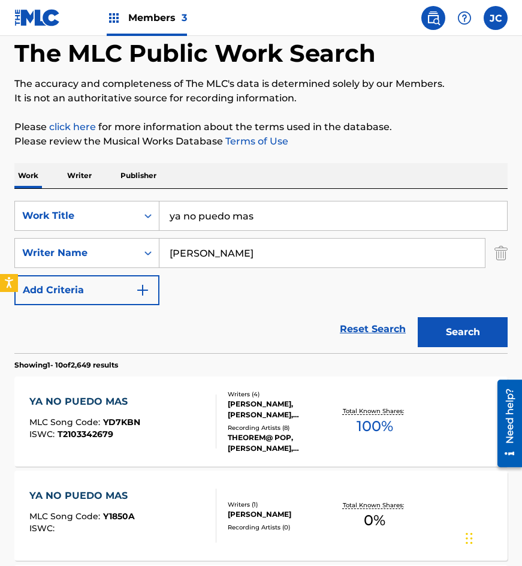
click at [52, 210] on div "SearchWithCriteriae1483dbe-f513-4723-8ba7-2ad2b7befb25 Work Title ya no puedo m…" at bounding box center [260, 216] width 493 height 30
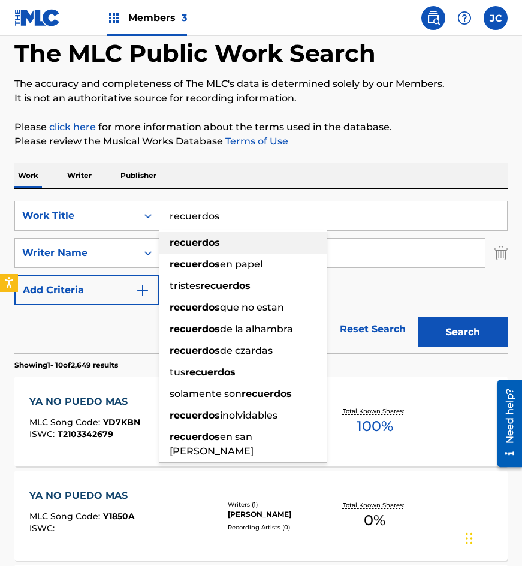
type input "recuerdos"
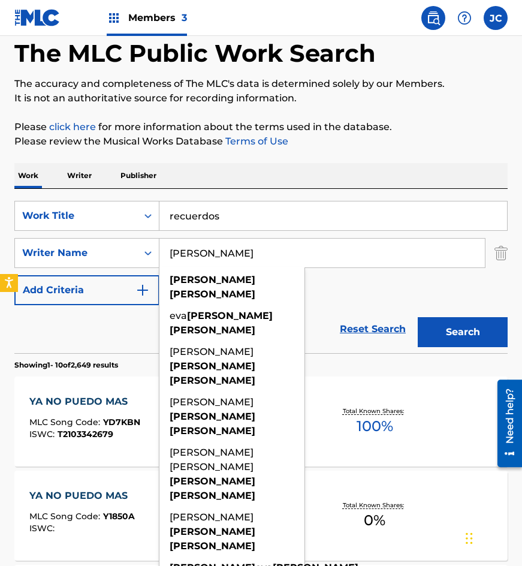
type input "ramirez santana"
click at [418, 317] on button "Search" at bounding box center [463, 332] width 90 height 30
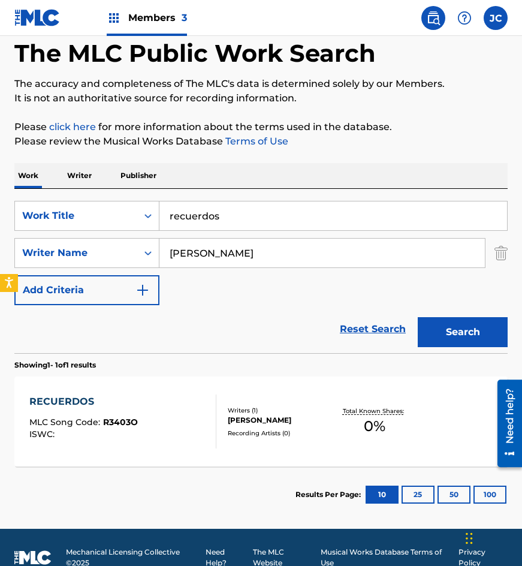
click at [242, 416] on div "EVA MARIA RAMIREZ SANTANA" at bounding box center [280, 420] width 105 height 11
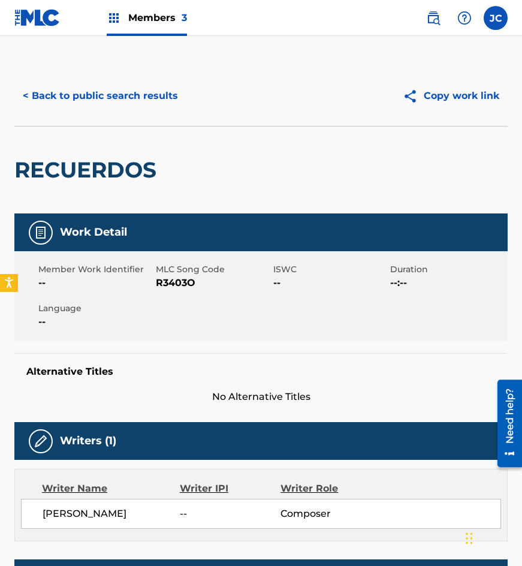
click at [170, 284] on span "R3403O" at bounding box center [213, 283] width 114 height 14
click at [141, 147] on div "RECUERDOS" at bounding box center [88, 169] width 148 height 87
click at [149, 89] on button "< Back to public search results" at bounding box center [100, 96] width 172 height 30
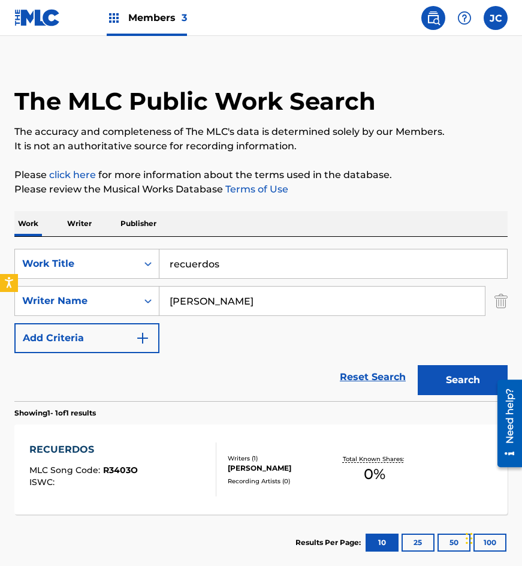
drag, startPoint x: 224, startPoint y: 260, endPoint x: 140, endPoint y: 222, distance: 92.2
click at [99, 250] on div "SearchWithCriteriae1483dbe-f513-4723-8ba7-2ad2b7befb25 Work Title recuerdos" at bounding box center [260, 264] width 493 height 30
type input "quiero gritar al mundo"
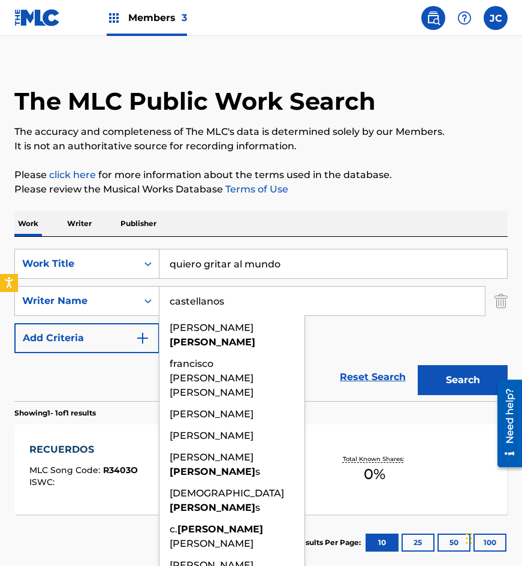
type input "castellanos"
click at [418, 365] on button "Search" at bounding box center [463, 380] width 90 height 30
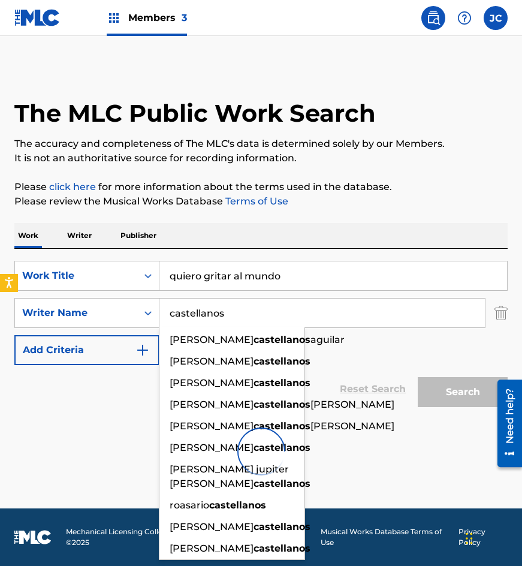
scroll to position [0, 0]
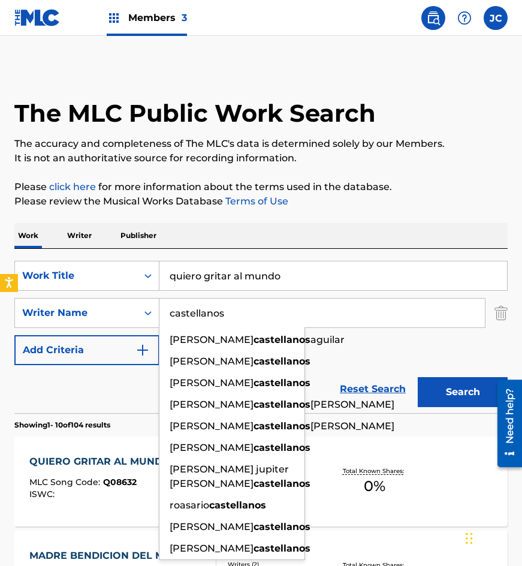
click at [330, 342] on div "SearchWithCriteriae1483dbe-f513-4723-8ba7-2ad2b7befb25 Work Title quiero gritar…" at bounding box center [260, 313] width 493 height 104
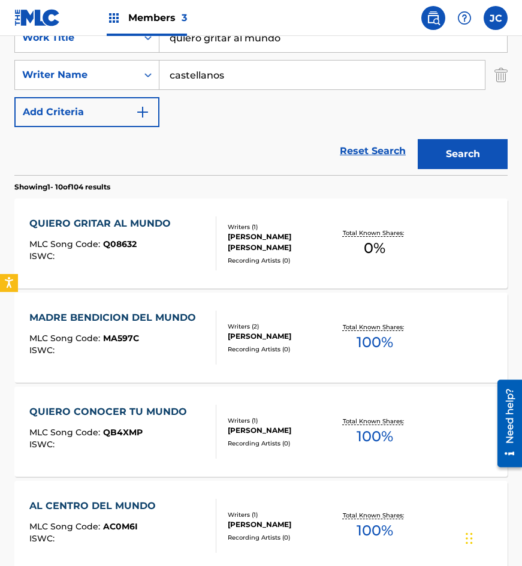
scroll to position [240, 0]
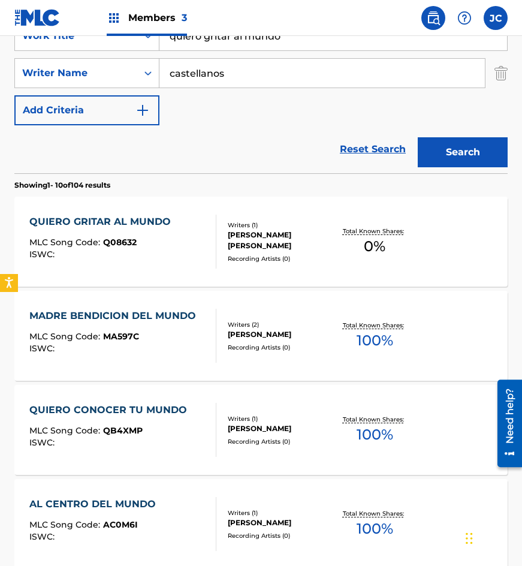
click at [218, 216] on div "QUIERO GRITAR AL MUNDO MLC Song Code : Q08632 ISWC : Writers ( 1 ) JUAN GUILLER…" at bounding box center [260, 242] width 493 height 90
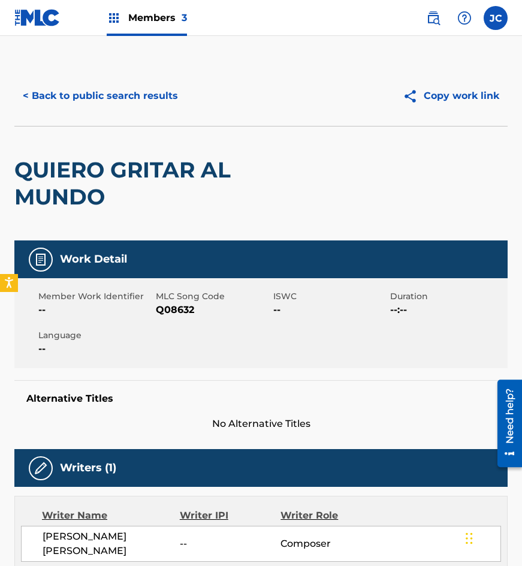
click at [175, 309] on span "Q08632" at bounding box center [213, 310] width 114 height 14
drag, startPoint x: 130, startPoint y: 137, endPoint x: 138, endPoint y: 123, distance: 16.4
click at [130, 137] on div "QUIERO GRITAR AL MUNDO" at bounding box center [162, 183] width 296 height 114
click at [148, 102] on button "< Back to public search results" at bounding box center [100, 96] width 172 height 30
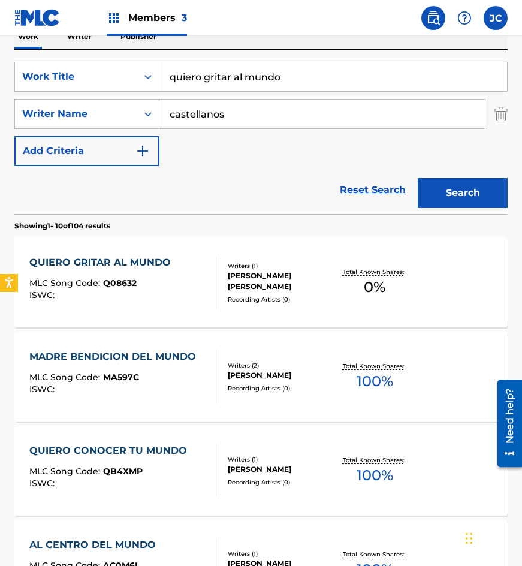
scroll to position [180, 0]
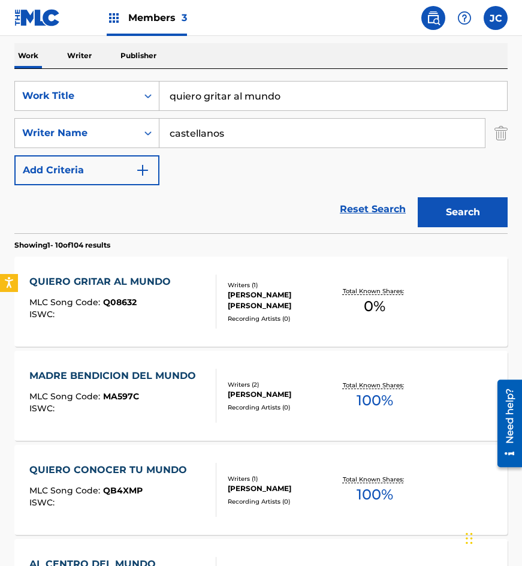
click at [303, 101] on input "quiero gritar al mundo" at bounding box center [333, 96] width 348 height 29
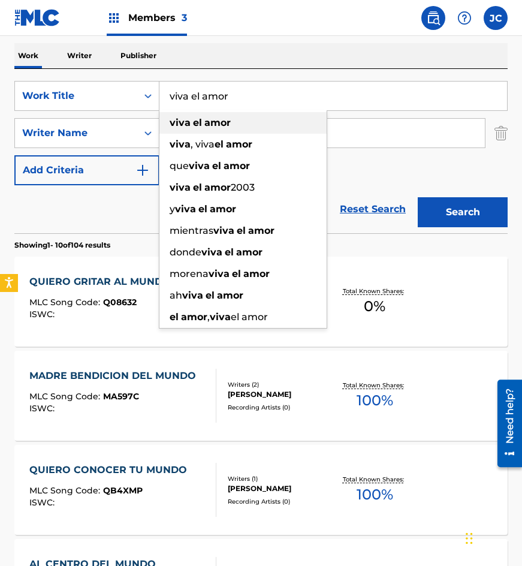
type input "viva el amor"
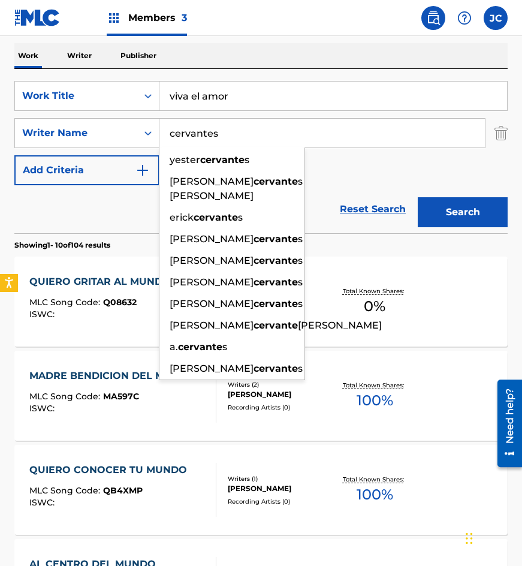
type input "cervantes"
click at [418, 197] on button "Search" at bounding box center [463, 212] width 90 height 30
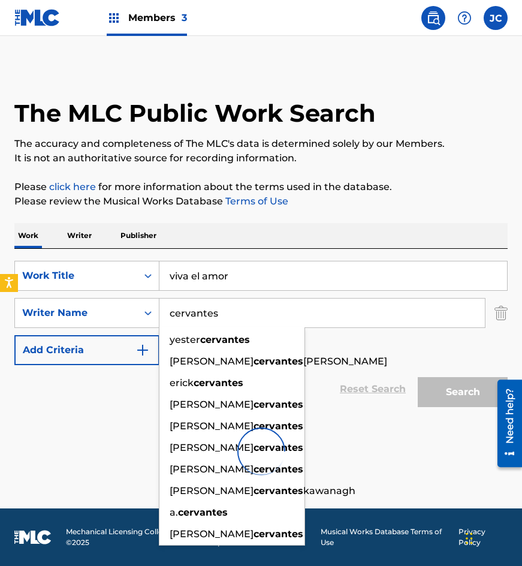
scroll to position [0, 0]
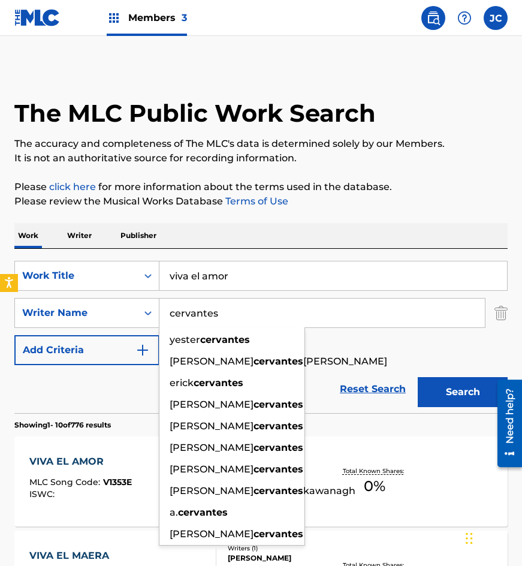
click at [354, 371] on div "Reset Search Search" at bounding box center [260, 389] width 493 height 48
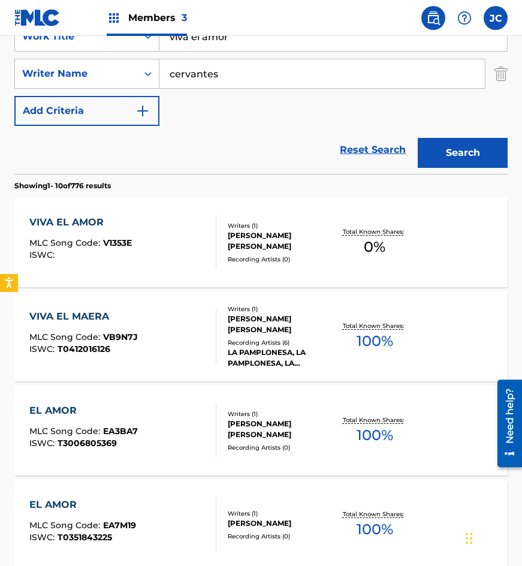
scroll to position [240, 0]
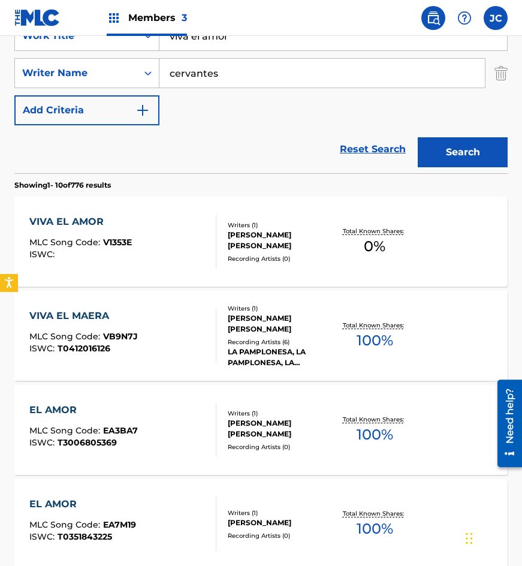
click at [136, 236] on div "VIVA EL AMOR MLC Song Code : V1353E ISWC :" at bounding box center [123, 242] width 188 height 54
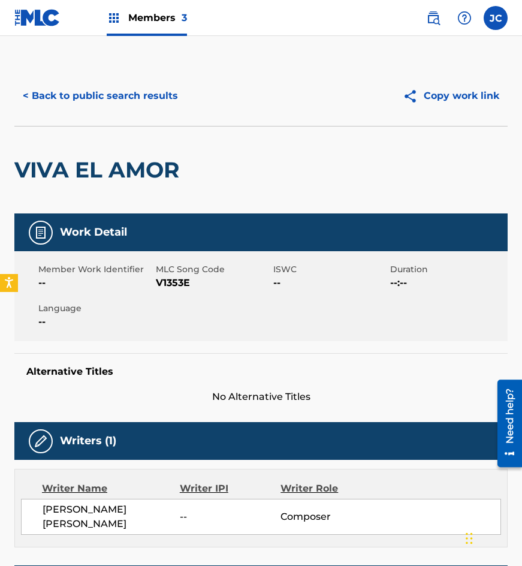
click at [173, 275] on span "MLC Song Code" at bounding box center [213, 269] width 114 height 13
click at [171, 276] on span "V1353E" at bounding box center [213, 283] width 114 height 14
click at [171, 279] on span "V1353E" at bounding box center [213, 283] width 114 height 14
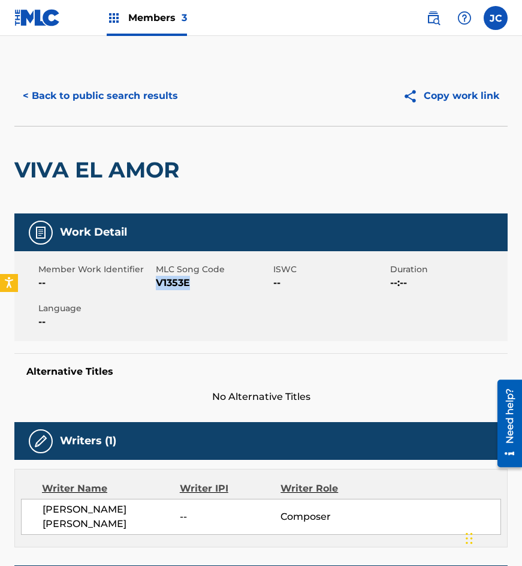
click at [171, 279] on span "V1353E" at bounding box center [213, 283] width 114 height 14
click at [173, 282] on span "V1353E" at bounding box center [213, 283] width 114 height 14
drag, startPoint x: 135, startPoint y: 125, endPoint x: 138, endPoint y: 106, distance: 18.7
click at [135, 125] on div "< Back to public search results Copy work link" at bounding box center [260, 96] width 493 height 60
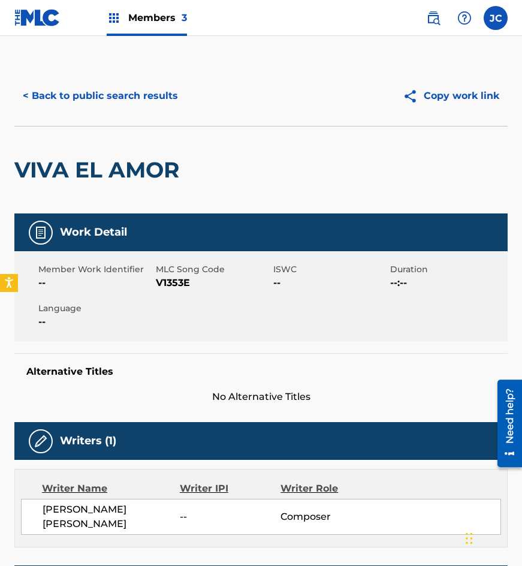
click at [138, 105] on button "< Back to public search results" at bounding box center [100, 96] width 172 height 30
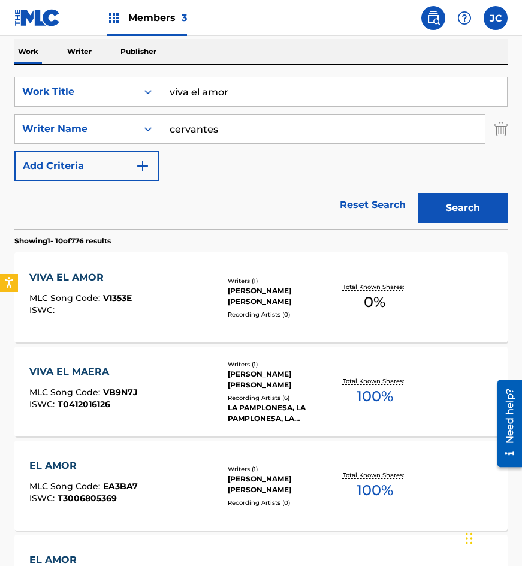
scroll to position [120, 0]
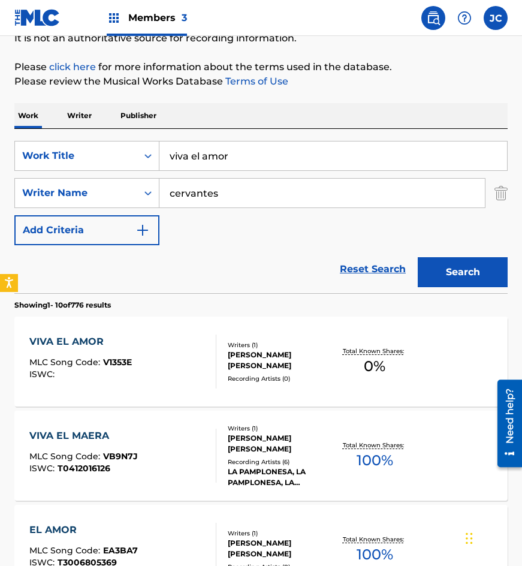
click at [288, 137] on div "SearchWithCriteriae1483dbe-f513-4723-8ba7-2ad2b7befb25 Work Title viva el amor …" at bounding box center [260, 211] width 493 height 164
click at [285, 146] on input "viva el amor" at bounding box center [333, 155] width 348 height 29
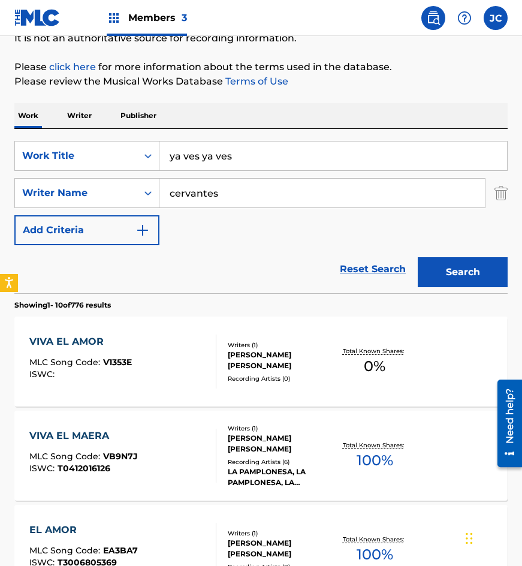
type input "ya ves ya ves"
click at [418, 257] on button "Search" at bounding box center [463, 272] width 90 height 30
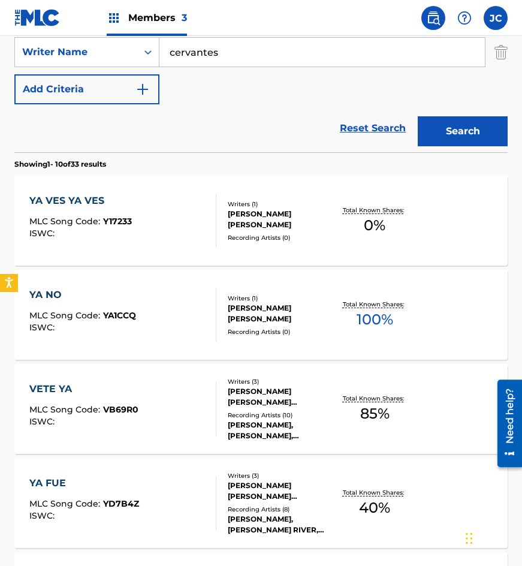
scroll to position [240, 0]
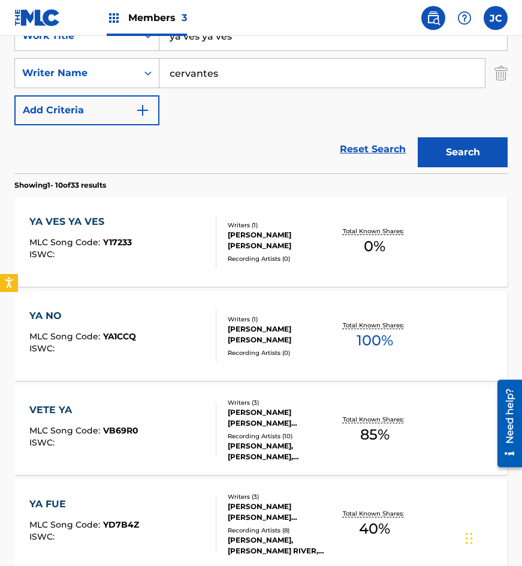
click at [172, 242] on div "YA VES YA VES MLC Song Code : Y17233 ISWC :" at bounding box center [123, 242] width 188 height 54
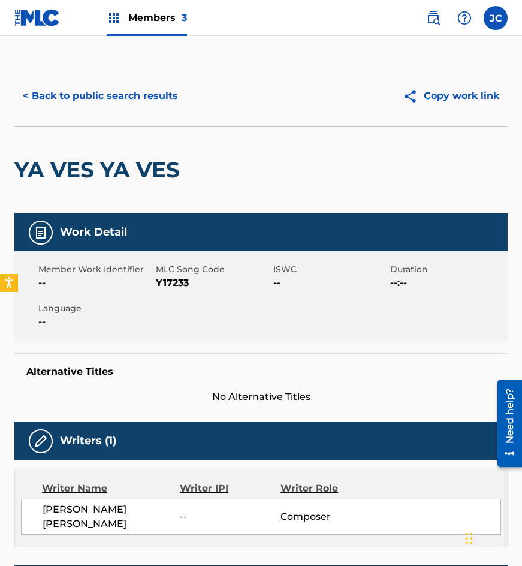
click at [168, 282] on span "Y17233" at bounding box center [213, 283] width 114 height 14
click at [153, 117] on div "< Back to public search results Copy work link" at bounding box center [260, 96] width 493 height 60
click at [153, 107] on button "< Back to public search results" at bounding box center [100, 96] width 172 height 30
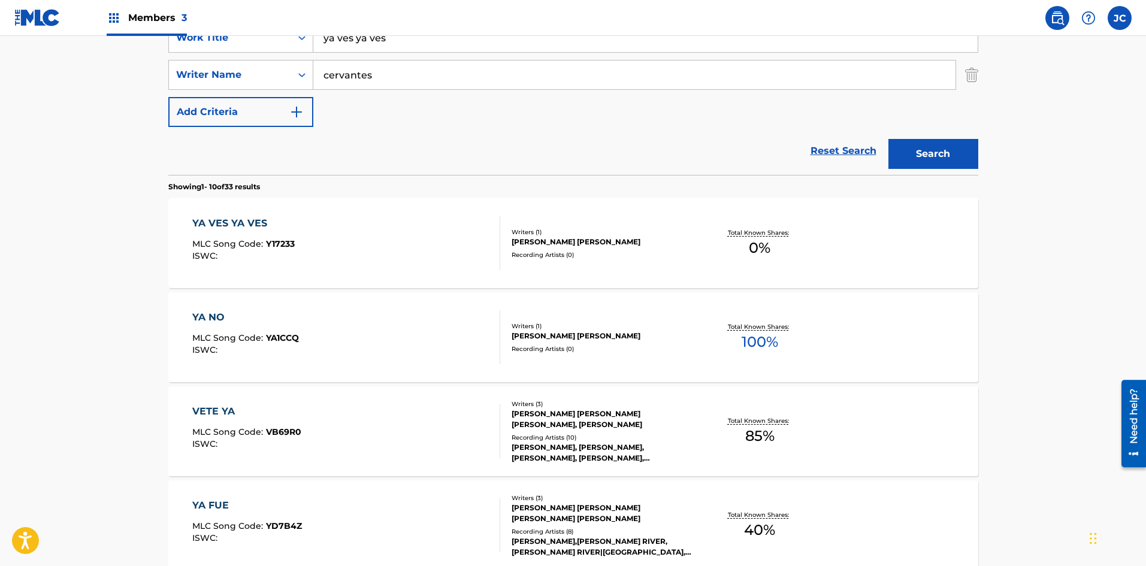
scroll to position [300, 0]
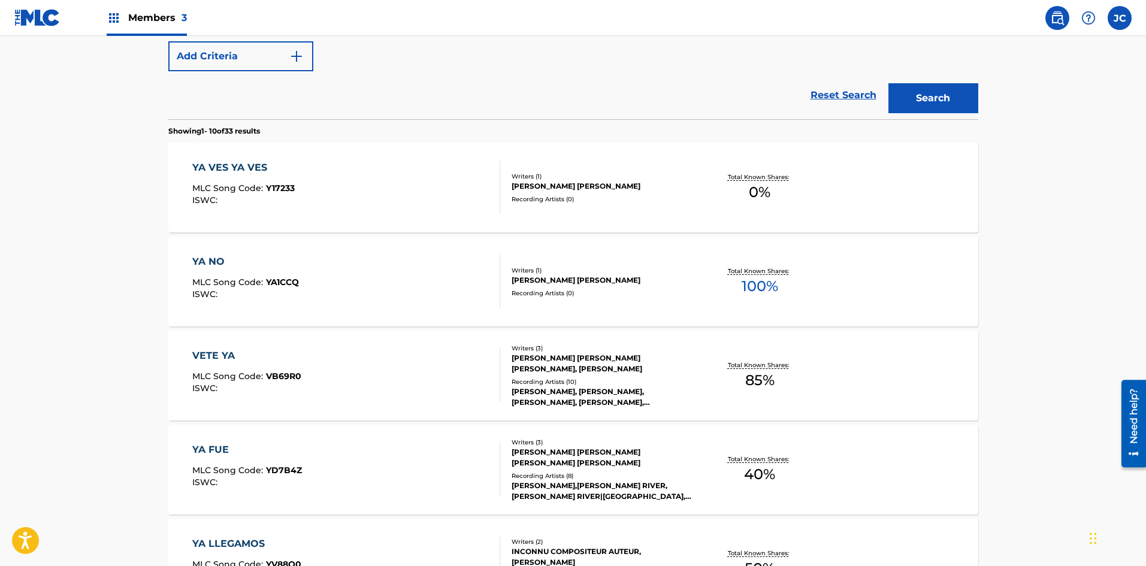
click at [521, 383] on div "Recording Artists ( 10 )" at bounding box center [602, 382] width 181 height 9
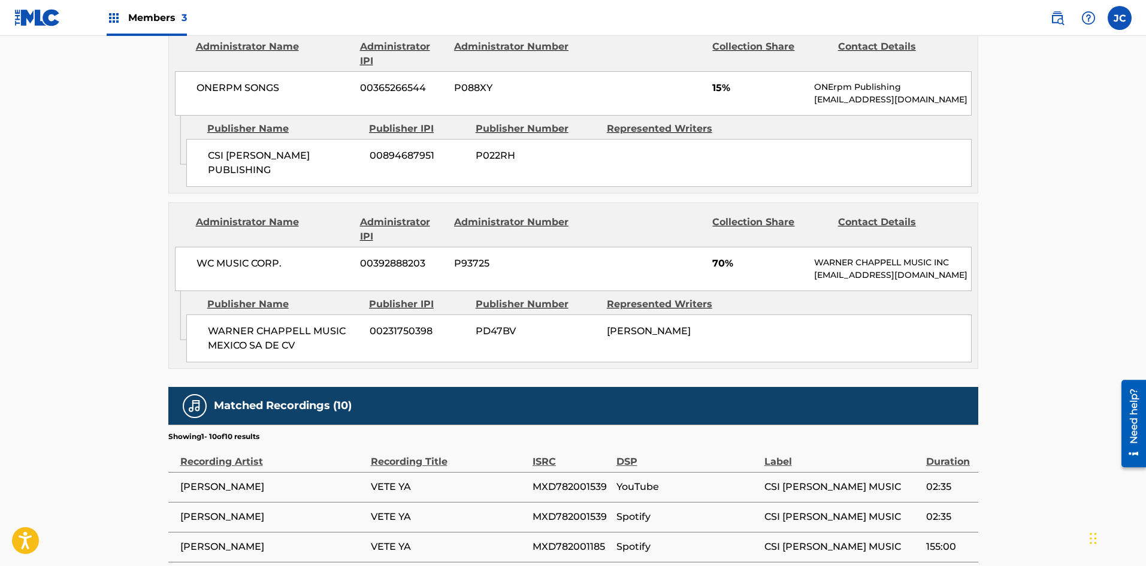
scroll to position [539, 0]
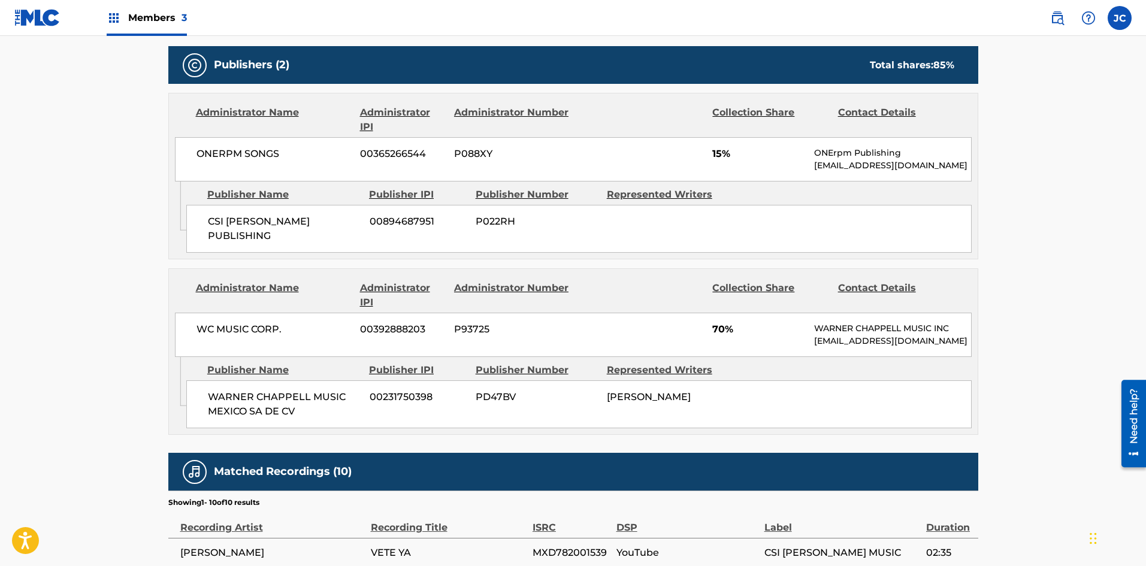
drag, startPoint x: 599, startPoint y: 412, endPoint x: 680, endPoint y: 441, distance: 86.1
click at [521, 428] on div "WARNER CHAPPELL MUSIC MEXICO SA DE CV 00231750398 PD47BV FRANCISCO MICHEL CERVA…" at bounding box center [579, 405] width 786 height 48
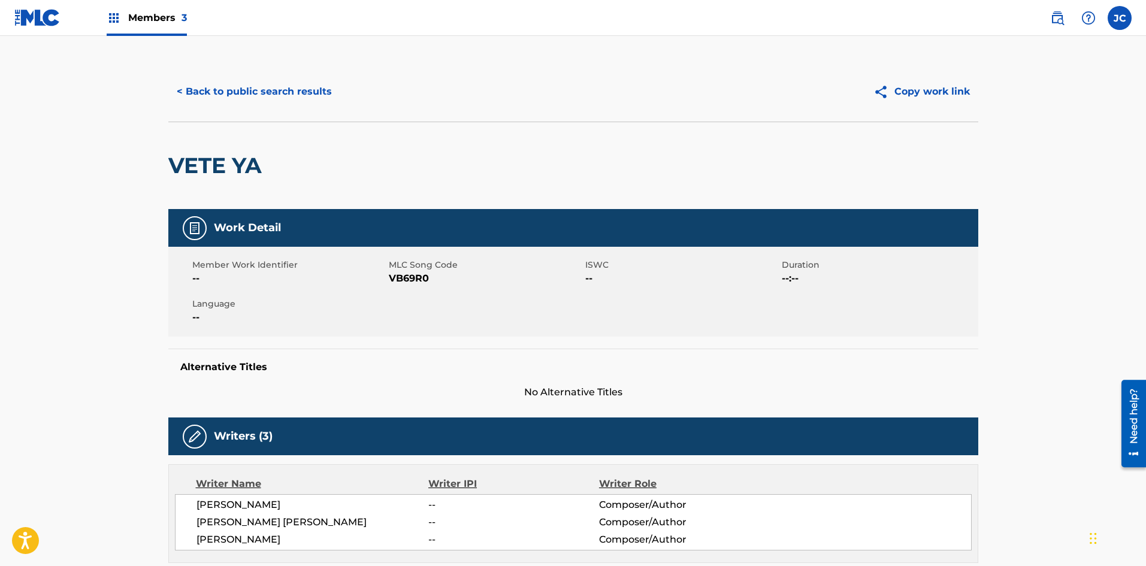
scroll to position [0, 0]
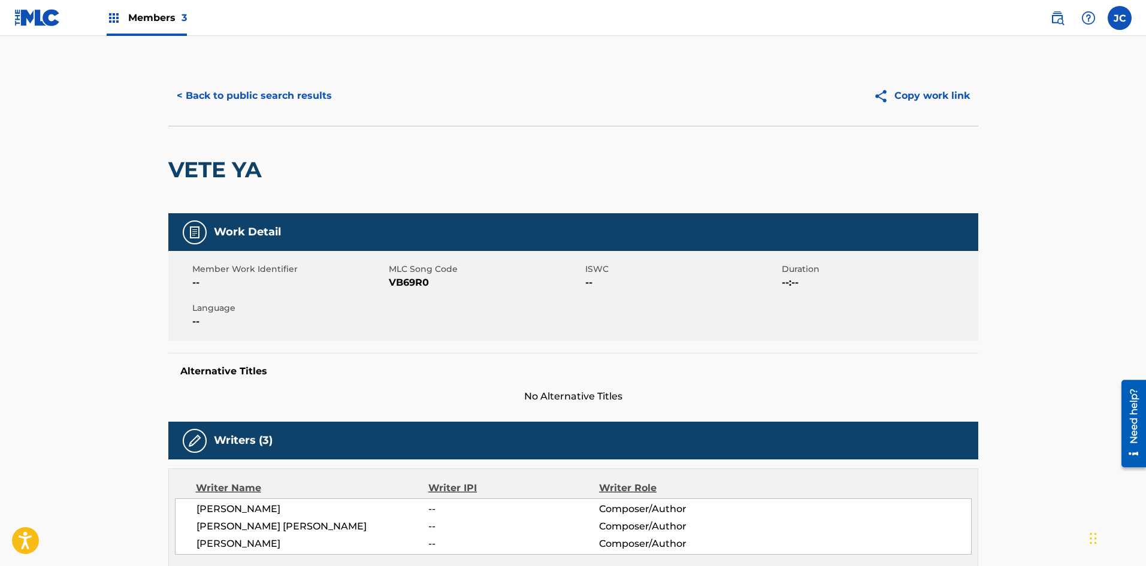
click at [218, 81] on button "< Back to public search results" at bounding box center [254, 96] width 172 height 30
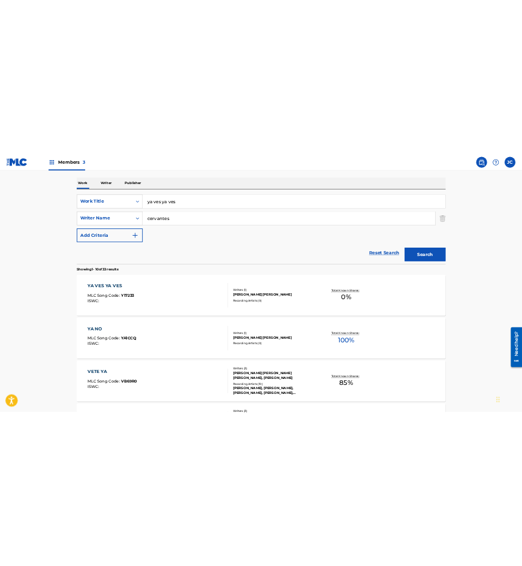
scroll to position [68, 0]
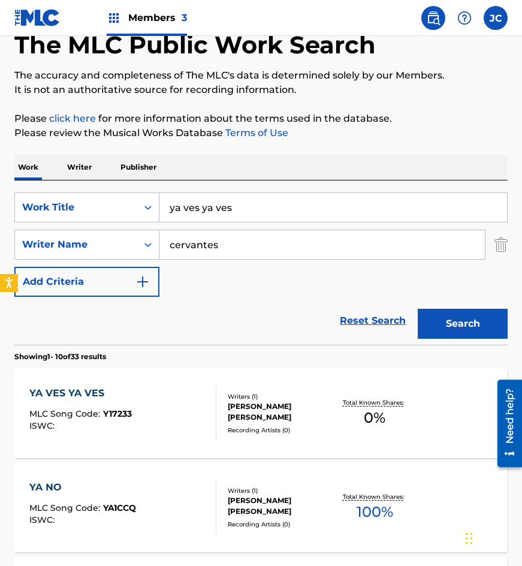
click at [231, 209] on input "ya ves ya ves" at bounding box center [333, 207] width 348 height 29
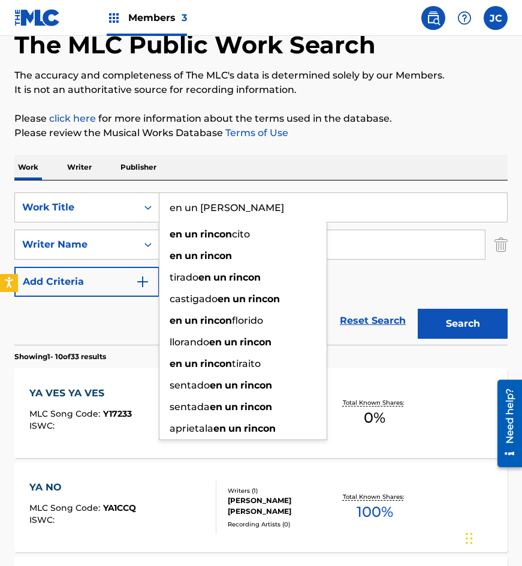
type input "en un rincon"
click at [418, 309] on button "Search" at bounding box center [463, 324] width 90 height 30
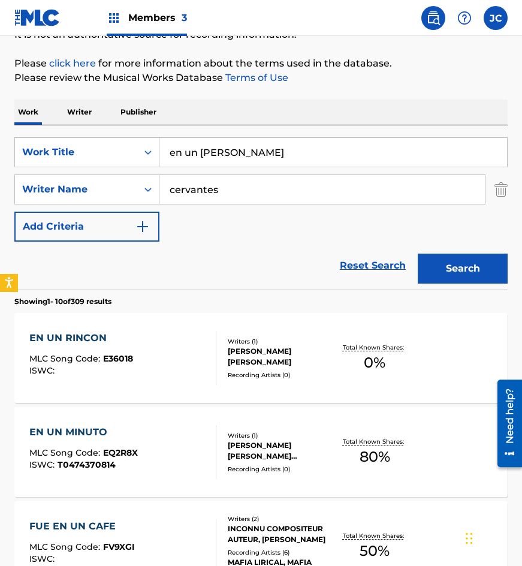
scroll to position [180, 0]
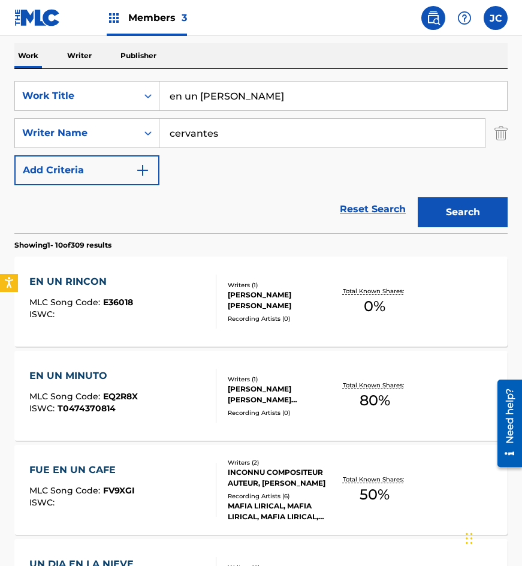
click at [280, 296] on div "ALBERTO RAUL CERVANTES GONZALEZ" at bounding box center [280, 300] width 105 height 22
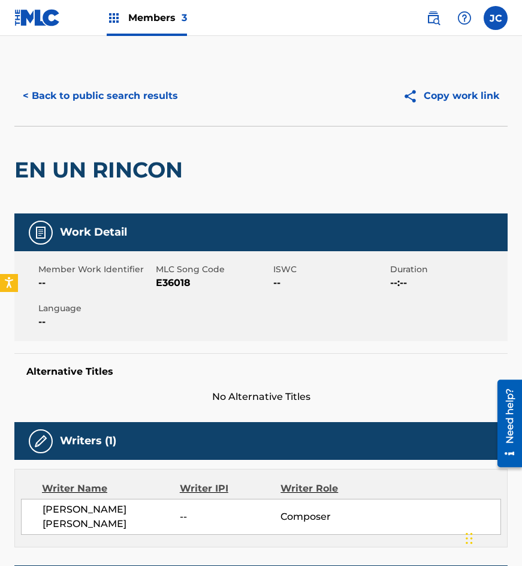
click at [177, 283] on span "E36018" at bounding box center [213, 283] width 114 height 14
click at [157, 137] on div "EN UN RINCON" at bounding box center [101, 169] width 174 height 87
click at [161, 106] on button "< Back to public search results" at bounding box center [100, 96] width 172 height 30
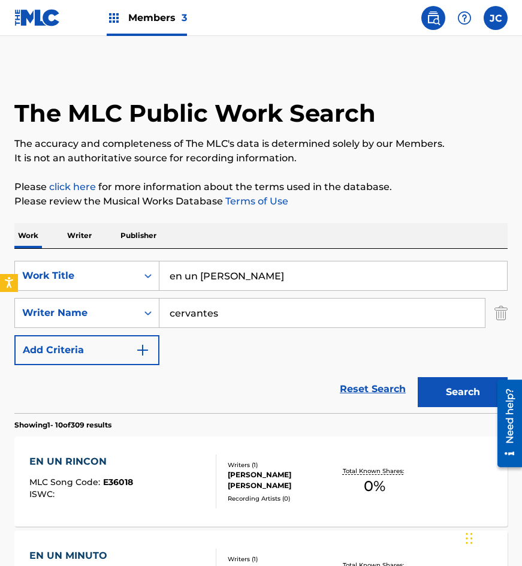
scroll to position [180, 0]
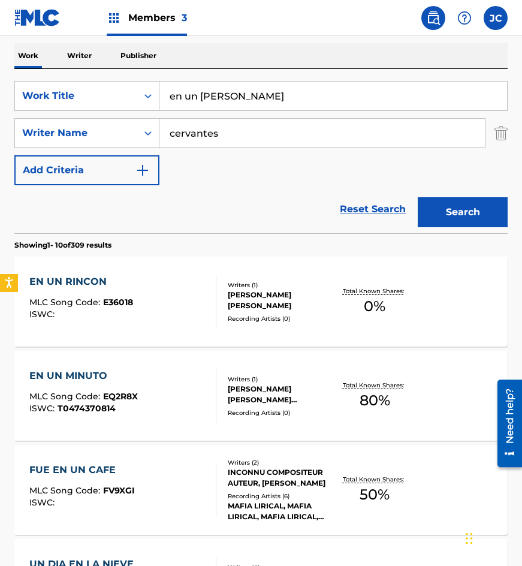
click at [253, 101] on input "en un rincon" at bounding box center [333, 96] width 348 height 29
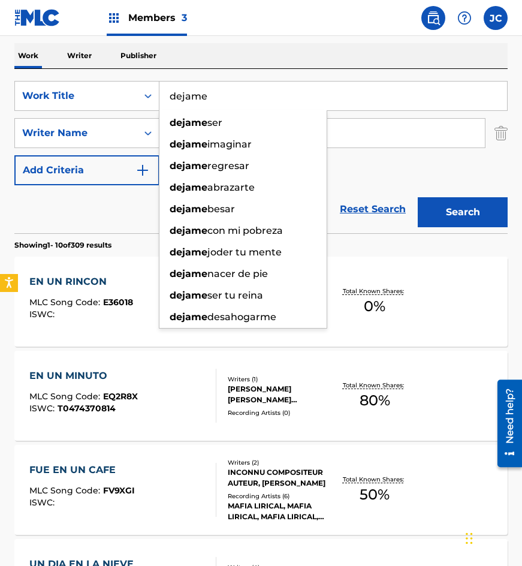
type input "dejame"
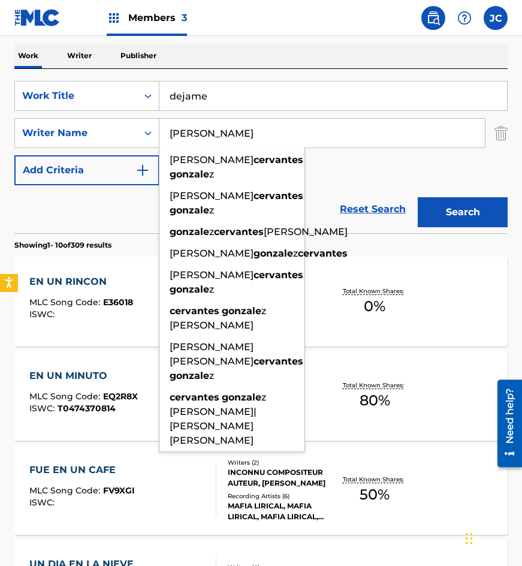
type input "cervantes gonzalez"
click at [418, 197] on button "Search" at bounding box center [463, 212] width 90 height 30
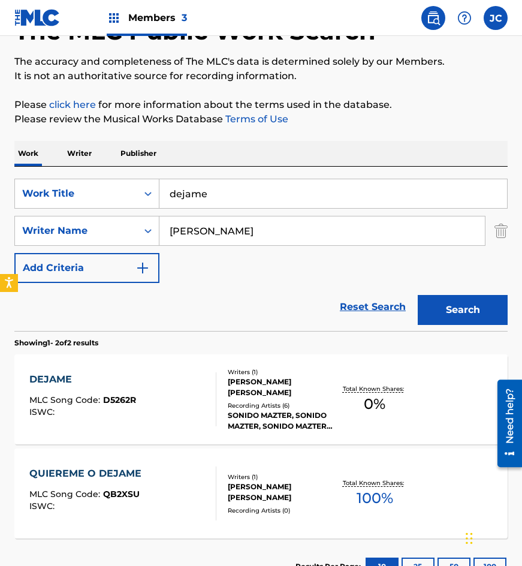
scroll to position [120, 0]
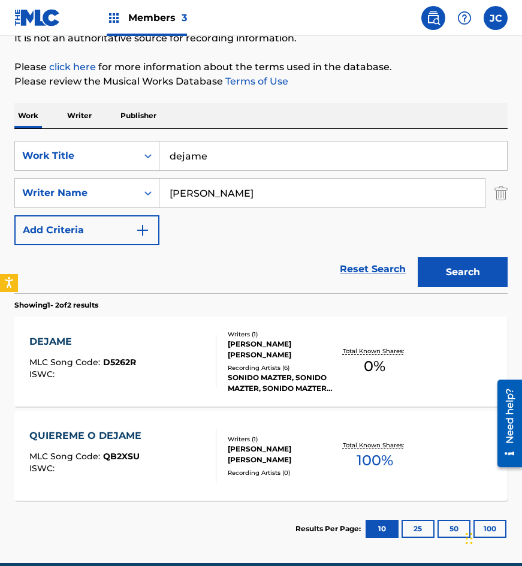
click at [264, 332] on div "Writers ( 1 )" at bounding box center [280, 334] width 105 height 9
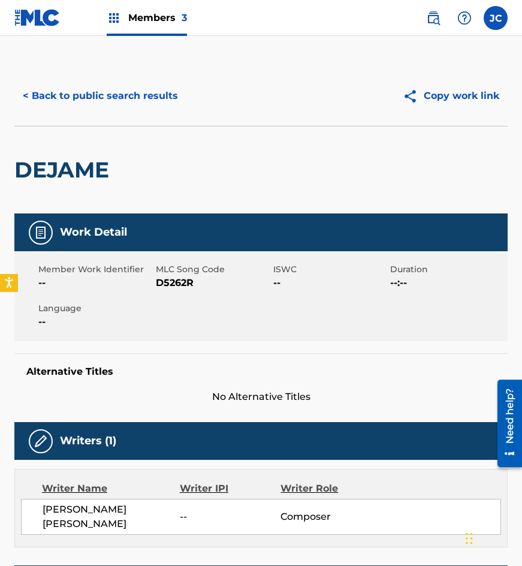
click at [121, 83] on button "< Back to public search results" at bounding box center [100, 96] width 172 height 30
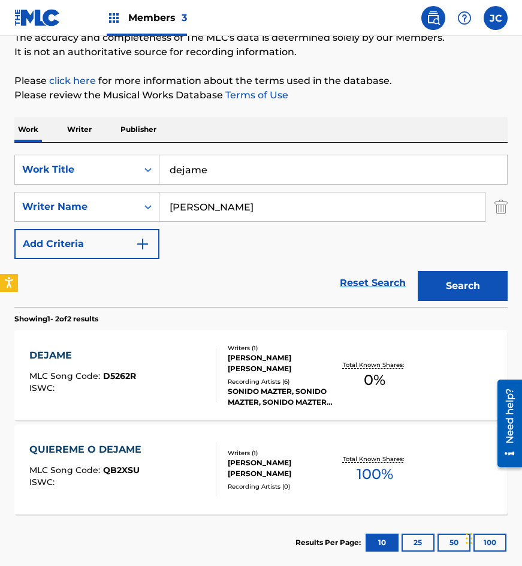
click at [179, 385] on div "DEJAME MLC Song Code : D5262R ISWC :" at bounding box center [123, 375] width 188 height 54
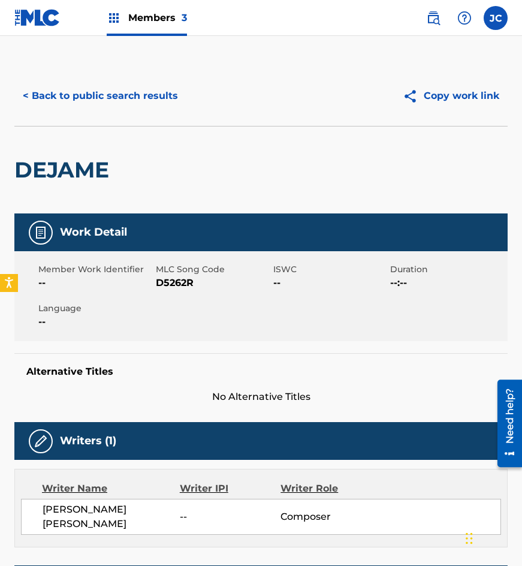
click at [170, 282] on span "D5262R" at bounding box center [213, 283] width 114 height 14
drag, startPoint x: 87, startPoint y: 162, endPoint x: 120, endPoint y: 86, distance: 83.5
click at [87, 160] on h2 "DEJAME" at bounding box center [64, 169] width 101 height 27
click at [124, 81] on button "< Back to public search results" at bounding box center [100, 96] width 172 height 30
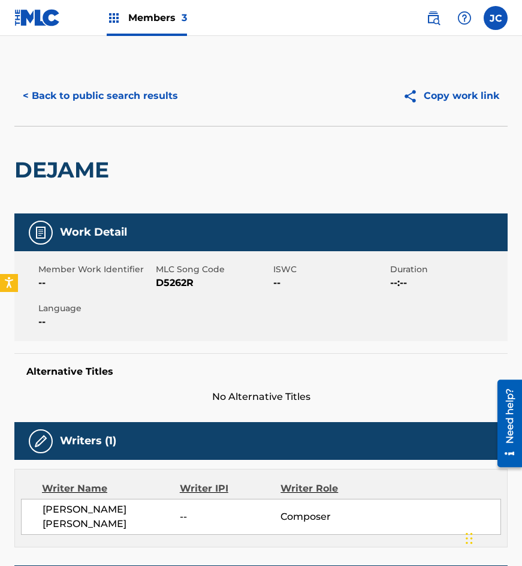
scroll to position [106, 0]
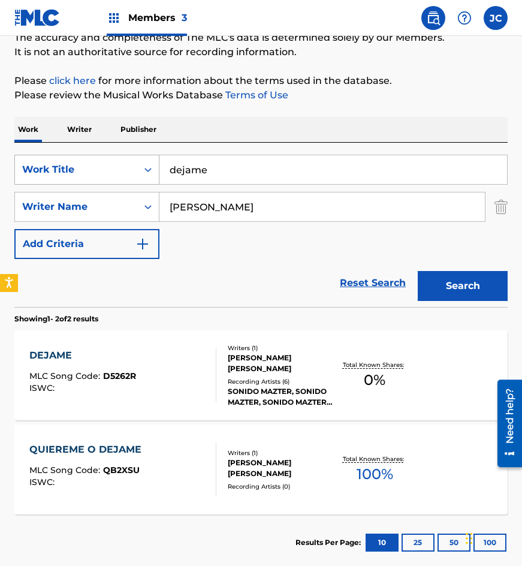
click at [87, 168] on div "SearchWithCriteriae1483dbe-f513-4723-8ba7-2ad2b7befb25 Work Title dejame" at bounding box center [260, 170] width 493 height 30
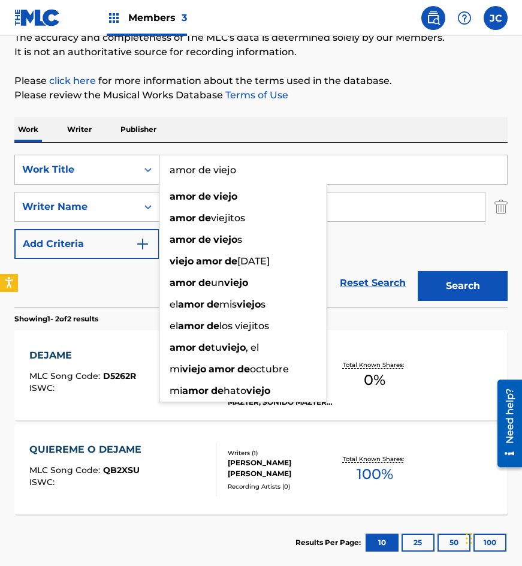
type input "amor de viejo"
click at [418, 271] on button "Search" at bounding box center [463, 286] width 90 height 30
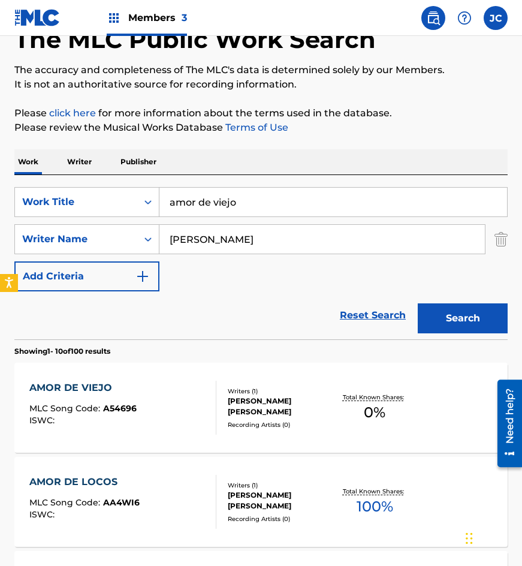
scroll to position [180, 0]
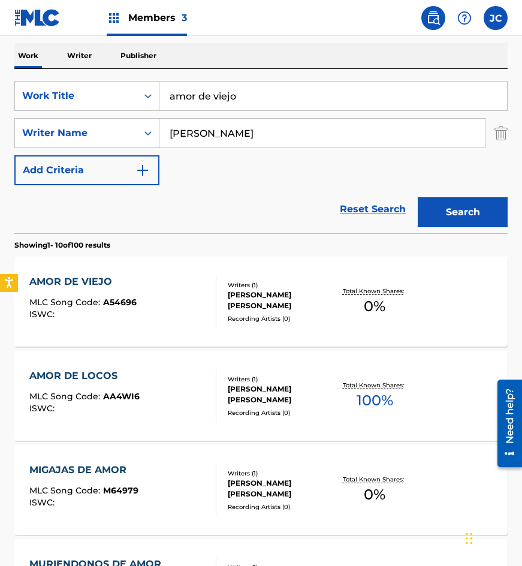
click at [210, 298] on div at bounding box center [211, 301] width 10 height 54
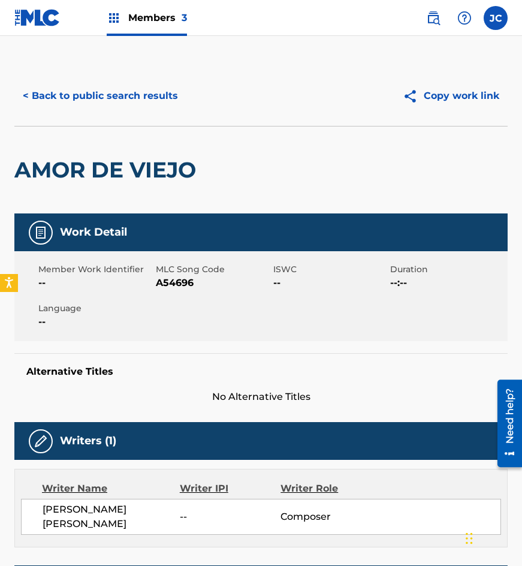
click at [177, 282] on span "A54696" at bounding box center [213, 283] width 114 height 14
drag, startPoint x: 89, startPoint y: 173, endPoint x: 119, endPoint y: 101, distance: 78.5
click at [89, 173] on h2 "AMOR DE VIEJO" at bounding box center [108, 169] width 188 height 27
click at [120, 95] on button "< Back to public search results" at bounding box center [100, 96] width 172 height 30
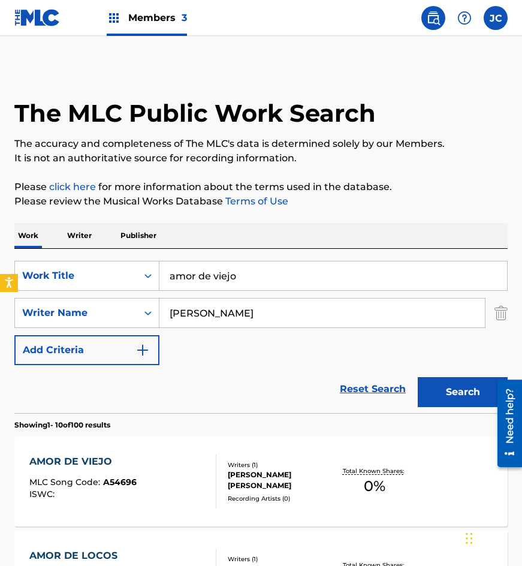
scroll to position [180, 0]
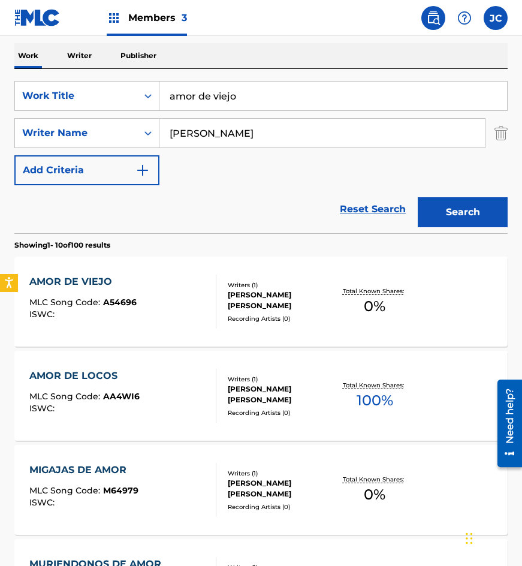
drag, startPoint x: 270, startPoint y: 102, endPoint x: 64, endPoint y: 149, distance: 210.7
click at [59, 147] on div "SearchWithCriteriae1483dbe-f513-4723-8ba7-2ad2b7befb25 Work Title amor de viejo…" at bounding box center [260, 133] width 493 height 104
type input "goza basilio"
click at [418, 197] on button "Search" at bounding box center [463, 212] width 90 height 30
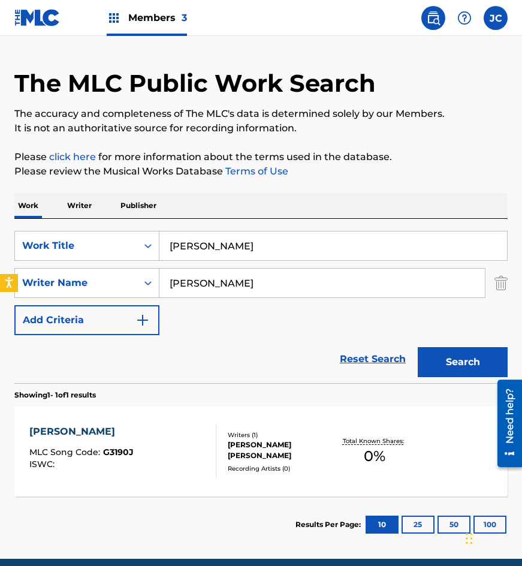
scroll to position [80, 0]
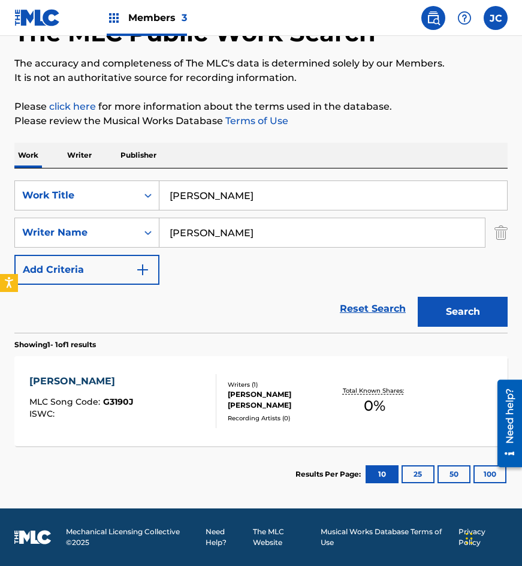
click at [268, 387] on div "Writers ( 1 )" at bounding box center [280, 384] width 105 height 9
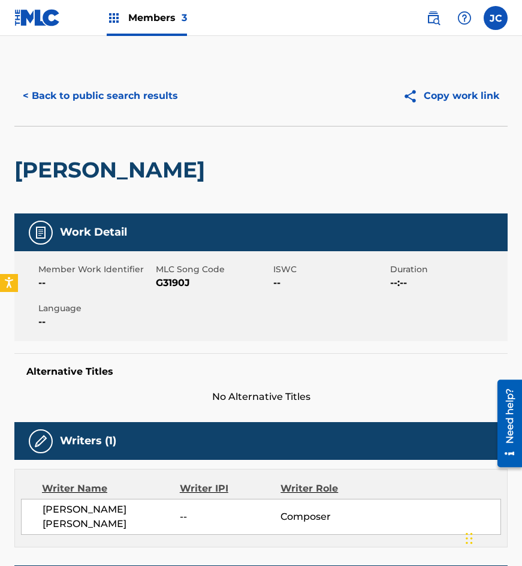
click at [170, 279] on span "G3190J" at bounding box center [213, 283] width 114 height 14
click at [143, 109] on button "< Back to public search results" at bounding box center [100, 96] width 172 height 30
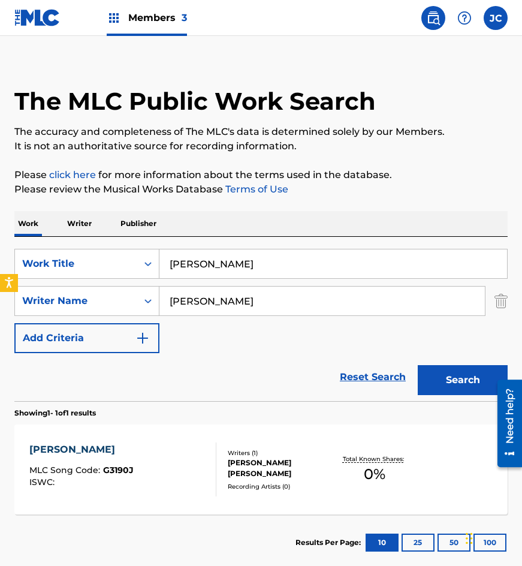
click at [274, 264] on input "goza basilio" at bounding box center [333, 263] width 348 height 29
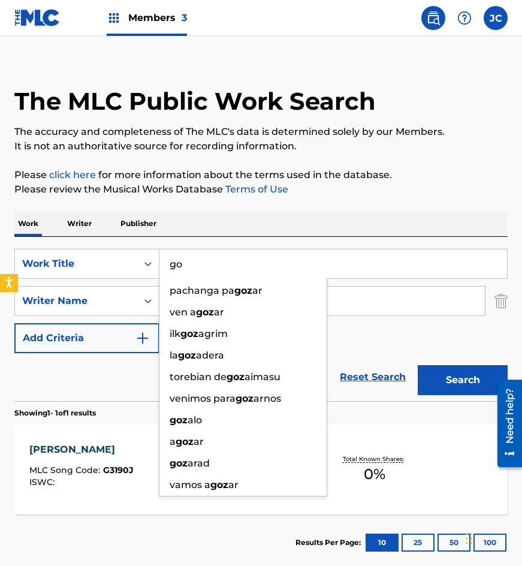
type input "g"
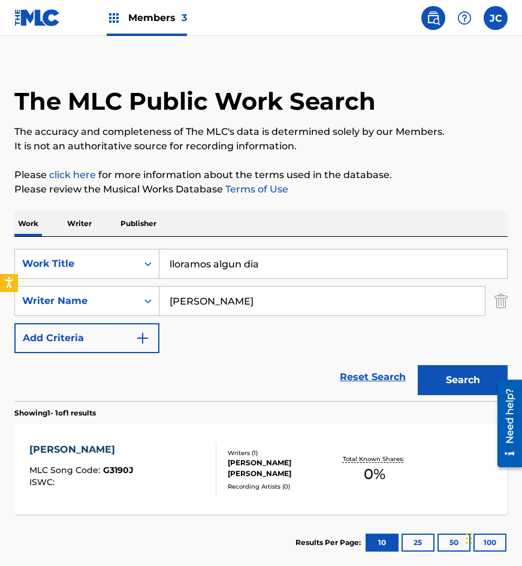
type input "lloramos algun dia"
click at [418, 365] on button "Search" at bounding box center [463, 380] width 90 height 30
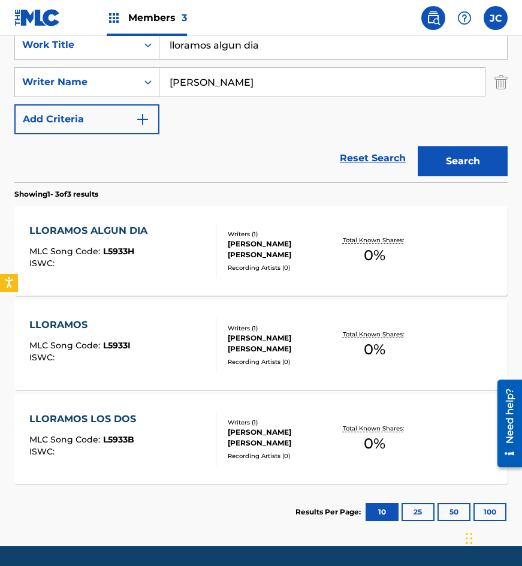
scroll to position [240, 0]
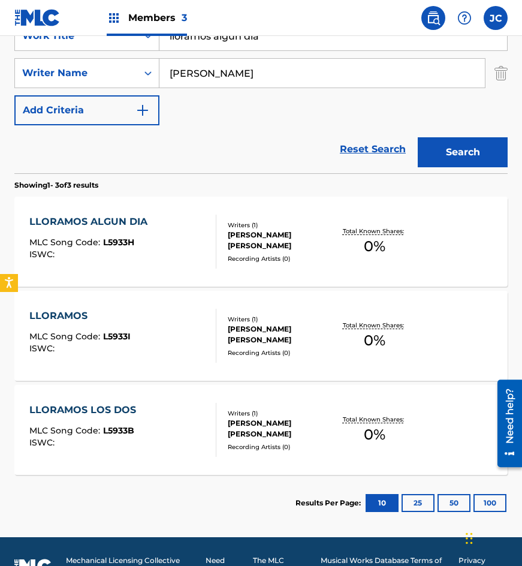
click at [206, 246] on div "LLORAMOS ALGUN DIA MLC Song Code : L5933H ISWC :" at bounding box center [123, 242] width 188 height 54
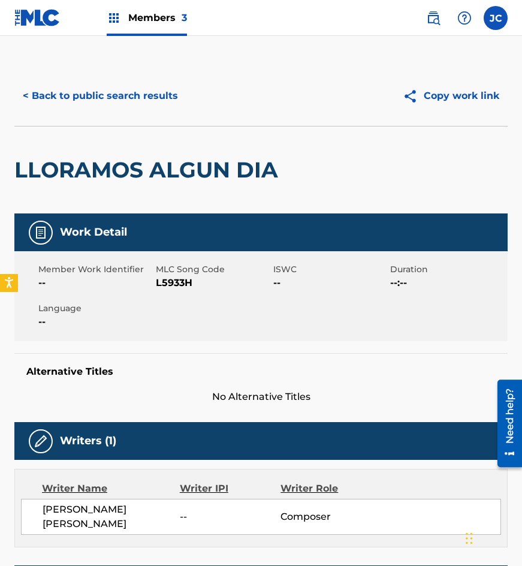
click at [161, 282] on span "L5933H" at bounding box center [213, 283] width 114 height 14
click at [80, 99] on button "< Back to public search results" at bounding box center [100, 96] width 172 height 30
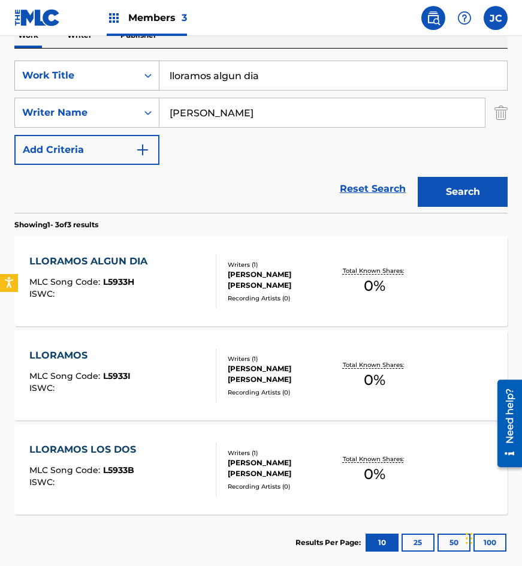
drag, startPoint x: 283, startPoint y: 80, endPoint x: 146, endPoint y: 76, distance: 136.7
click at [146, 76] on div "SearchWithCriteriae1483dbe-f513-4723-8ba7-2ad2b7befb25 Work Title lloramos algu…" at bounding box center [260, 76] width 493 height 30
type input "mi divino amor"
click at [418, 177] on button "Search" at bounding box center [463, 192] width 90 height 30
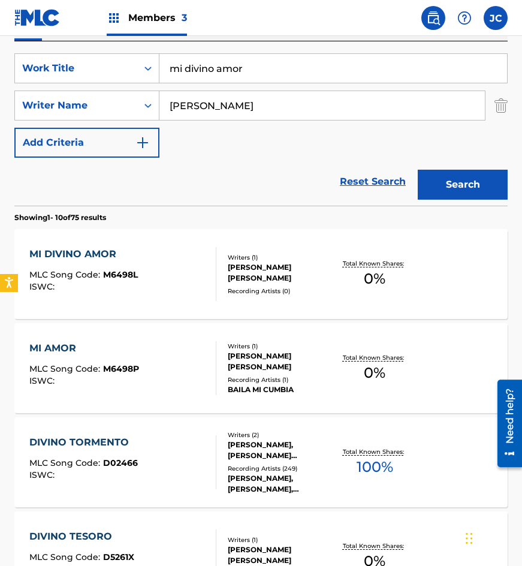
scroll to position [300, 0]
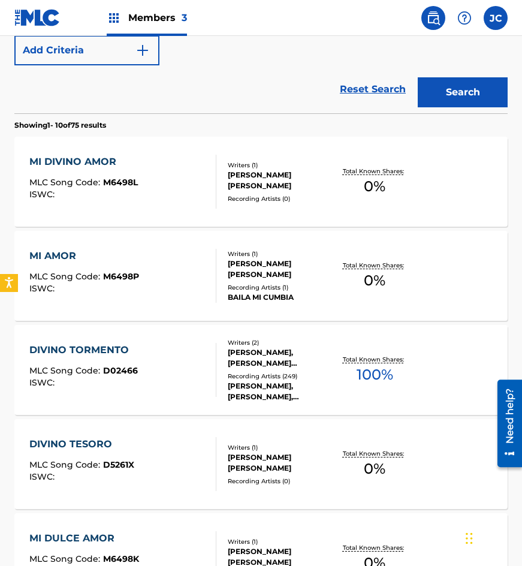
click at [171, 164] on div "MI DIVINO AMOR MLC Song Code : M6498L ISWC :" at bounding box center [123, 182] width 188 height 54
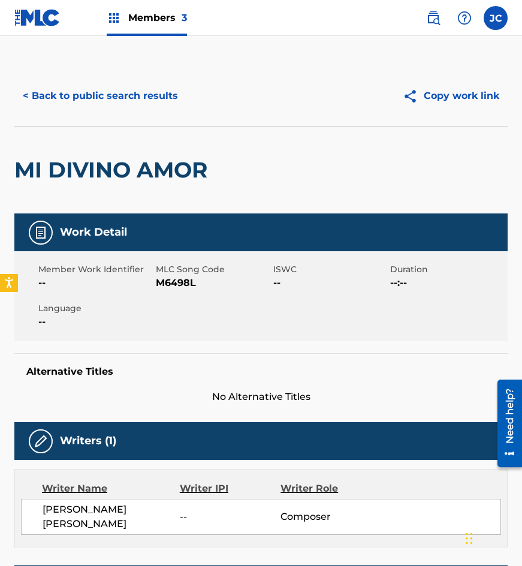
click at [183, 279] on span "M6498L" at bounding box center [213, 283] width 114 height 14
click at [156, 138] on div "MI DIVINO AMOR" at bounding box center [113, 169] width 199 height 87
click at [131, 85] on button "< Back to public search results" at bounding box center [100, 96] width 172 height 30
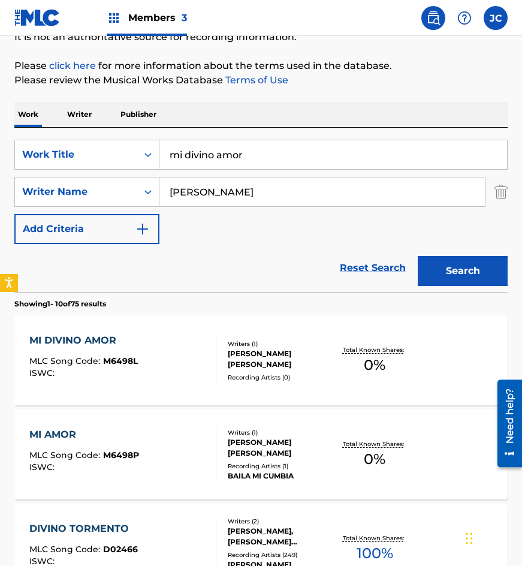
scroll to position [68, 0]
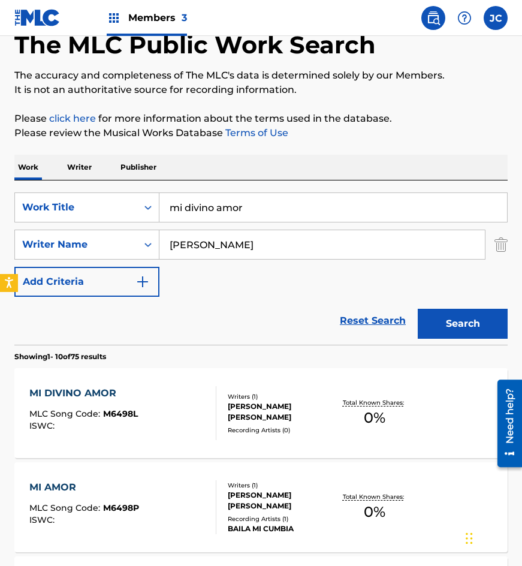
drag, startPoint x: 59, startPoint y: 207, endPoint x: 7, endPoint y: 215, distance: 52.7
click at [19, 214] on div "SearchWithCriteriae1483dbe-f513-4723-8ba7-2ad2b7befb25 Work Title mi divino amor" at bounding box center [260, 207] width 493 height 30
type input "ni cenizas"
click at [418, 309] on button "Search" at bounding box center [463, 324] width 90 height 30
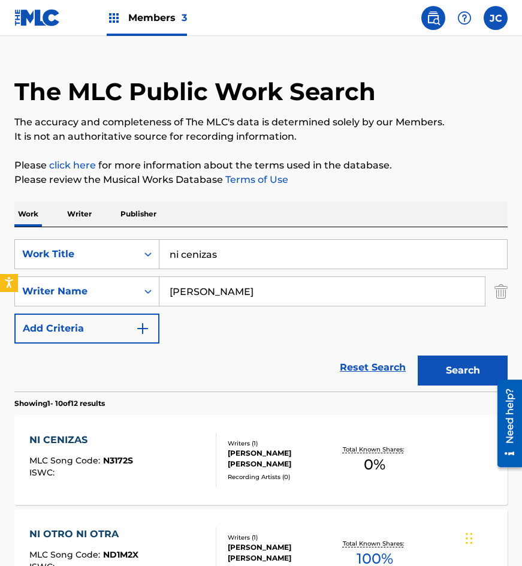
scroll to position [60, 0]
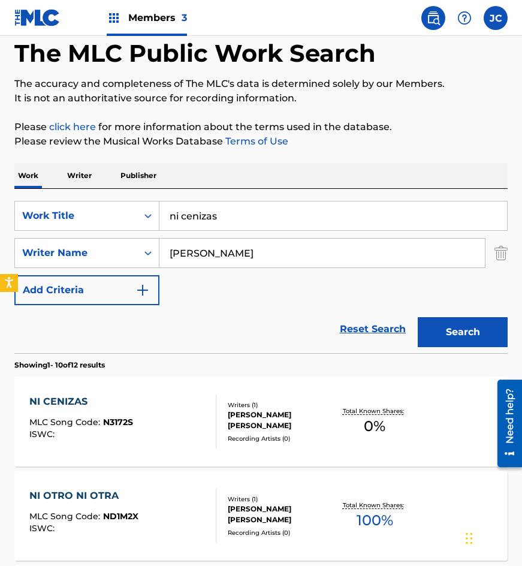
click at [296, 412] on div "ALBERTO RAUL CERVANTES GONZALEZ" at bounding box center [280, 420] width 105 height 22
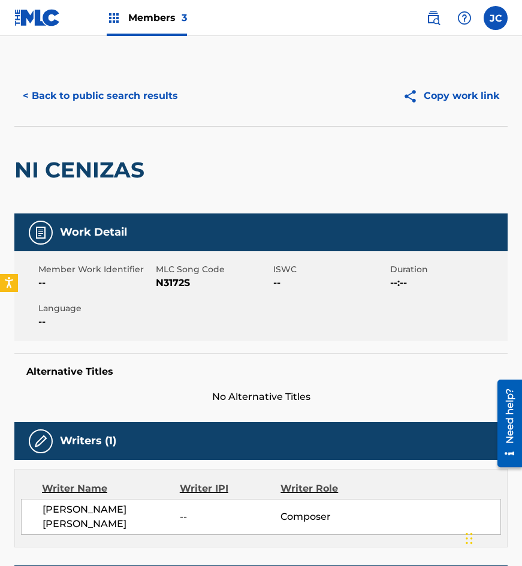
click at [174, 285] on span "N3172S" at bounding box center [213, 283] width 114 height 14
click at [147, 141] on div "NI CENIZAS" at bounding box center [82, 169] width 136 height 87
click at [171, 101] on button "< Back to public search results" at bounding box center [100, 96] width 172 height 30
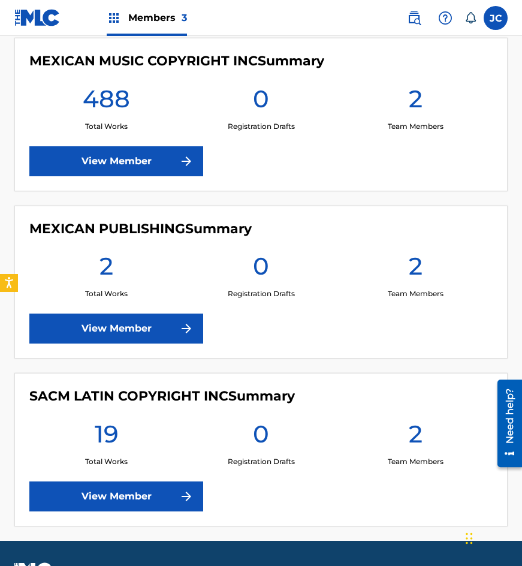
scroll to position [328, 0]
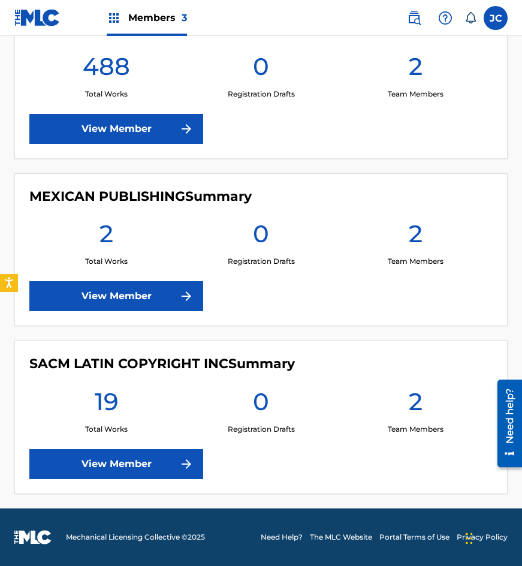
click at [203, 454] on link "View Member" at bounding box center [116, 464] width 174 height 30
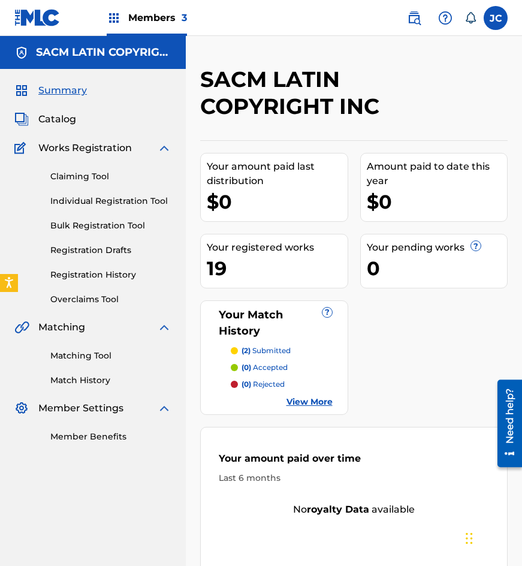
click at [95, 277] on link "Registration History" at bounding box center [110, 274] width 121 height 13
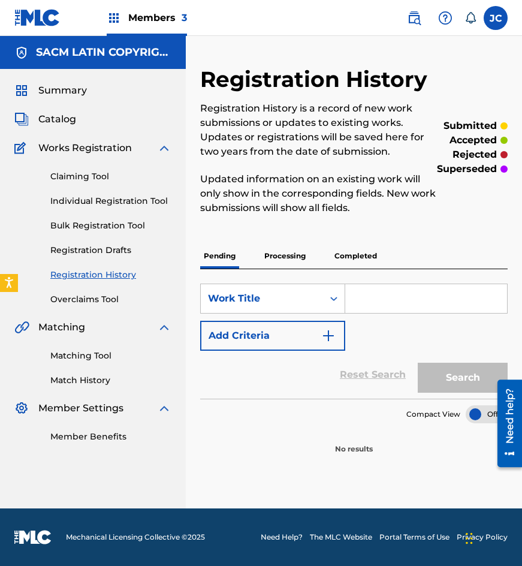
click at [78, 172] on link "Claiming Tool" at bounding box center [110, 176] width 121 height 13
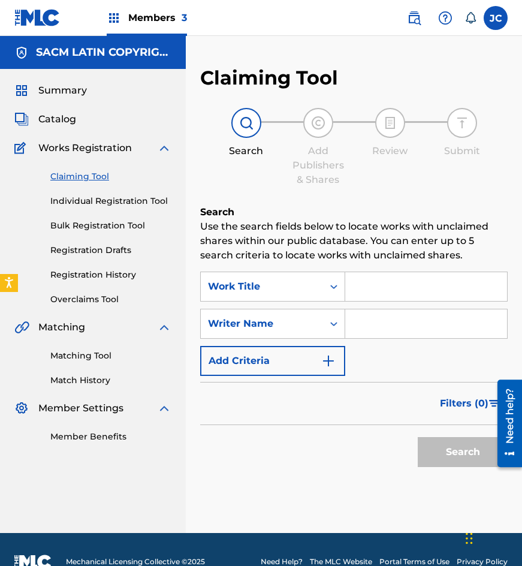
click at [62, 115] on span "Catalog" at bounding box center [57, 119] width 38 height 14
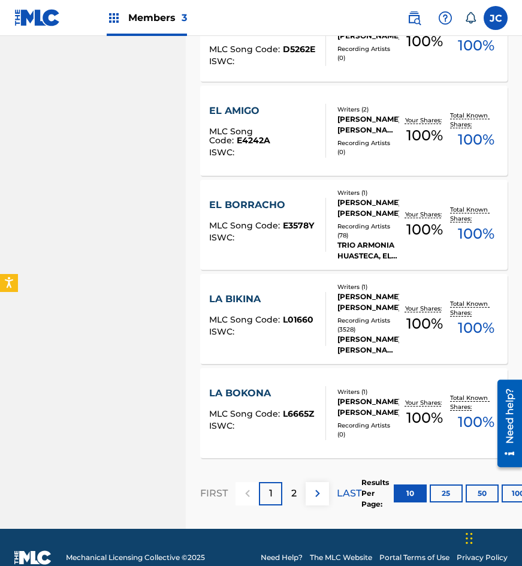
scroll to position [815, 0]
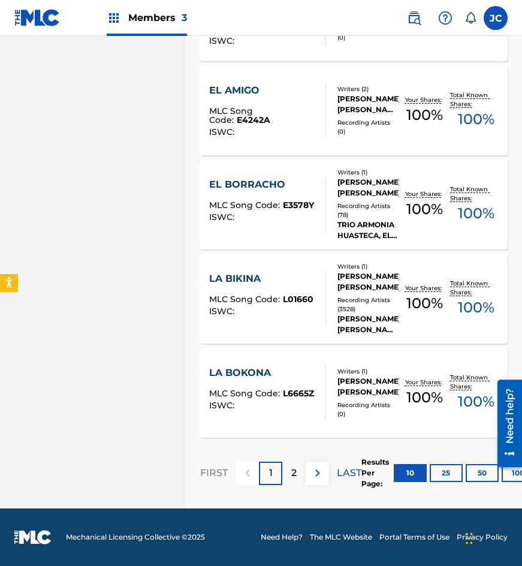
click at [479, 475] on button "50" at bounding box center [482, 473] width 33 height 18
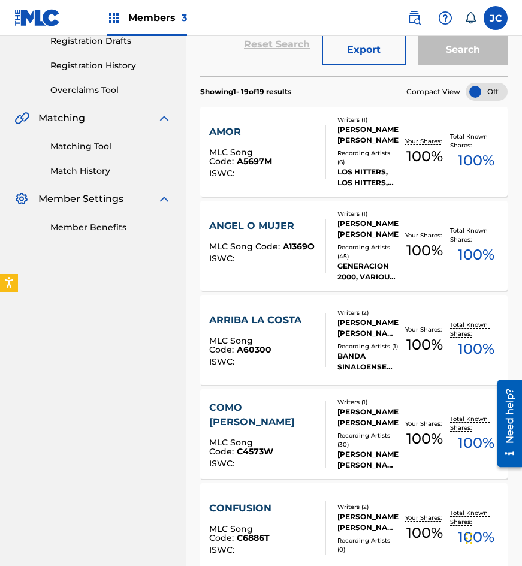
scroll to position [149, 0]
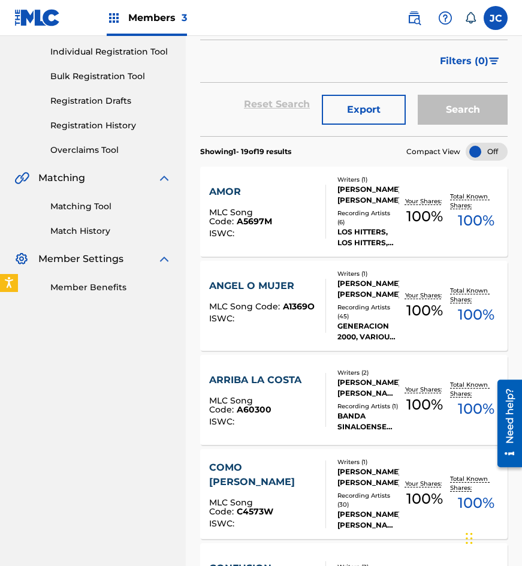
click at [307, 498] on div "MLC Song Code : C4573W" at bounding box center [262, 508] width 107 height 21
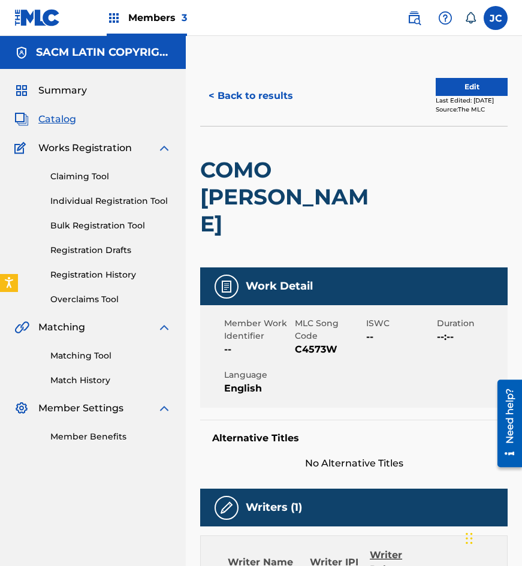
click at [246, 90] on button "< Back to results" at bounding box center [250, 96] width 101 height 30
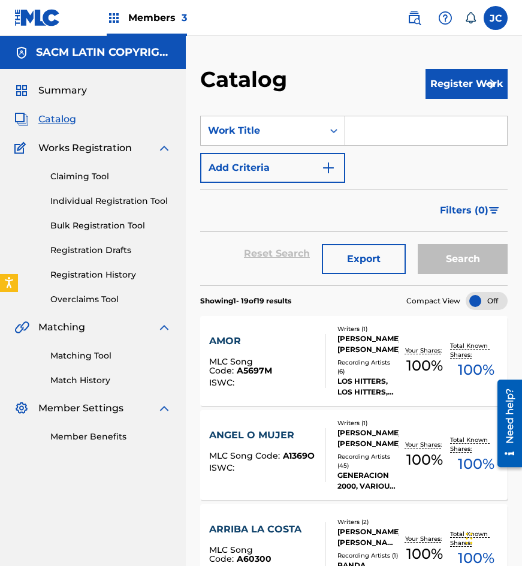
click at [82, 179] on link "Claiming Tool" at bounding box center [110, 176] width 121 height 13
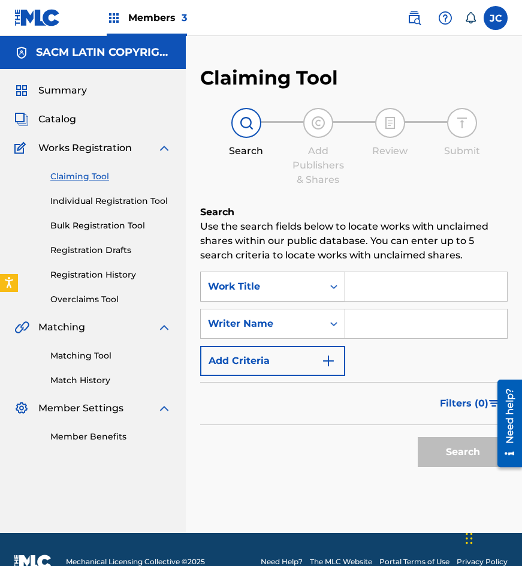
click at [280, 292] on div "Work Title" at bounding box center [262, 286] width 108 height 14
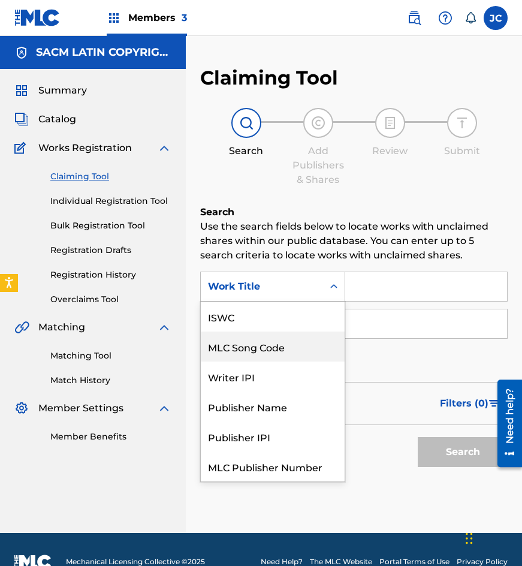
scroll to position [30, 0]
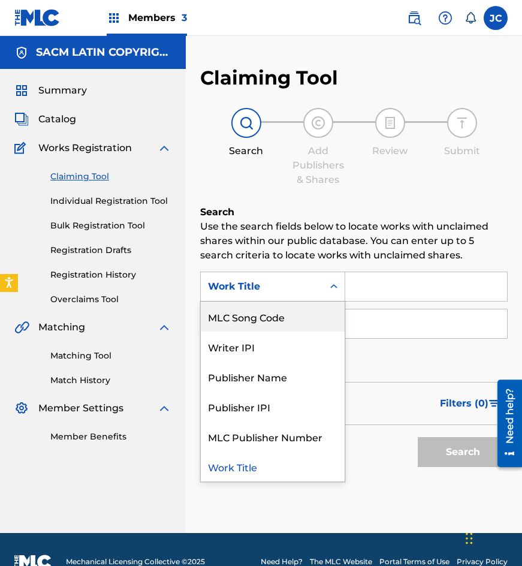
click at [277, 309] on div "MLC Song Code" at bounding box center [273, 316] width 144 height 30
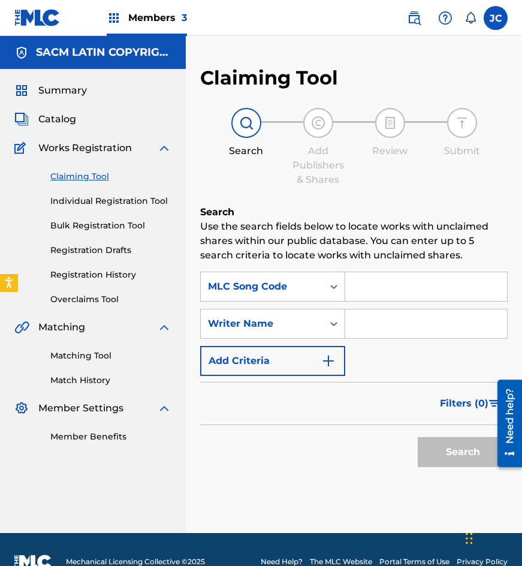
click at [380, 271] on div "Search Use the search fields below to locate works with unclaimed shares within…" at bounding box center [353, 369] width 307 height 328
click at [399, 284] on input "Search Form" at bounding box center [426, 286] width 162 height 29
paste input "L6665A"
type input "L6665A"
click at [418, 437] on button "Search" at bounding box center [463, 452] width 90 height 30
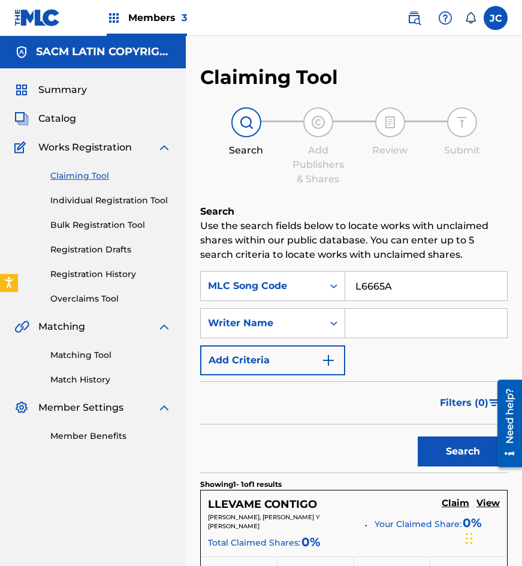
scroll to position [0, 0]
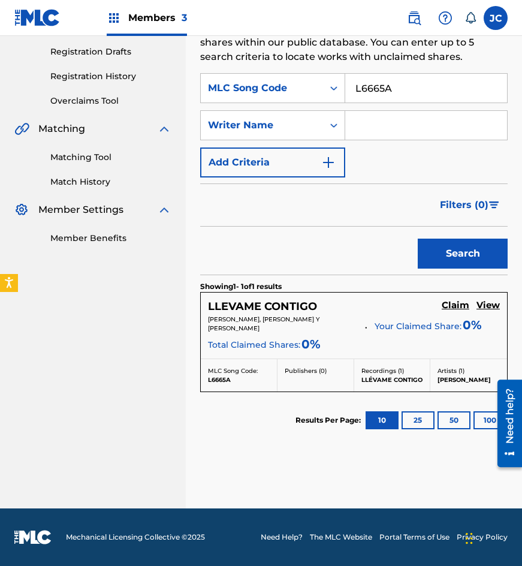
click at [449, 303] on h5 "Claim" at bounding box center [456, 305] width 28 height 11
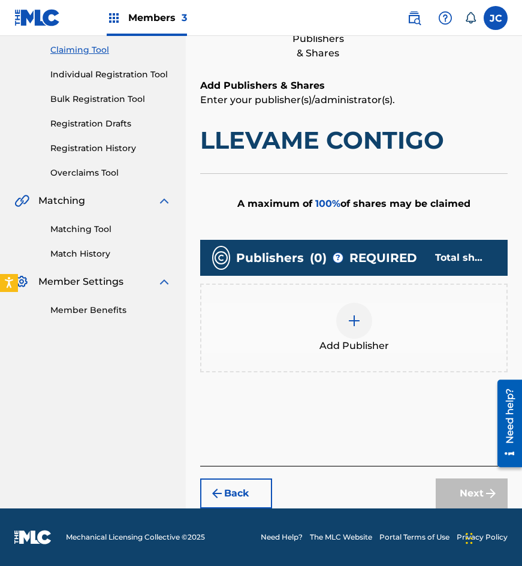
scroll to position [126, 0]
click at [348, 318] on img at bounding box center [354, 320] width 14 height 14
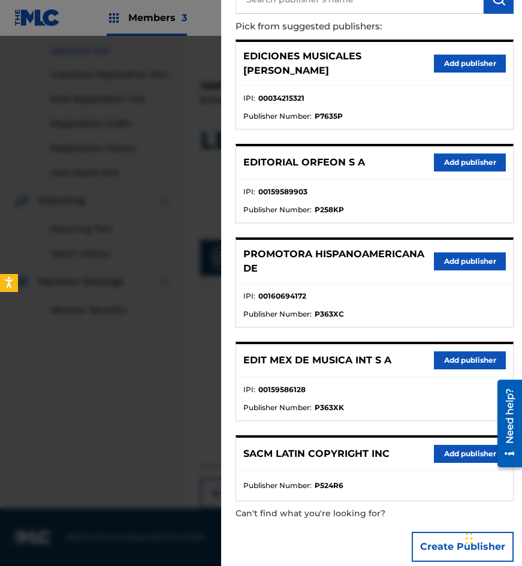
scroll to position [123, 0]
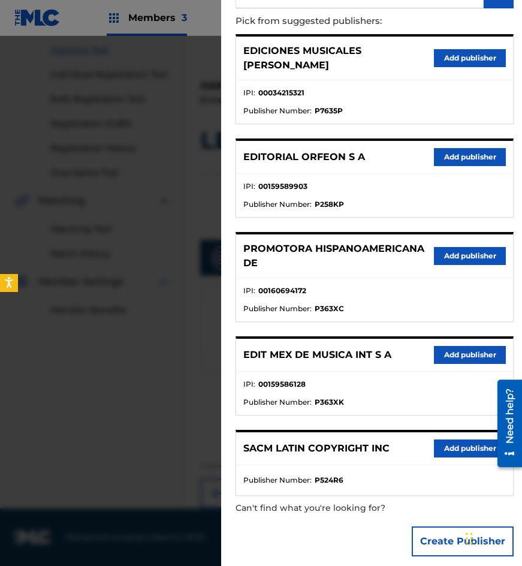
click at [435, 528] on button "Create Publisher" at bounding box center [463, 541] width 102 height 30
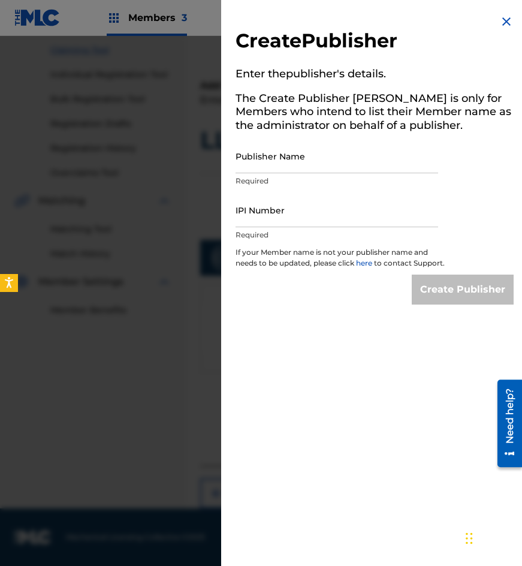
click at [294, 160] on input "Publisher Name" at bounding box center [337, 156] width 203 height 34
paste input "EMROTH S A"
type input "EMROTH S A"
click at [280, 221] on input "IPI Number" at bounding box center [337, 210] width 203 height 34
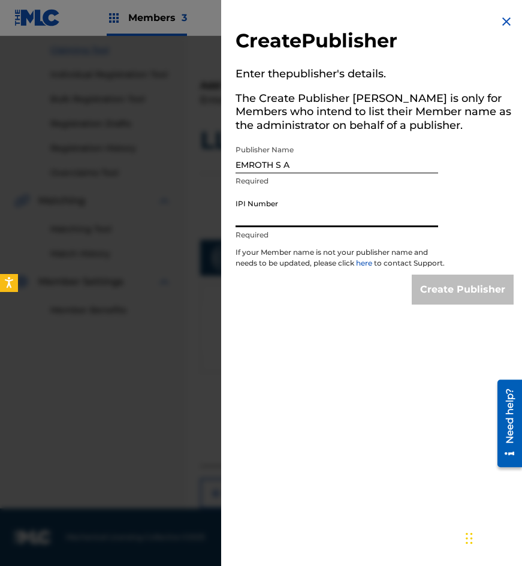
paste input "00034215321"
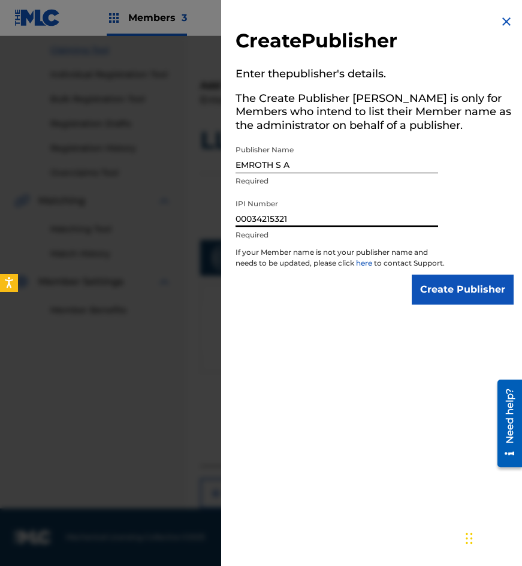
type input "00034215321"
click at [444, 290] on input "Create Publisher" at bounding box center [463, 289] width 102 height 30
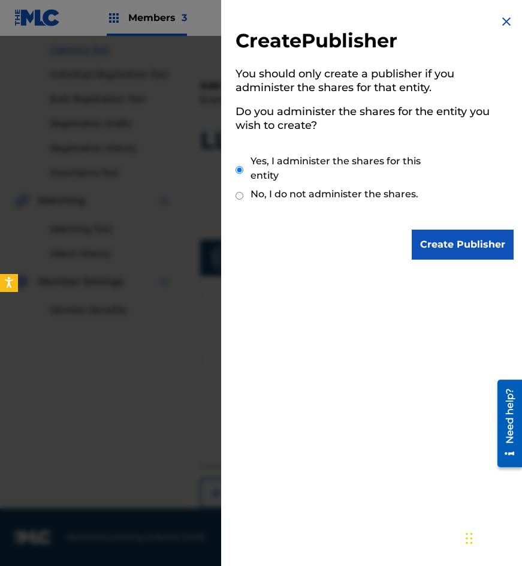
click at [433, 247] on input "Create Publisher" at bounding box center [463, 245] width 102 height 30
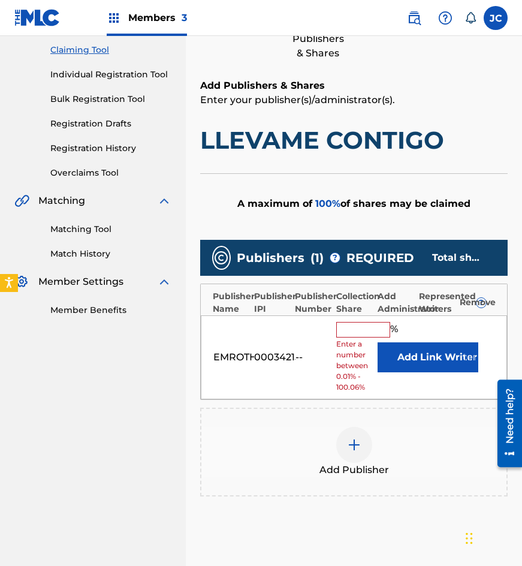
click at [398, 349] on button "Add" at bounding box center [408, 357] width 60 height 30
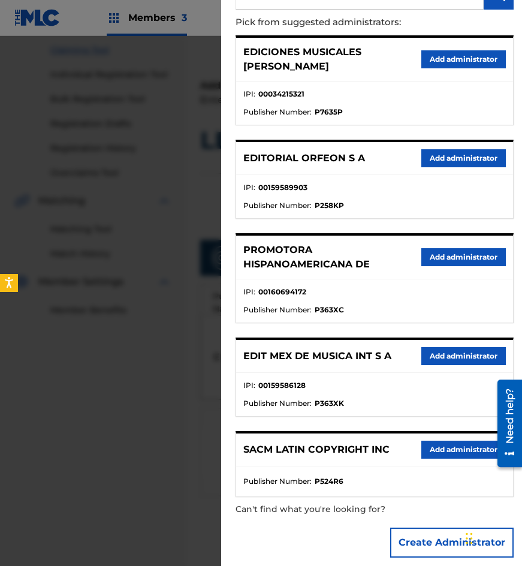
scroll to position [123, 0]
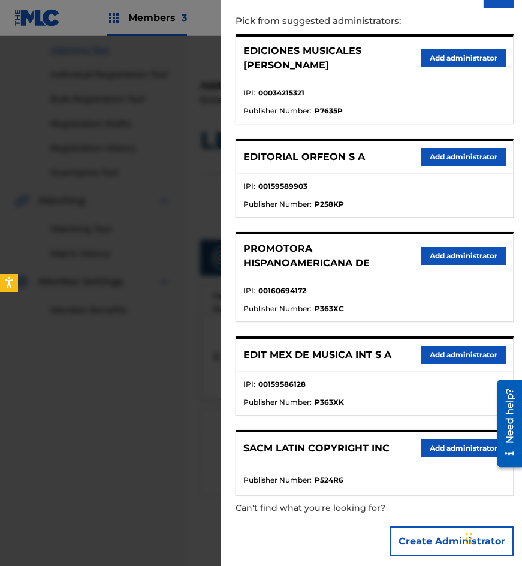
click at [431, 439] on button "Add administrator" at bounding box center [463, 448] width 84 height 18
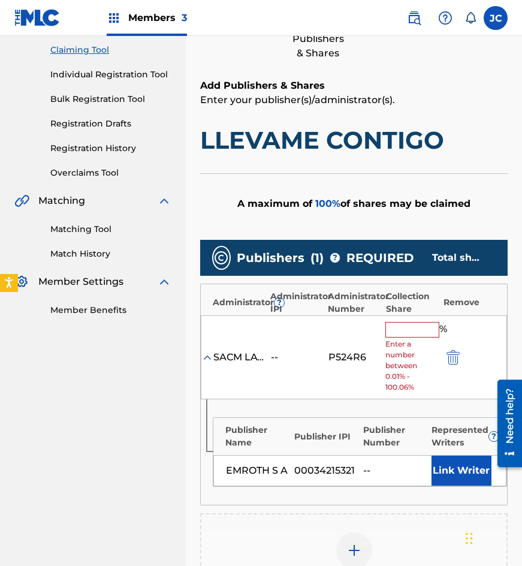
click at [409, 342] on span "Enter a number between 0.01% - 100.06%" at bounding box center [411, 366] width 52 height 54
click at [406, 331] on input "text" at bounding box center [412, 330] width 54 height 16
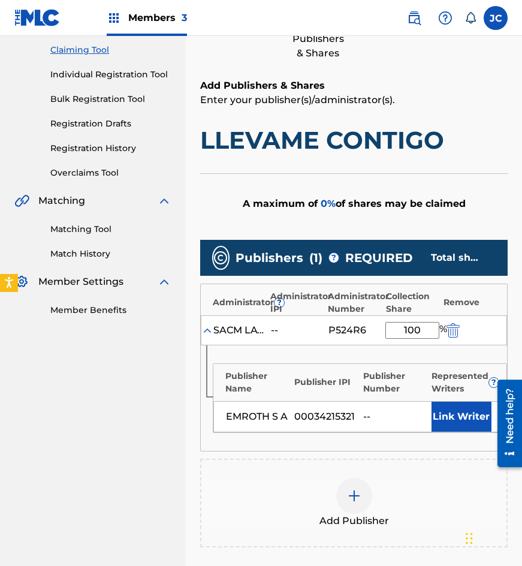
type input "100"
click at [448, 419] on button "Link Writer" at bounding box center [461, 417] width 60 height 30
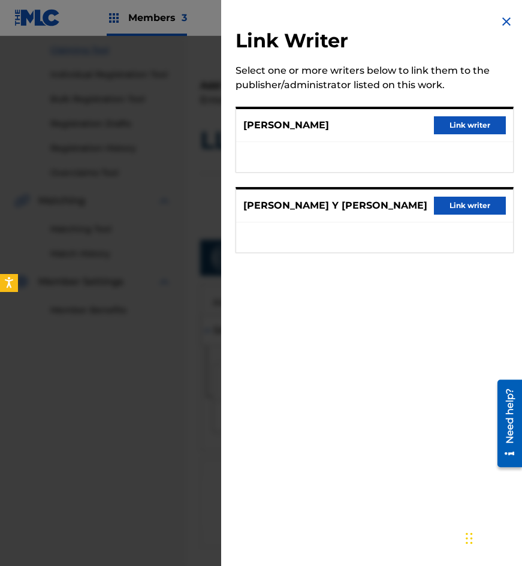
click at [455, 126] on button "Link writer" at bounding box center [470, 125] width 72 height 18
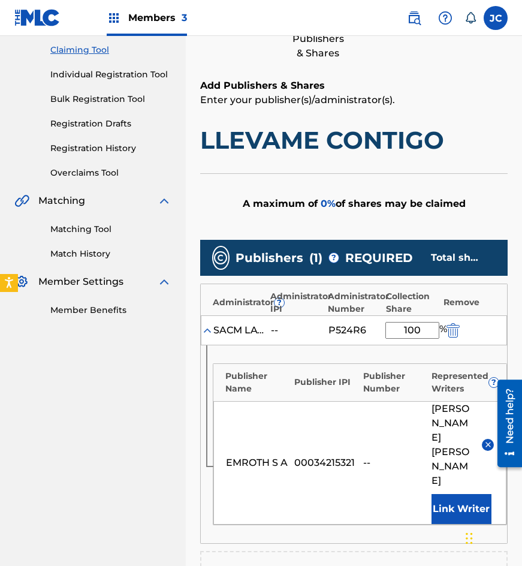
click at [452, 494] on button "Link Writer" at bounding box center [461, 509] width 60 height 30
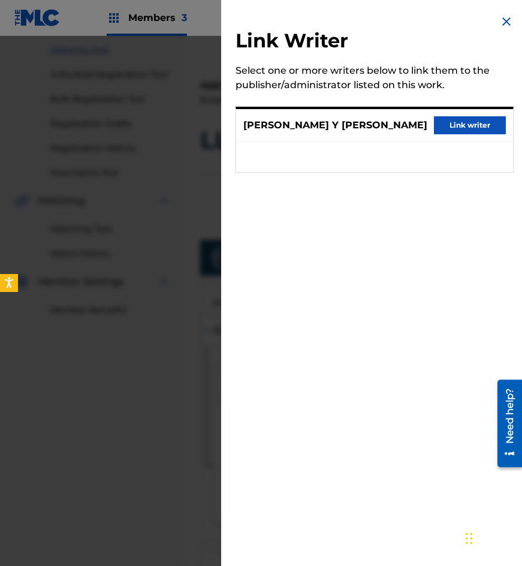
click at [450, 128] on button "Link writer" at bounding box center [470, 125] width 72 height 18
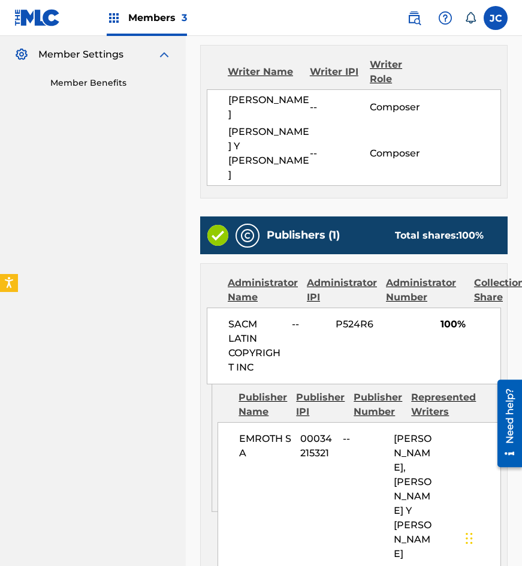
scroll to position [454, 0]
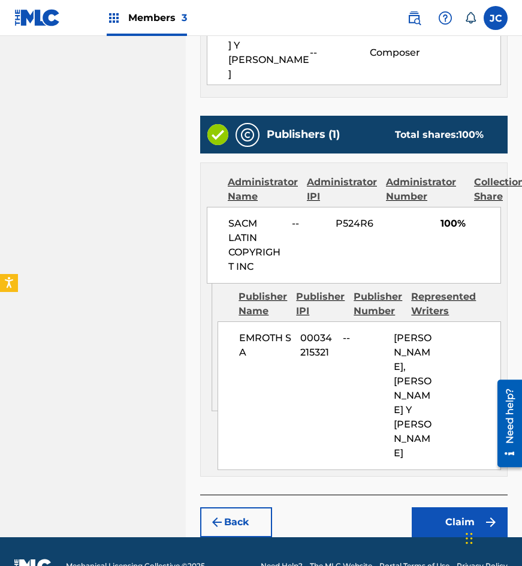
click at [449, 507] on button "Claim" at bounding box center [460, 522] width 96 height 30
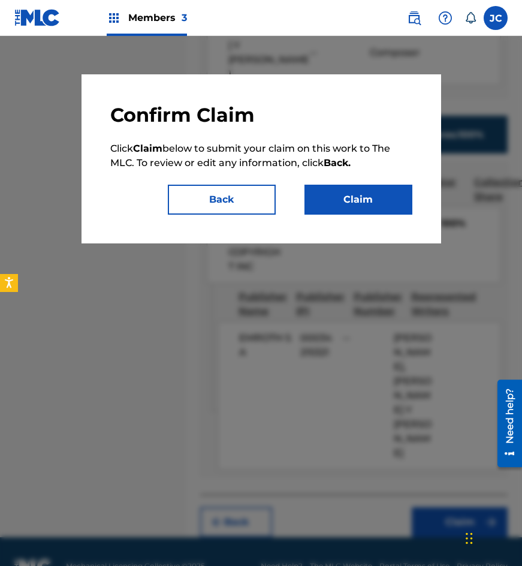
click at [370, 197] on button "Claim" at bounding box center [358, 200] width 108 height 30
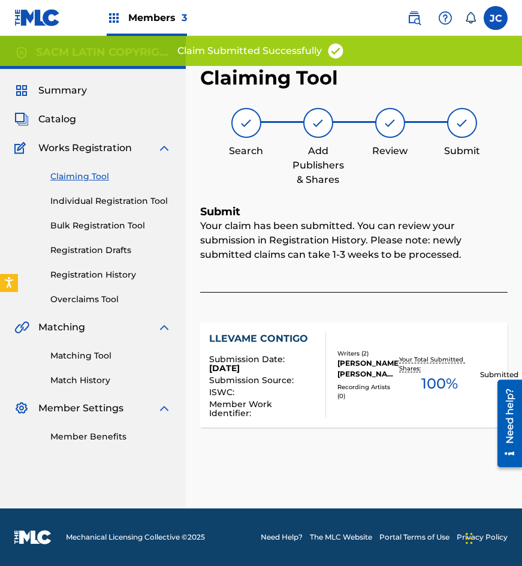
scroll to position [0, 0]
click at [84, 175] on link "Claiming Tool" at bounding box center [110, 176] width 121 height 13
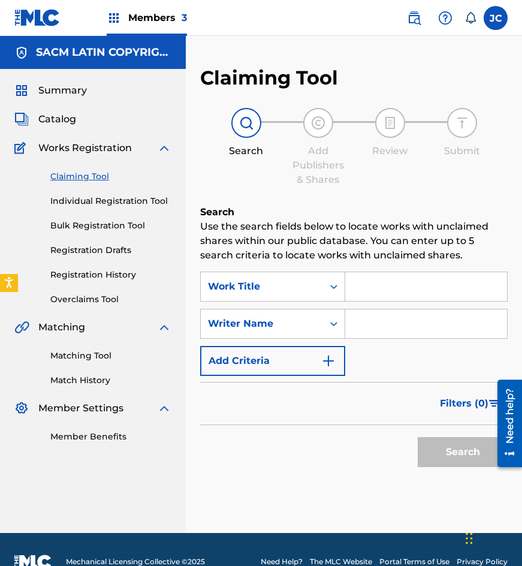
drag, startPoint x: 87, startPoint y: 381, endPoint x: 106, endPoint y: 384, distance: 19.5
click at [87, 381] on link "Match History" at bounding box center [110, 380] width 121 height 13
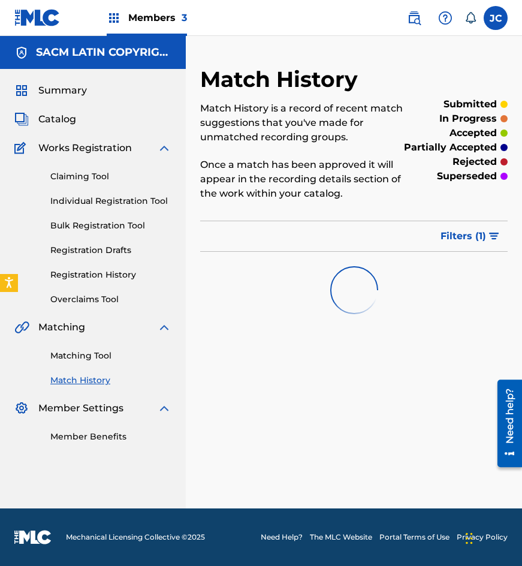
click at [89, 364] on div "Matching Tool Match History" at bounding box center [92, 360] width 157 height 52
click at [90, 362] on div "Matching Tool Match History" at bounding box center [92, 360] width 157 height 52
click at [92, 357] on link "Matching Tool" at bounding box center [110, 355] width 121 height 13
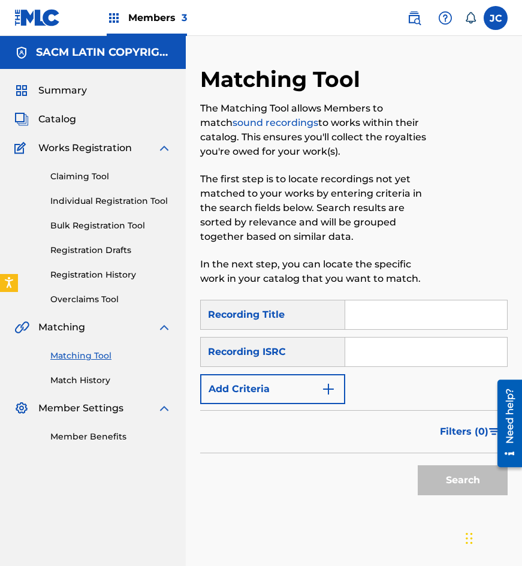
click at [382, 320] on input "Search Form" at bounding box center [426, 314] width 162 height 29
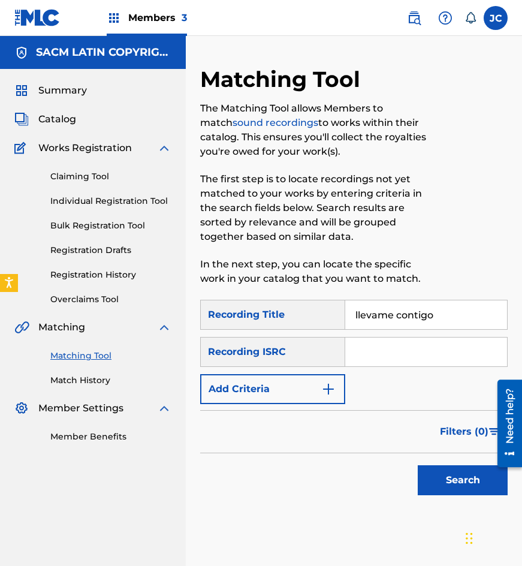
type input "llevame contigo"
click at [276, 394] on button "Add Criteria" at bounding box center [272, 389] width 145 height 30
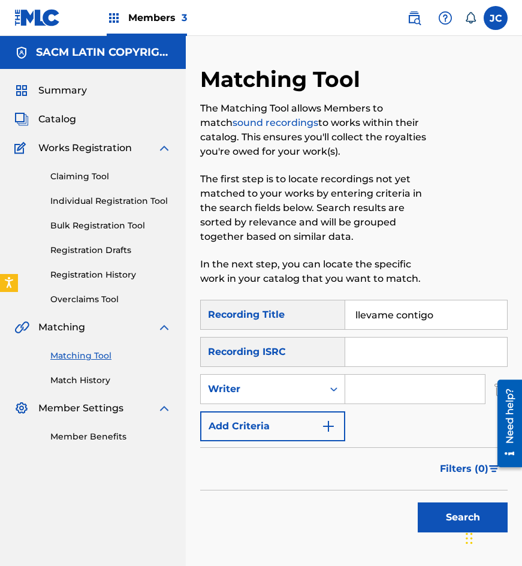
scroll to position [60, 0]
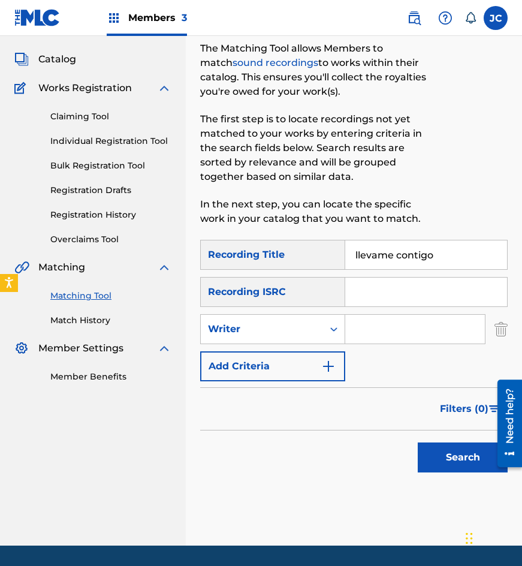
click at [313, 361] on button "Add Criteria" at bounding box center [272, 366] width 145 height 30
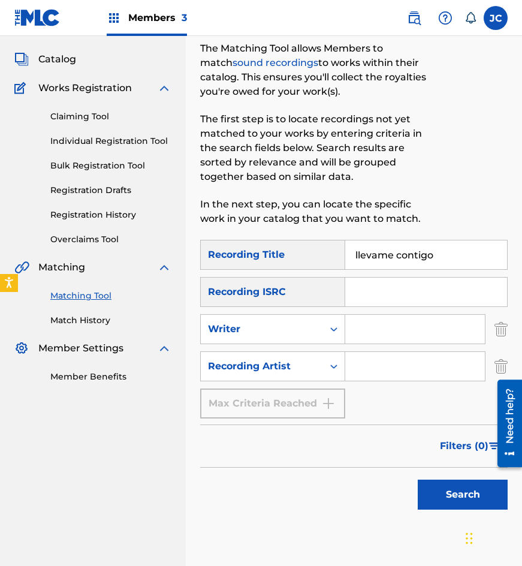
click at [499, 332] on img "Search Form" at bounding box center [500, 329] width 13 height 30
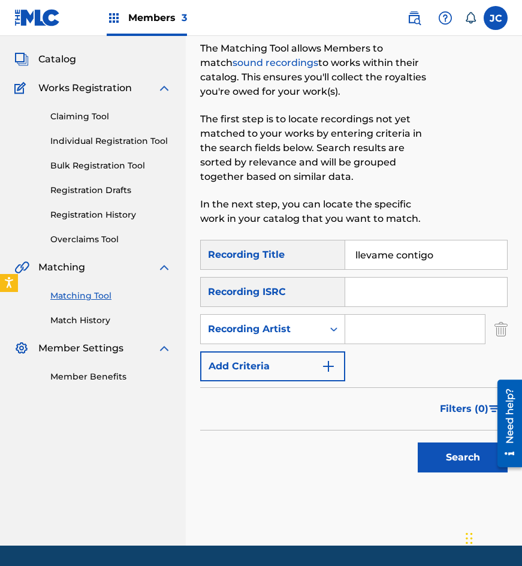
click at [419, 330] on input "Search Form" at bounding box center [415, 329] width 140 height 29
type input "manoella"
click at [418, 442] on button "Search" at bounding box center [463, 457] width 90 height 30
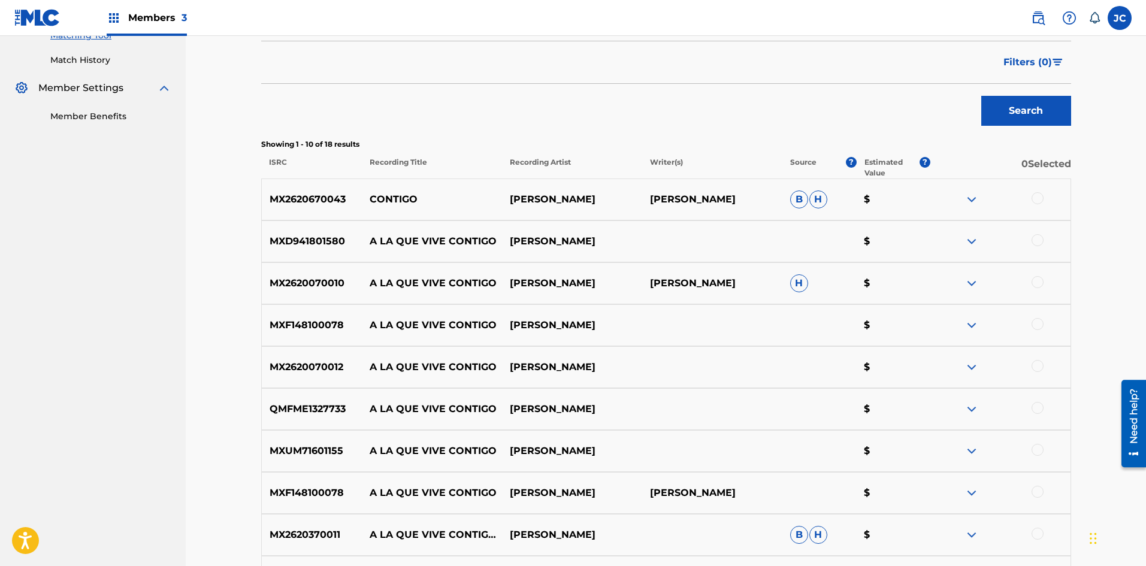
scroll to position [300, 0]
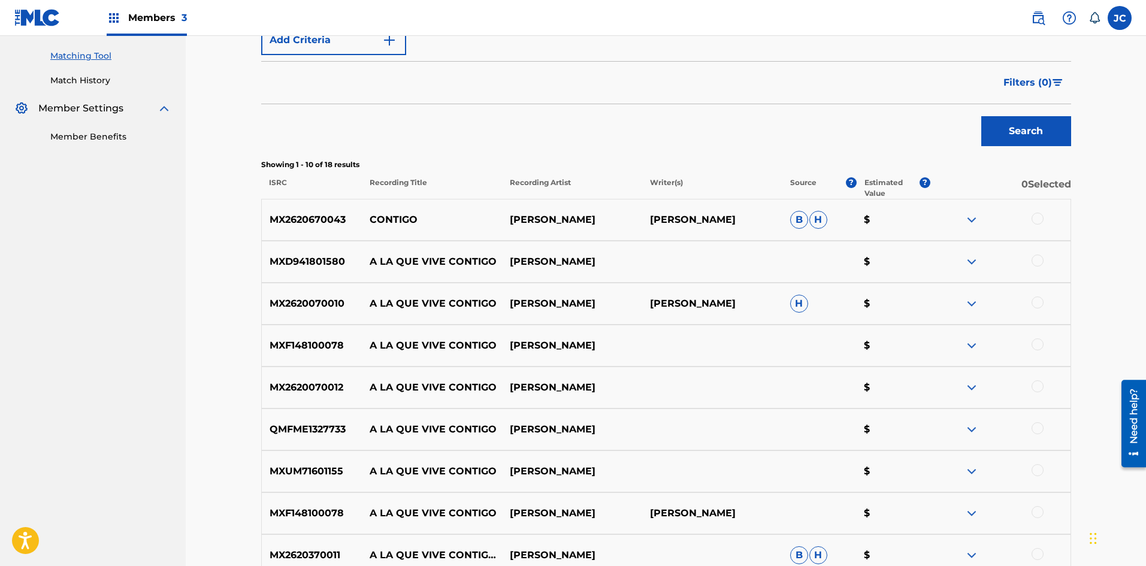
click at [521, 220] on img at bounding box center [972, 220] width 14 height 14
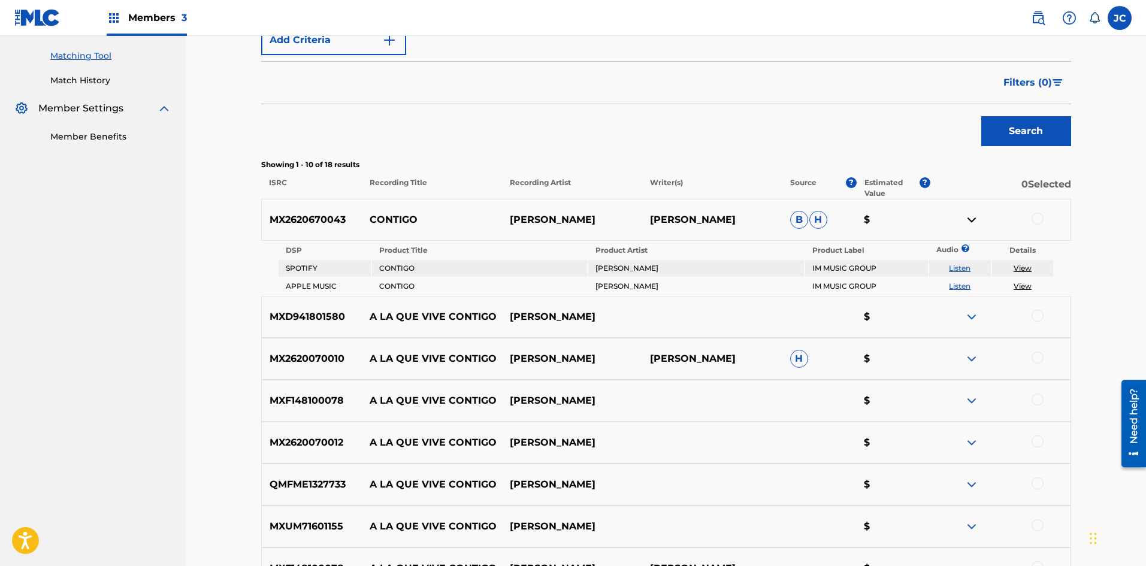
click at [521, 220] on img at bounding box center [972, 220] width 14 height 14
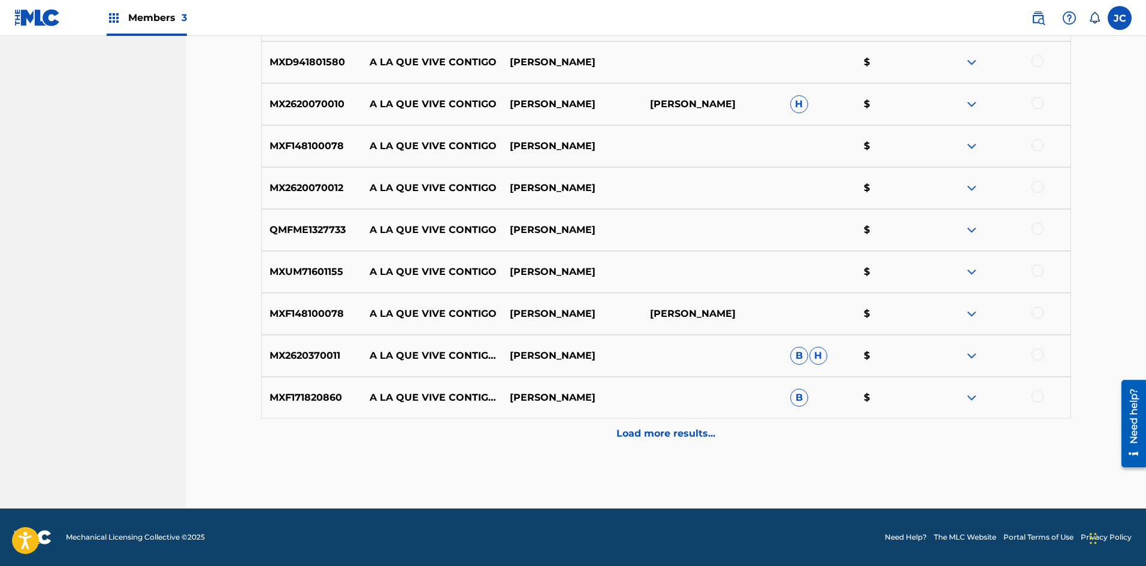
click at [521, 440] on p "Load more results..." at bounding box center [666, 434] width 99 height 14
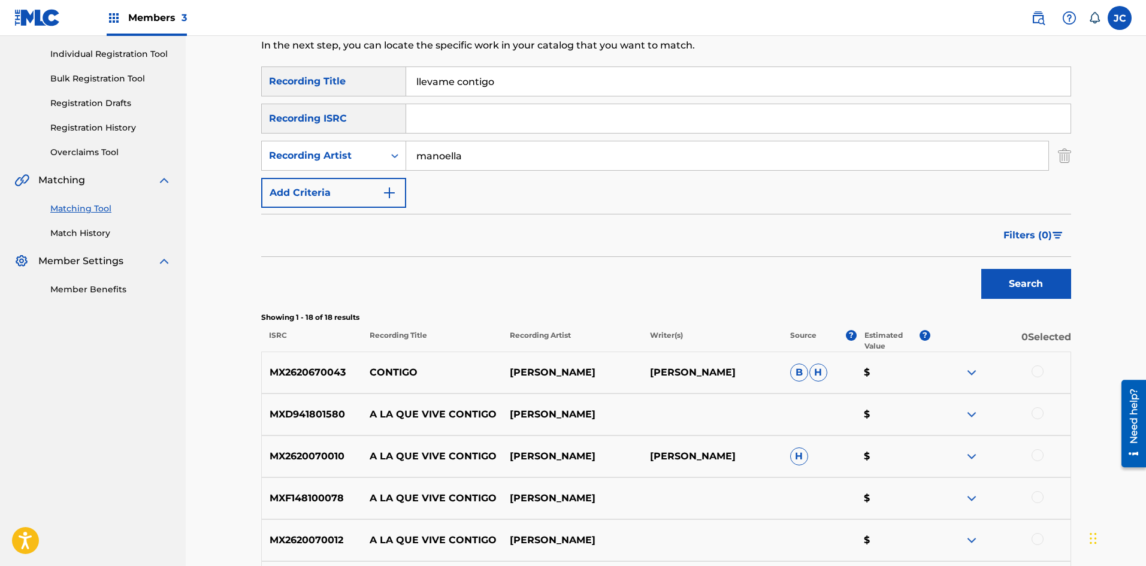
scroll to position [146, 0]
click at [469, 158] on input "manoella" at bounding box center [727, 157] width 642 height 29
click at [521, 270] on button "Search" at bounding box center [1027, 285] width 90 height 30
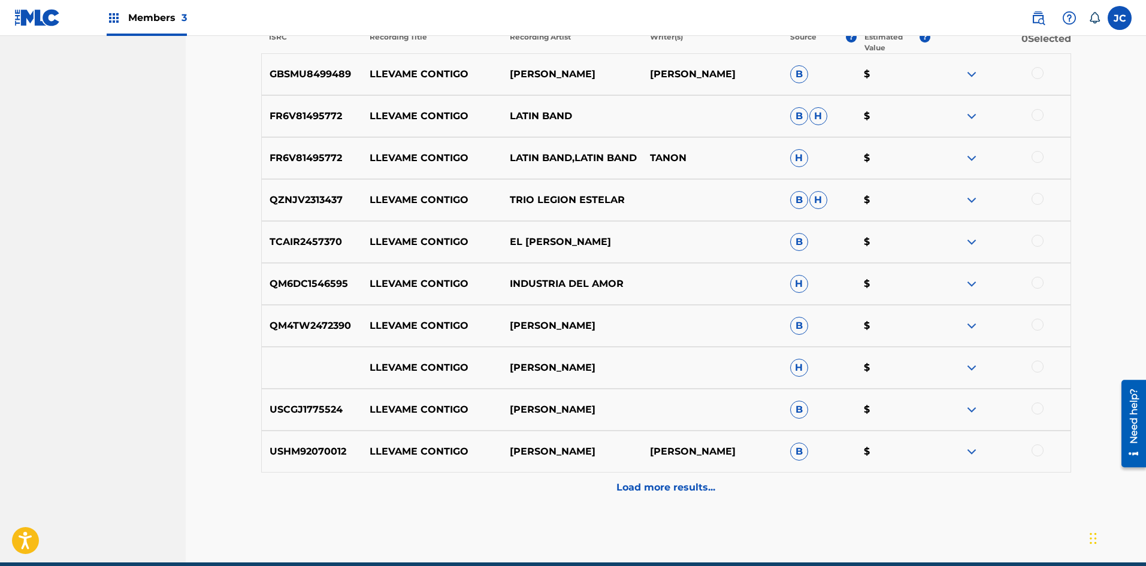
scroll to position [499, 0]
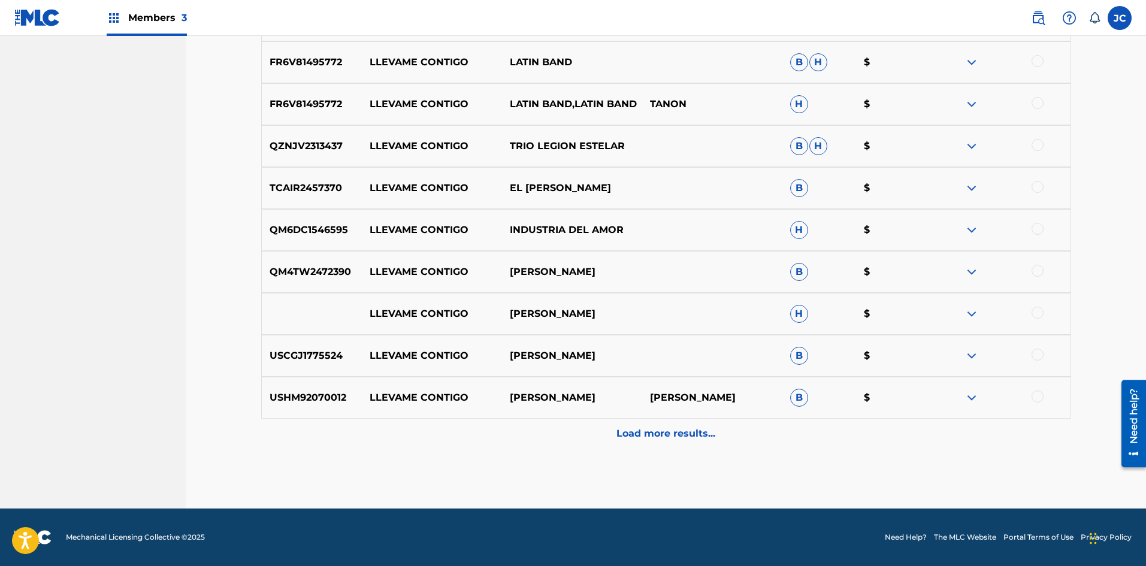
click at [521, 435] on div "Load more results..." at bounding box center [666, 434] width 810 height 30
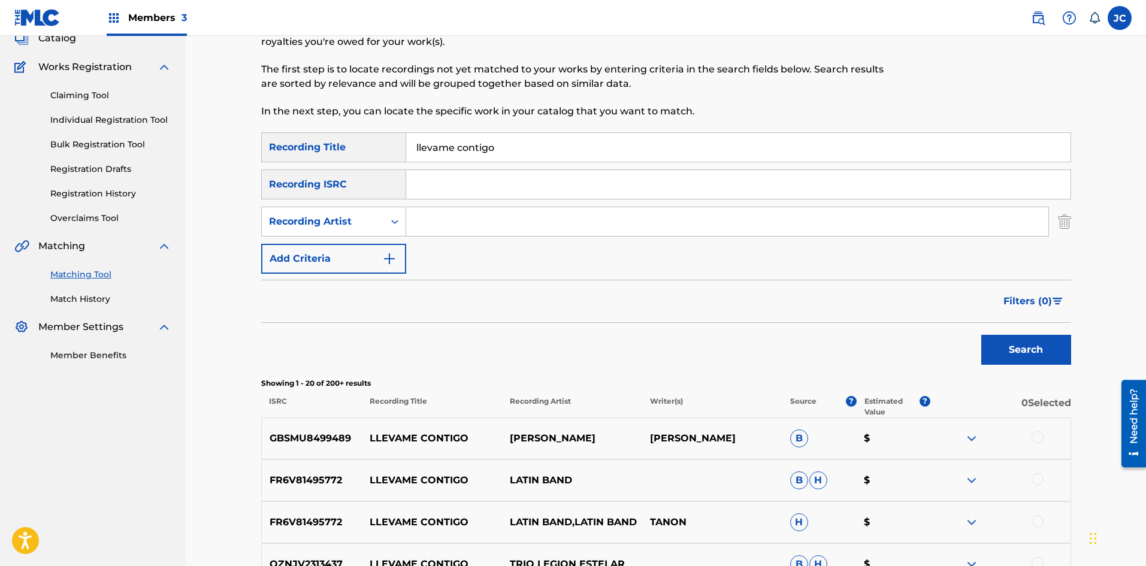
scroll to position [80, 0]
click at [472, 221] on input "Search Form" at bounding box center [727, 223] width 642 height 29
click at [521, 336] on button "Search" at bounding box center [1027, 351] width 90 height 30
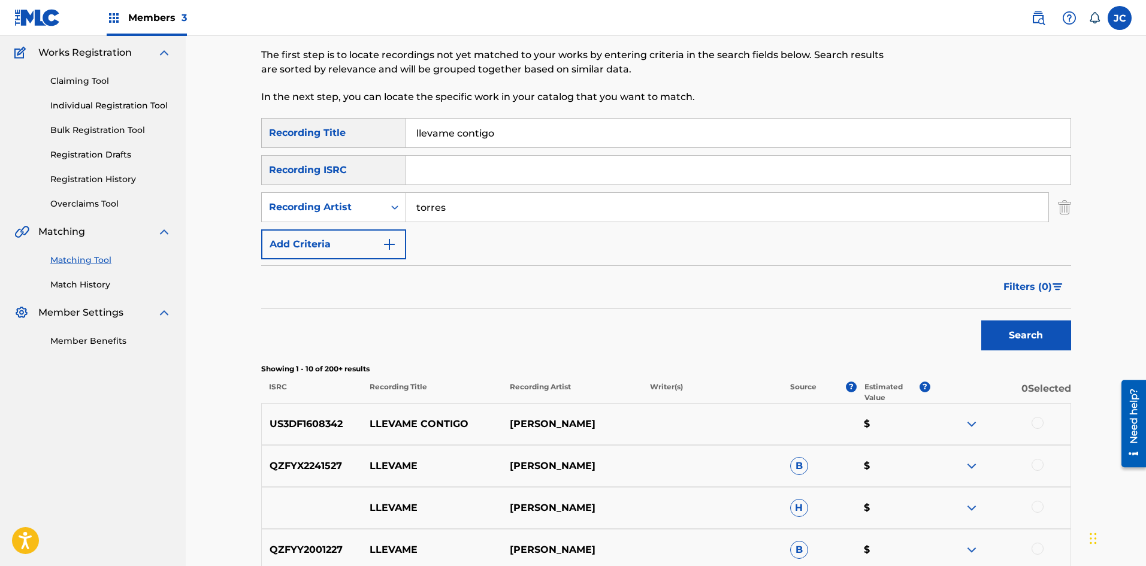
scroll to position [20, 0]
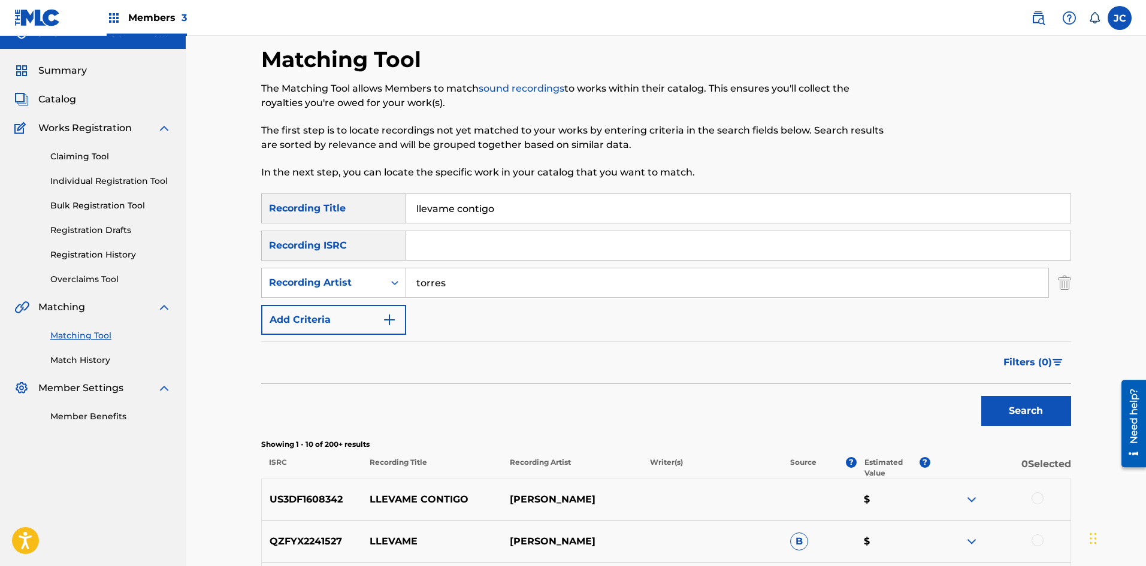
drag, startPoint x: 404, startPoint y: 298, endPoint x: 372, endPoint y: 298, distance: 31.8
click at [373, 298] on div "SearchWithCriteria5459b82e-95e8-4983-bcfe-2737b37220ed Recording Title llevame …" at bounding box center [666, 264] width 810 height 141
type input "manoella"
click at [521, 396] on button "Search" at bounding box center [1027, 411] width 90 height 30
click at [437, 250] on input "Search Form" at bounding box center [738, 245] width 665 height 29
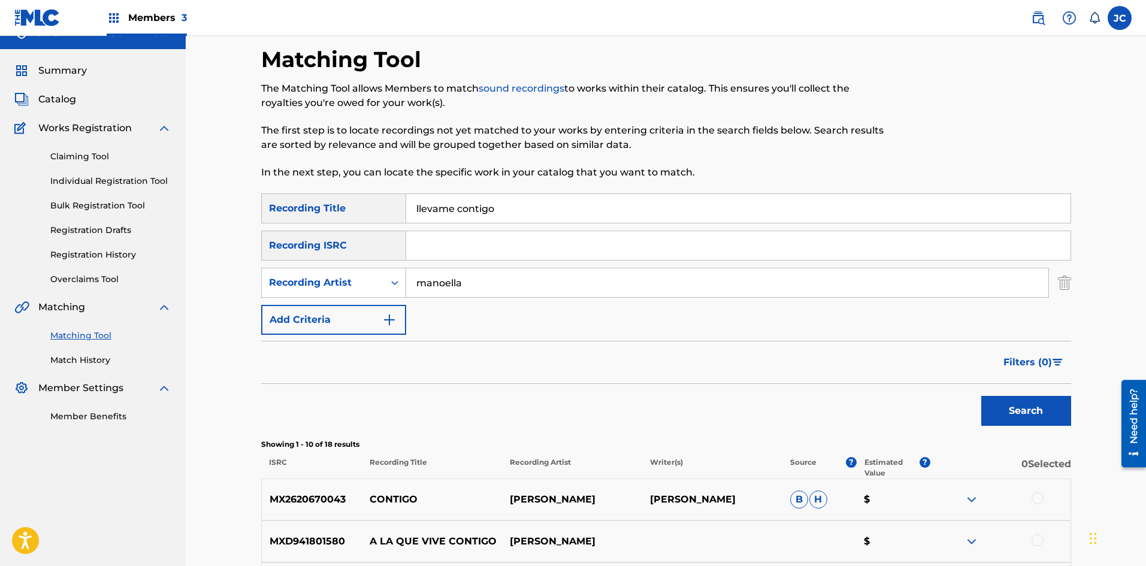
paste input "MXF017500254"
type input "MXF017500254"
click at [460, 216] on input "llevame contigo" at bounding box center [738, 208] width 665 height 29
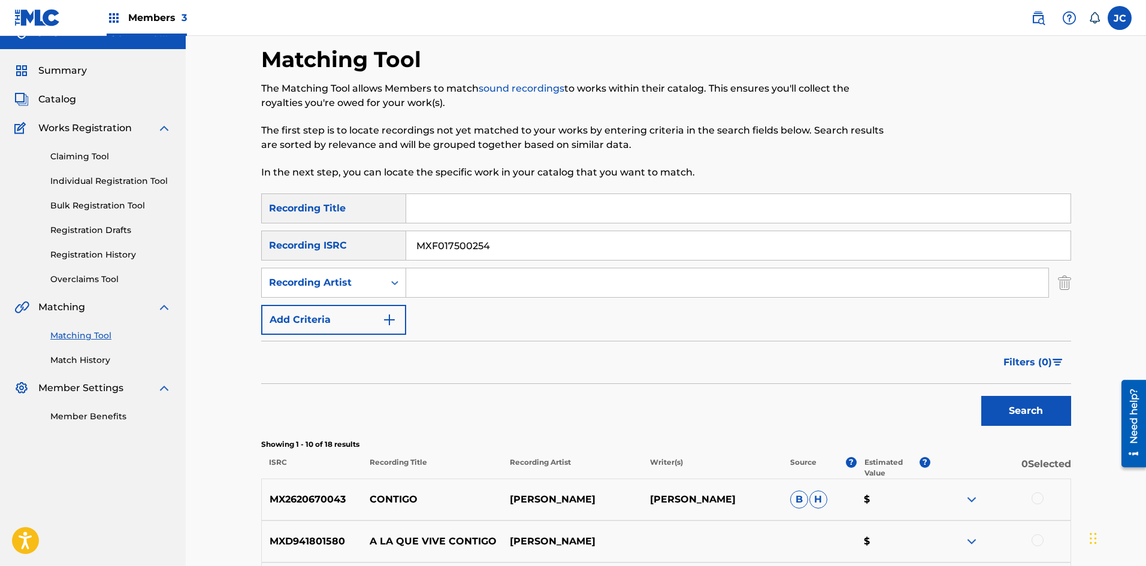
click at [521, 396] on button "Search" at bounding box center [1027, 411] width 90 height 30
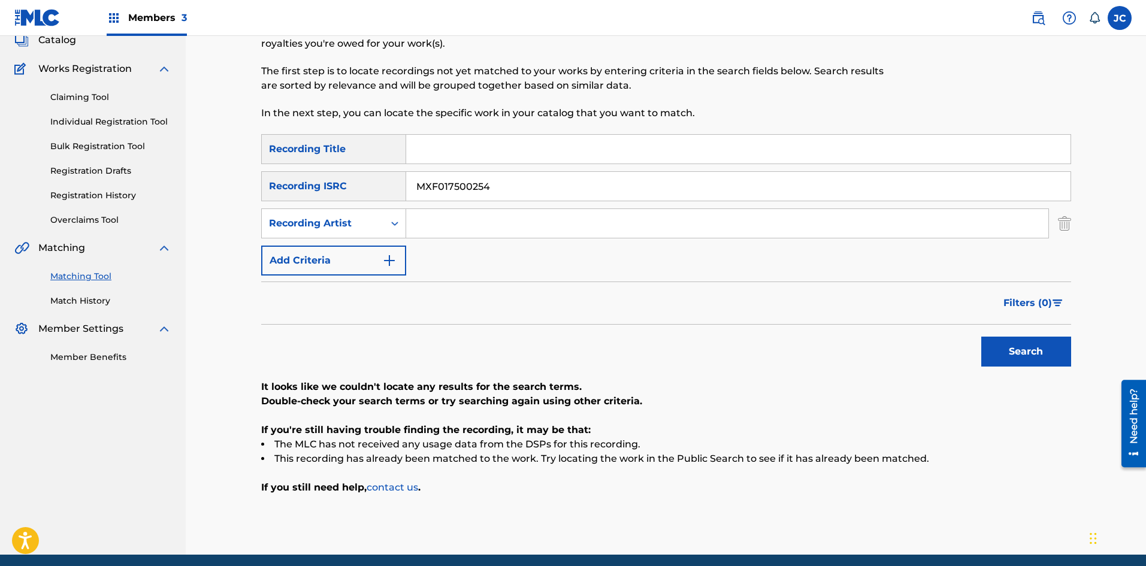
scroll to position [125, 0]
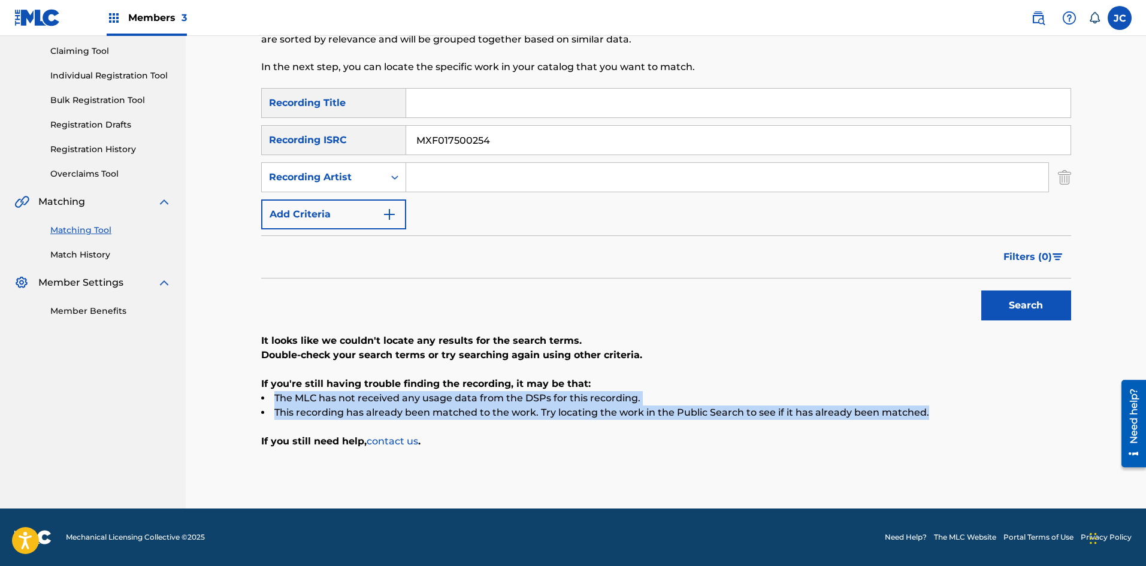
drag, startPoint x: 256, startPoint y: 394, endPoint x: 707, endPoint y: 427, distance: 451.3
click at [521, 427] on div "Matching Tool The Matching Tool allows Members to match sound recordings to wor…" at bounding box center [666, 225] width 839 height 568
click at [521, 427] on div "It looks like we couldn't locate any results for the search terms. Double-check…" at bounding box center [666, 391] width 810 height 115
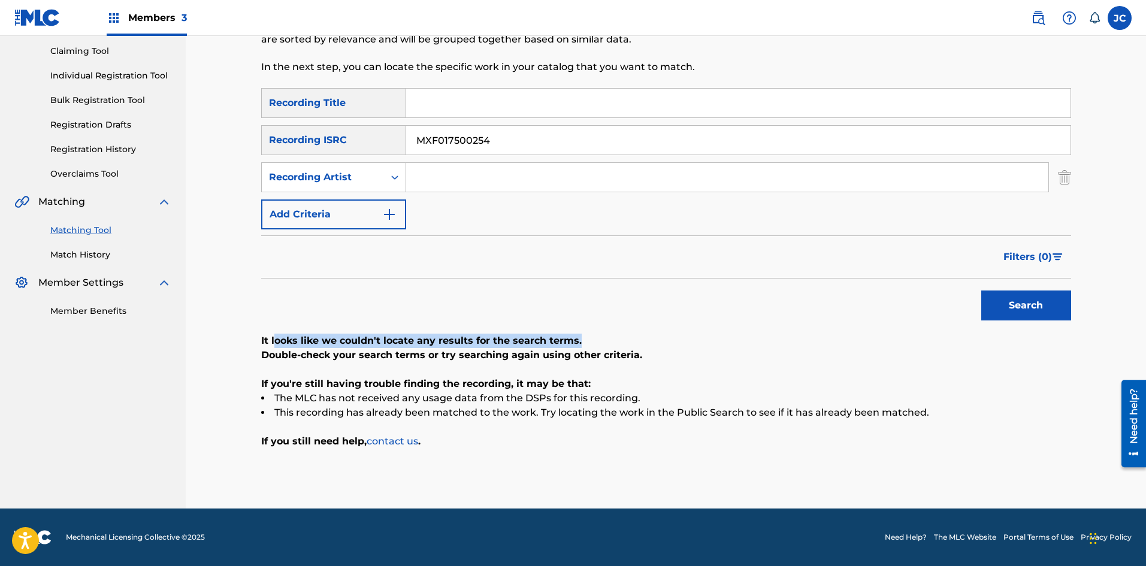
drag, startPoint x: 274, startPoint y: 345, endPoint x: 681, endPoint y: 368, distance: 408.2
click at [521, 369] on div "It looks like we couldn't locate any results for the search terms. Double-check…" at bounding box center [666, 391] width 810 height 115
click at [521, 365] on div "It looks like we couldn't locate any results for the search terms. Double-check…" at bounding box center [666, 391] width 810 height 115
click at [515, 142] on input "MXF017500254" at bounding box center [738, 140] width 665 height 29
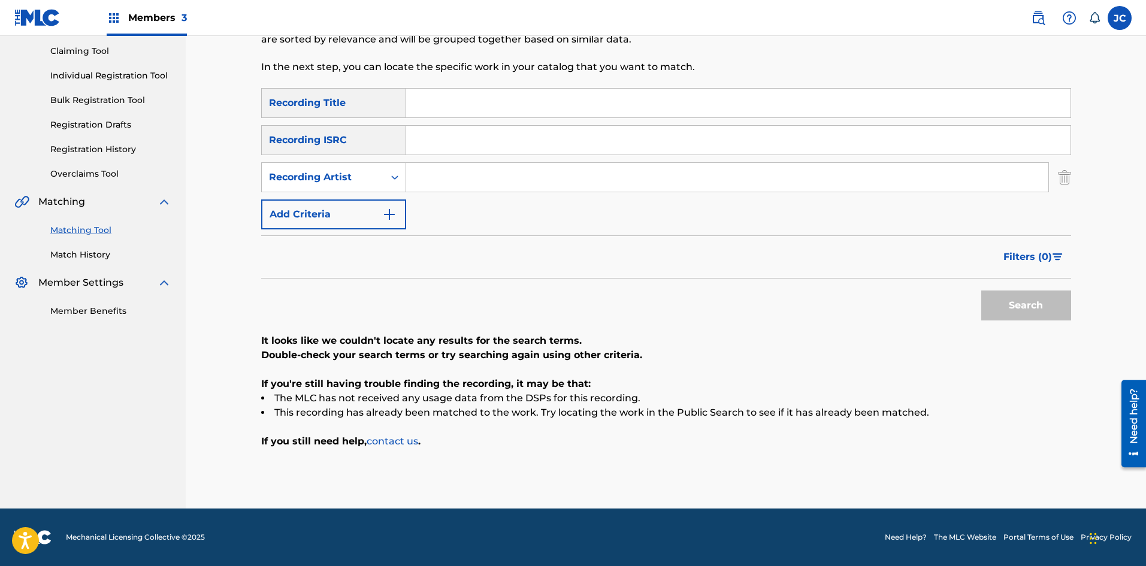
click at [484, 260] on div "Filters ( 0 )" at bounding box center [666, 257] width 810 height 43
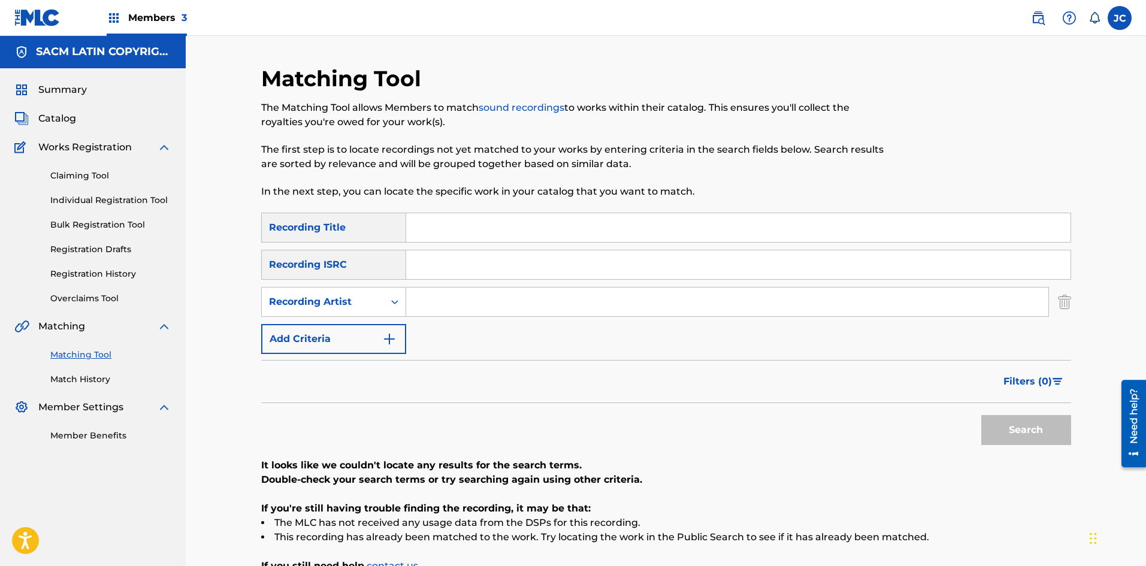
scroll to position [0, 0]
click at [32, 114] on link "Catalog" at bounding box center [45, 119] width 62 height 14
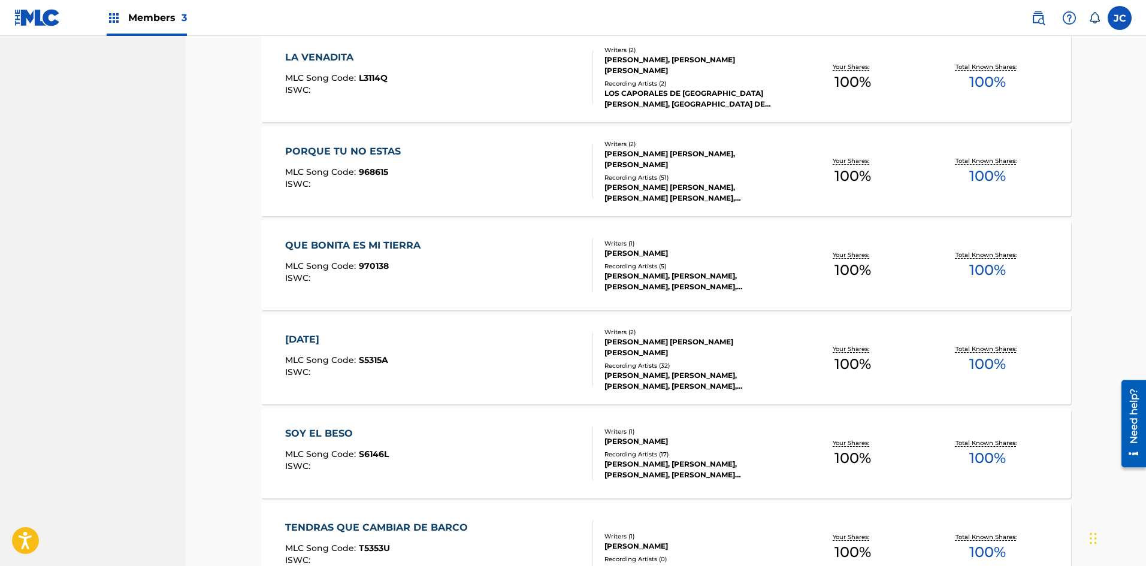
scroll to position [1199, 0]
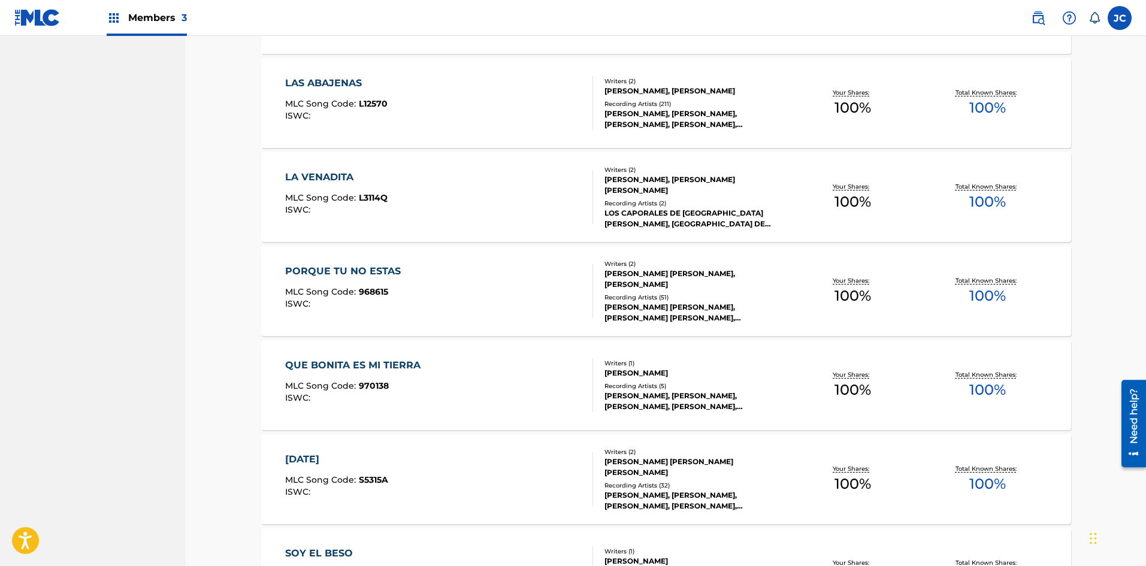
click at [427, 112] on div "LAS ABAJENAS MLC Song Code : L12570 ISWC :" at bounding box center [439, 103] width 308 height 54
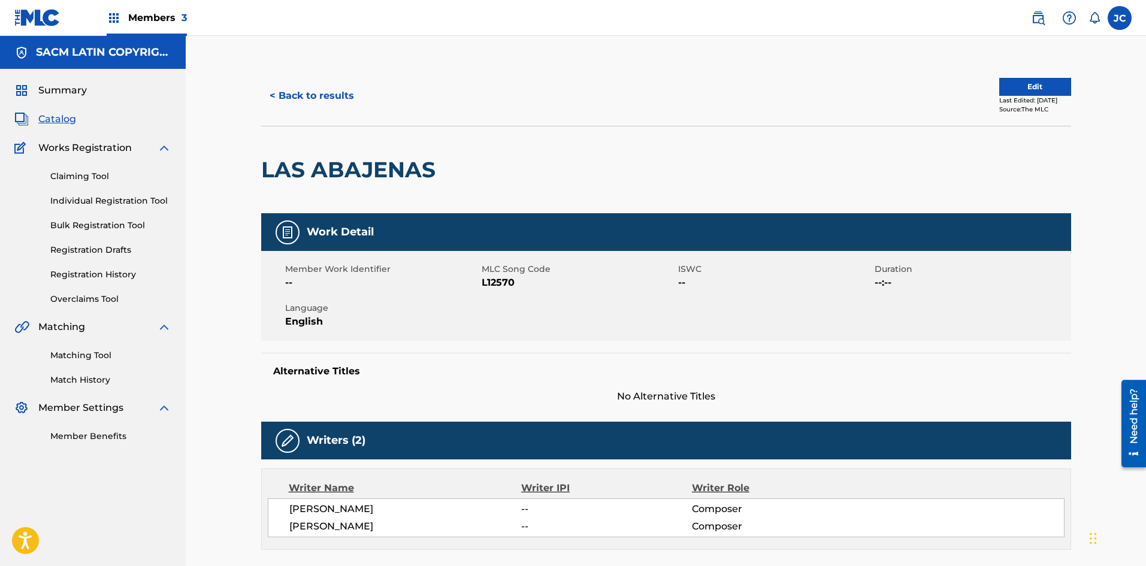
click at [302, 92] on button "< Back to results" at bounding box center [311, 96] width 101 height 30
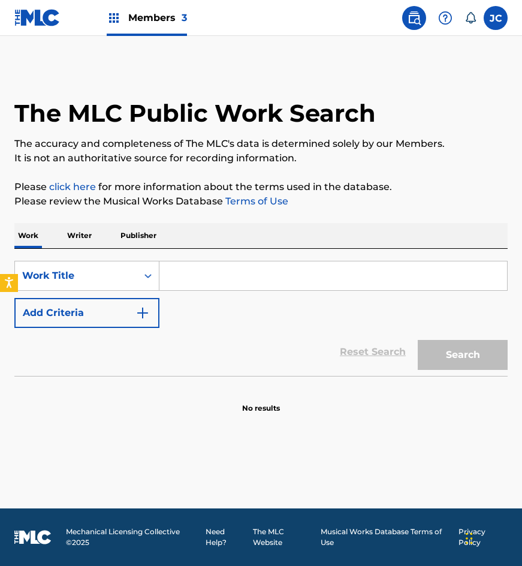
drag, startPoint x: 122, startPoint y: 303, endPoint x: 185, endPoint y: 288, distance: 65.3
click at [123, 303] on button "Add Criteria" at bounding box center [86, 313] width 145 height 30
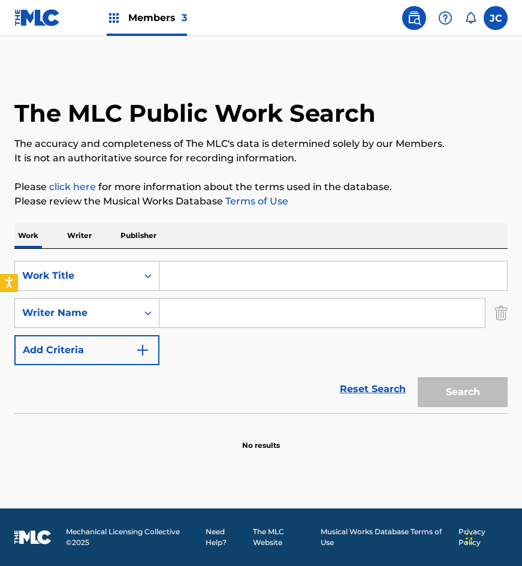
click at [214, 277] on input "Search Form" at bounding box center [333, 275] width 348 height 29
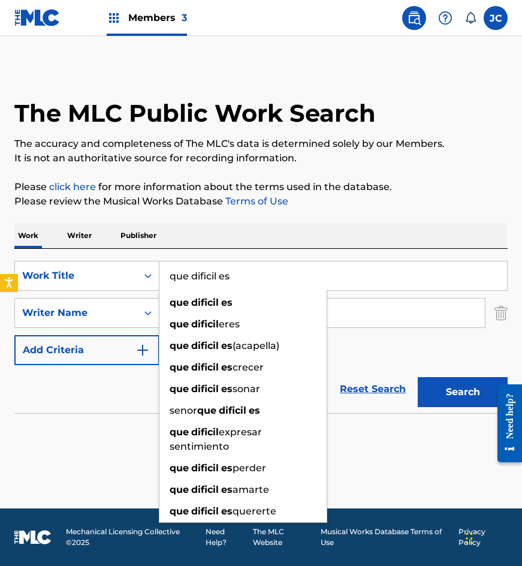
type input "que dificil es"
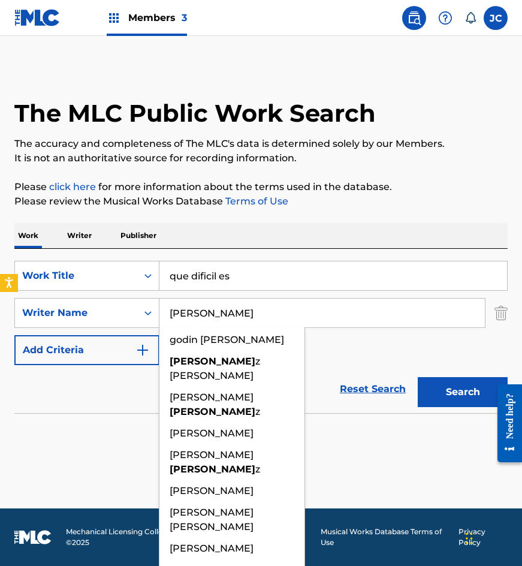
type input "[PERSON_NAME]"
click at [418, 377] on button "Search" at bounding box center [463, 392] width 90 height 30
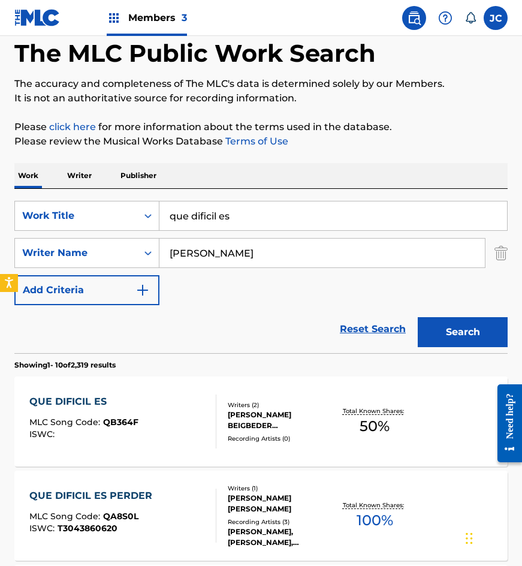
click at [360, 299] on div "SearchWithCriteria567cee28-3638-466c-a9db-15d9c3976fdb Work Title que dificil e…" at bounding box center [260, 253] width 493 height 104
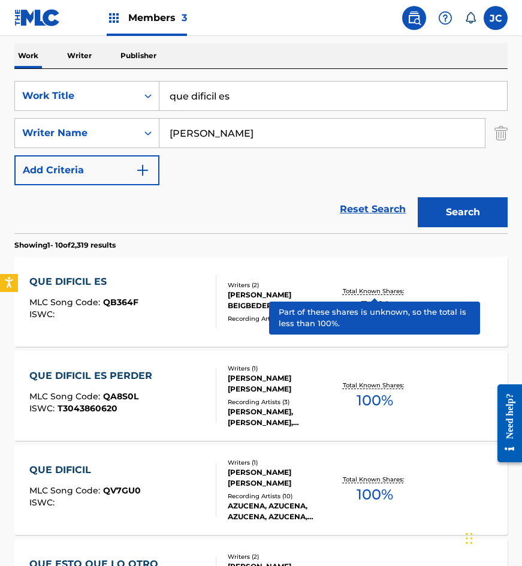
scroll to position [240, 0]
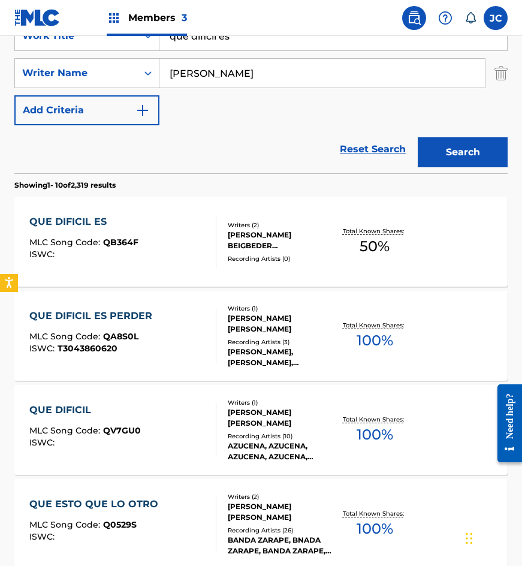
click at [249, 245] on div "MANUEL ALVAREZ BEIGBEDER PEREZ, PURIFICACION CASAS ROMERO" at bounding box center [280, 241] width 105 height 22
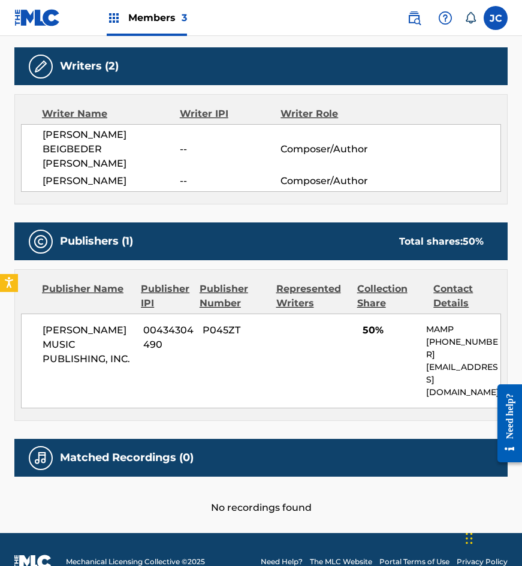
scroll to position [387, 0]
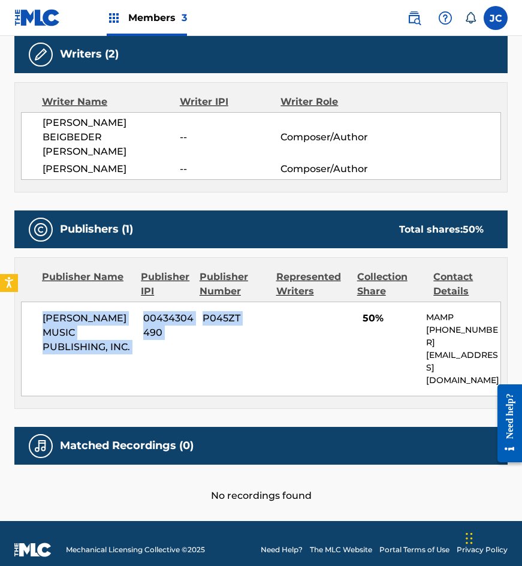
drag, startPoint x: 37, startPoint y: 313, endPoint x: 488, endPoint y: 371, distance: 455.5
click at [381, 369] on div "MAXIMO AGUIRRE MUSIC PUBLISHING, INC. 00434304490 P045ZT 50% MAMP +1-818-528721…" at bounding box center [261, 348] width 480 height 95
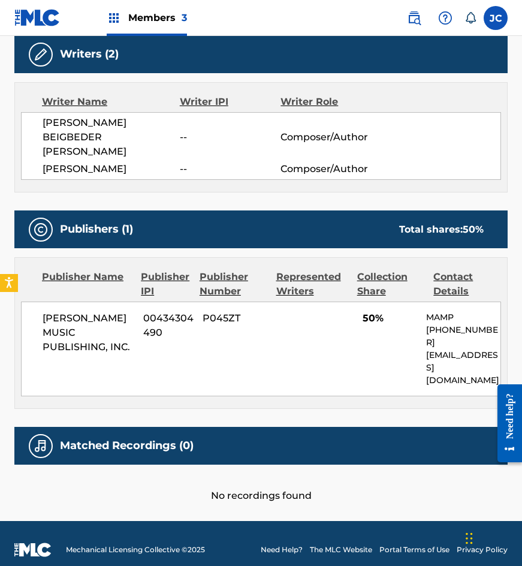
click at [488, 371] on p "[EMAIL_ADDRESS][DOMAIN_NAME]" at bounding box center [463, 368] width 74 height 38
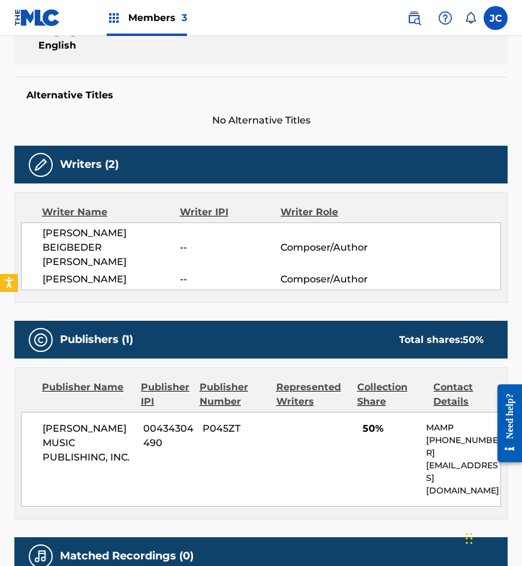
scroll to position [207, 0]
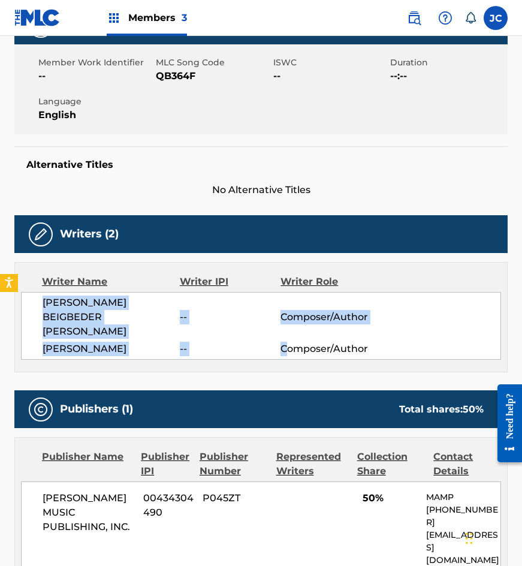
drag, startPoint x: 45, startPoint y: 307, endPoint x: 284, endPoint y: 353, distance: 243.5
click at [284, 353] on div "MANUEL ALVAREZ BEIGBEDER PEREZ -- Composer/Author PURIFICACION CASAS ROMERO -- …" at bounding box center [261, 326] width 480 height 68
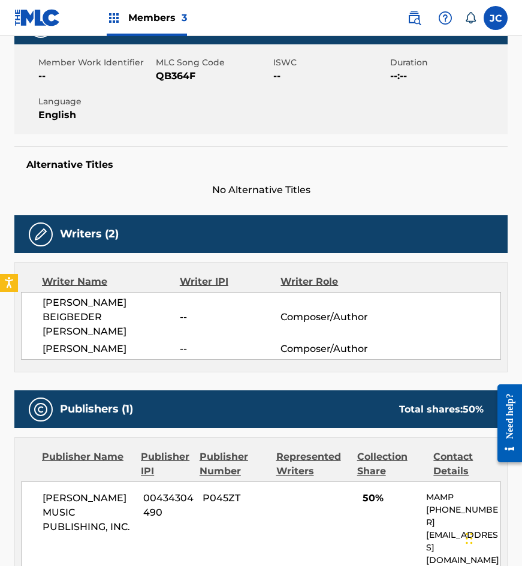
click at [308, 351] on div "PURIFICACION CASAS ROMERO -- Composer/Author" at bounding box center [272, 349] width 458 height 14
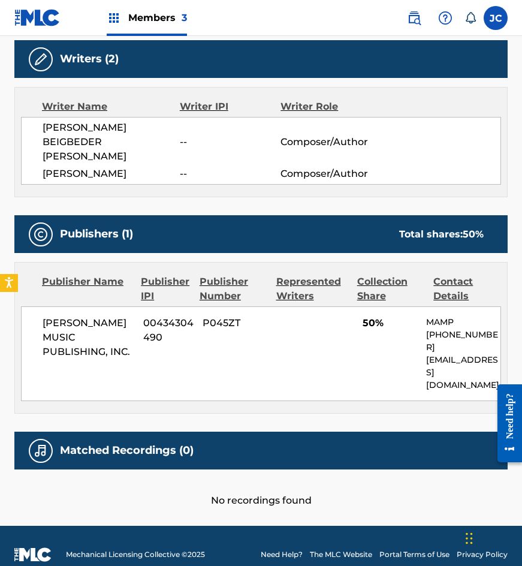
scroll to position [387, 0]
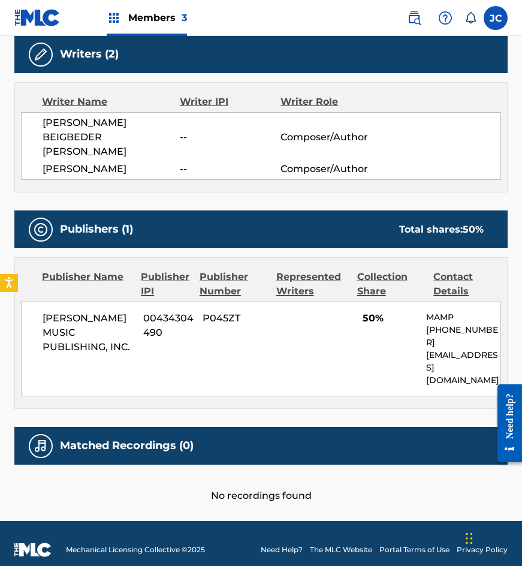
drag, startPoint x: 275, startPoint y: 349, endPoint x: 303, endPoint y: 327, distance: 36.2
click at [277, 348] on div "MAXIMO AGUIRRE MUSIC PUBLISHING, INC. 00434304490 P045ZT 50% MAMP +1-818-528721…" at bounding box center [261, 348] width 480 height 95
click at [303, 327] on div "MAXIMO AGUIRRE MUSIC PUBLISHING, INC. 00434304490 P045ZT 50% MAMP +1-818-528721…" at bounding box center [261, 348] width 480 height 95
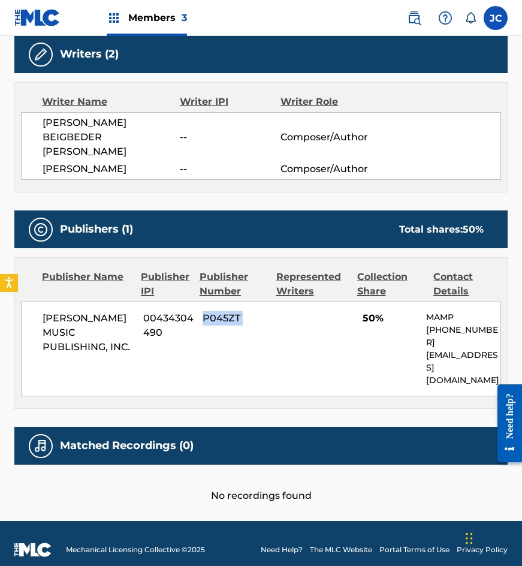
click at [303, 327] on div "MAXIMO AGUIRRE MUSIC PUBLISHING, INC. 00434304490 P045ZT 50% MAMP +1-818-528721…" at bounding box center [261, 348] width 480 height 95
click at [361, 348] on div "MAXIMO AGUIRRE MUSIC PUBLISHING, INC. 00434304490 P045ZT 50% MAMP +1-818-528721…" at bounding box center [261, 348] width 480 height 95
click at [35, 22] on img at bounding box center [37, 17] width 46 height 17
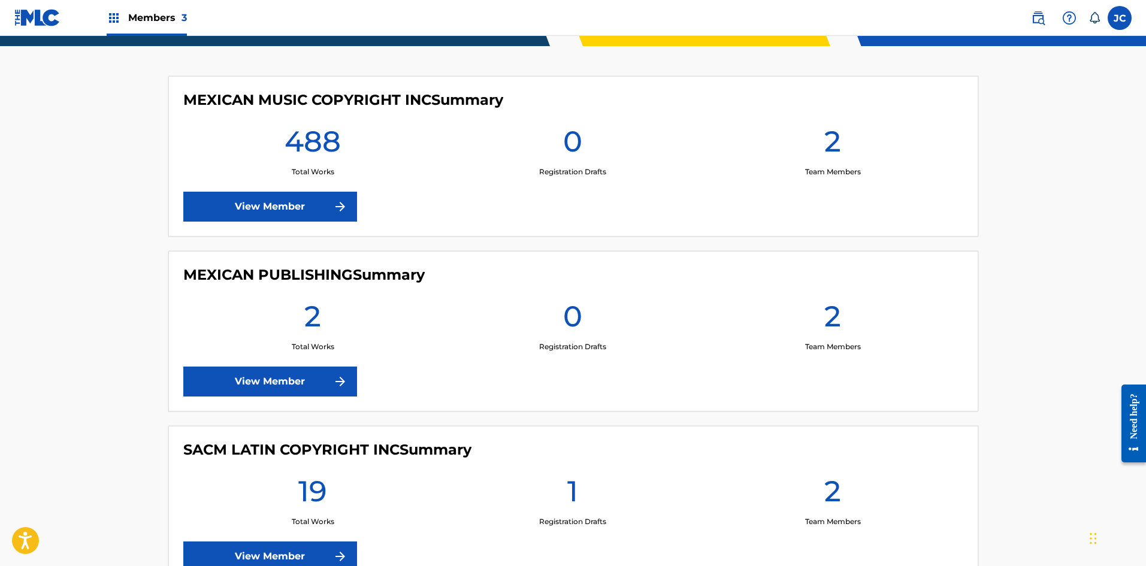
scroll to position [397, 0]
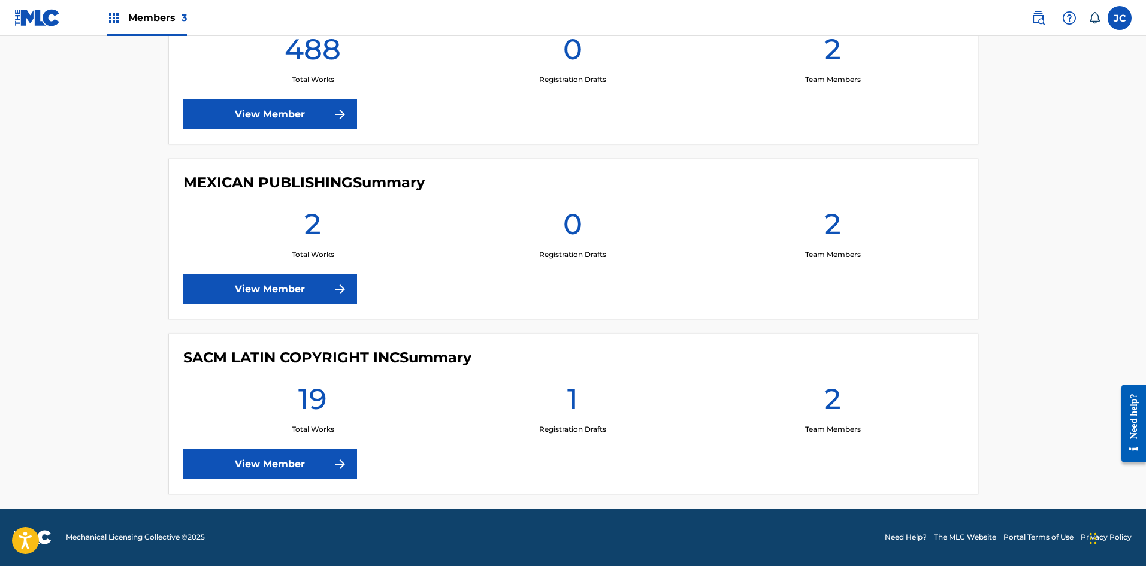
click at [345, 457] on link "View Member" at bounding box center [270, 464] width 174 height 30
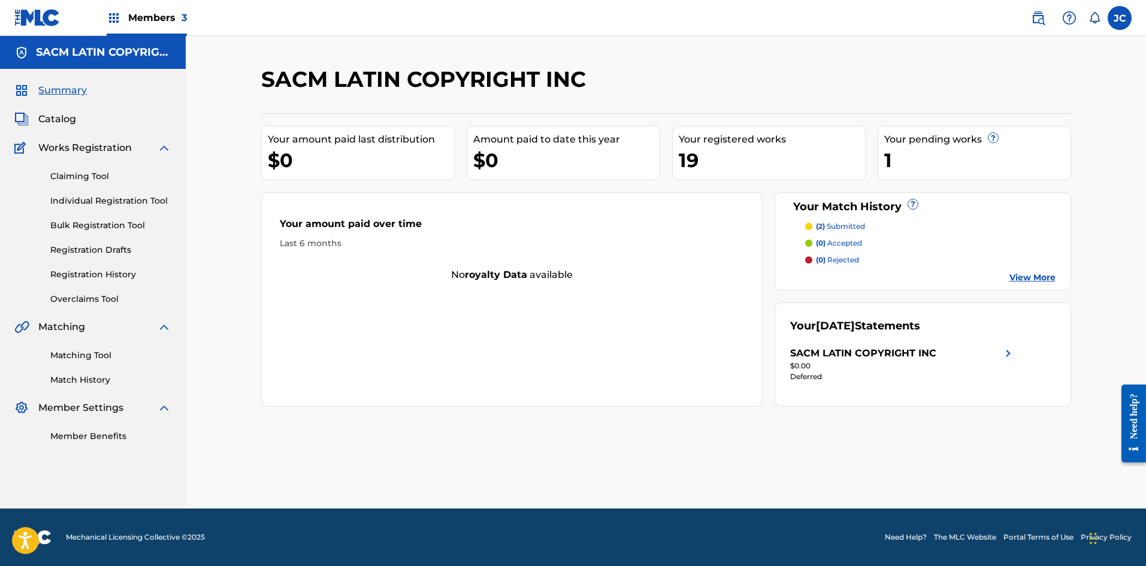
click at [86, 358] on link "Matching Tool" at bounding box center [110, 355] width 121 height 13
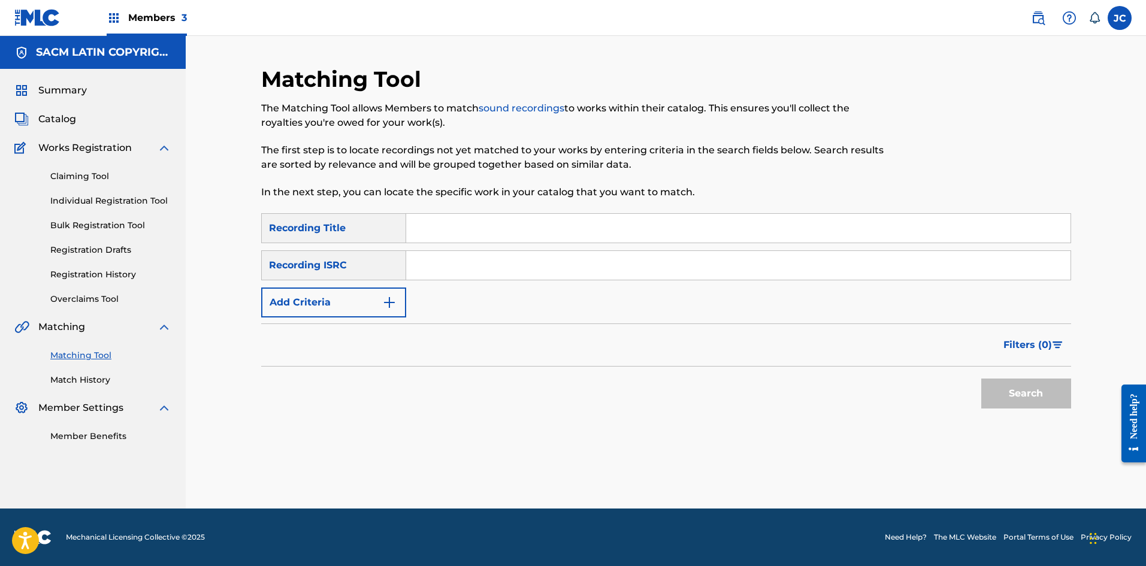
click at [521, 241] on input "Search Form" at bounding box center [738, 228] width 665 height 29
type input "que dificil es"
click at [521, 379] on button "Search" at bounding box center [1027, 394] width 90 height 30
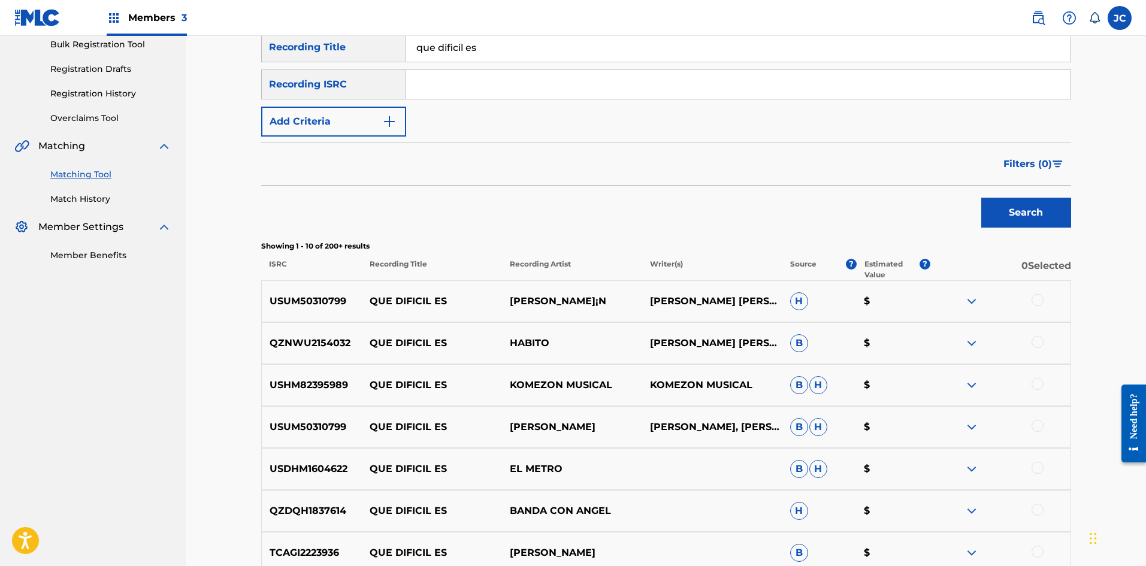
scroll to position [180, 0]
click at [460, 93] on input "Search Form" at bounding box center [738, 85] width 665 height 29
click at [376, 87] on div "Recording ISRC" at bounding box center [333, 86] width 145 height 30
click at [372, 118] on button "Add Criteria" at bounding box center [333, 123] width 145 height 30
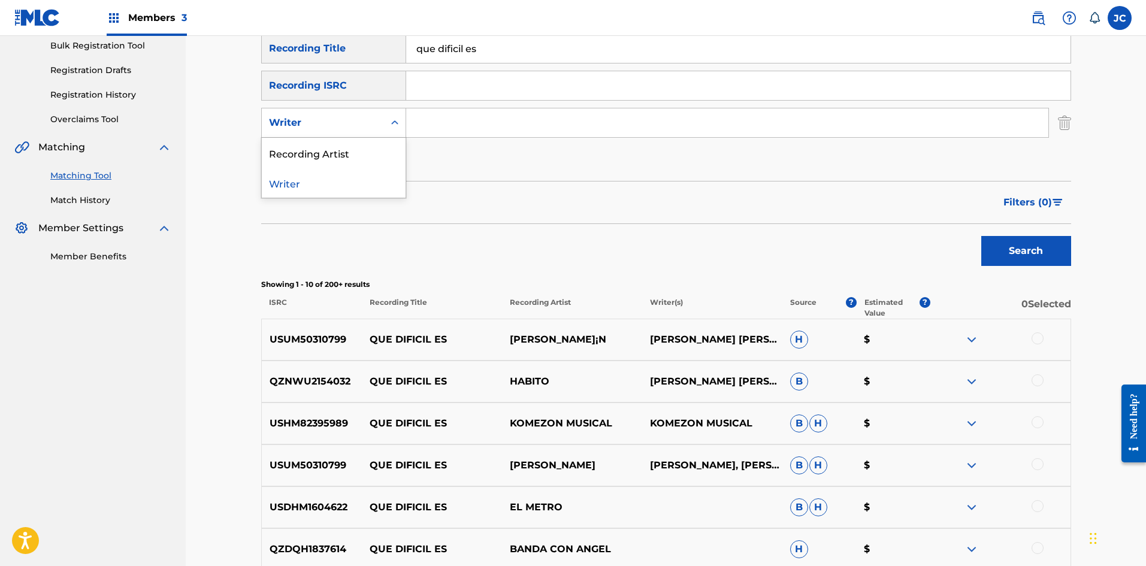
click at [364, 120] on div "Writer" at bounding box center [323, 123] width 108 height 14
click at [348, 153] on div "Recording Artist" at bounding box center [334, 153] width 144 height 30
click at [497, 117] on input "Search Form" at bounding box center [727, 122] width 642 height 29
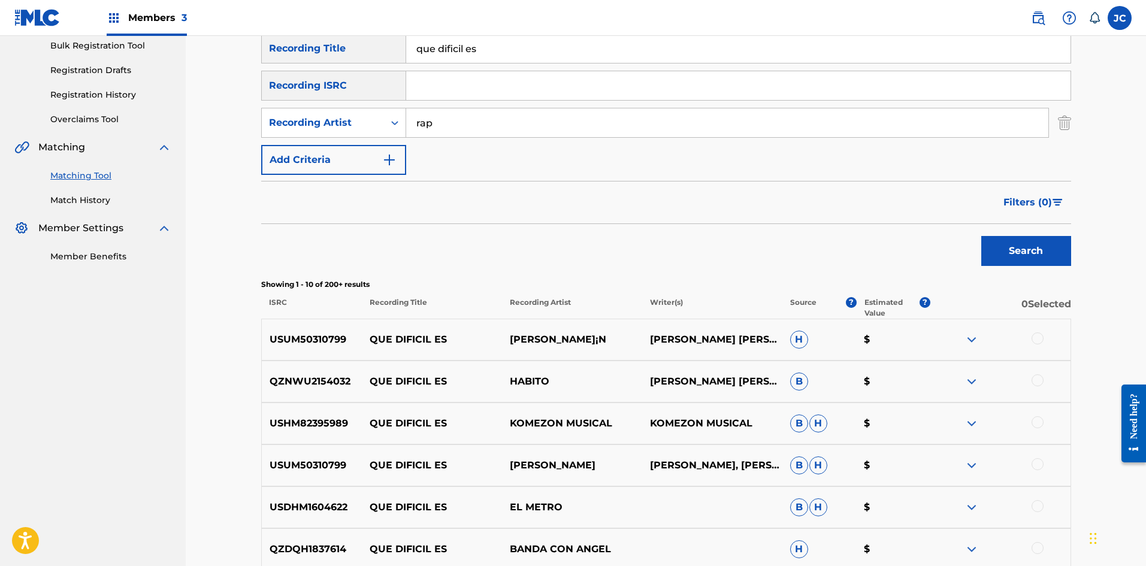
type input "rap"
click at [521, 236] on button "Search" at bounding box center [1027, 251] width 90 height 30
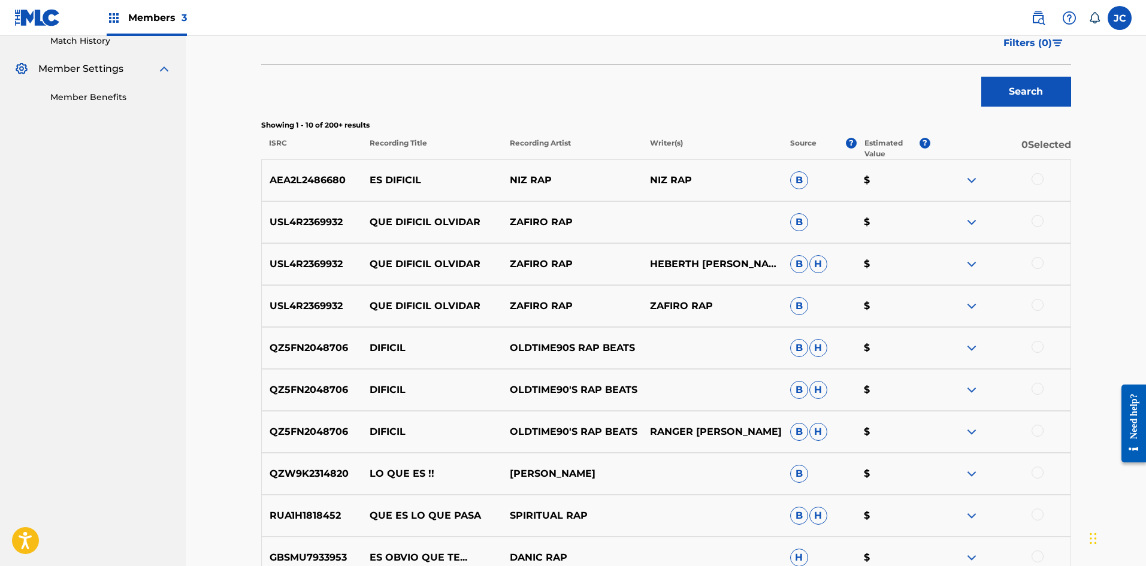
scroll to position [360, 0]
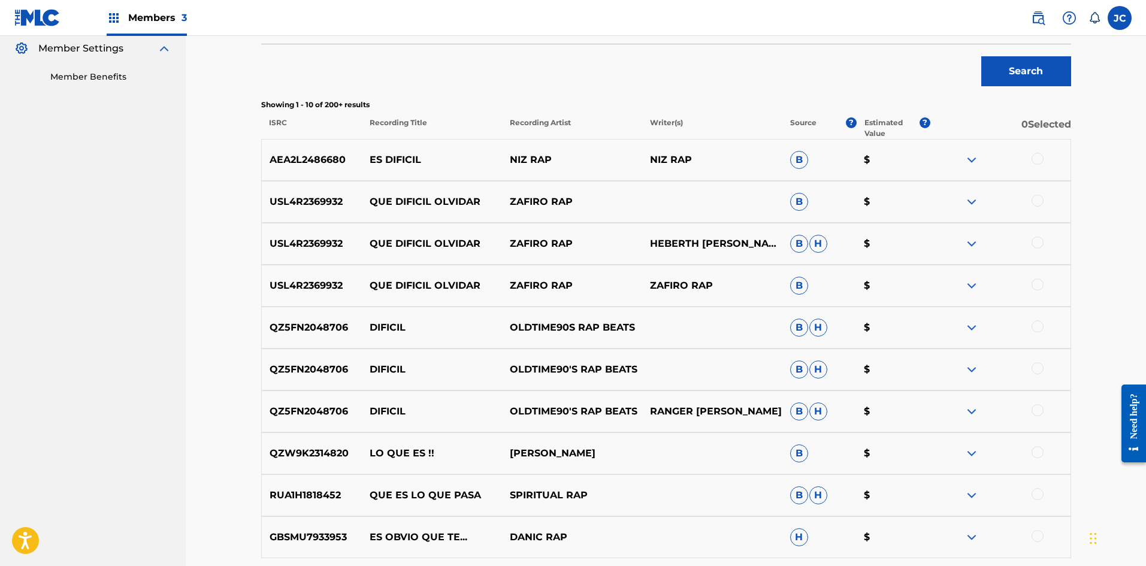
click at [521, 160] on img at bounding box center [972, 160] width 14 height 14
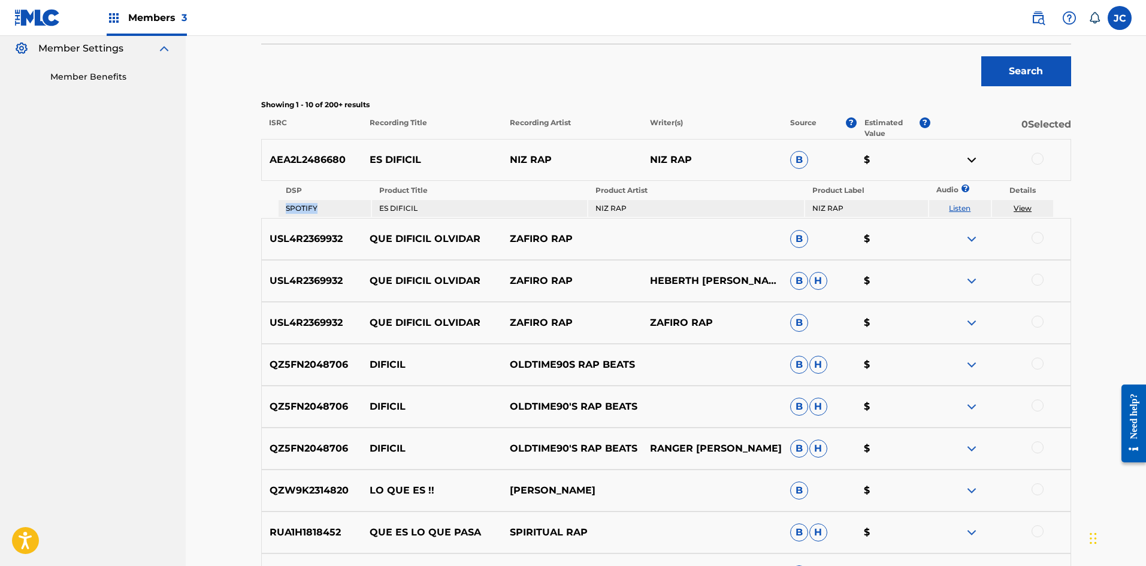
drag, startPoint x: 284, startPoint y: 210, endPoint x: 332, endPoint y: 209, distance: 47.9
click at [332, 209] on td "SPOTIFY" at bounding box center [325, 208] width 92 height 17
click at [521, 237] on img at bounding box center [972, 239] width 14 height 14
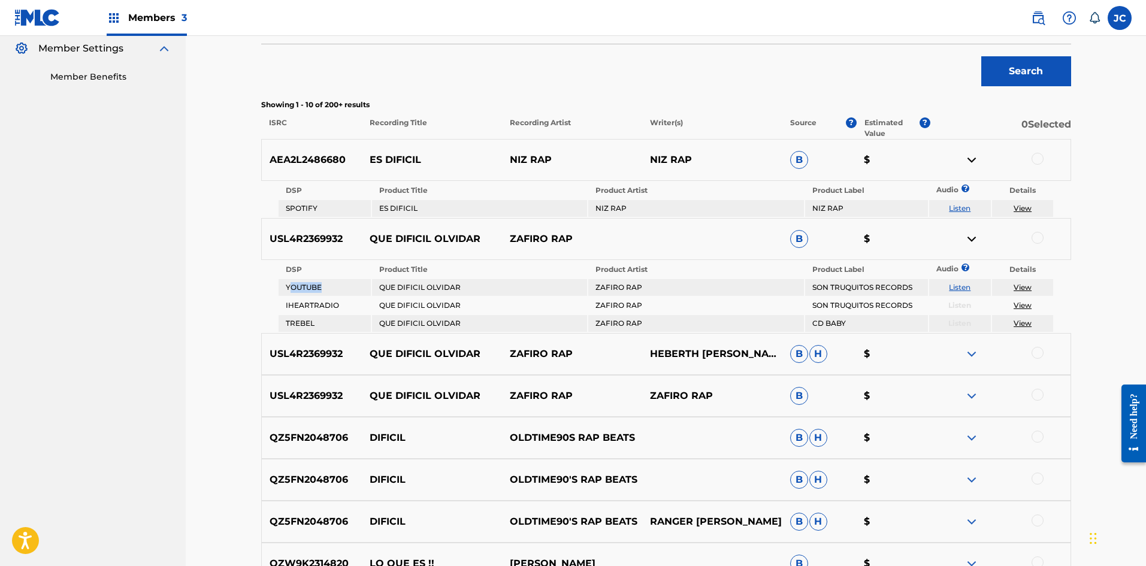
drag, startPoint x: 288, startPoint y: 285, endPoint x: 345, endPoint y: 286, distance: 56.9
click at [345, 286] on td "YOUTUBE" at bounding box center [325, 287] width 92 height 17
drag, startPoint x: 289, startPoint y: 304, endPoint x: 373, endPoint y: 299, distance: 84.1
click at [373, 299] on tr "IHEARTRADIO QUE DIFICIL OLVIDAR ZAFIRO RAP SON TRUQUITOS RECORDS Listen View" at bounding box center [666, 305] width 775 height 17
drag, startPoint x: 294, startPoint y: 324, endPoint x: 320, endPoint y: 320, distance: 26.7
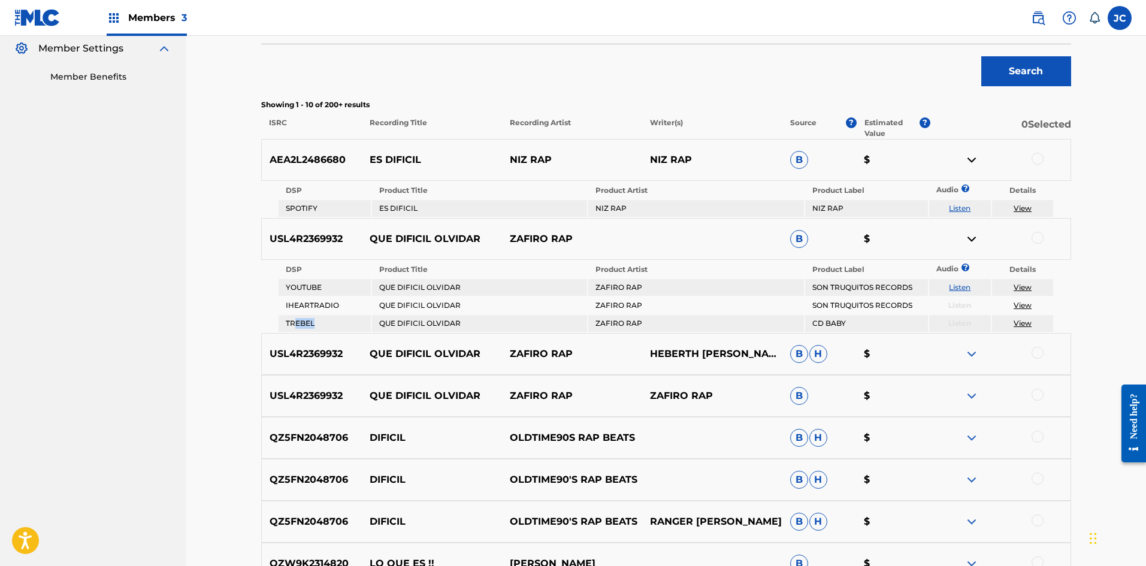
click at [320, 320] on td "TREBEL" at bounding box center [325, 323] width 92 height 17
click at [321, 318] on td "TREBEL" at bounding box center [325, 323] width 92 height 17
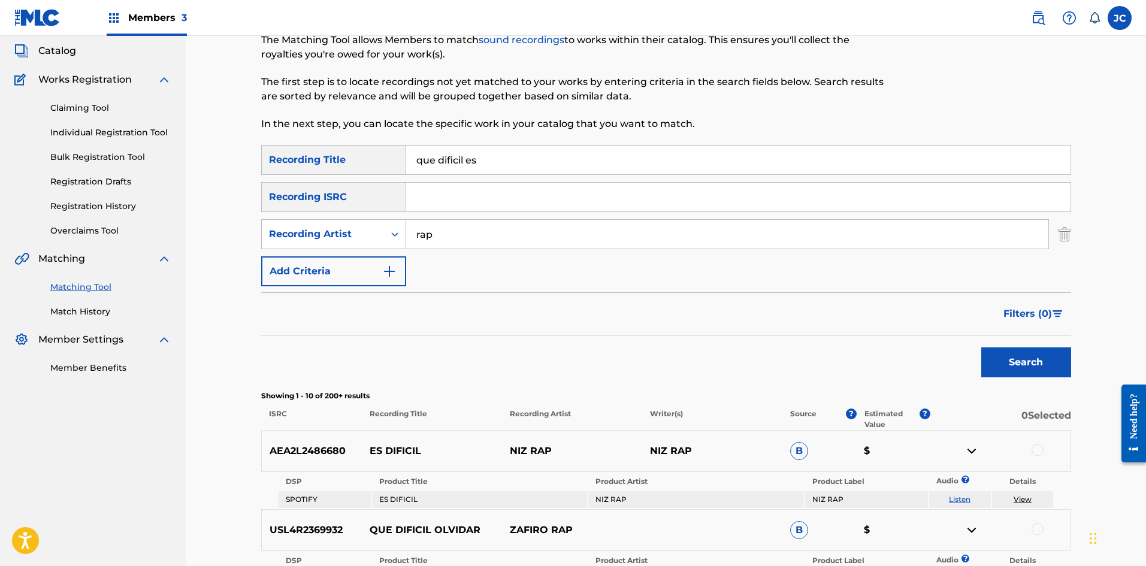
scroll to position [60, 0]
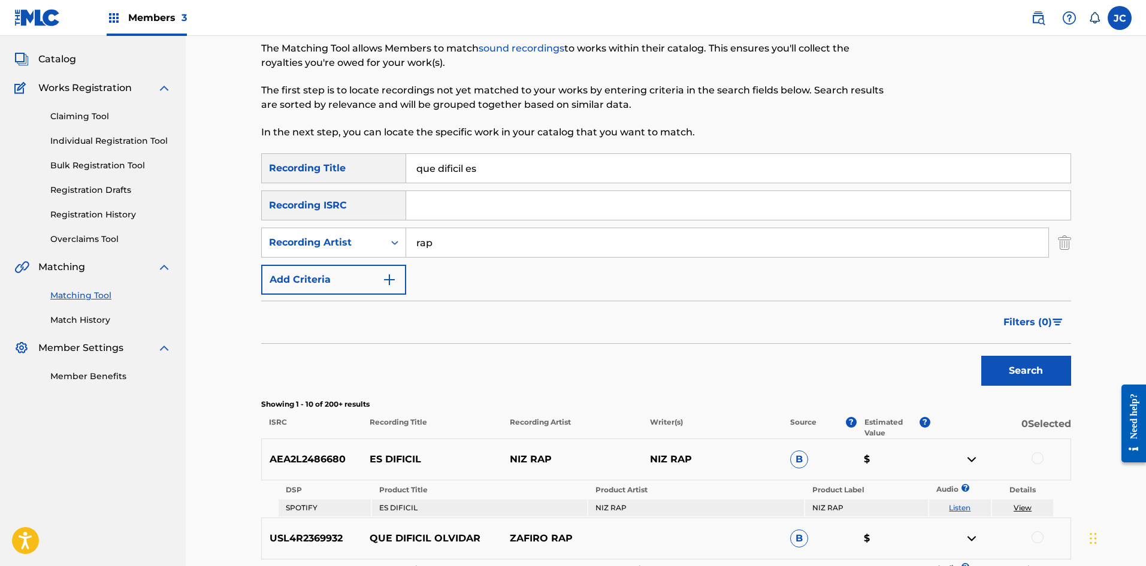
drag, startPoint x: 31, startPoint y: 14, endPoint x: 37, endPoint y: 18, distance: 6.5
click at [31, 14] on img at bounding box center [37, 17] width 46 height 17
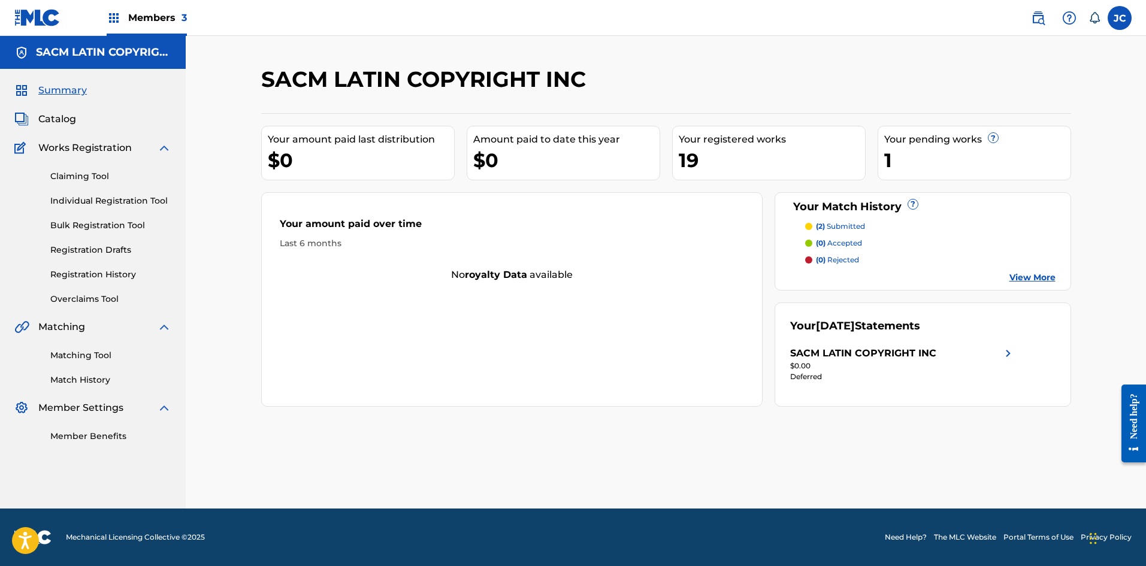
scroll to position [397, 0]
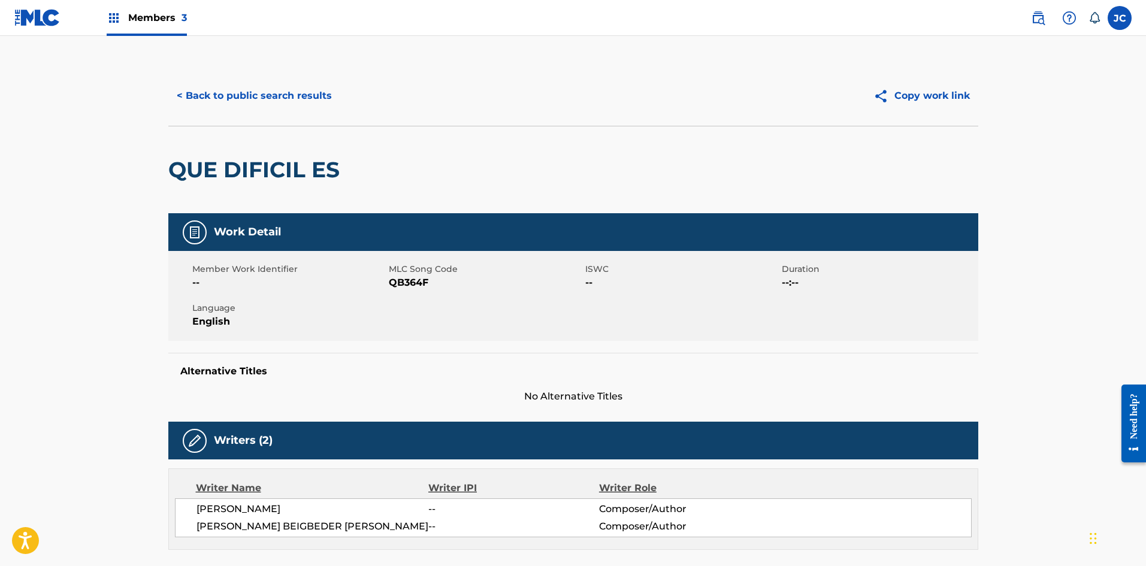
scroll to position [240, 0]
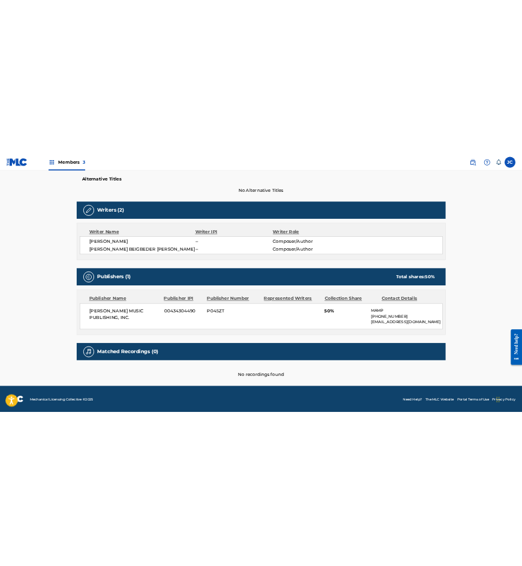
scroll to position [330, 0]
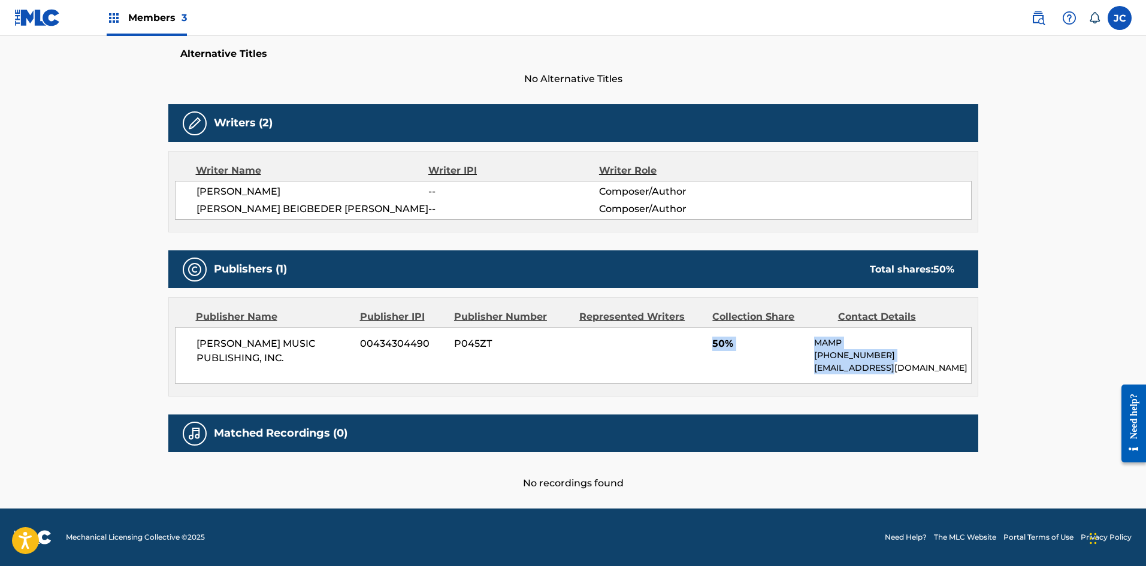
drag, startPoint x: 710, startPoint y: 330, endPoint x: 891, endPoint y: 350, distance: 182.1
click at [521, 350] on div "MAXIMO AGUIRRE MUSIC PUBLISHING, INC. 00434304490 P045ZT 50% MAMP +1-818-528721…" at bounding box center [573, 355] width 797 height 57
click at [521, 337] on p "MAMP" at bounding box center [892, 343] width 156 height 13
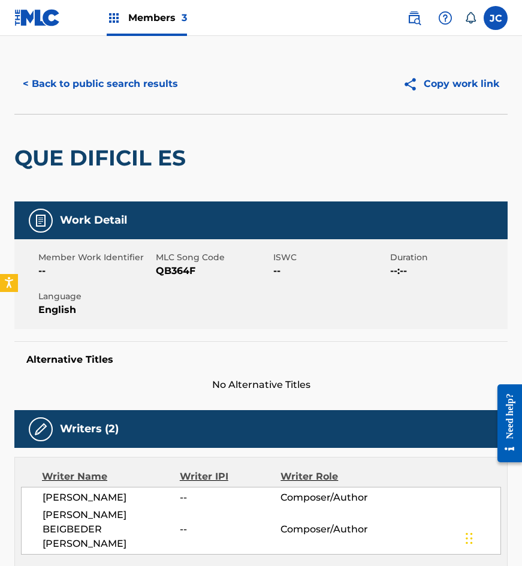
scroll to position [0, 0]
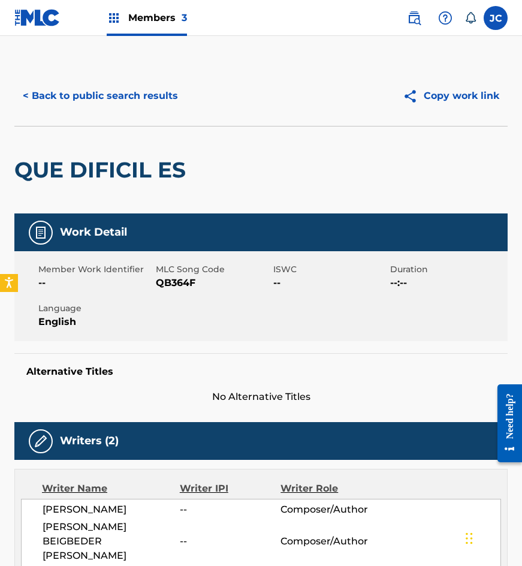
click at [116, 85] on button "< Back to public search results" at bounding box center [100, 96] width 172 height 30
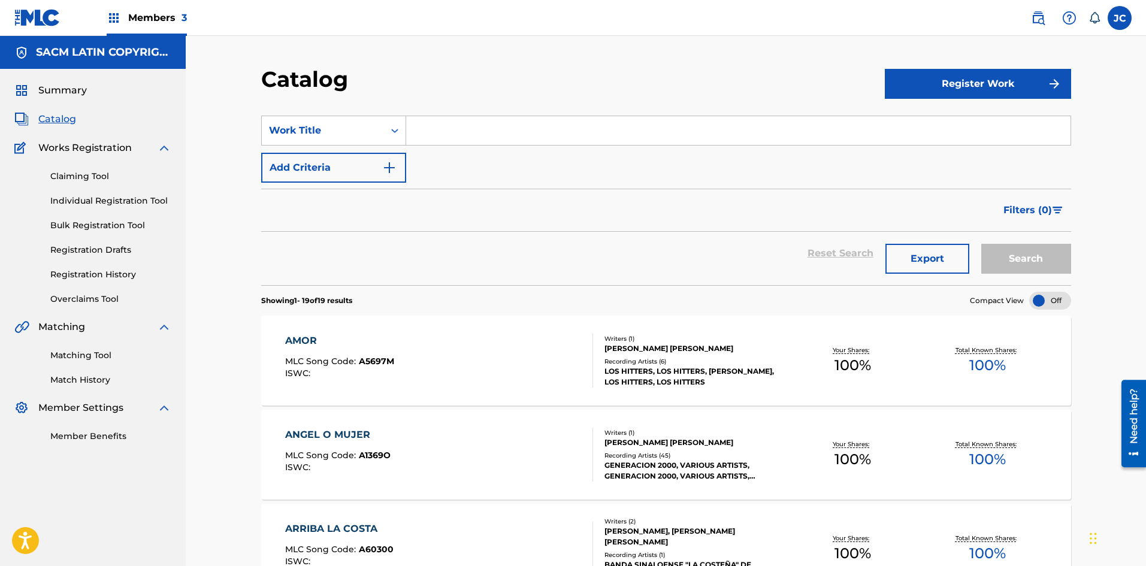
click at [526, 357] on div "AMOR MLC Song Code : A5697M ISWC :" at bounding box center [439, 361] width 308 height 54
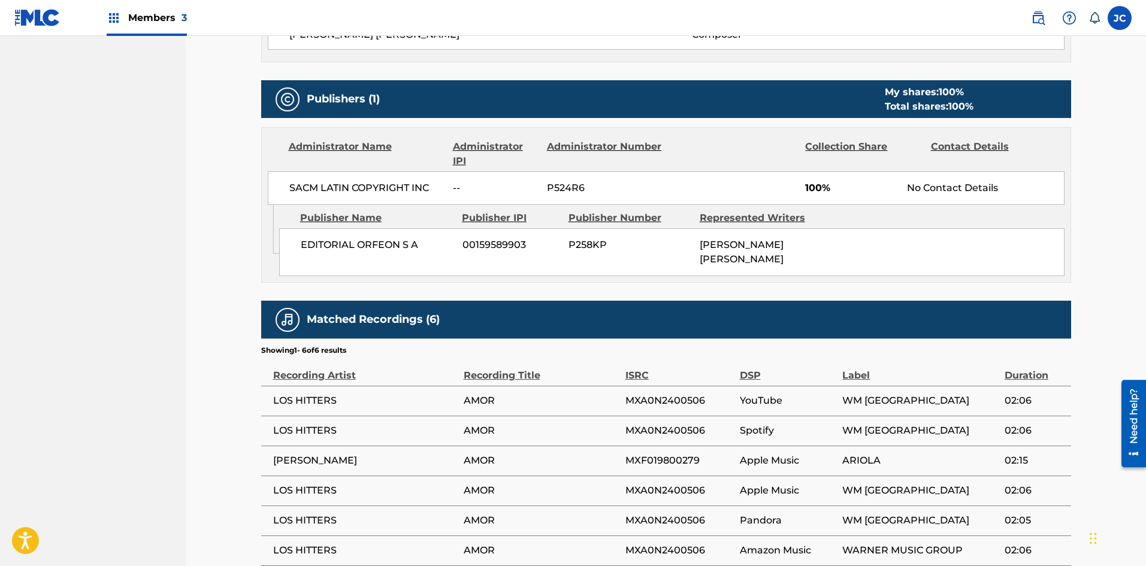
scroll to position [479, 0]
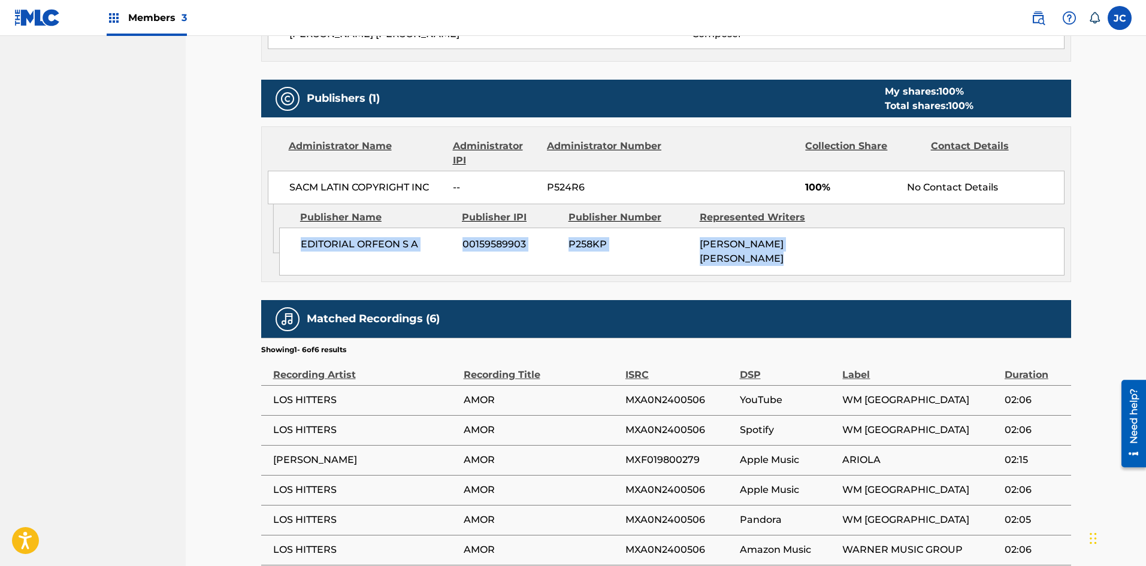
drag, startPoint x: 302, startPoint y: 247, endPoint x: 789, endPoint y: 253, distance: 487.3
click at [789, 253] on div "EDITORIAL ORFEON S A 00159589903 P258KP COSME ENRIQUE NOVELO NAVARRO" at bounding box center [672, 252] width 786 height 48
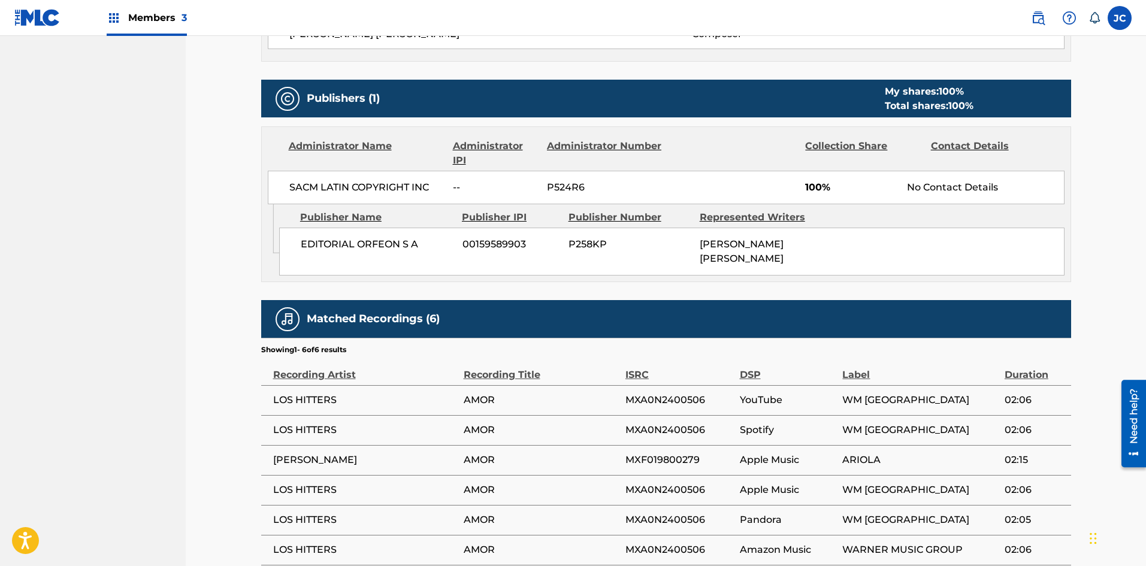
click at [824, 257] on div "EDITORIAL ORFEON S A 00159589903 P258KP COSME ENRIQUE NOVELO NAVARRO" at bounding box center [672, 252] width 786 height 48
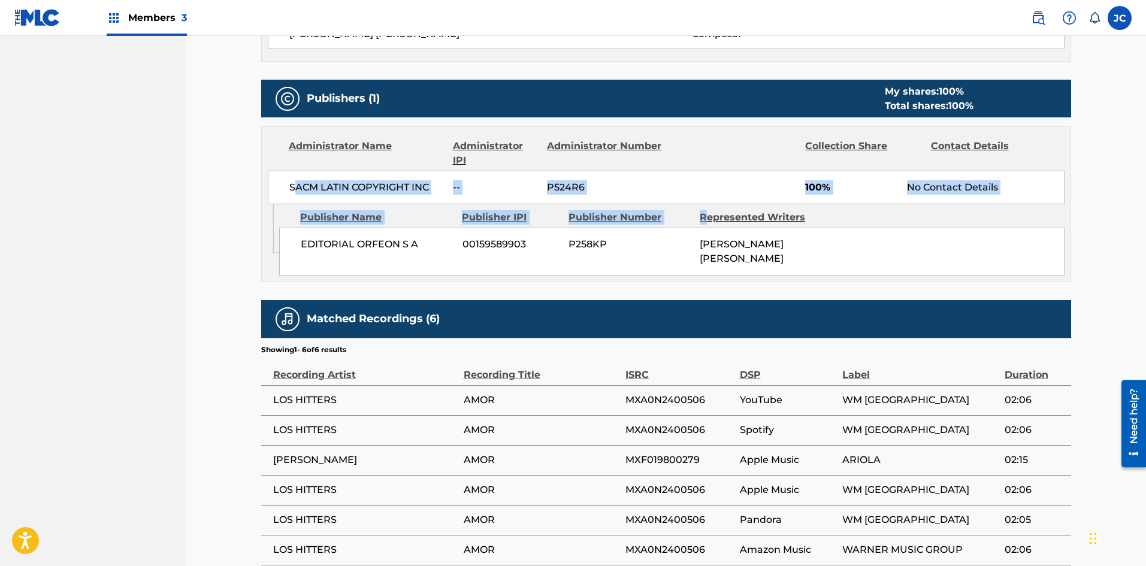
drag, startPoint x: 297, startPoint y: 186, endPoint x: 705, endPoint y: 208, distance: 409.3
click at [705, 208] on div "Administrator Name Administrator IPI Administrator Number Collection Share Cont…" at bounding box center [666, 204] width 810 height 156
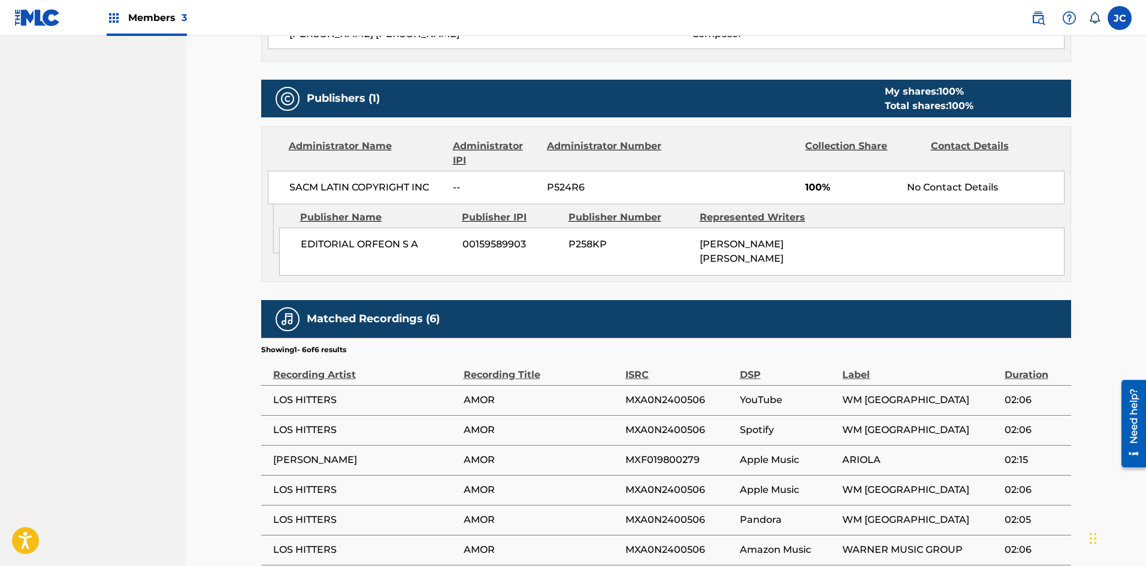
click at [911, 233] on div "EDITORIAL ORFEON S A 00159589903 P258KP COSME ENRIQUE NOVELO NAVARRO" at bounding box center [672, 252] width 786 height 48
click at [31, 14] on img at bounding box center [37, 17] width 46 height 17
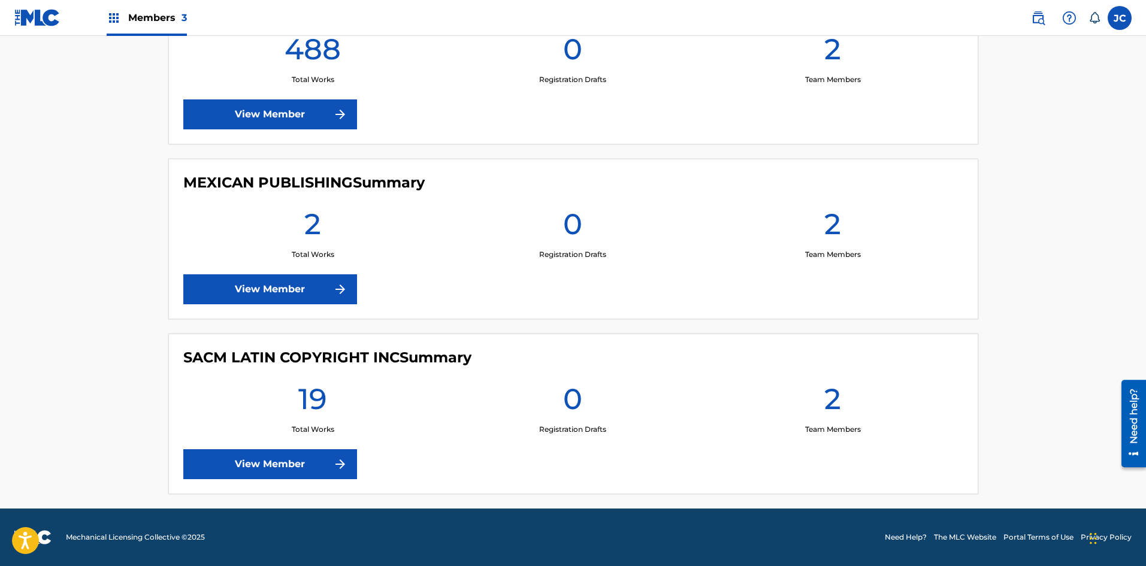
scroll to position [337, 0]
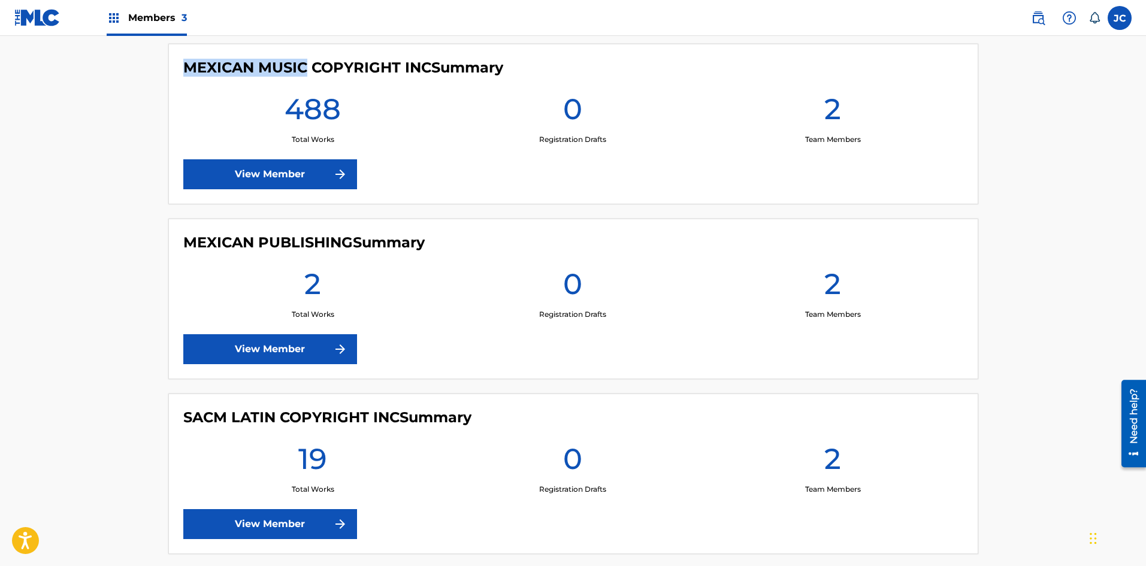
drag, startPoint x: 181, startPoint y: 67, endPoint x: 306, endPoint y: 67, distance: 124.7
click at [306, 67] on div "MEXICAN MUSIC COPYRIGHT INC Summary 488 Total Works 0 Registration Drafts 2 Tea…" at bounding box center [573, 124] width 810 height 161
drag, startPoint x: 187, startPoint y: 240, endPoint x: 372, endPoint y: 249, distance: 184.8
click at [372, 249] on h4 "MEXICAN PUBLISHING Summary" at bounding box center [304, 243] width 242 height 18
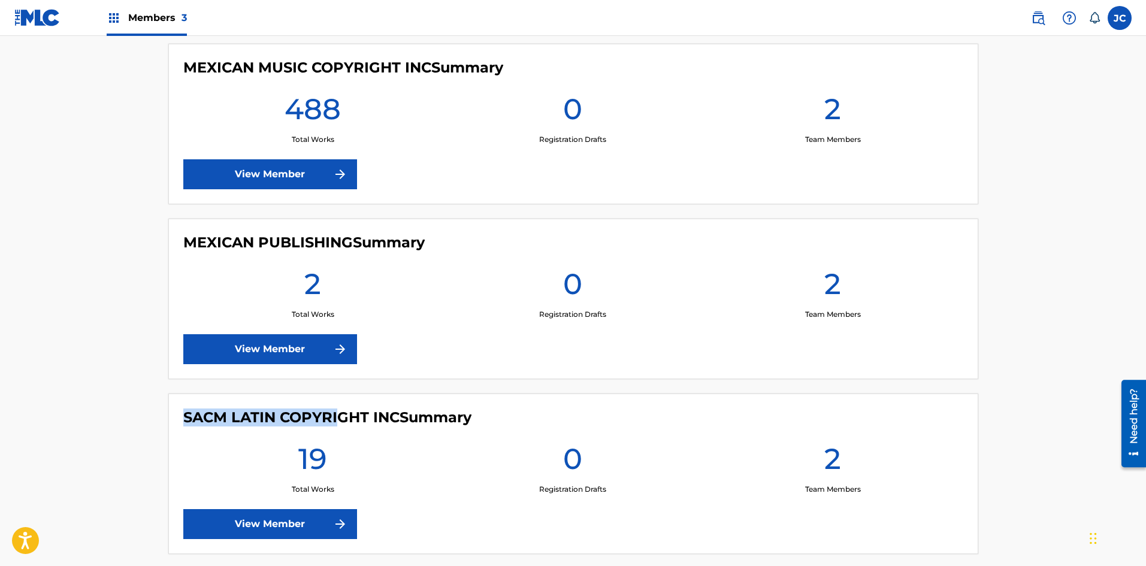
drag, startPoint x: 183, startPoint y: 415, endPoint x: 468, endPoint y: 421, distance: 285.3
click at [349, 419] on h4 "SACM LATIN COPYRIGHT INC Summary" at bounding box center [327, 418] width 288 height 18
click at [270, 340] on link "View Member" at bounding box center [270, 349] width 174 height 30
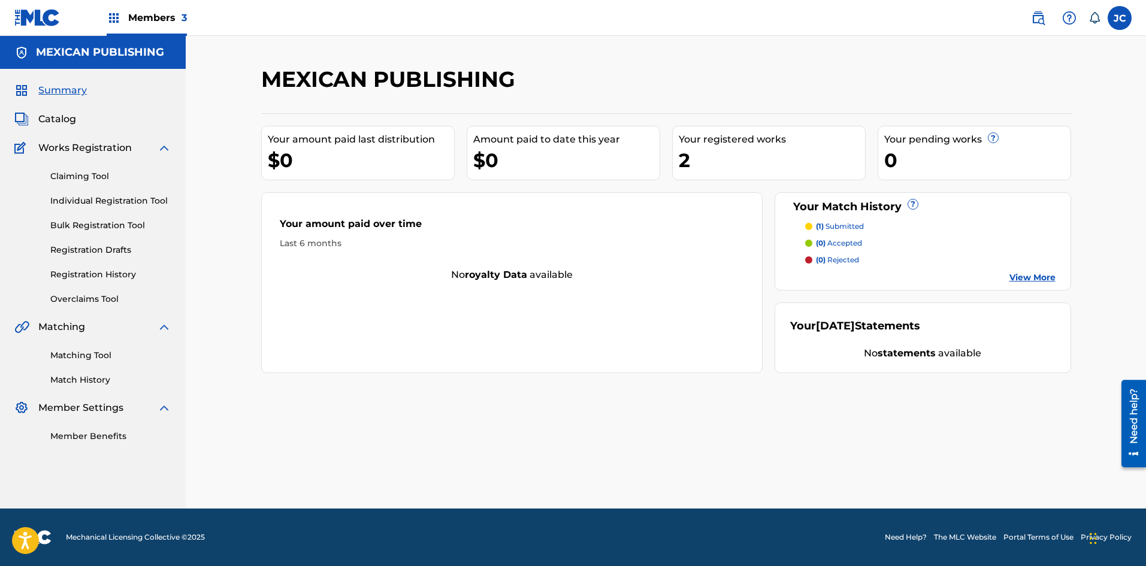
click at [54, 115] on span "Catalog" at bounding box center [57, 119] width 38 height 14
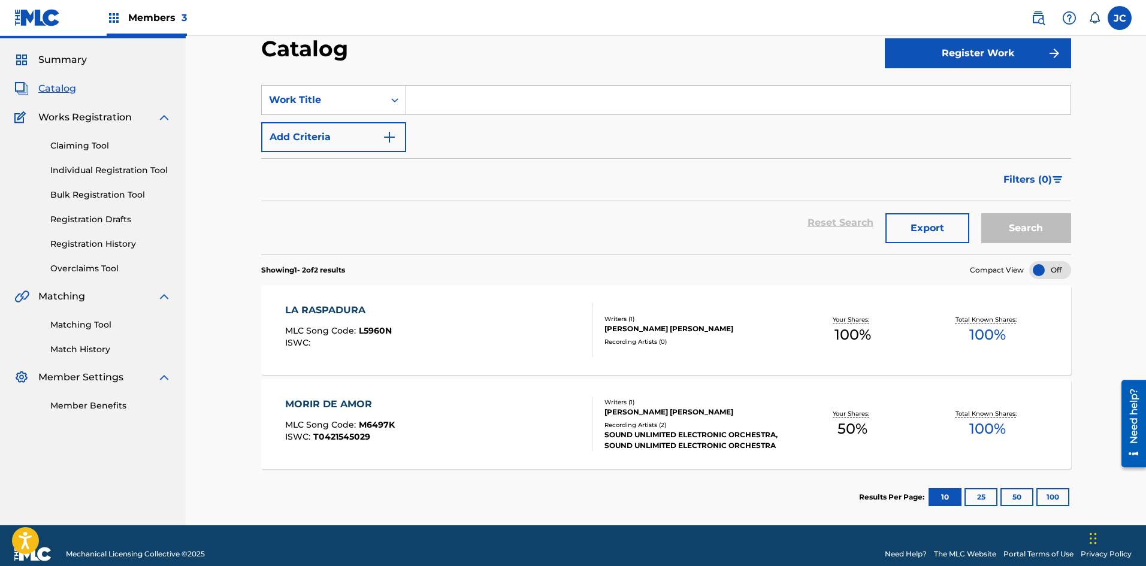
scroll to position [47, 0]
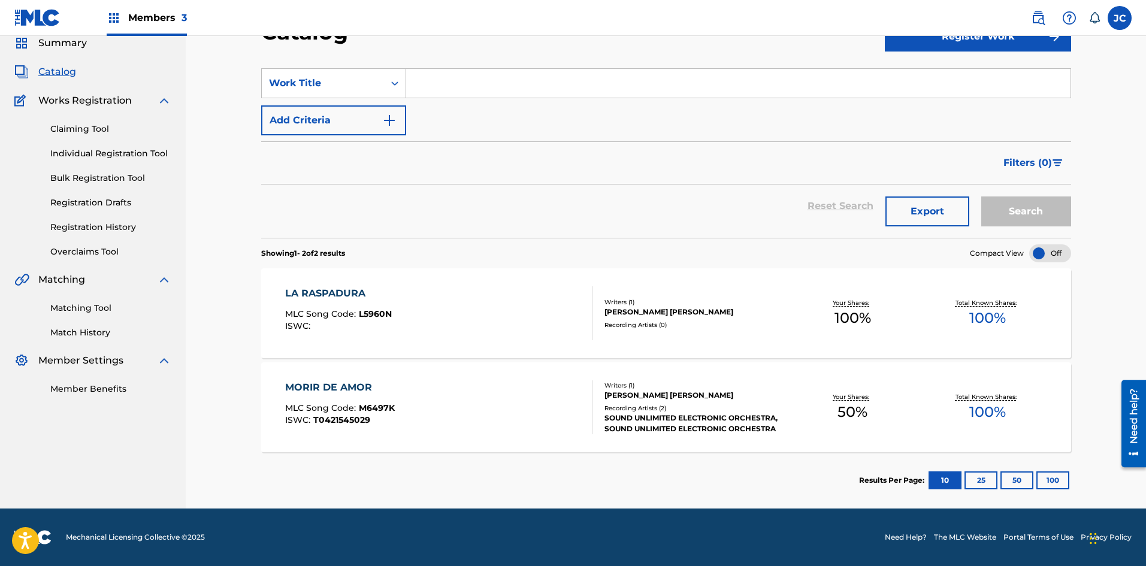
click at [550, 405] on div "MORIR DE AMOR MLC Song Code : M6497K ISWC : T0421545029" at bounding box center [439, 408] width 308 height 54
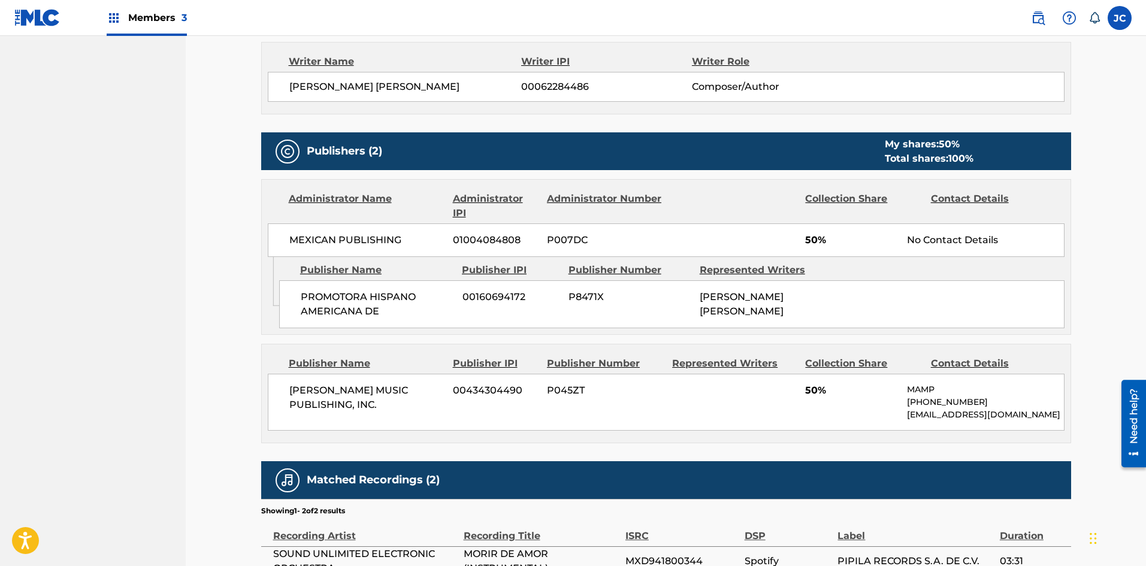
scroll to position [479, 0]
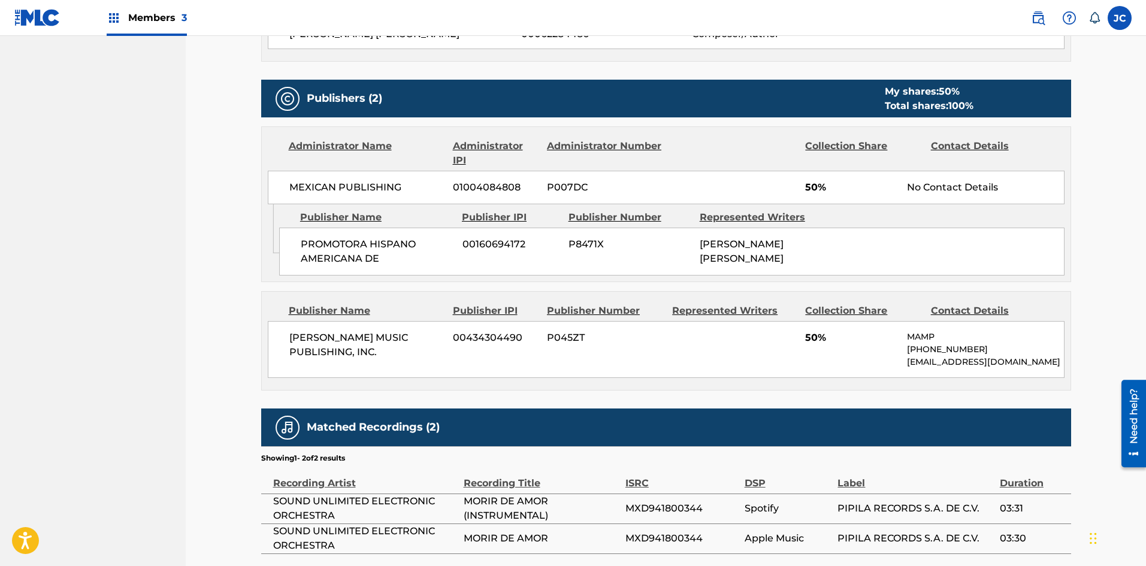
drag, startPoint x: 291, startPoint y: 338, endPoint x: 1065, endPoint y: 373, distance: 775.0
click at [1065, 373] on div "Publisher Name Publisher IPI Publisher Number Represented Writers Collection Sh…" at bounding box center [666, 341] width 809 height 98
click at [358, 370] on div "MAXIMO AGUIRRE MUSIC PUBLISHING, INC. 00434304490 P045ZT 50% MAMP +1-818-528721…" at bounding box center [666, 349] width 797 height 57
drag, startPoint x: 807, startPoint y: 340, endPoint x: 837, endPoint y: 339, distance: 30.0
click at [837, 339] on span "50%" at bounding box center [851, 338] width 93 height 14
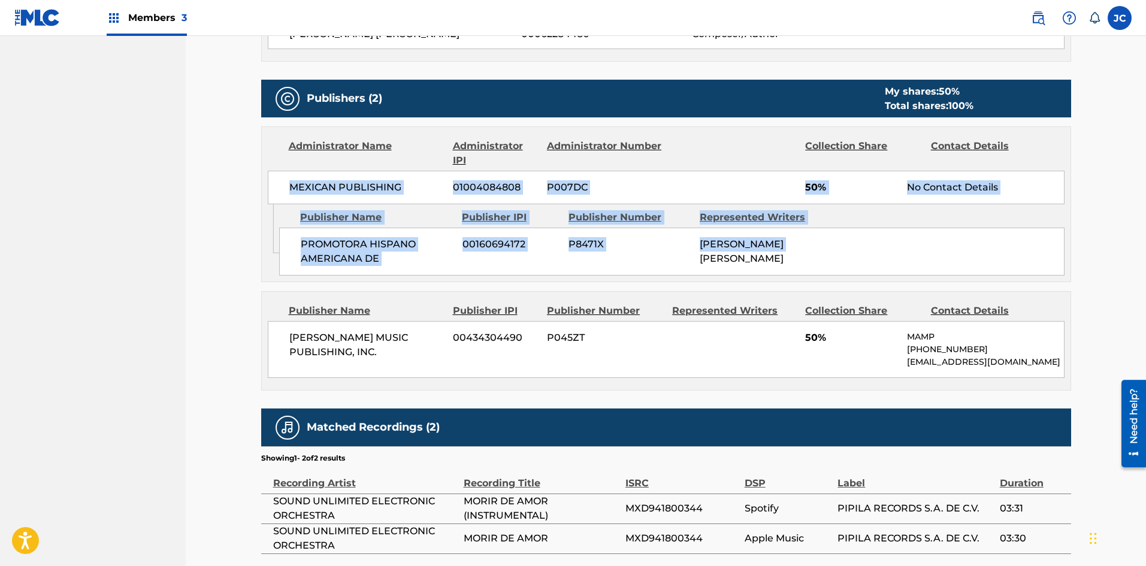
drag, startPoint x: 286, startPoint y: 184, endPoint x: 813, endPoint y: 248, distance: 530.7
click at [813, 248] on div "Administrator Name Administrator IPI Administrator Number Collection Share Cont…" at bounding box center [666, 204] width 810 height 156
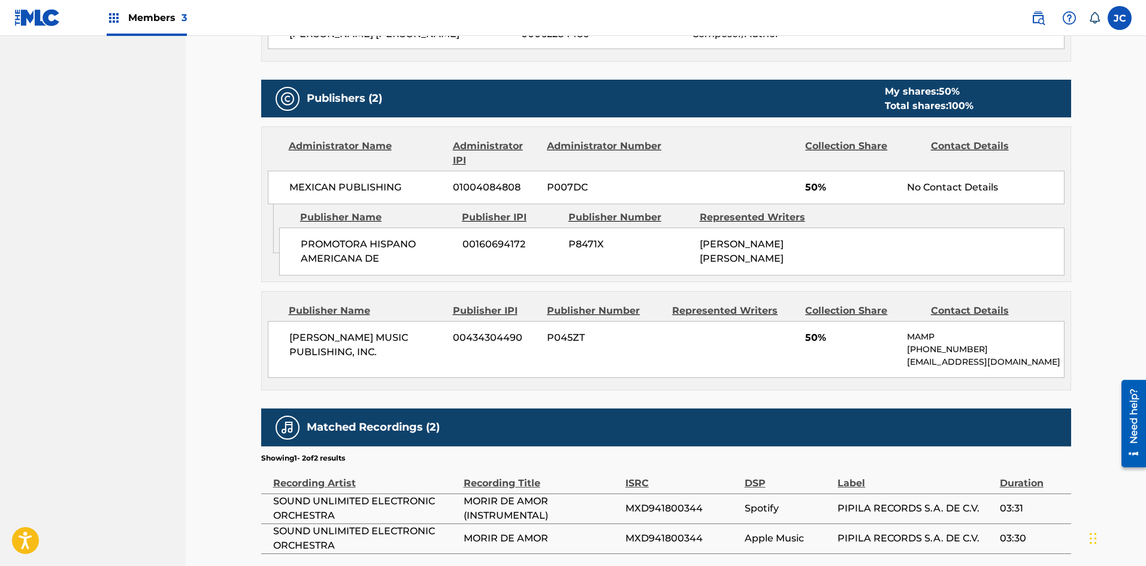
click at [860, 253] on div "PROMOTORA HISPANO AMERICANA DE 00160694172 P8471X ALEJANDRO JAEN PALACIOS" at bounding box center [672, 252] width 786 height 48
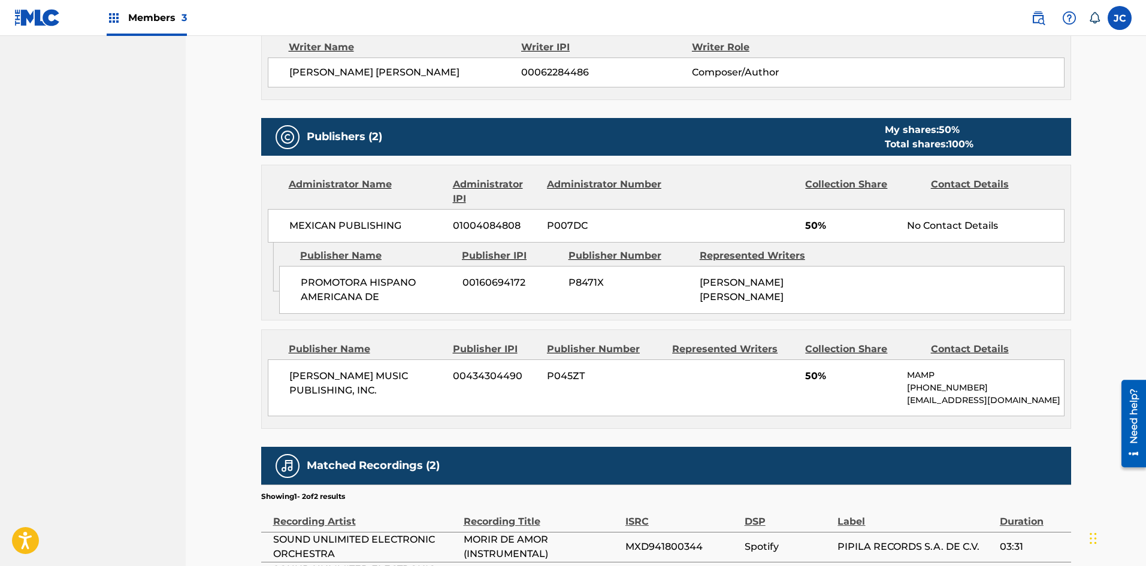
scroll to position [419, 0]
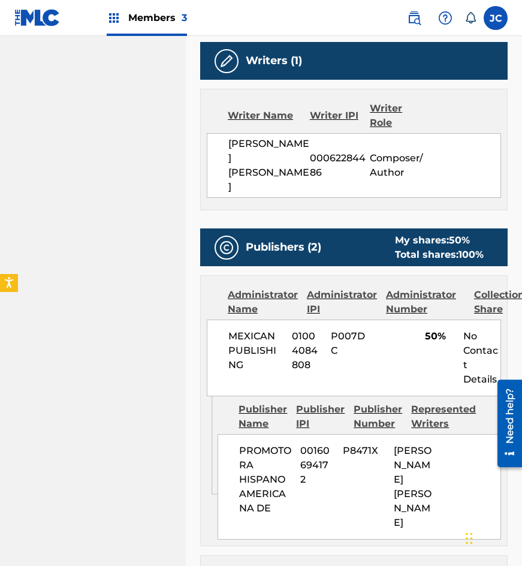
click at [490, 14] on label at bounding box center [496, 18] width 24 height 24
click at [496, 18] on input "[PERSON_NAME] [EMAIL_ADDRESS][DOMAIN_NAME] Notification Preferences Profile Log…" at bounding box center [496, 18] width 0 height 0
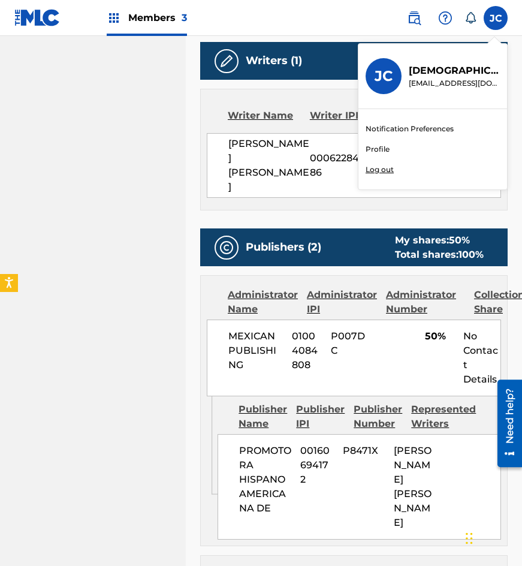
click at [379, 174] on p "Log out" at bounding box center [380, 169] width 28 height 11
click at [496, 18] on input "[PERSON_NAME] [EMAIL_ADDRESS][DOMAIN_NAME] Notification Preferences Profile Log…" at bounding box center [496, 18] width 0 height 0
